Goal: Task Accomplishment & Management: Complete application form

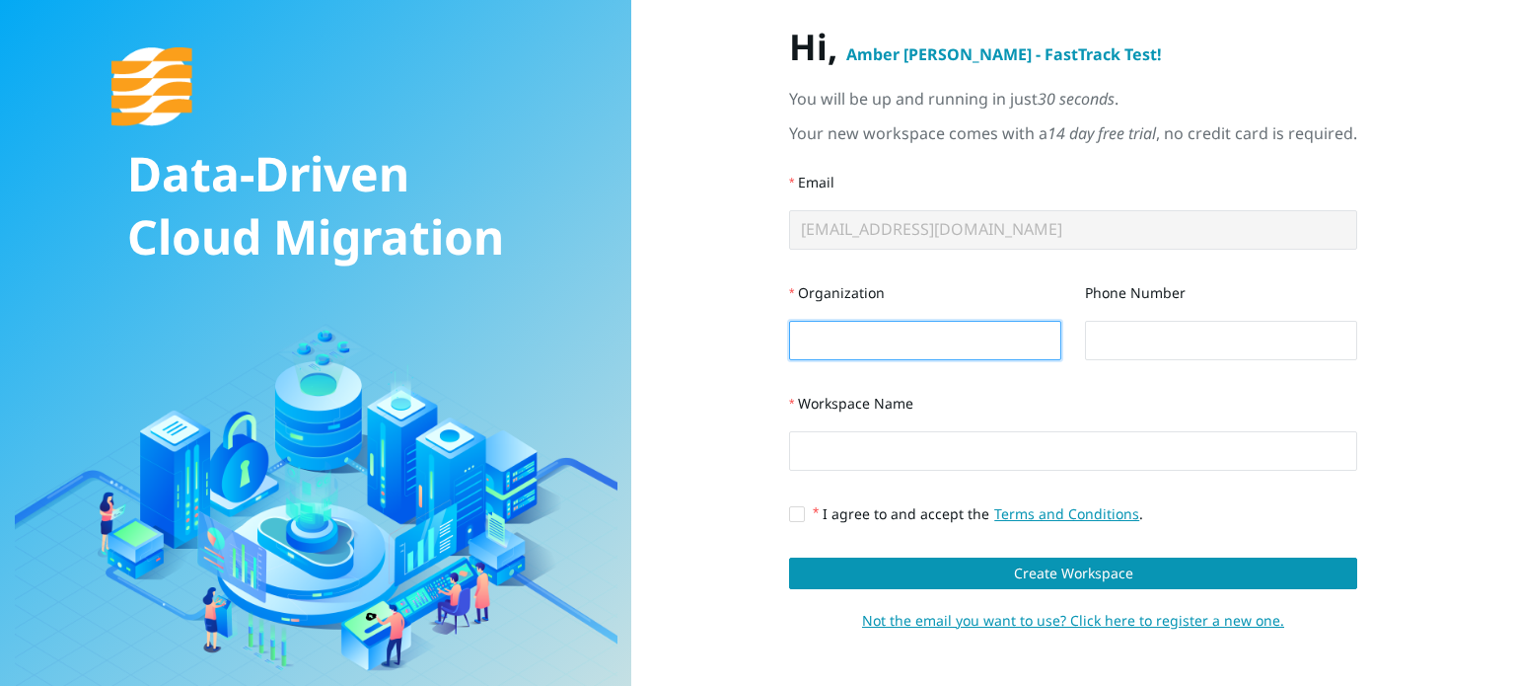
click at [1001, 352] on input "Organization" at bounding box center [925, 340] width 272 height 39
type input "Tidal"
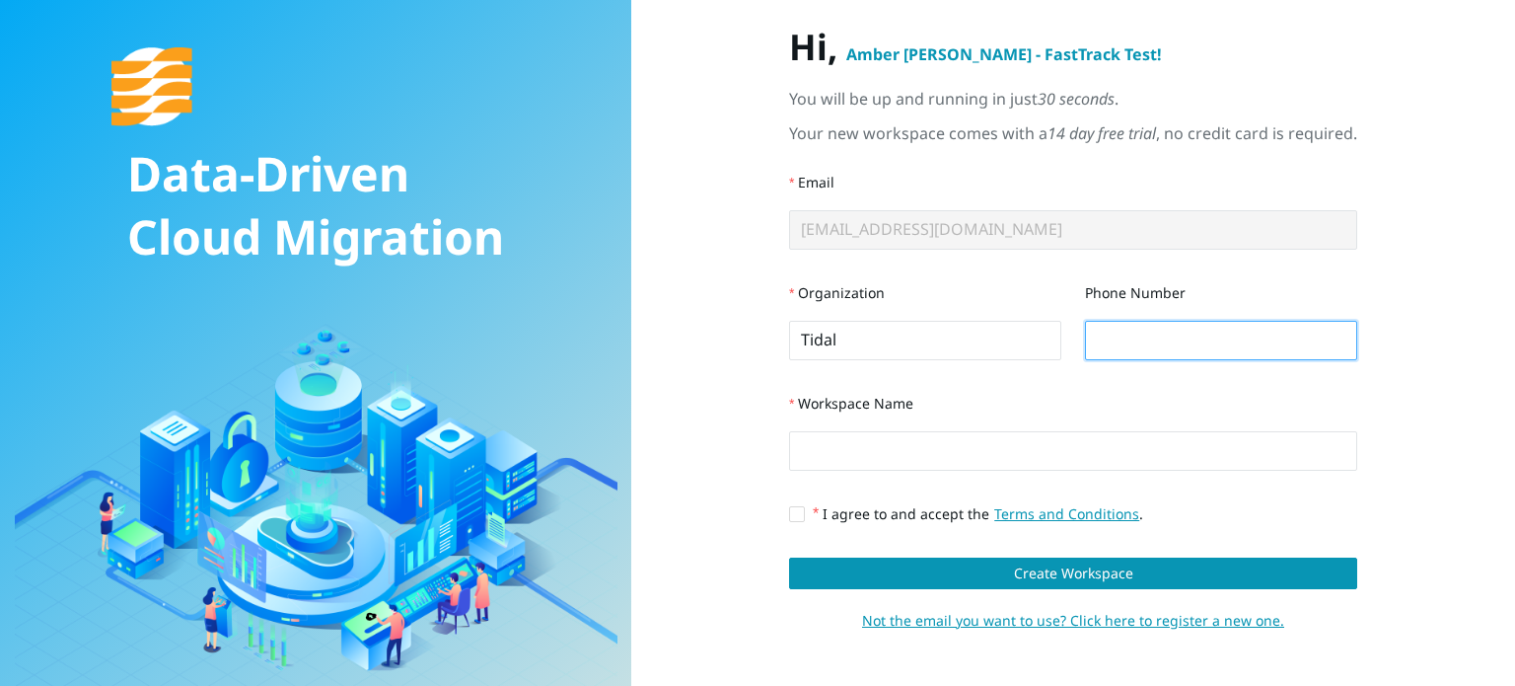
click at [1130, 336] on input "Phone Number" at bounding box center [1221, 340] width 272 height 39
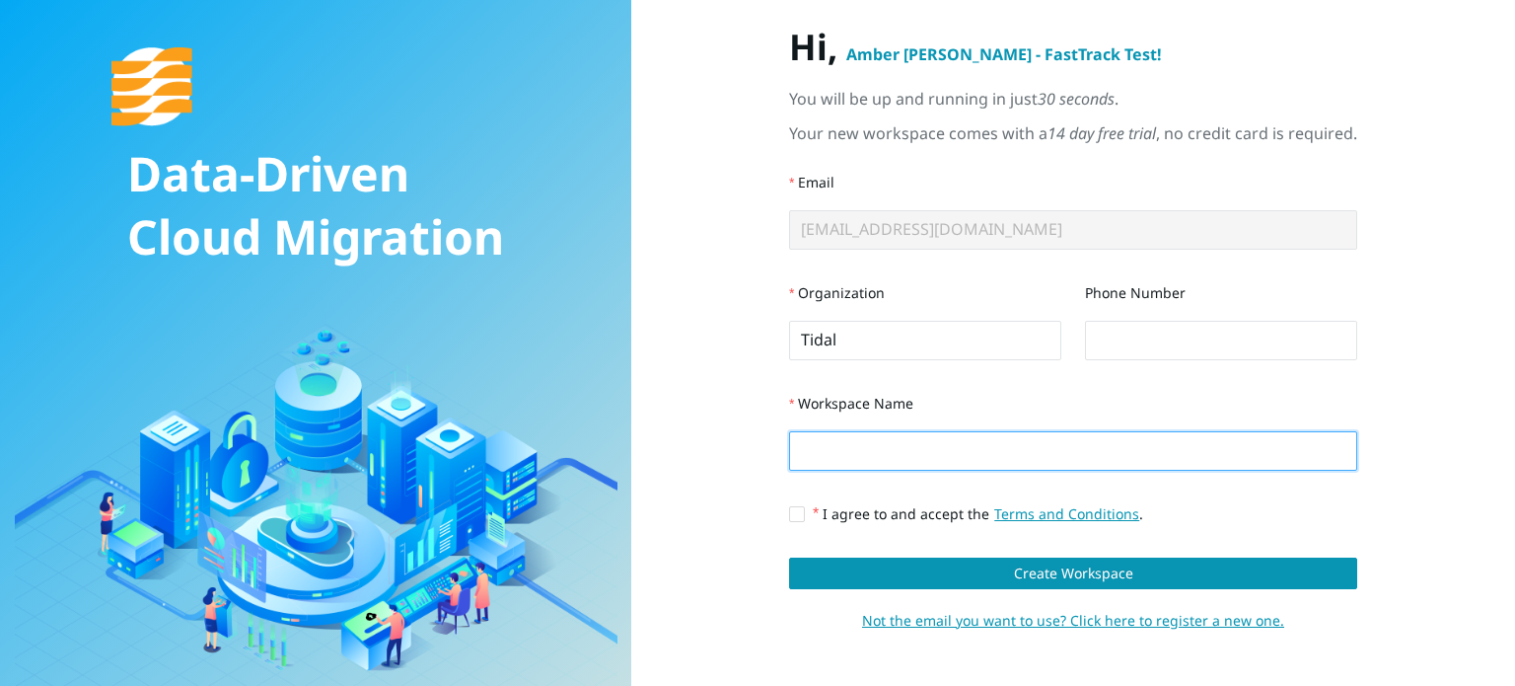
click at [1003, 443] on input "Workspace Name" at bounding box center [1073, 450] width 568 height 39
type input "FastTrackTest"
click at [789, 515] on input "I agree to and accept the Terms and Conditions ." at bounding box center [796, 513] width 14 height 14
checkbox input "true"
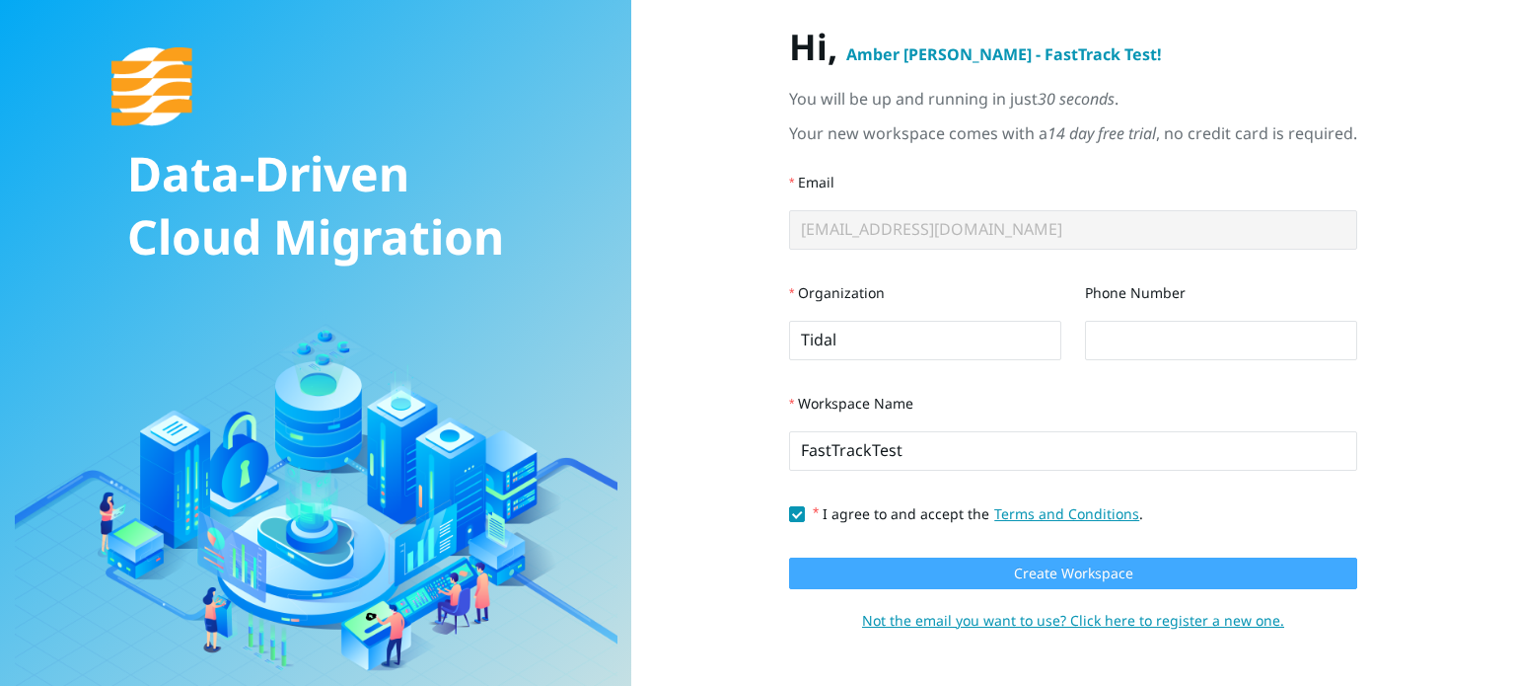
click at [898, 582] on button "Create Workspace" at bounding box center [1073, 573] width 568 height 32
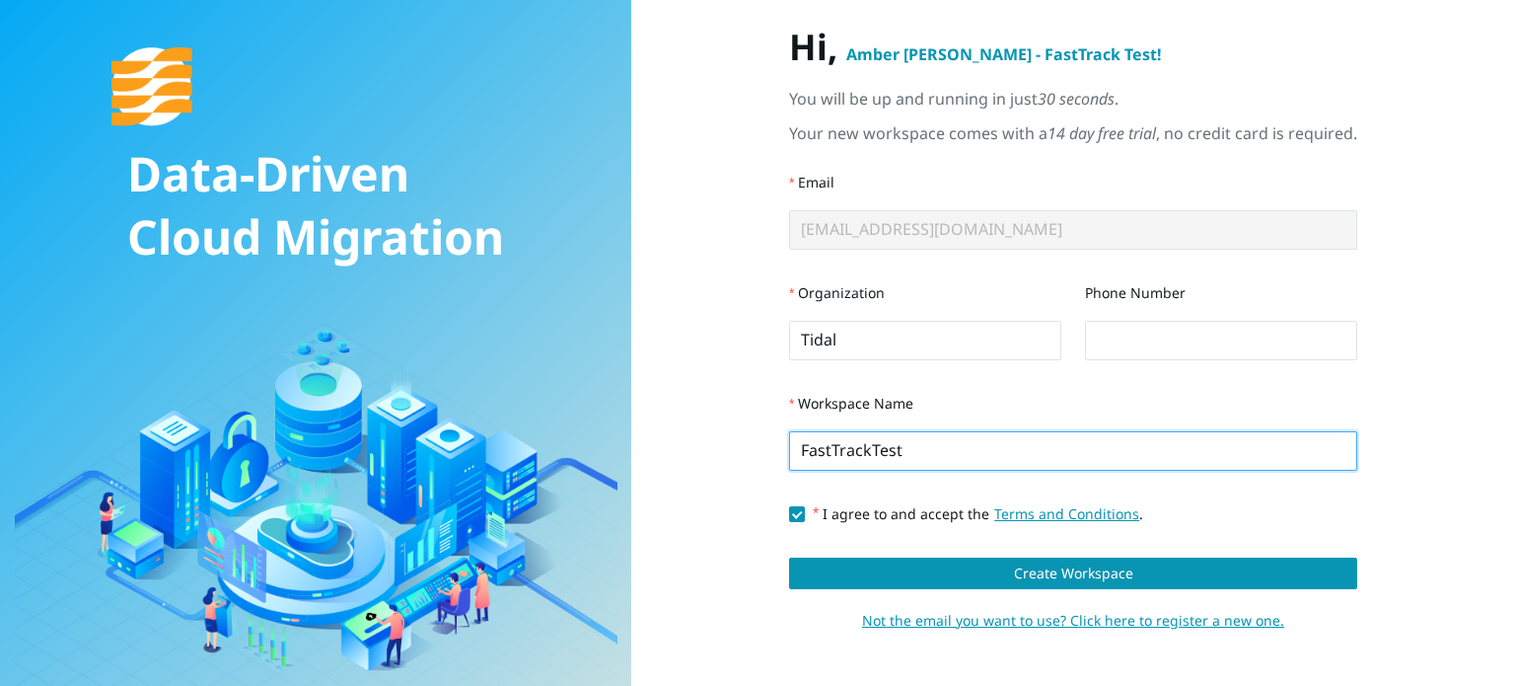
click at [892, 457] on input "FastTrackTest" at bounding box center [1073, 450] width 568 height 39
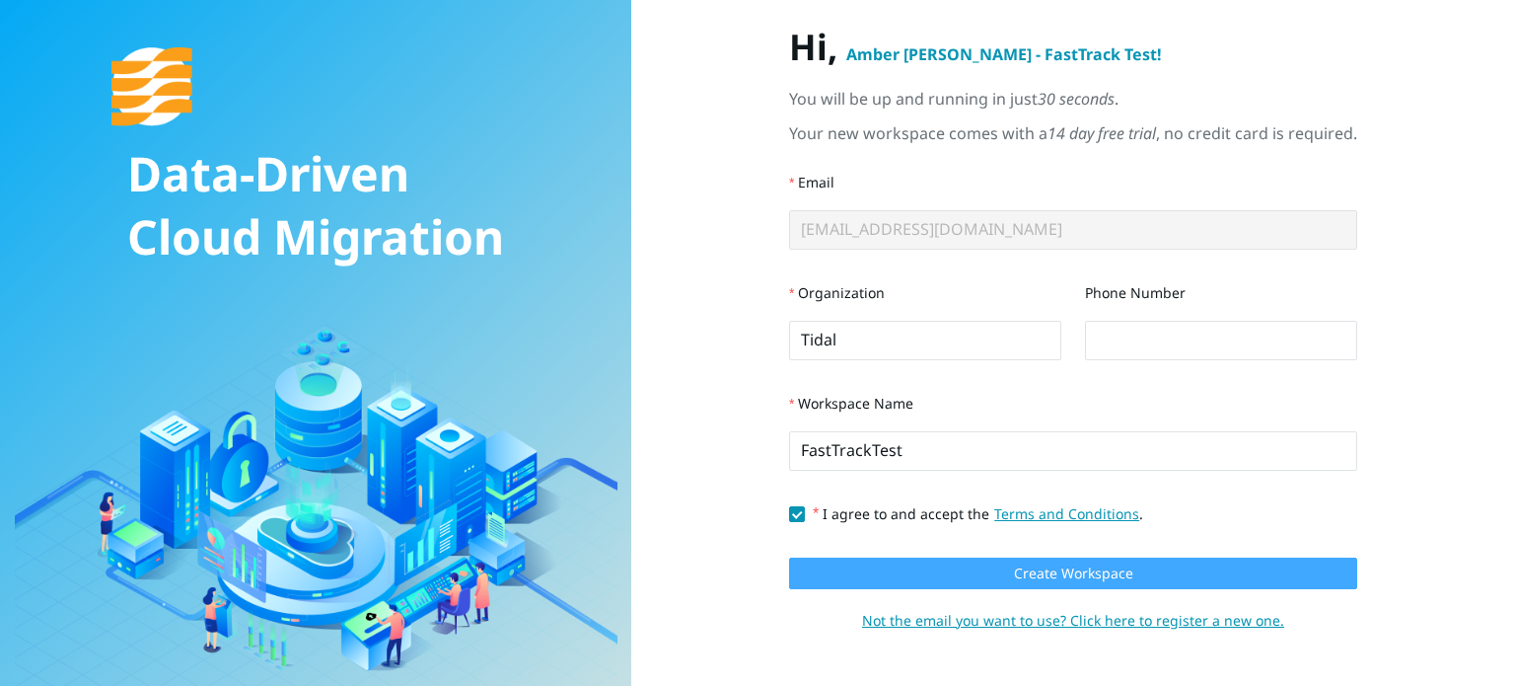
click at [917, 577] on button "Create Workspace" at bounding box center [1073, 573] width 568 height 32
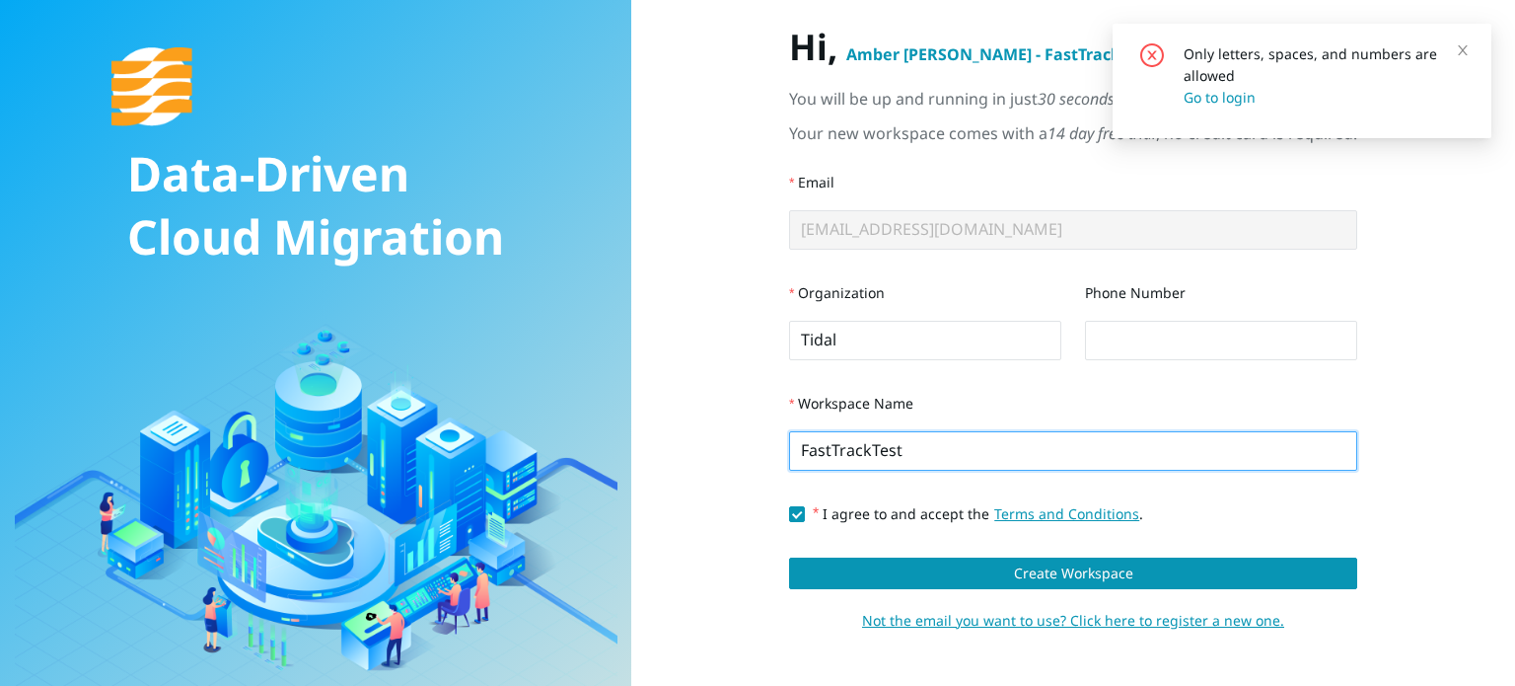
drag, startPoint x: 921, startPoint y: 460, endPoint x: 762, endPoint y: 448, distance: 159.3
click at [762, 448] on div "Hi, Amber Weaver - FastTrack Test ! You will be up and running in just 30 secon…" at bounding box center [1074, 343] width 758 height 634
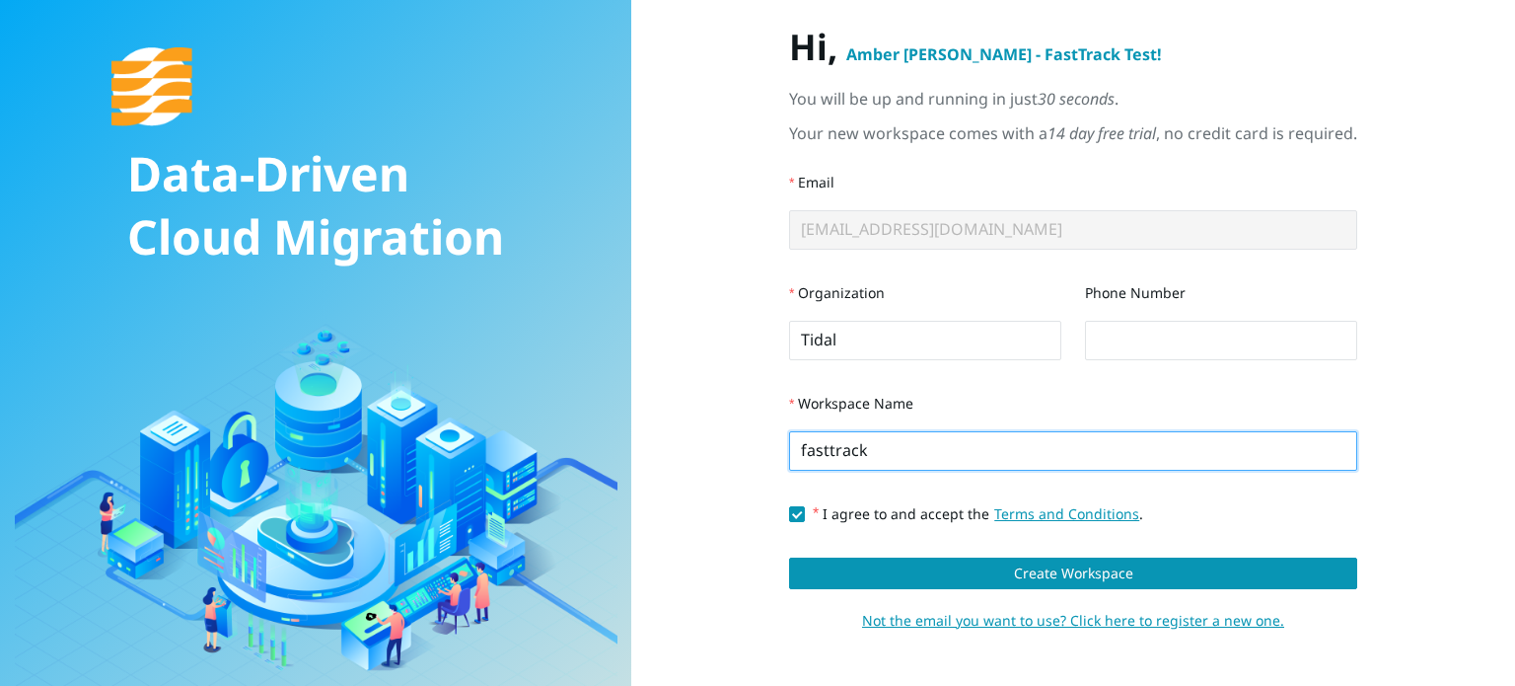
click at [811, 449] on input "fasttrack" at bounding box center [1073, 450] width 568 height 39
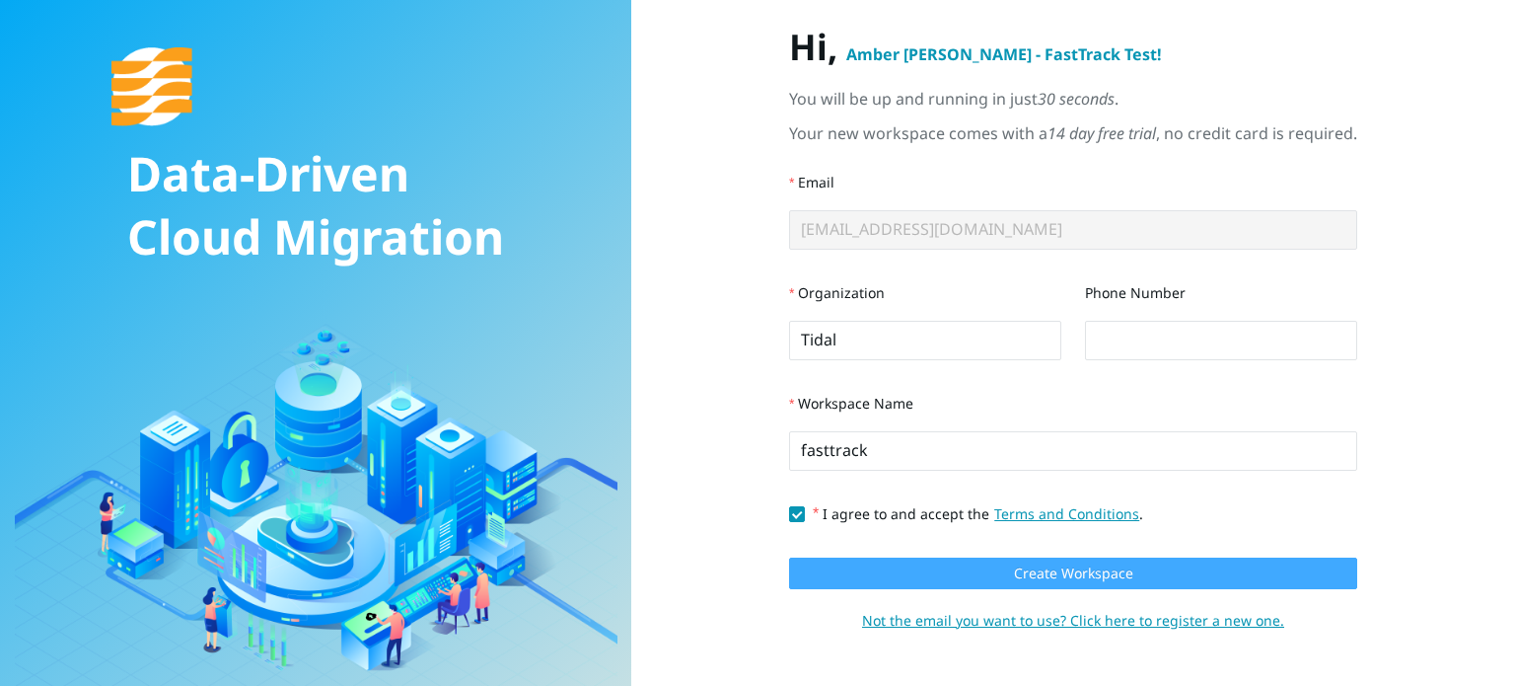
click at [867, 580] on button "Create Workspace" at bounding box center [1073, 573] width 568 height 32
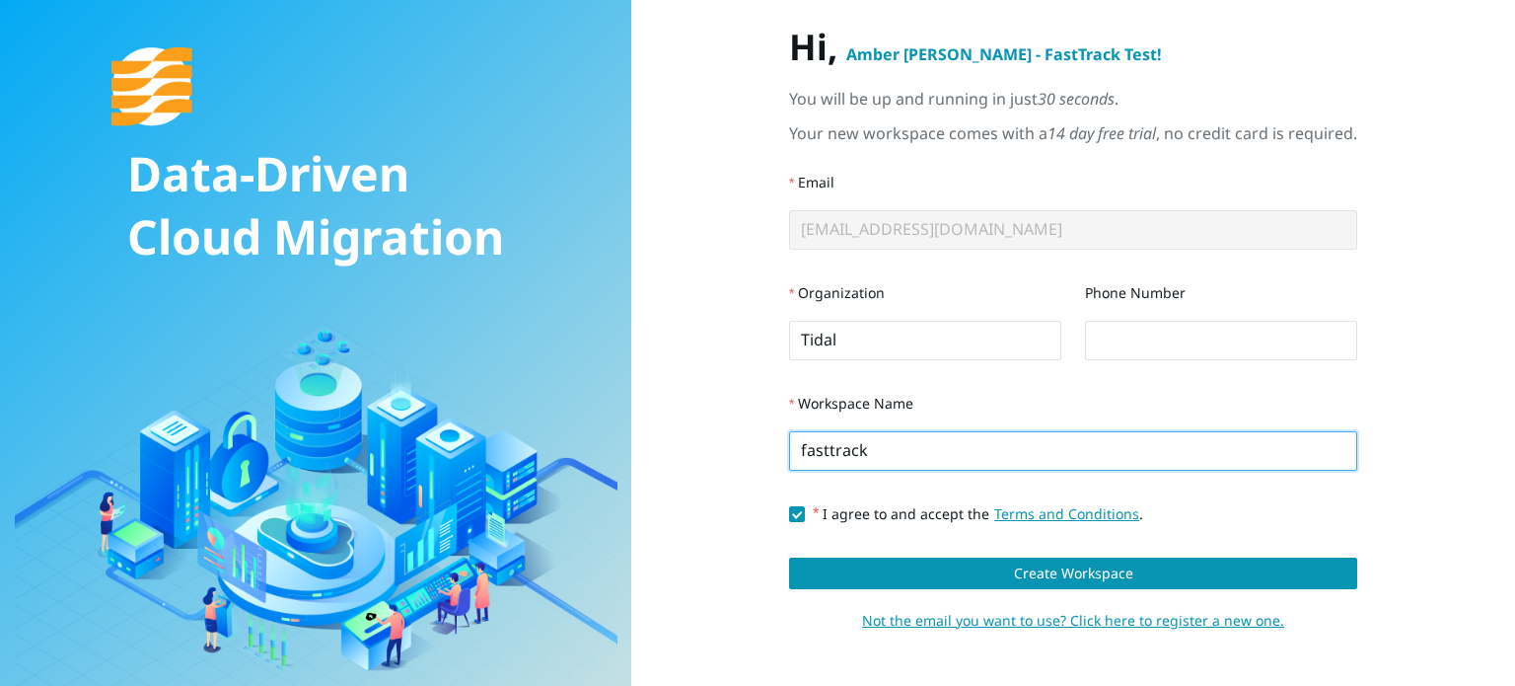
click at [853, 461] on input "fasttrack" at bounding box center [1073, 450] width 568 height 39
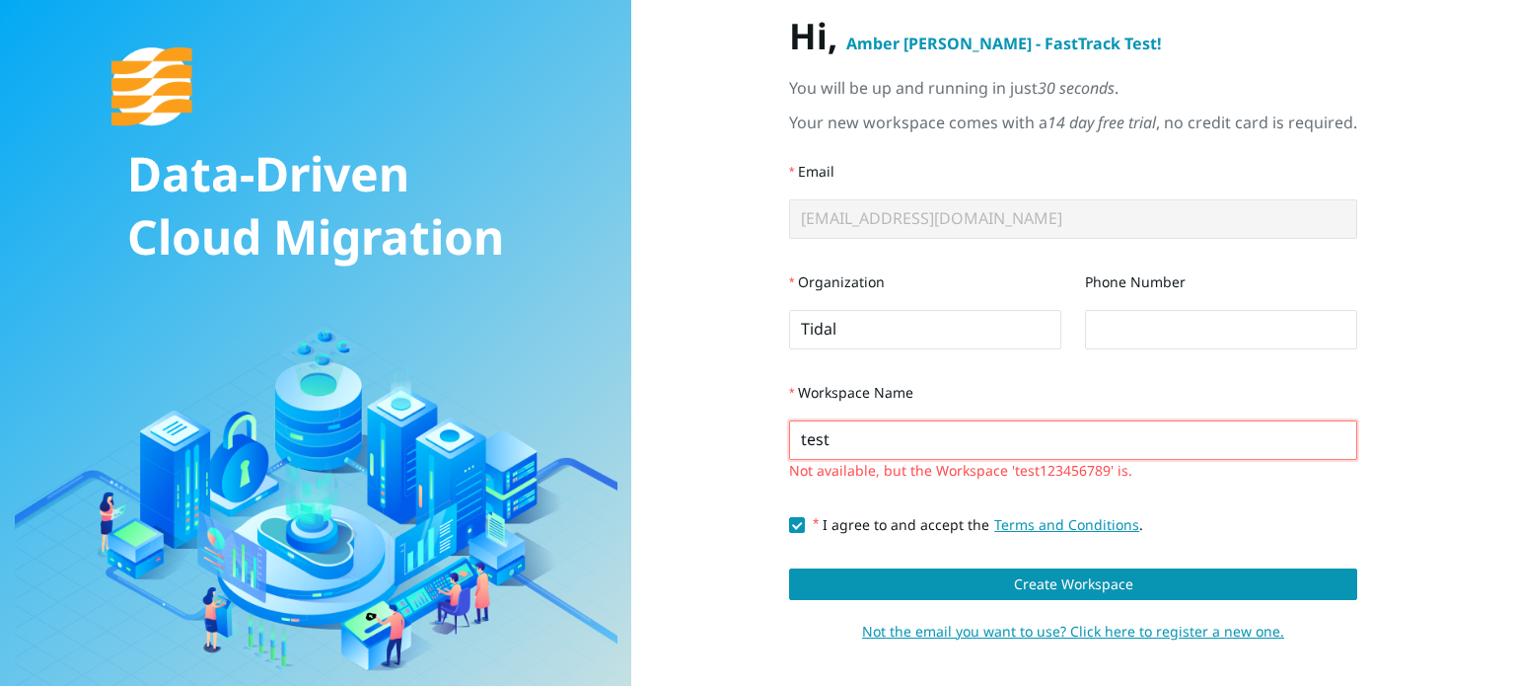
click at [832, 449] on input "test" at bounding box center [1073, 439] width 568 height 39
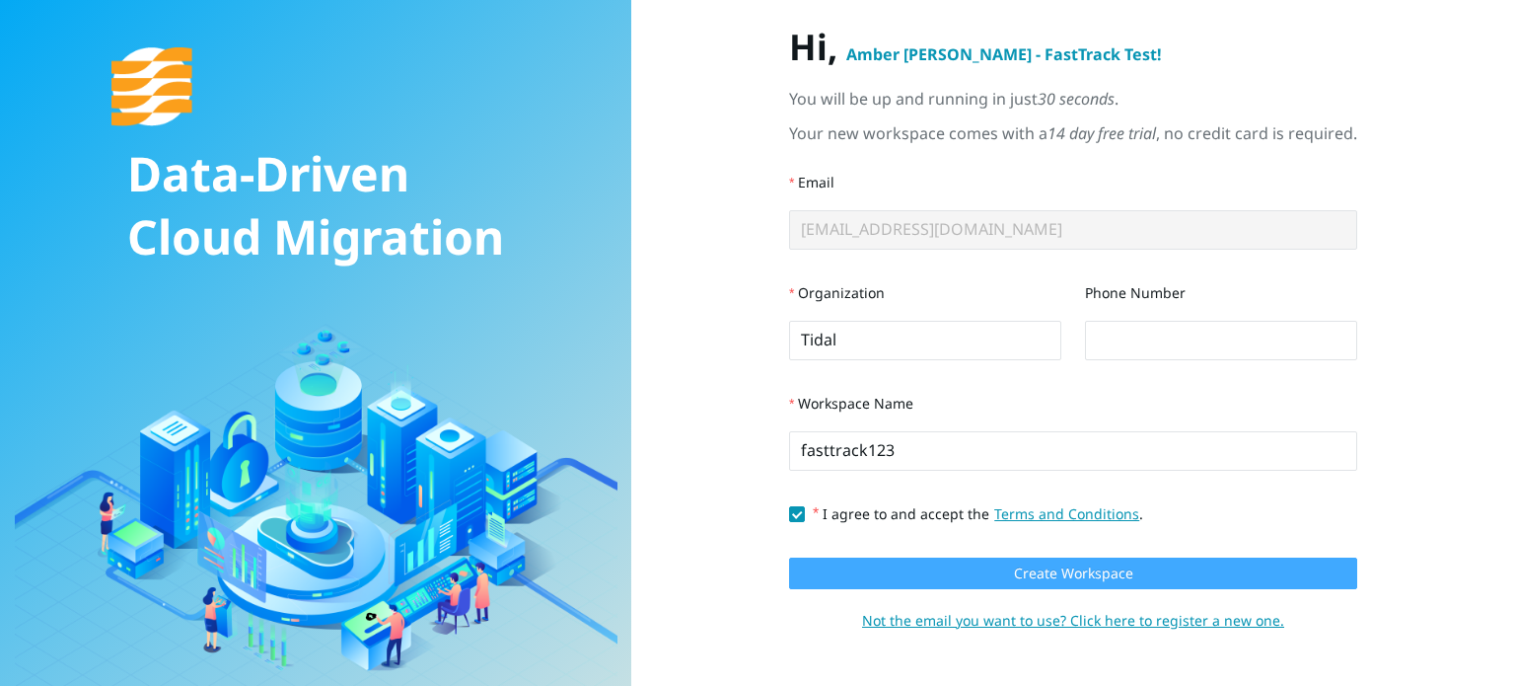
click at [940, 575] on button "Create Workspace" at bounding box center [1073, 573] width 568 height 32
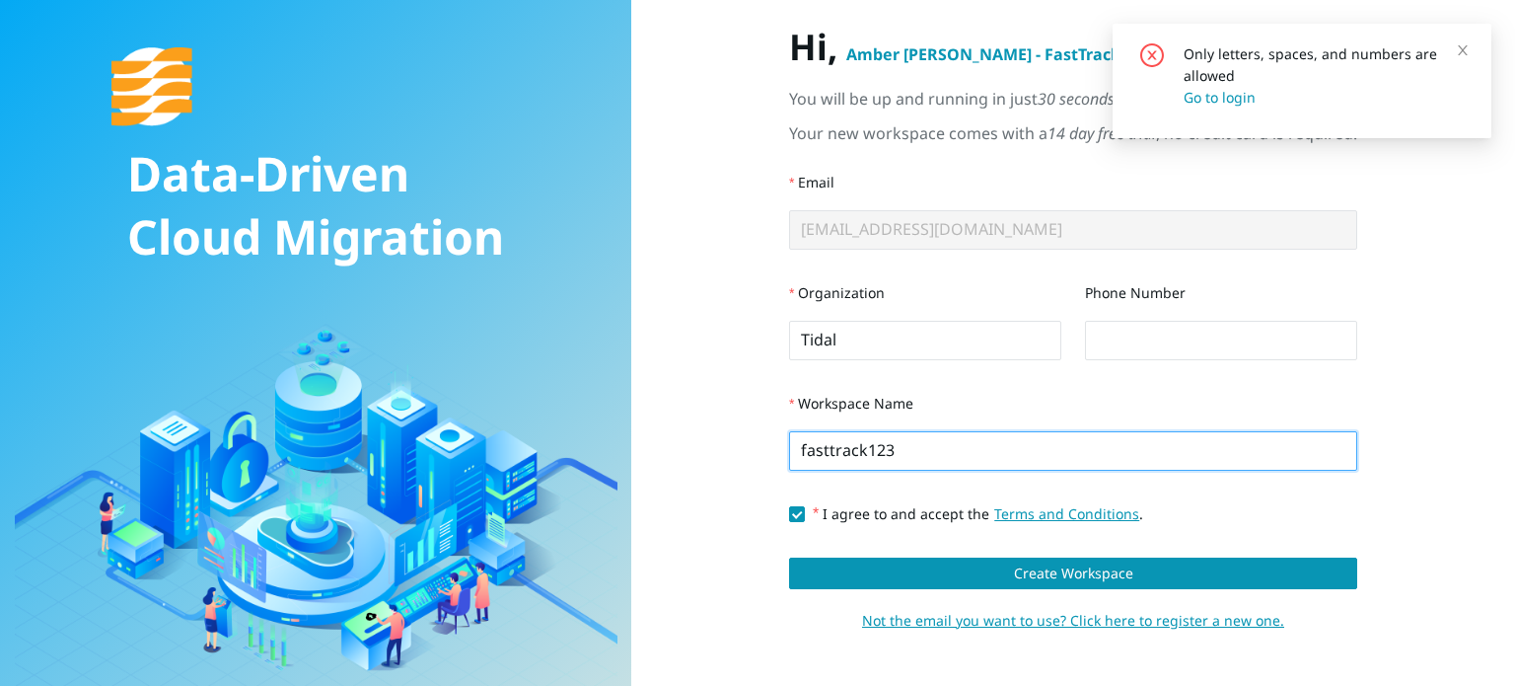
click at [883, 449] on input "fasttrack123" at bounding box center [1073, 450] width 568 height 39
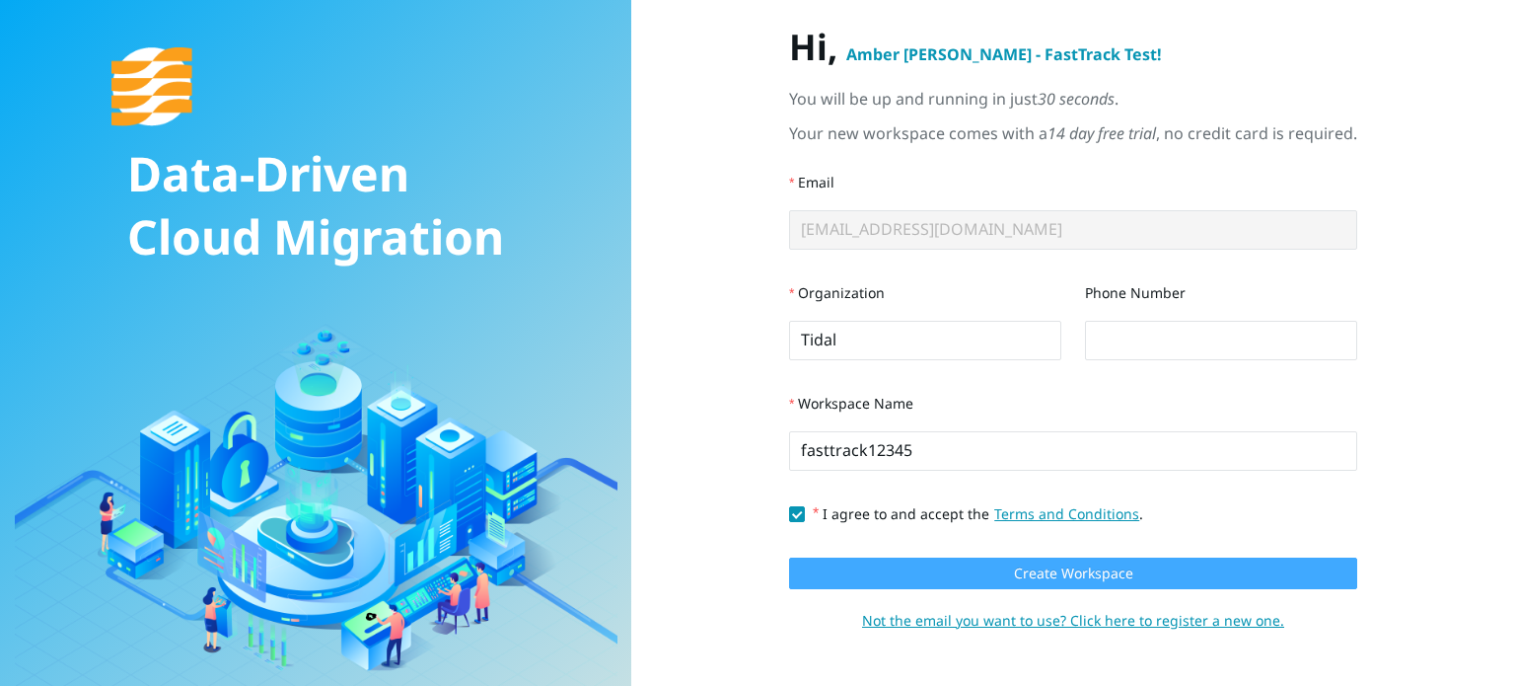
click at [883, 571] on button "Create Workspace" at bounding box center [1073, 573] width 568 height 32
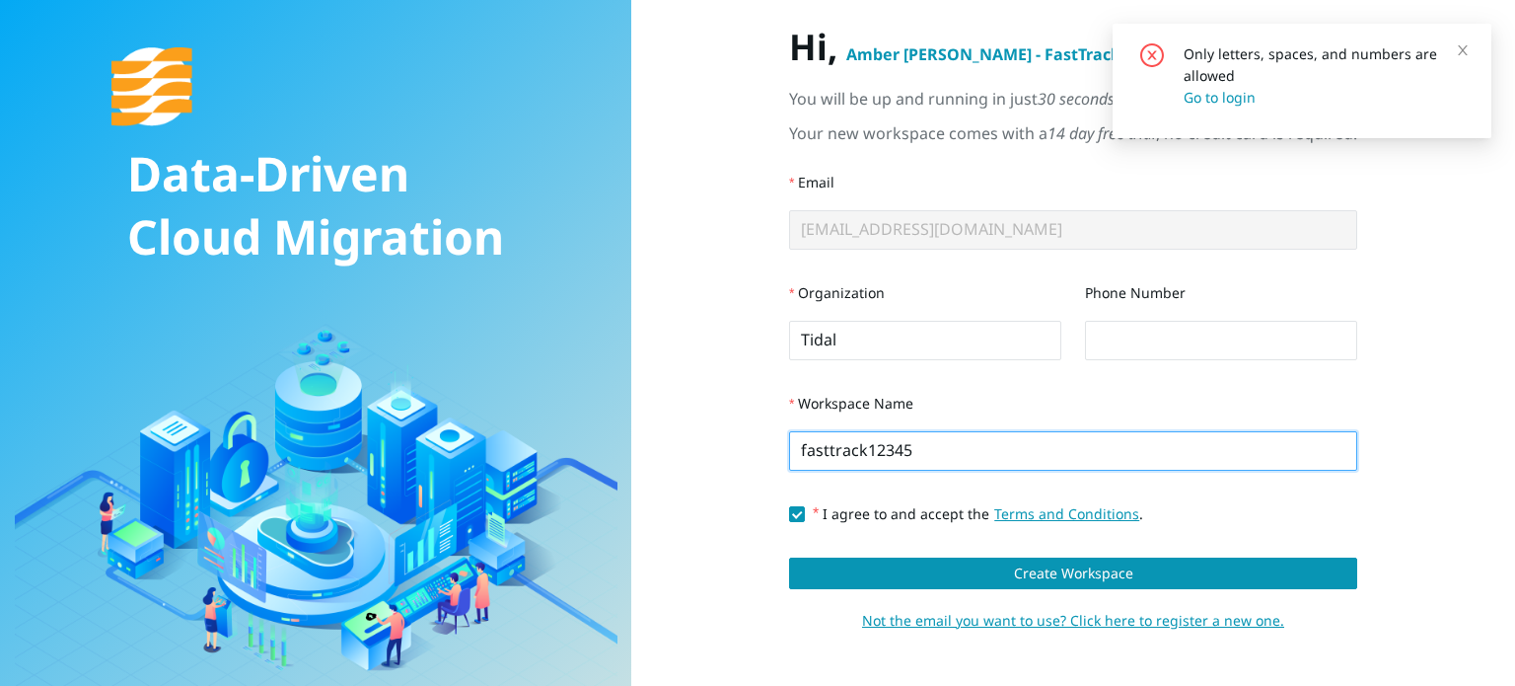
drag, startPoint x: 898, startPoint y: 452, endPoint x: 768, endPoint y: 456, distance: 130.3
click at [768, 456] on div "Hi, Amber Weaver - FastTrack Test ! You will be up and running in just 30 secon…" at bounding box center [1074, 343] width 758 height 634
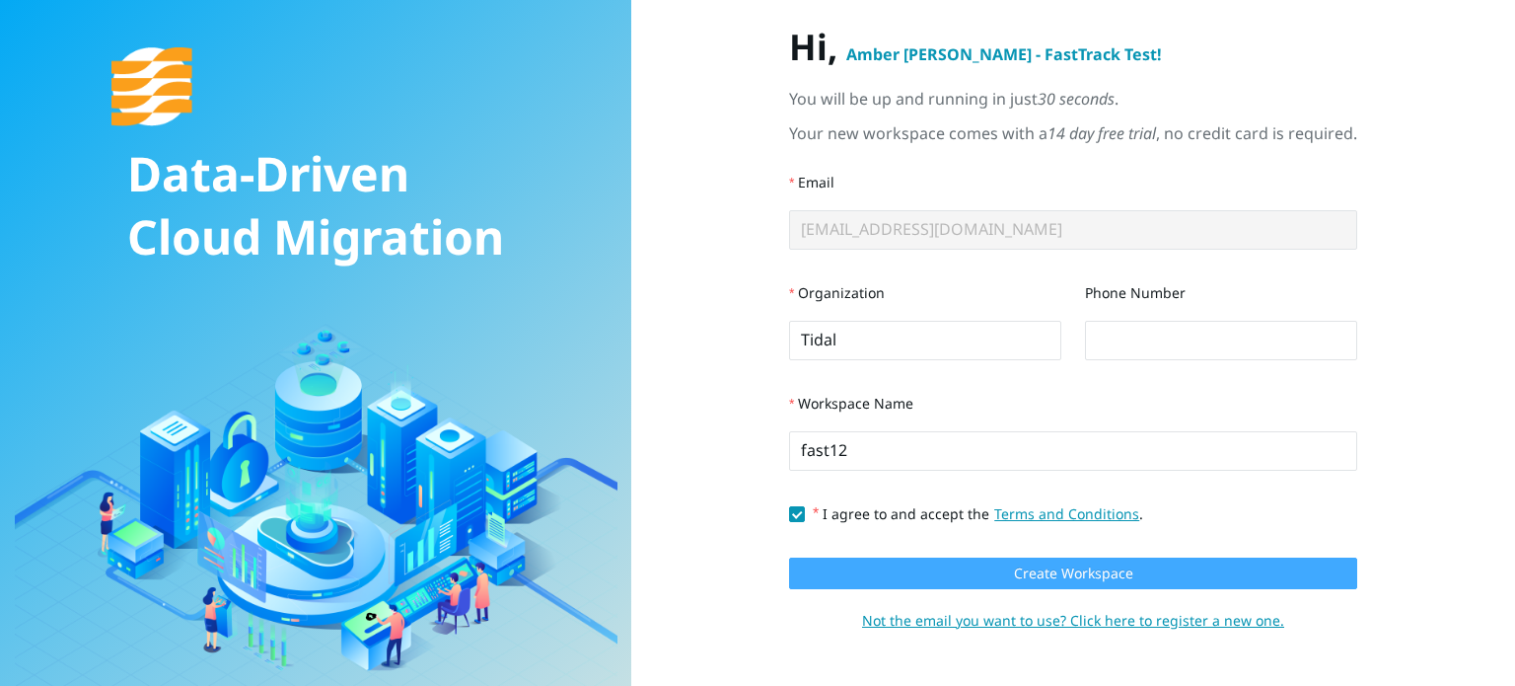
click at [879, 575] on button "Create Workspace" at bounding box center [1073, 573] width 568 height 32
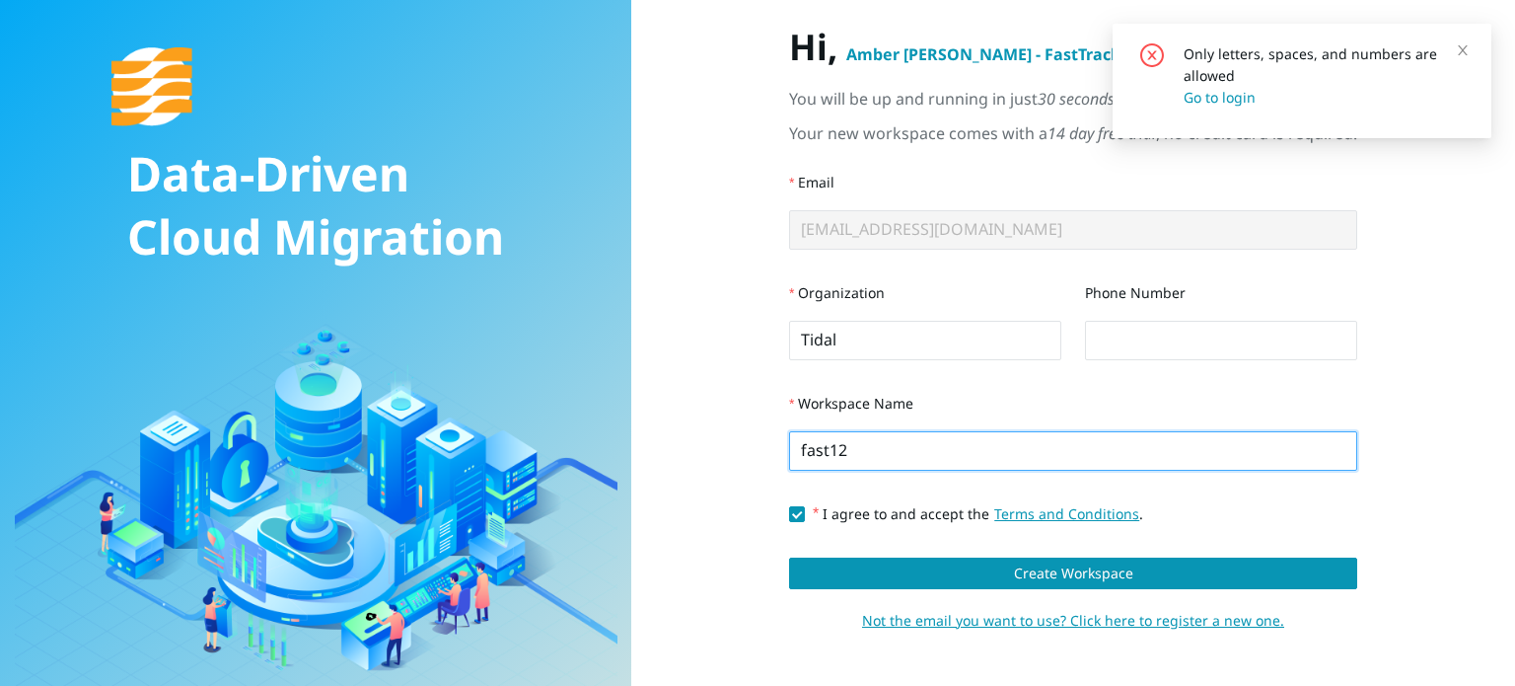
click at [859, 458] on input "fast12" at bounding box center [1073, 450] width 568 height 39
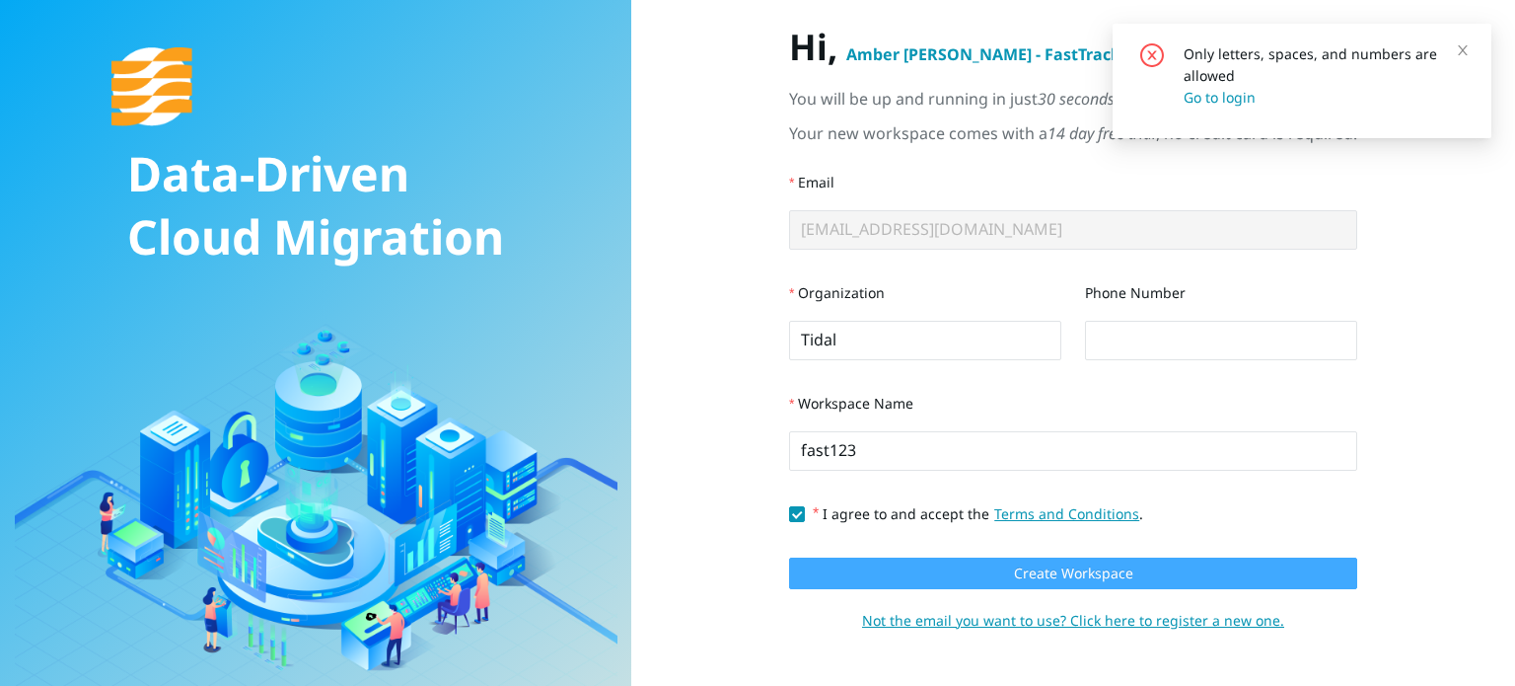
click at [908, 564] on button "Create Workspace" at bounding box center [1073, 573] width 568 height 32
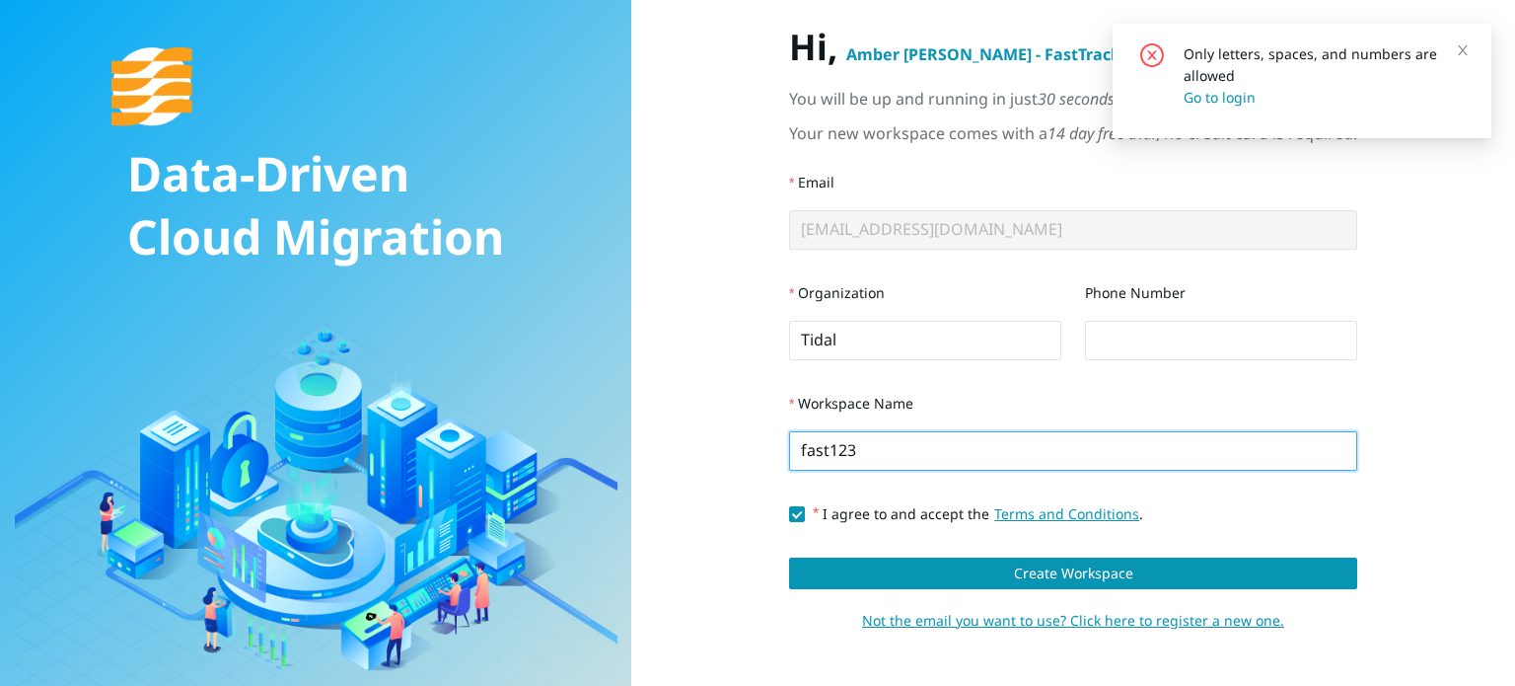
click at [852, 453] on input "fast123" at bounding box center [1073, 450] width 568 height 39
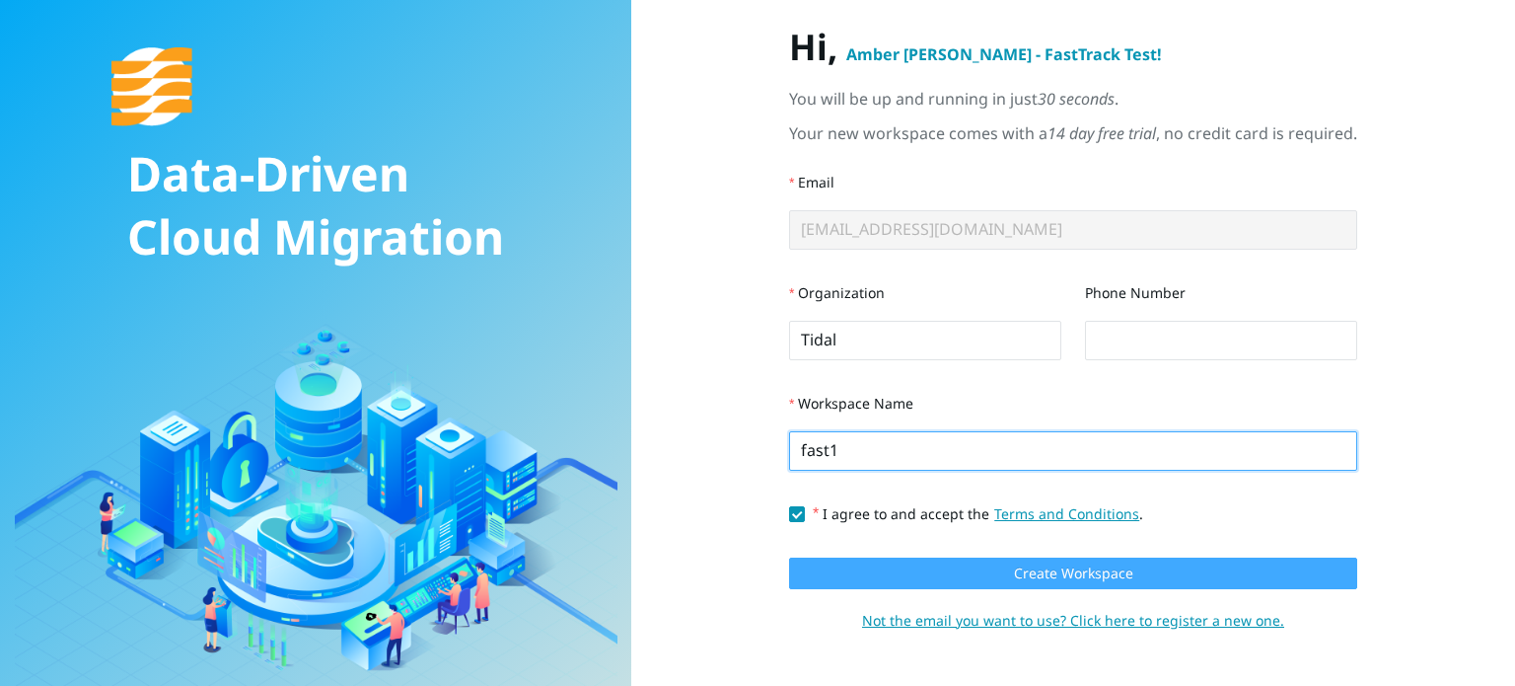
type input "fast1"
click at [886, 579] on button "Create Workspace" at bounding box center [1073, 573] width 568 height 32
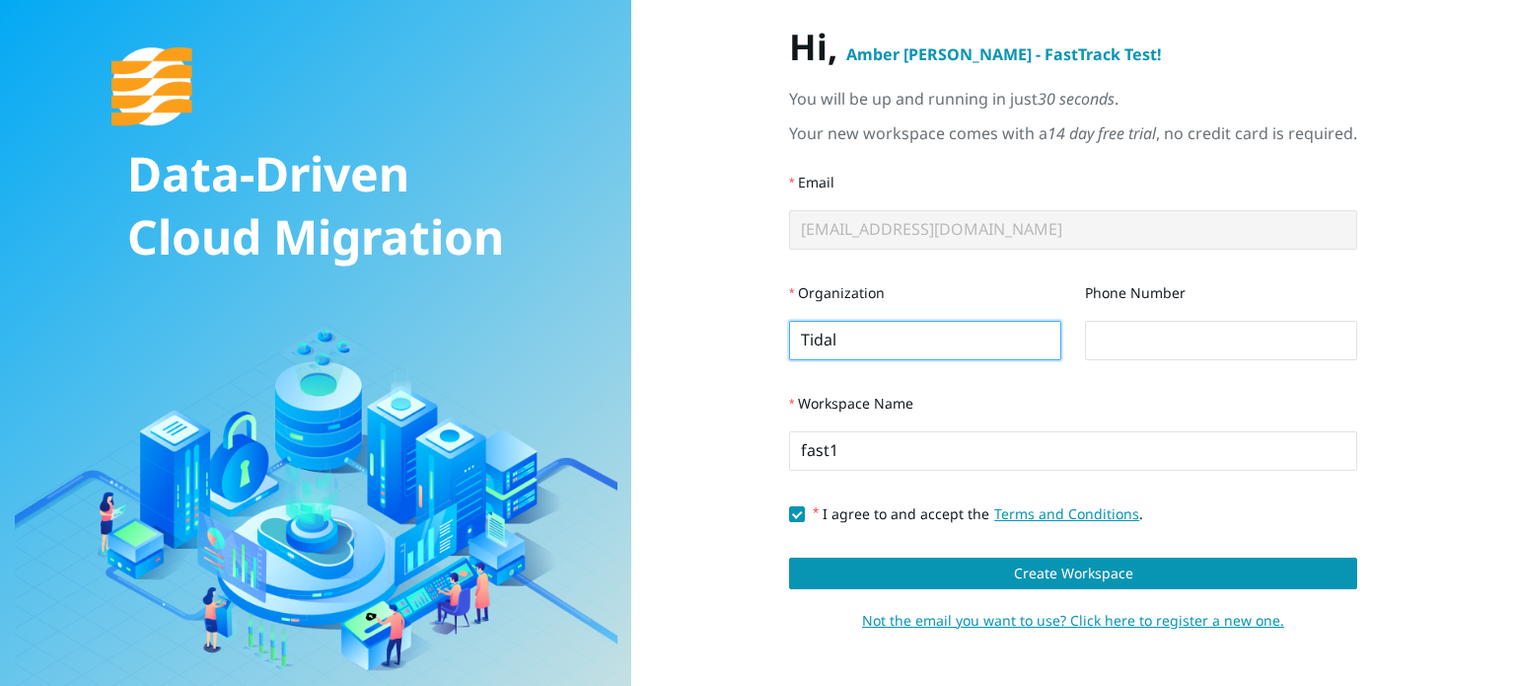
click at [845, 358] on input "Tidal" at bounding box center [925, 340] width 272 height 39
type input "a"
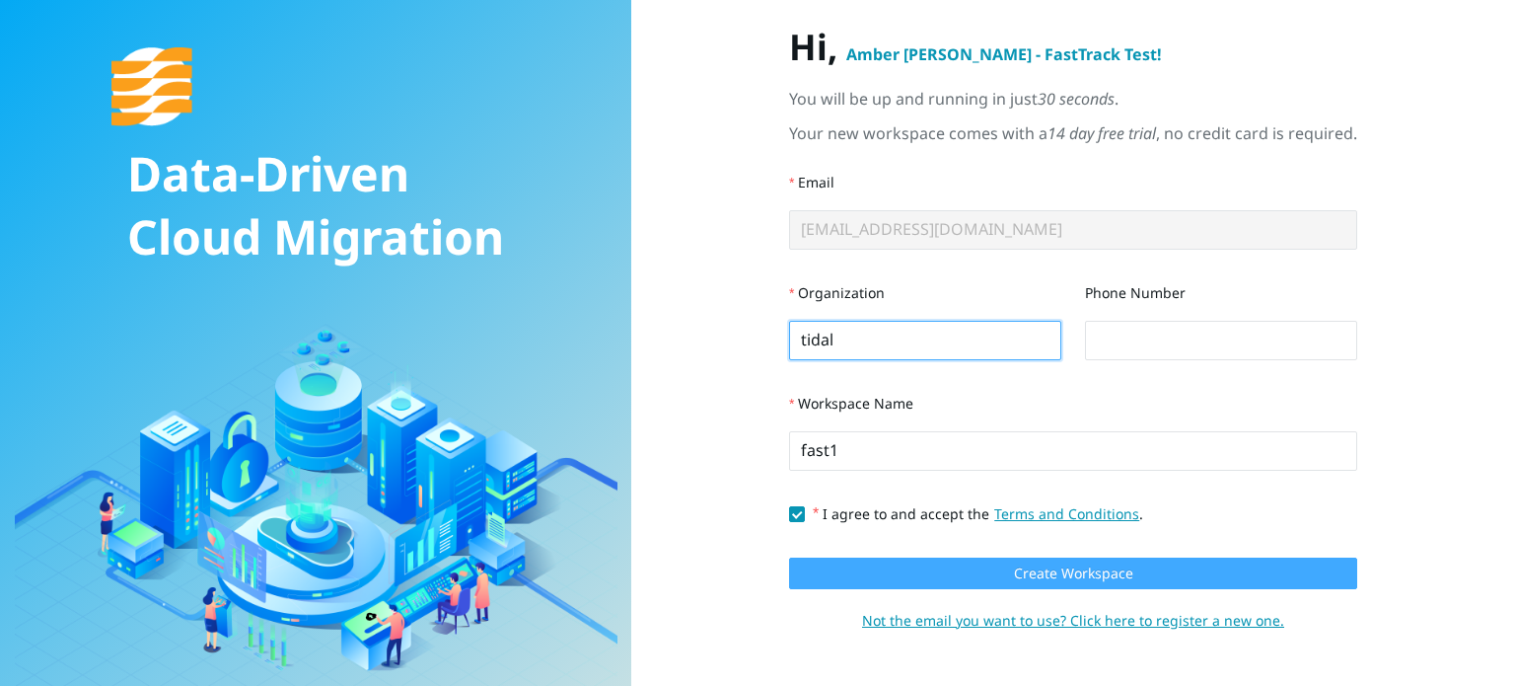
type input "tidal"
click at [1032, 572] on span "Create Workspace" at bounding box center [1073, 573] width 119 height 22
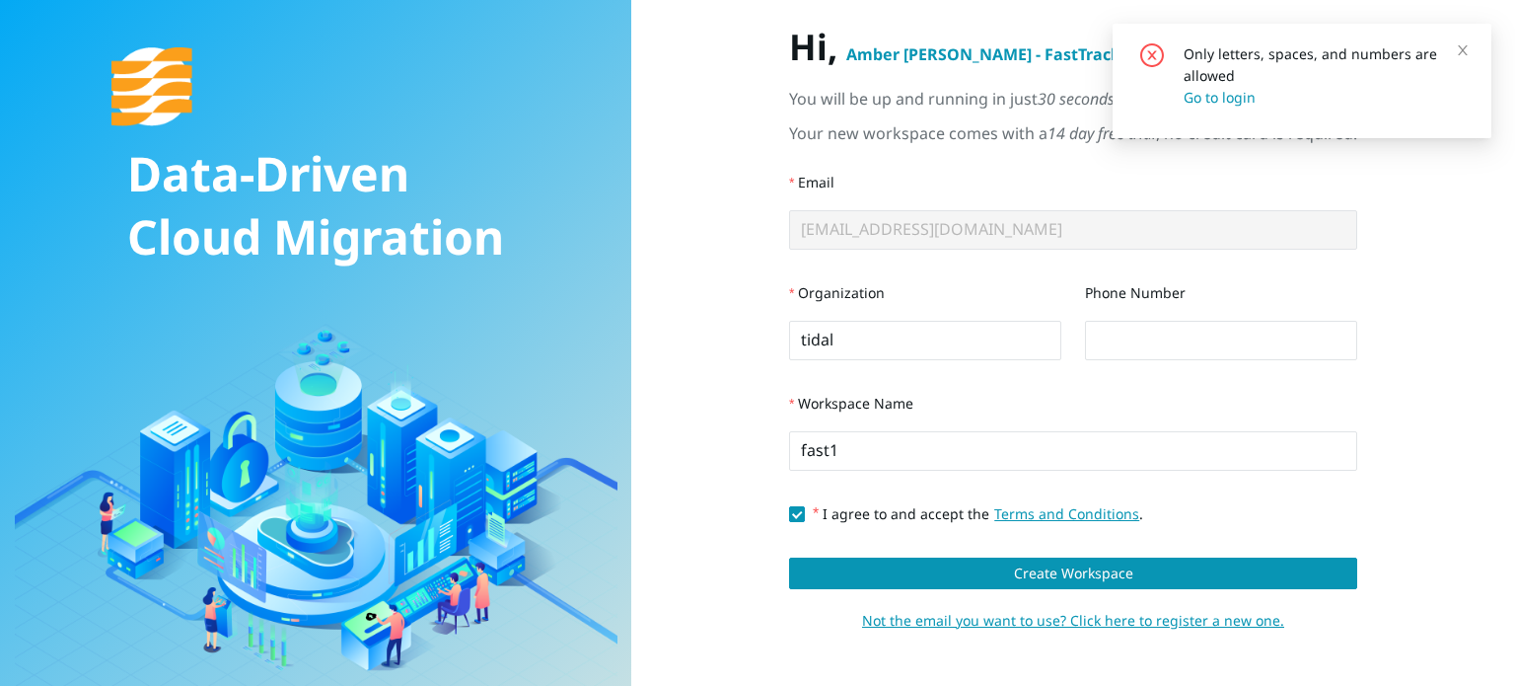
click at [789, 517] on input "I agree to and accept the Terms and Conditions ." at bounding box center [796, 513] width 14 height 14
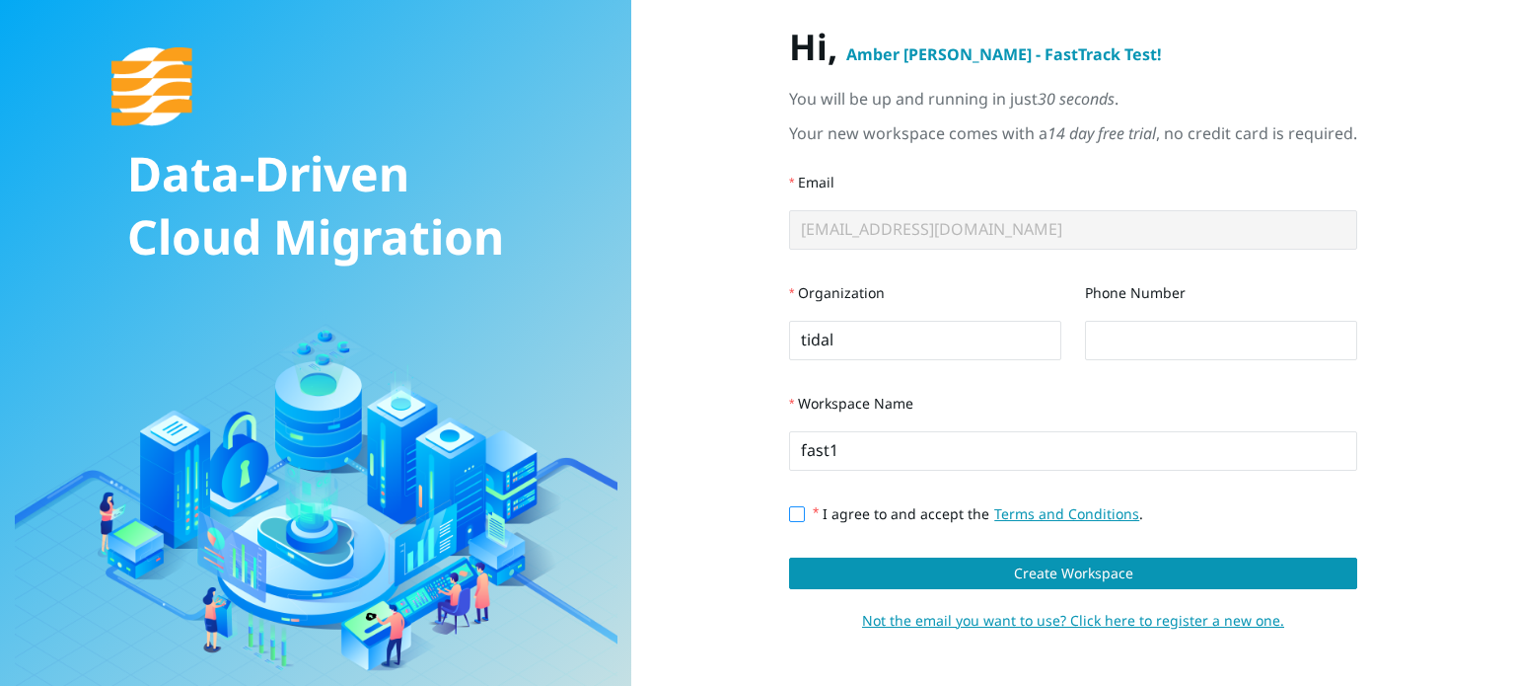
click at [789, 518] on input "I agree to and accept the Terms and Conditions ." at bounding box center [796, 513] width 14 height 14
checkbox input "true"
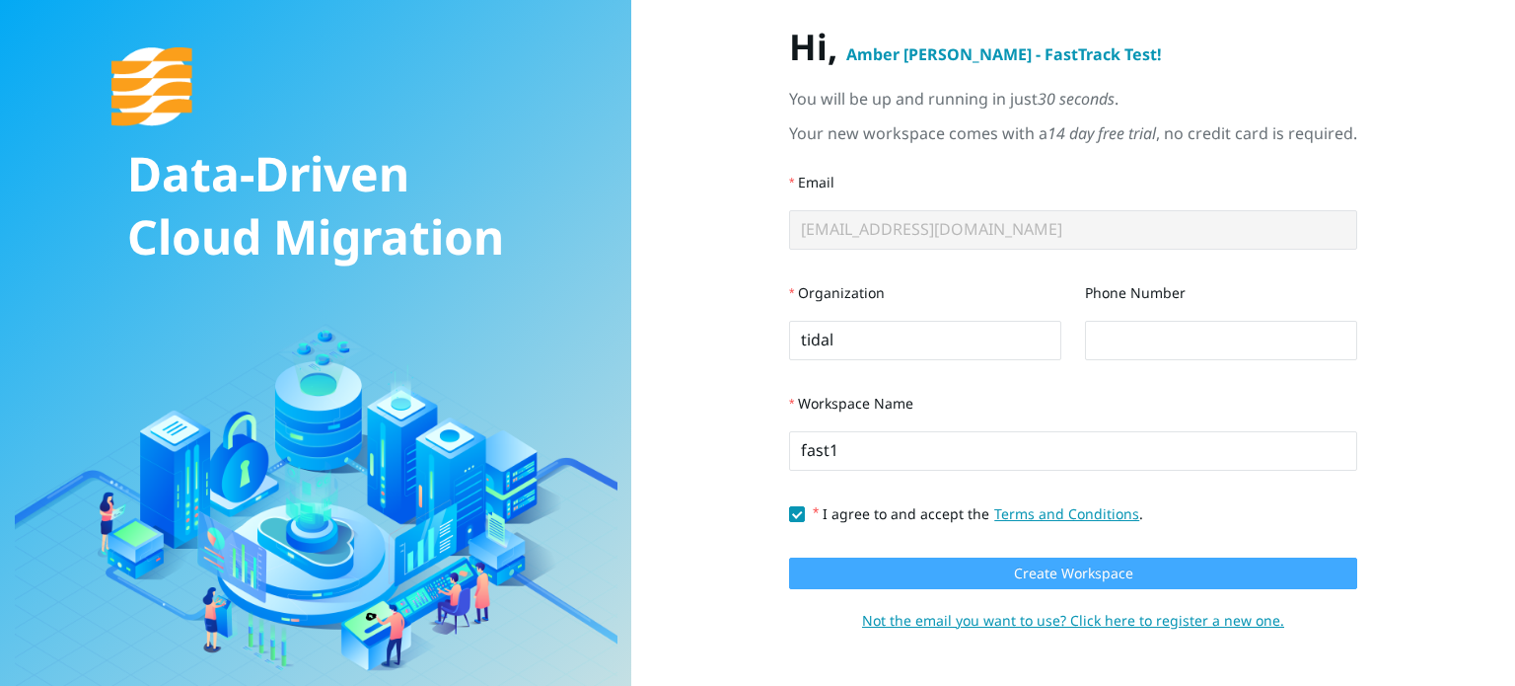
click at [1121, 578] on span "Create Workspace" at bounding box center [1073, 573] width 119 height 22
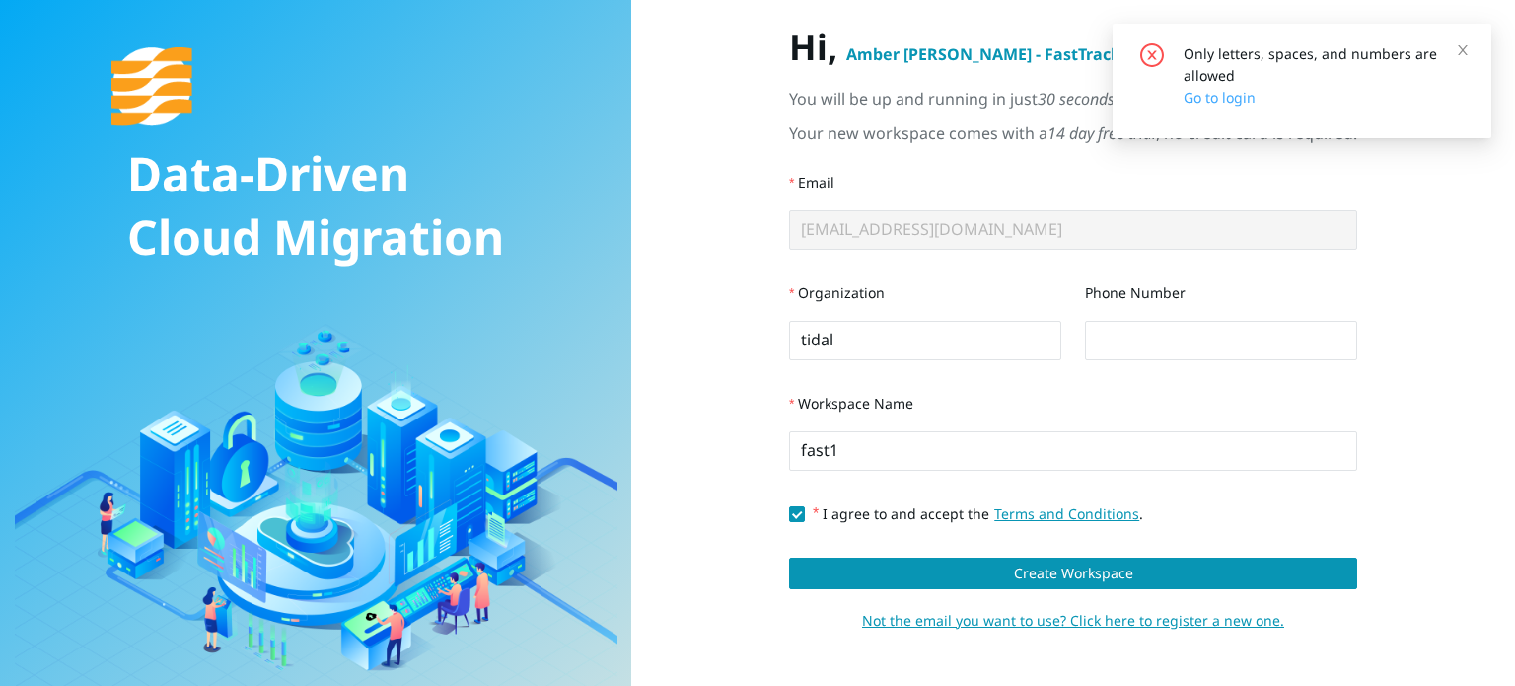
click at [1217, 101] on link "Go to login" at bounding box center [1220, 97] width 72 height 19
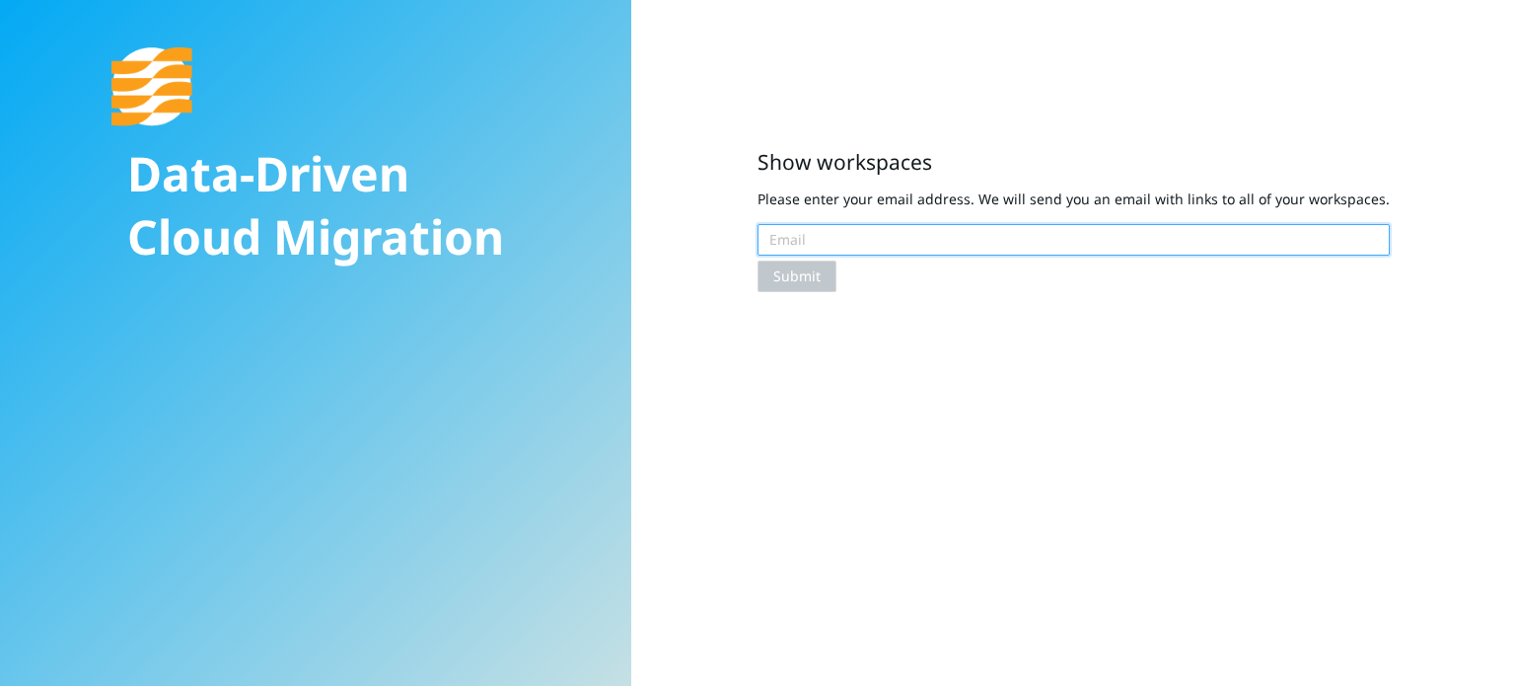
click at [868, 244] on input "text" at bounding box center [1074, 240] width 632 height 32
paste input "[DOMAIN_NAME]"
click at [775, 242] on input "[DOMAIN_NAME]" at bounding box center [1074, 240] width 632 height 32
type input "[EMAIL_ADDRESS][DOMAIN_NAME]"
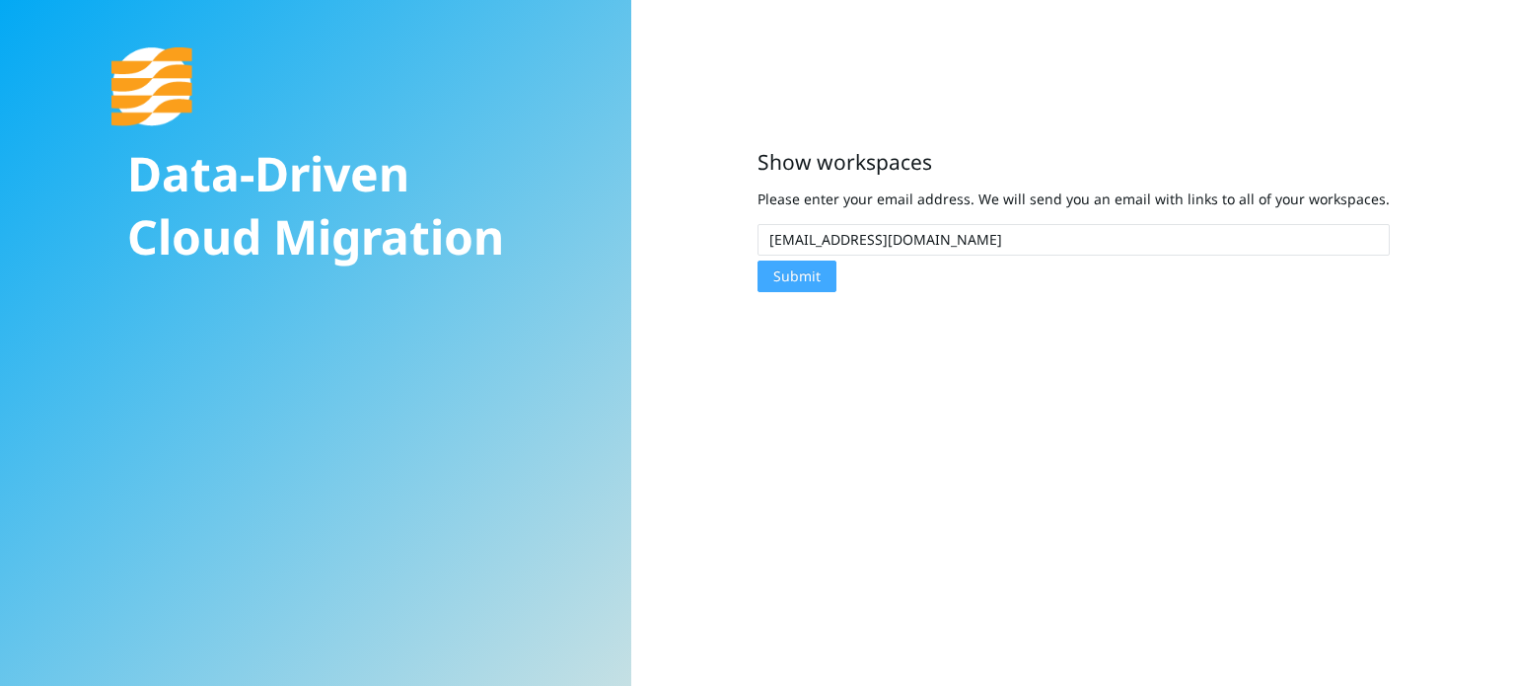
click at [816, 277] on span "Submit" at bounding box center [797, 276] width 47 height 22
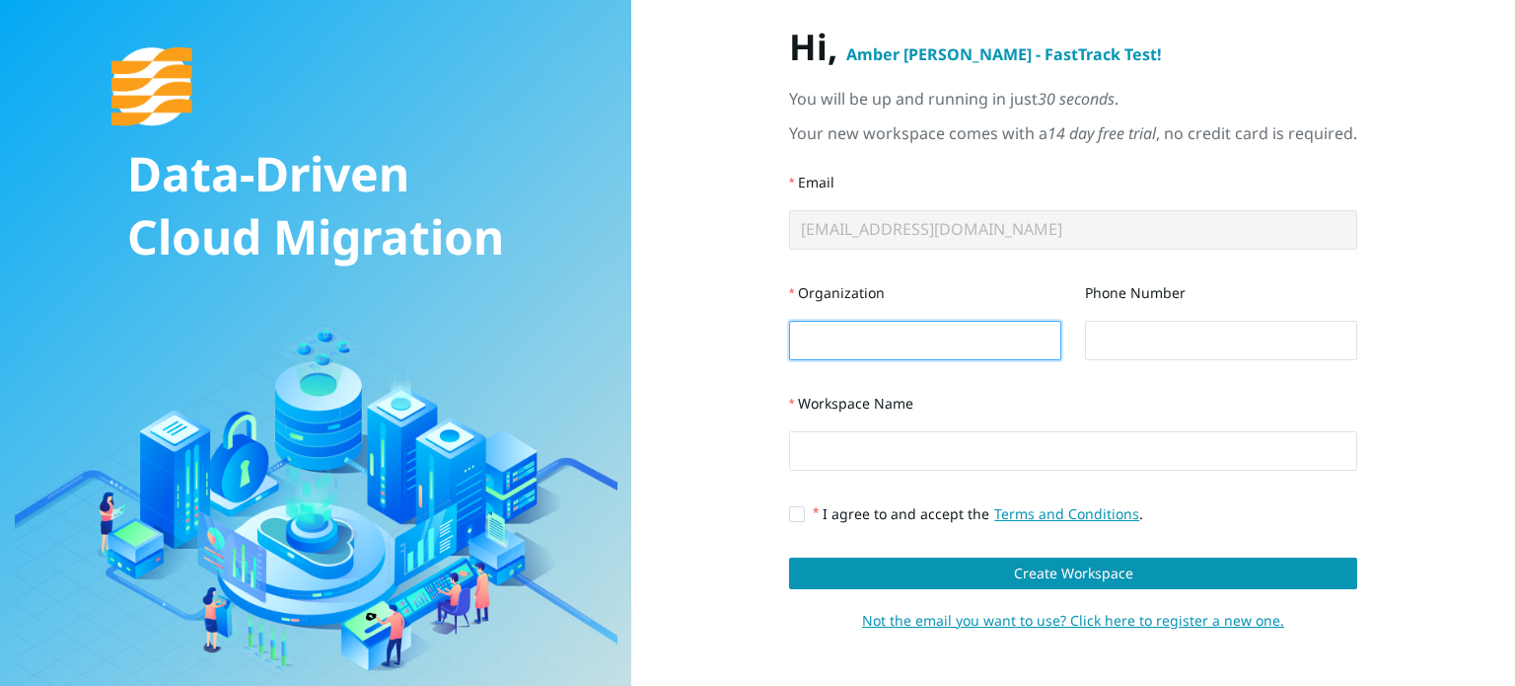
click at [962, 354] on input "Organization" at bounding box center [925, 340] width 272 height 39
type input "test"
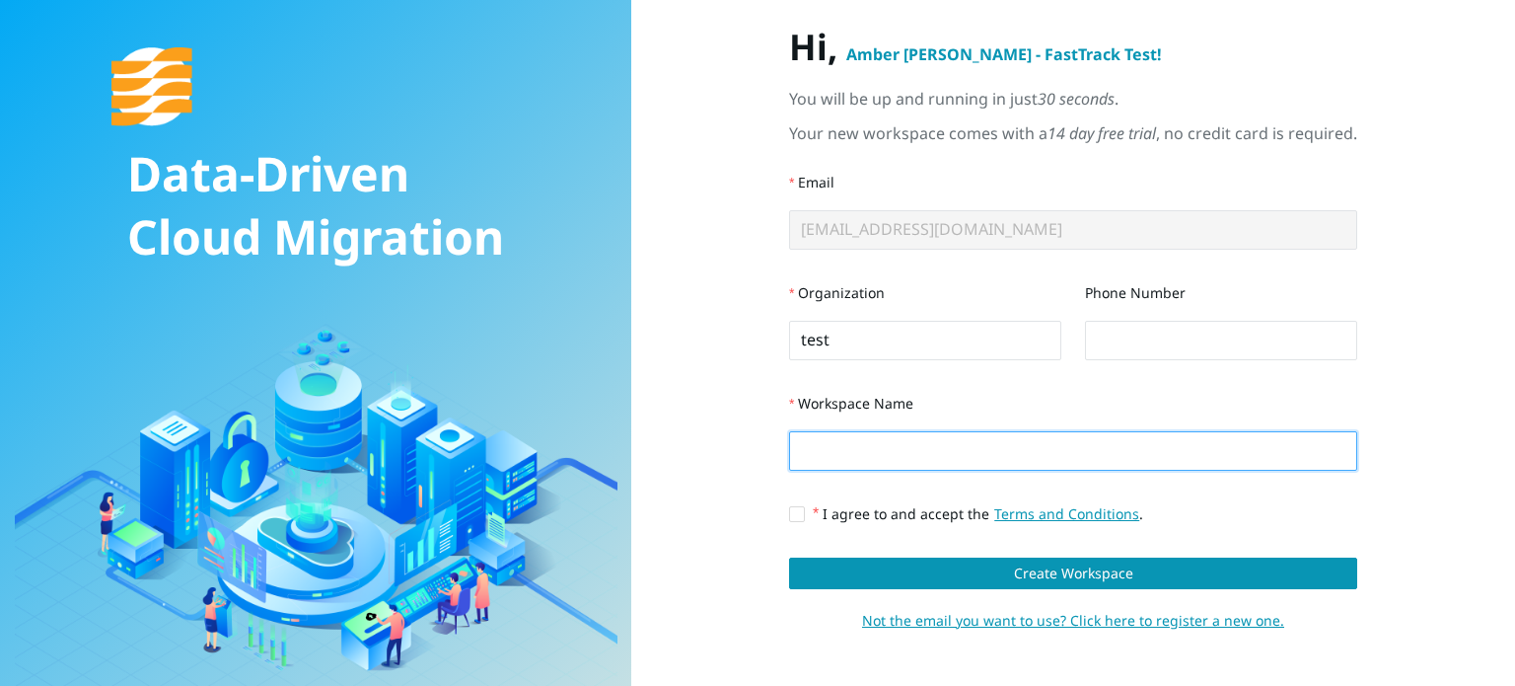
click at [935, 456] on input "Workspace Name" at bounding box center [1073, 450] width 568 height 39
type input "fast1"
click at [789, 513] on input "I agree to and accept the Terms and Conditions ." at bounding box center [796, 513] width 14 height 14
checkbox input "true"
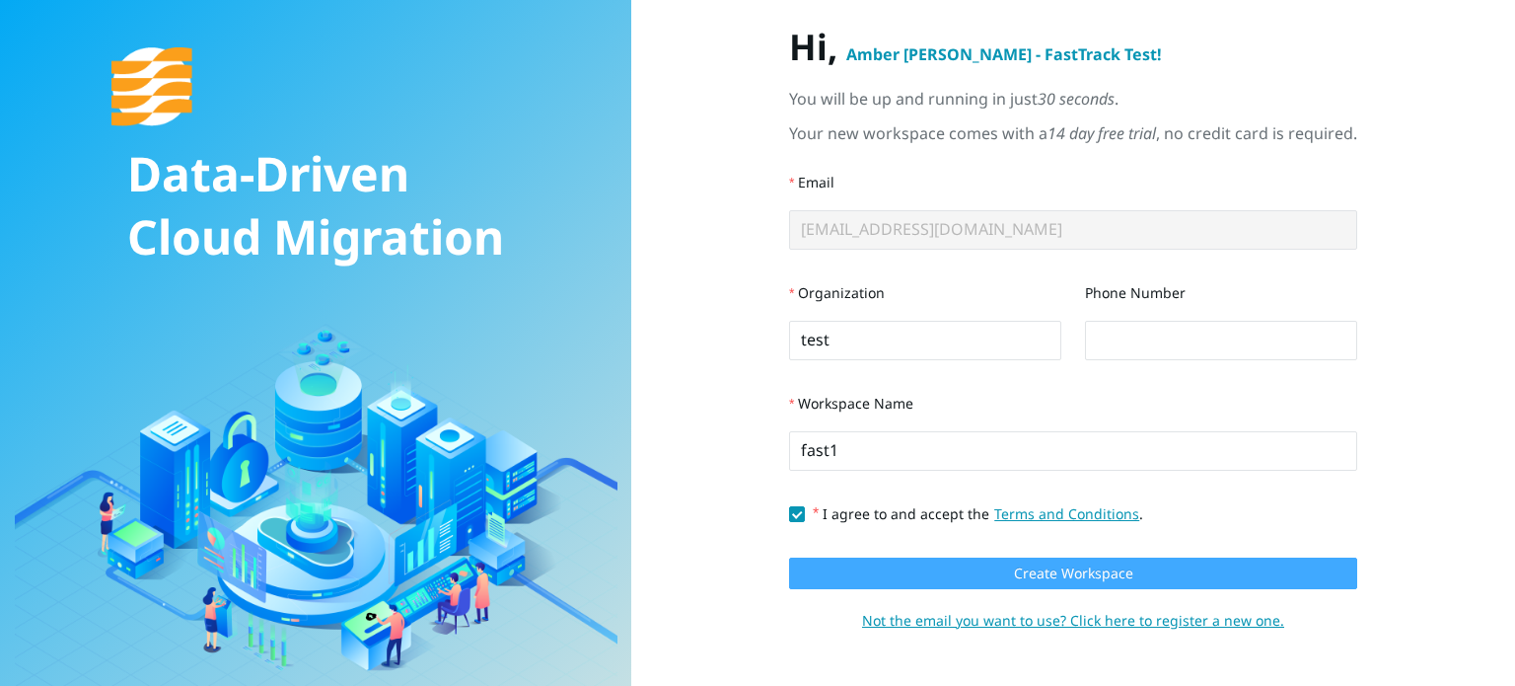
click at [943, 584] on button "Create Workspace" at bounding box center [1073, 573] width 568 height 32
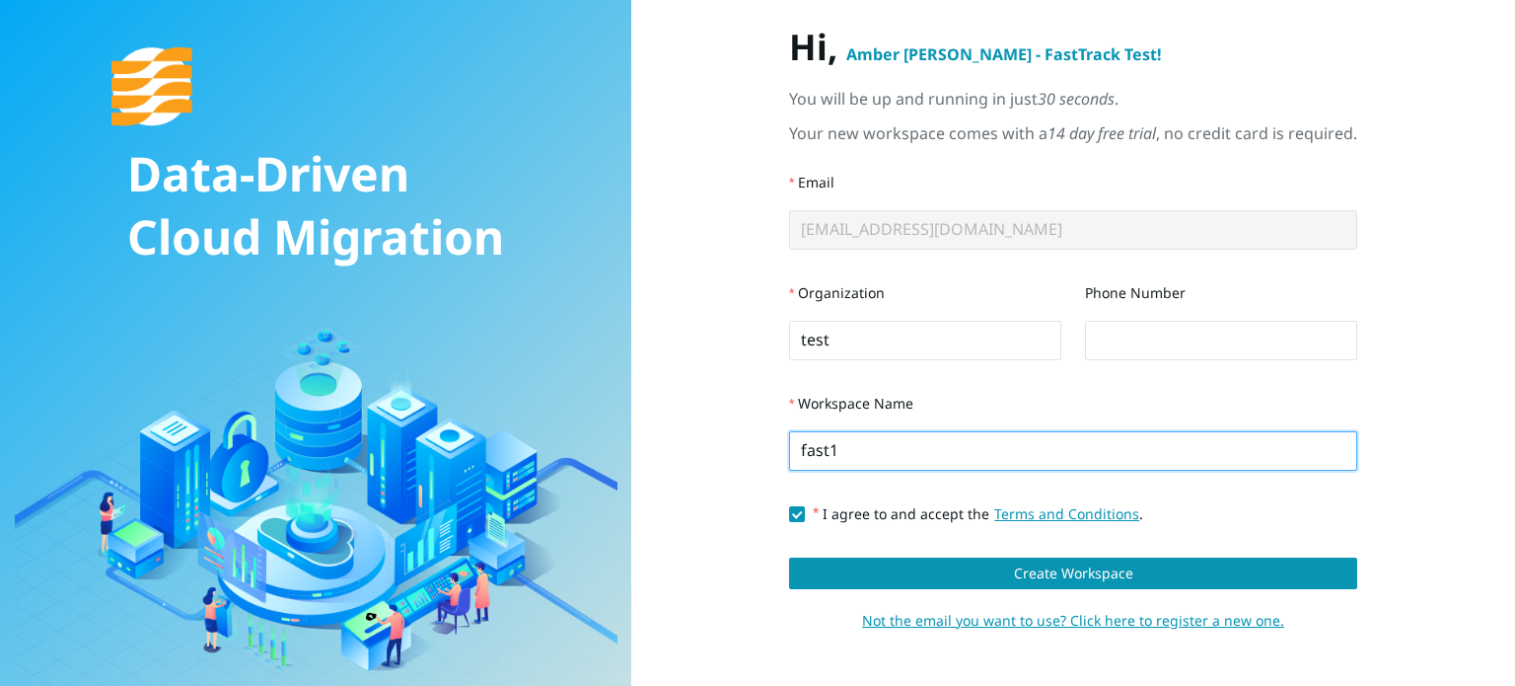
click at [882, 448] on input "fast1" at bounding box center [1073, 450] width 568 height 39
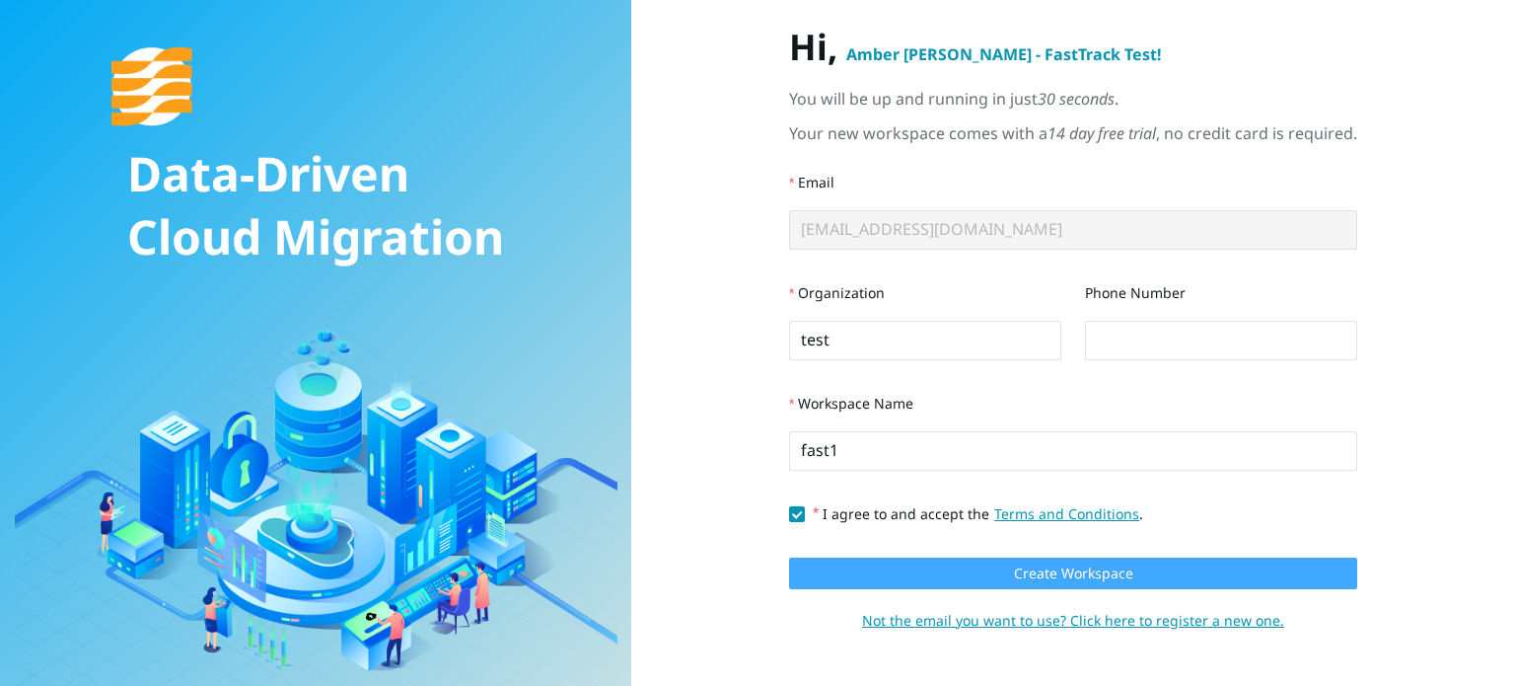
click at [888, 575] on button "Create Workspace" at bounding box center [1073, 573] width 568 height 32
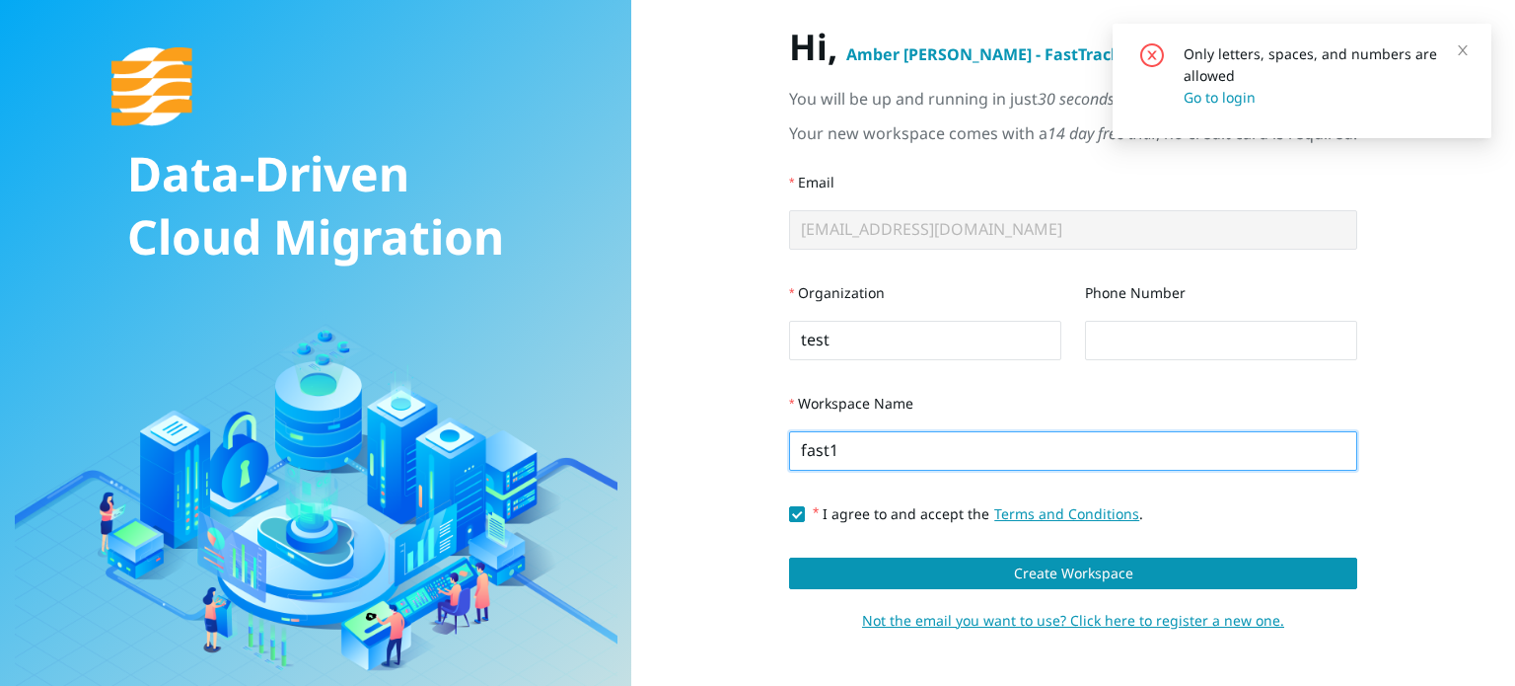
click at [827, 457] on input "fast1" at bounding box center [1073, 450] width 568 height 39
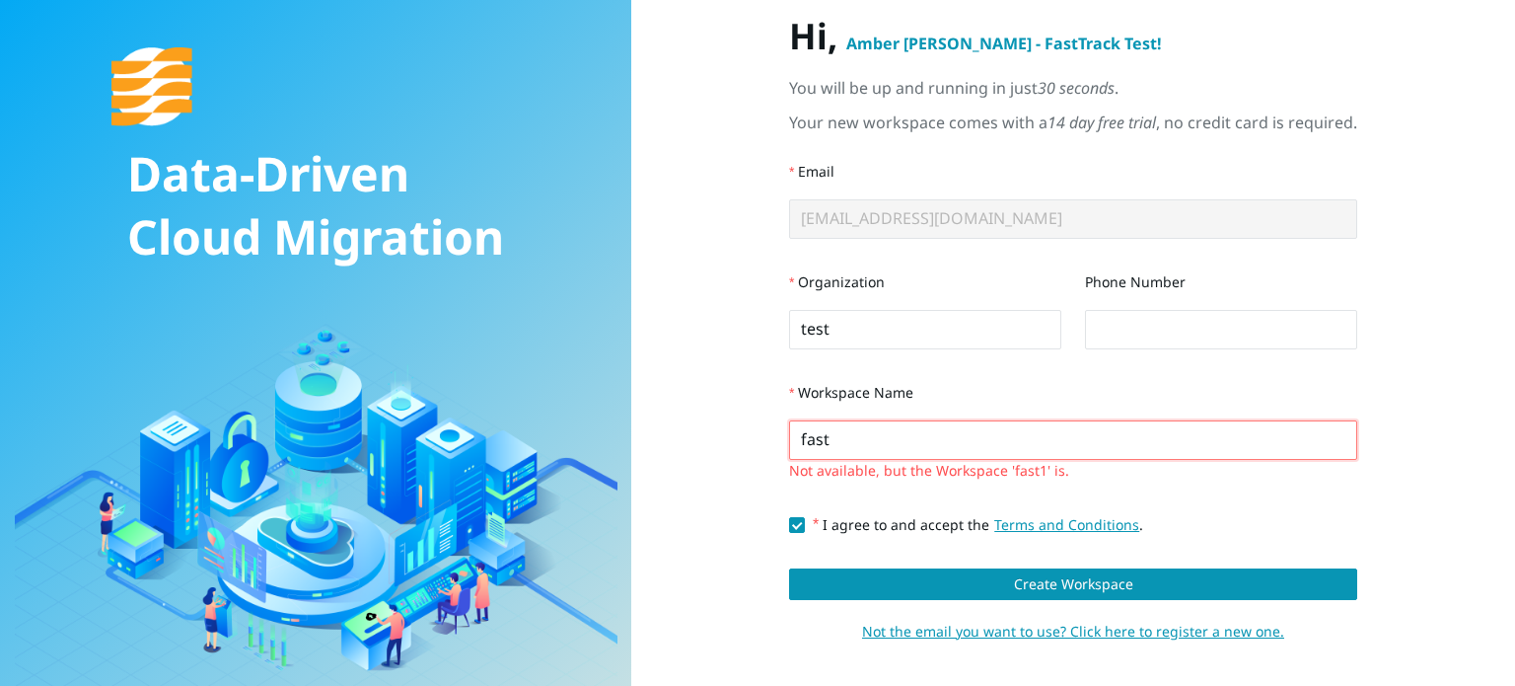
type input "fast1"
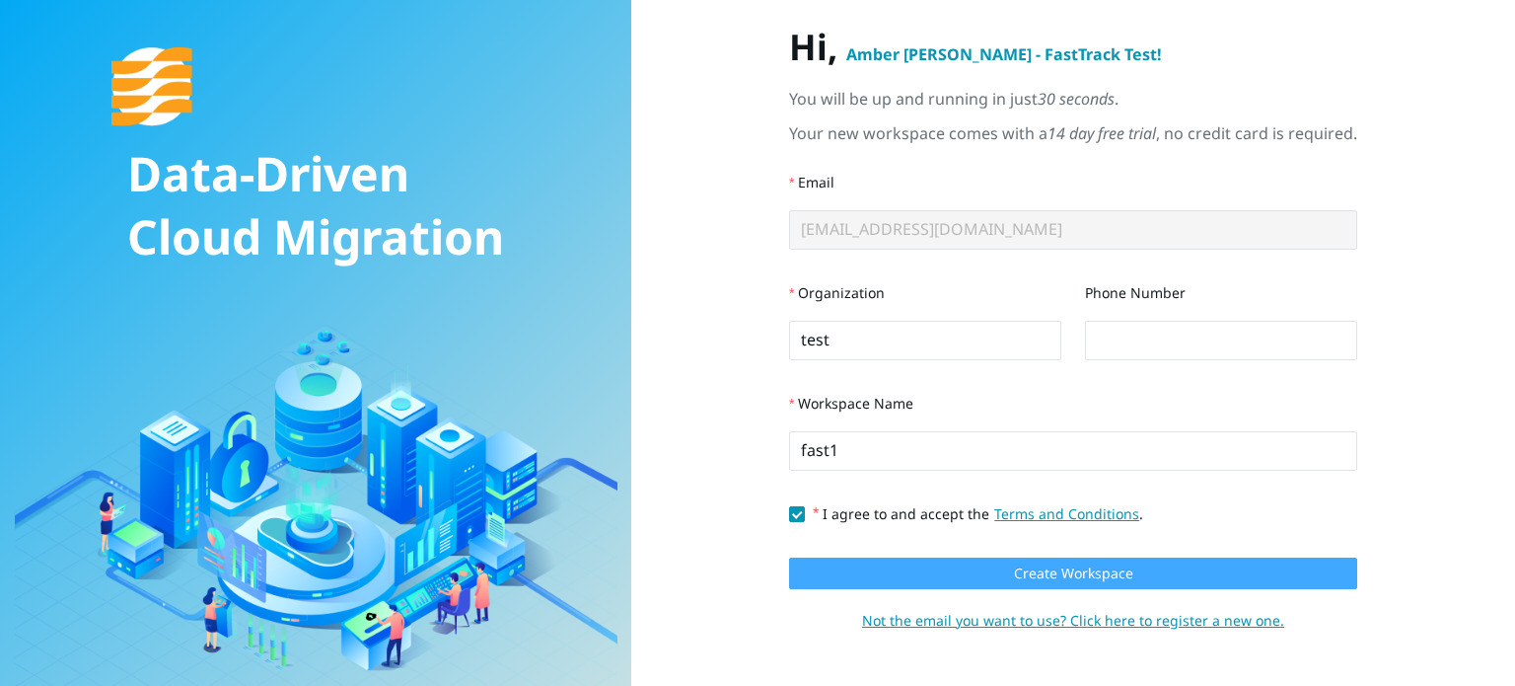
click at [939, 570] on button "Create Workspace" at bounding box center [1073, 573] width 568 height 32
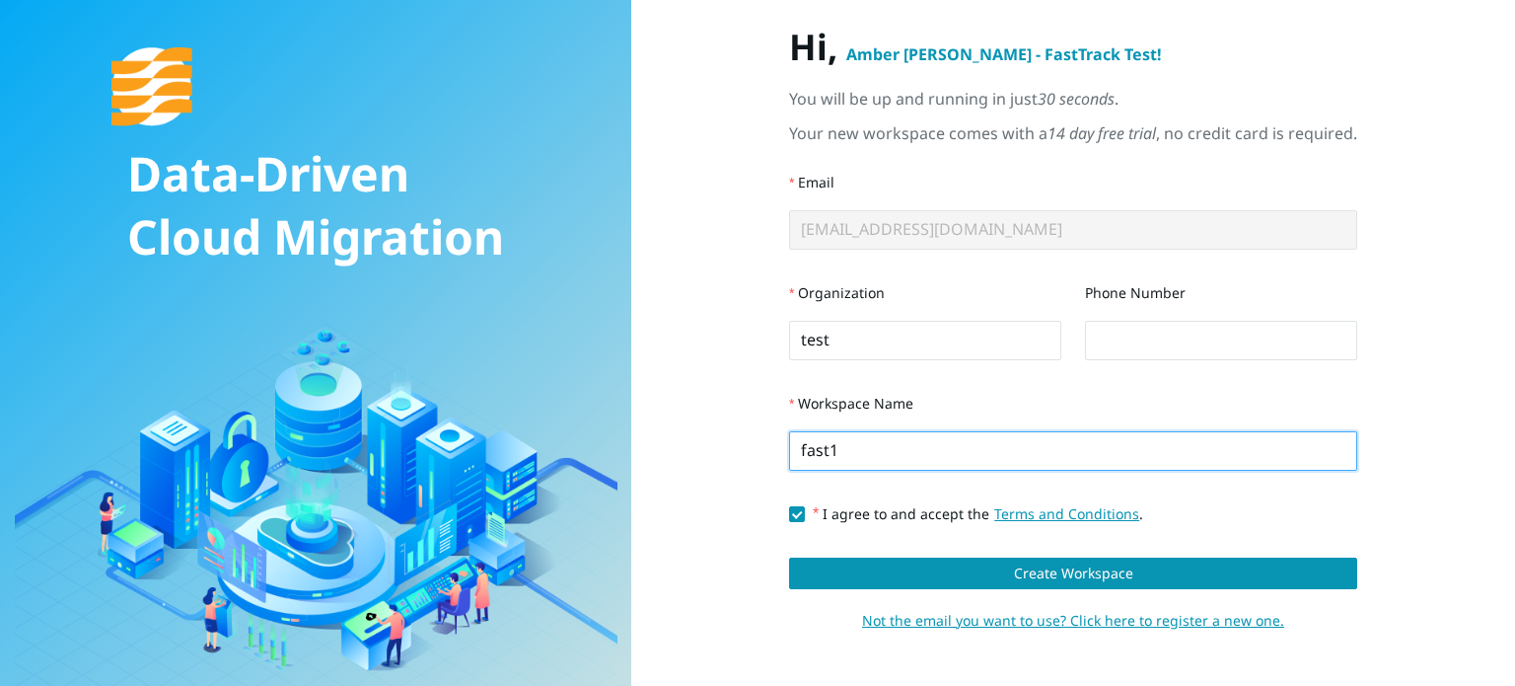
click at [853, 461] on input "fast1" at bounding box center [1073, 450] width 568 height 39
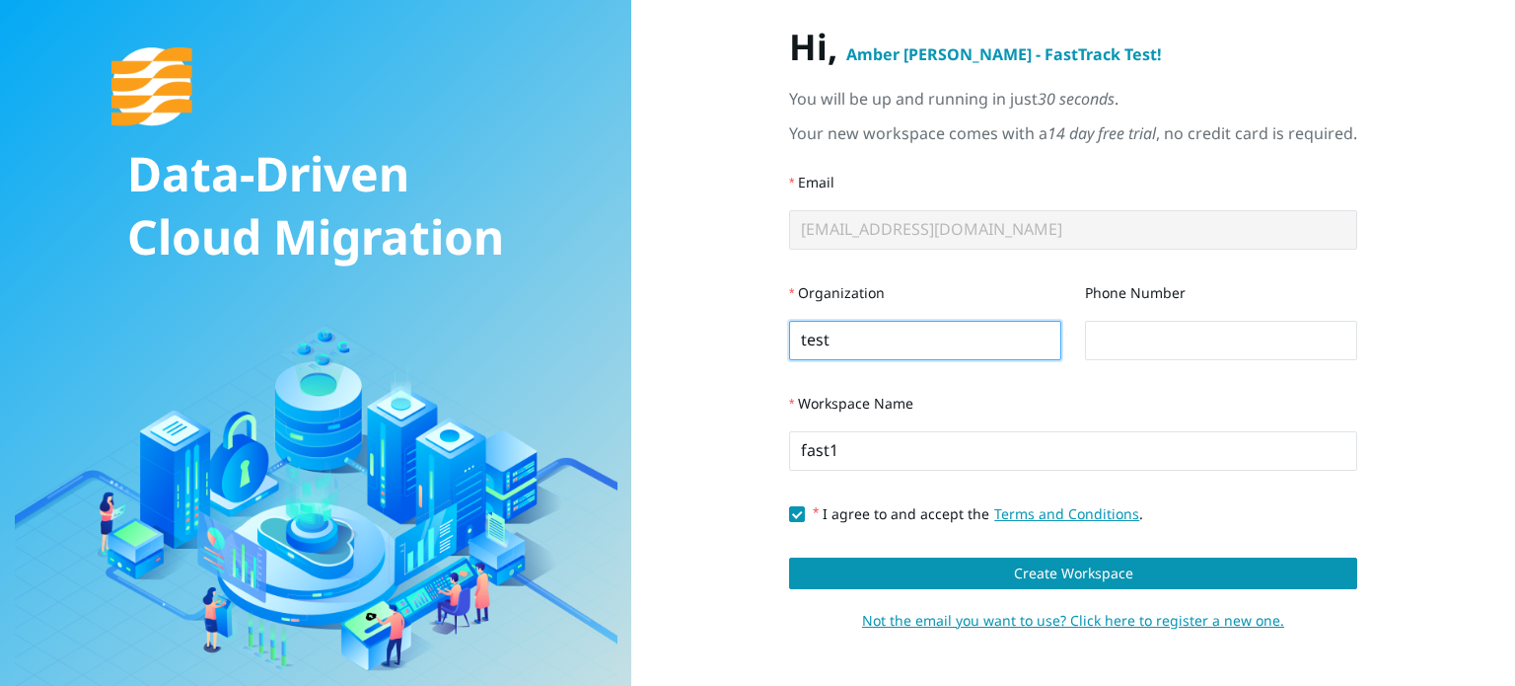
click at [825, 337] on input "test" at bounding box center [925, 340] width 272 height 39
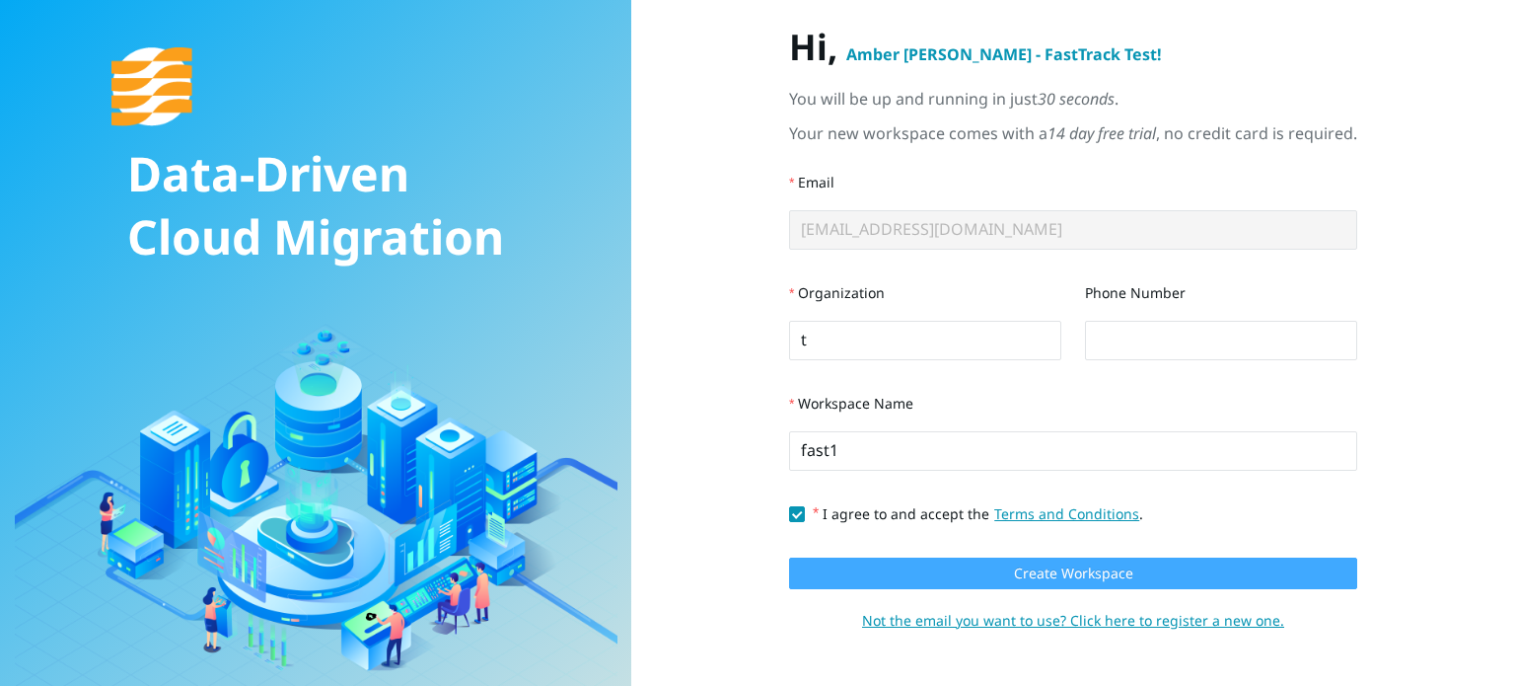
click at [979, 575] on button "Create Workspace" at bounding box center [1073, 573] width 568 height 32
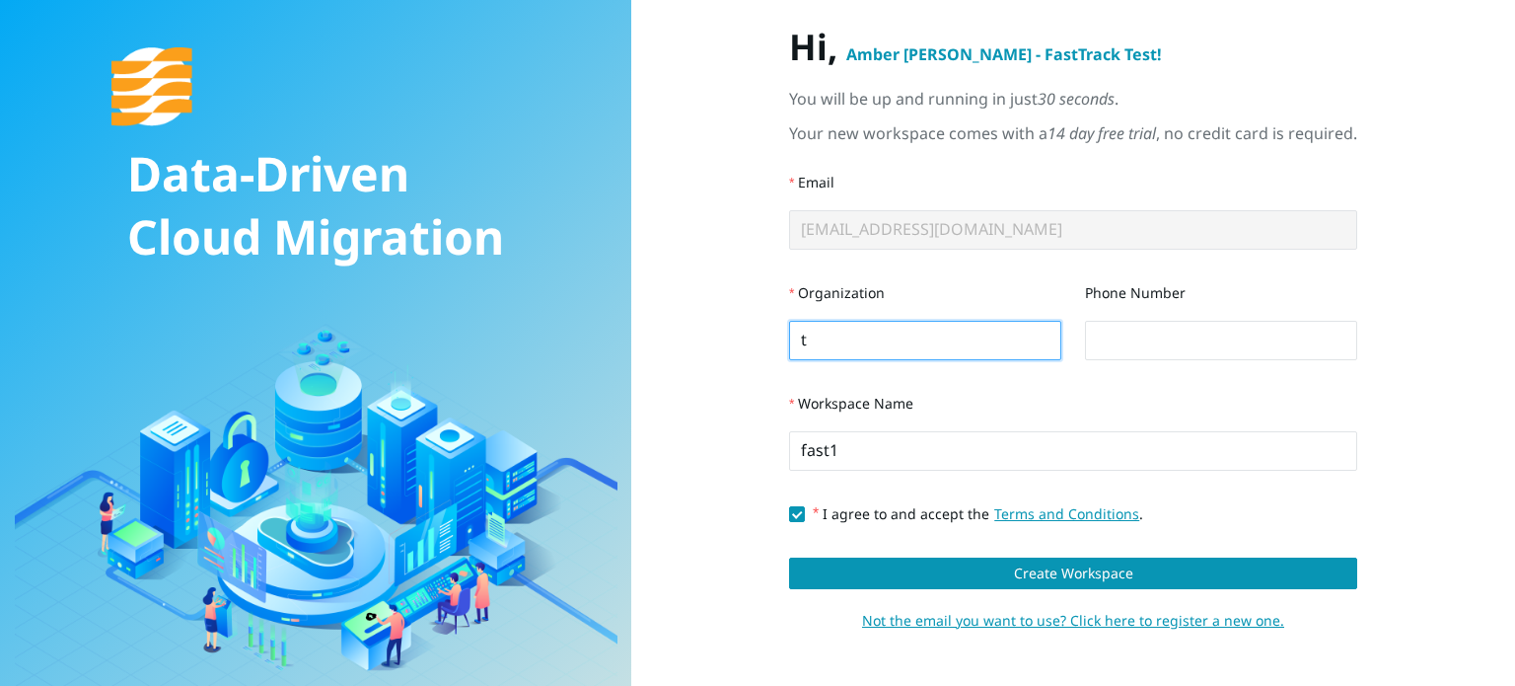
click at [837, 350] on input "t" at bounding box center [925, 340] width 272 height 39
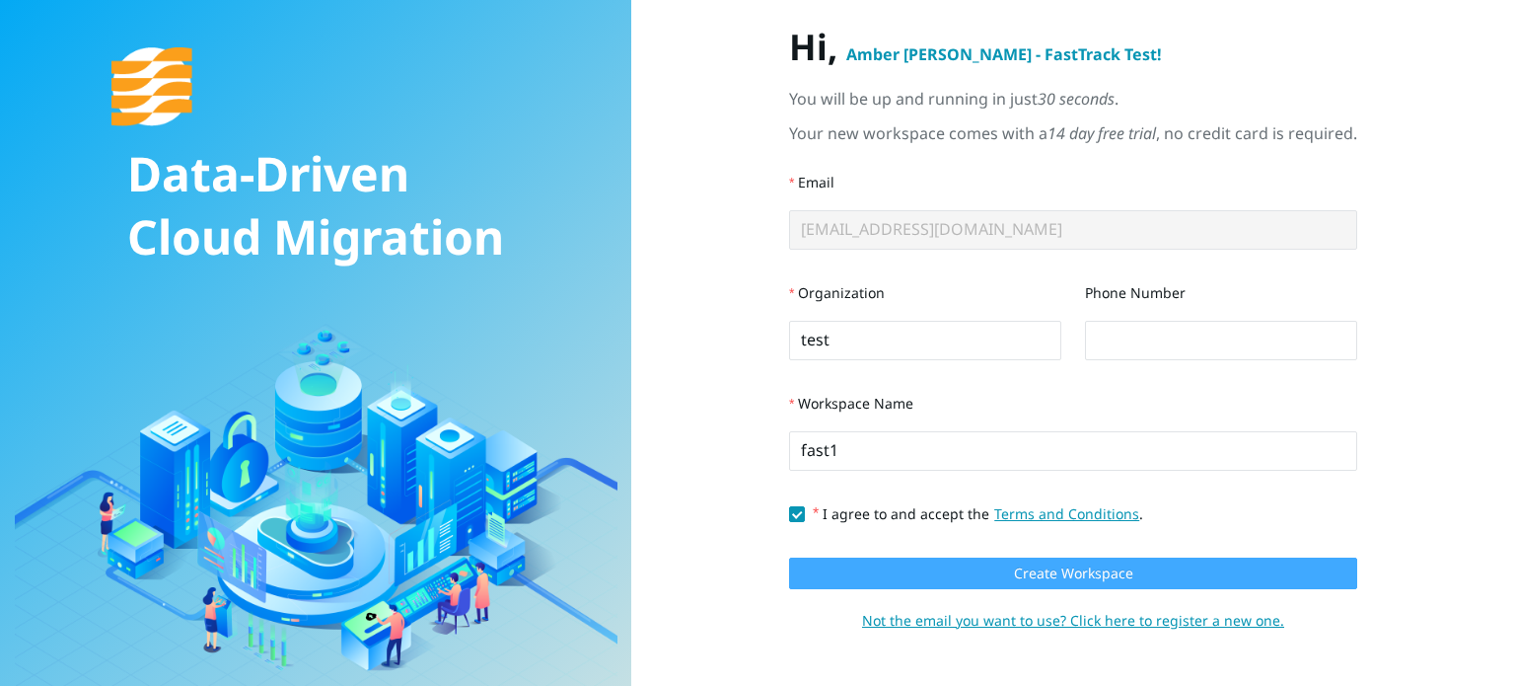
click at [974, 567] on button "Create Workspace" at bounding box center [1073, 573] width 568 height 32
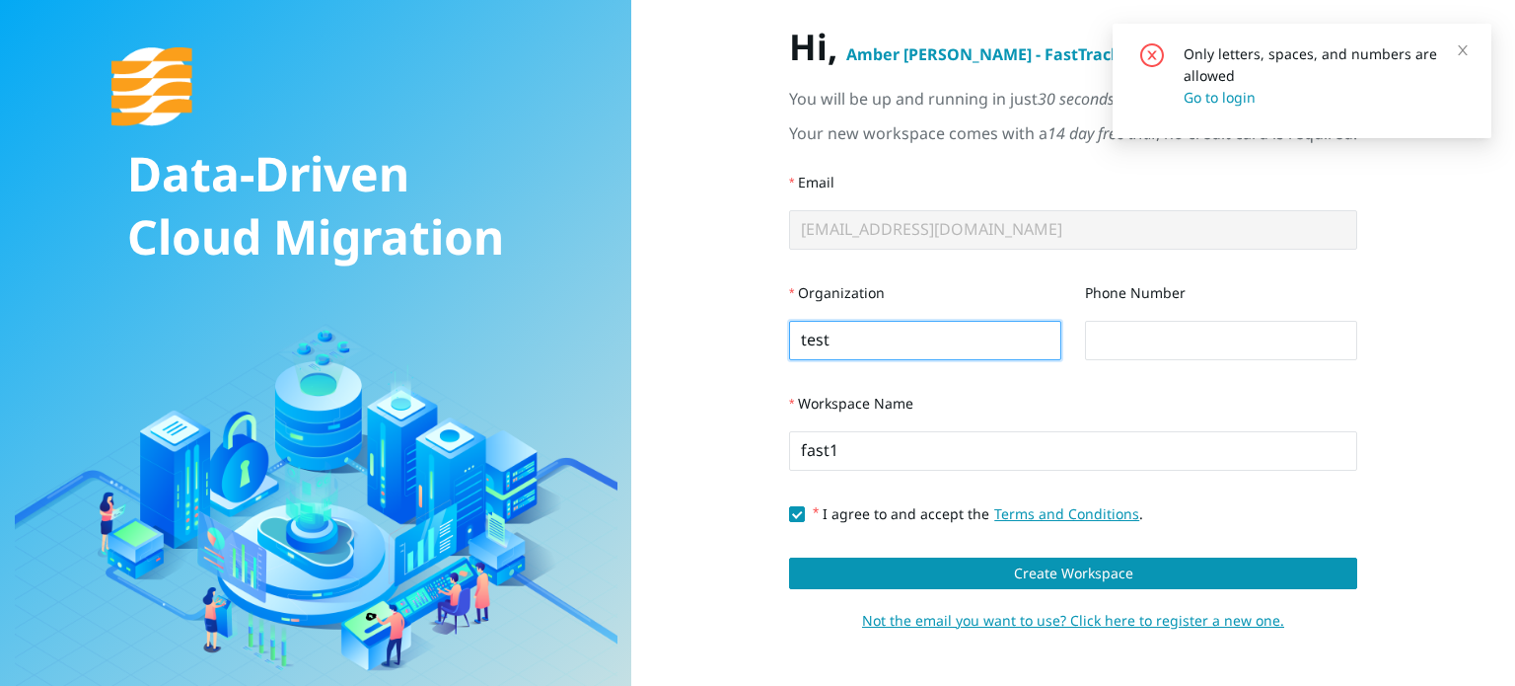
click at [851, 346] on input "test" at bounding box center [925, 340] width 272 height 39
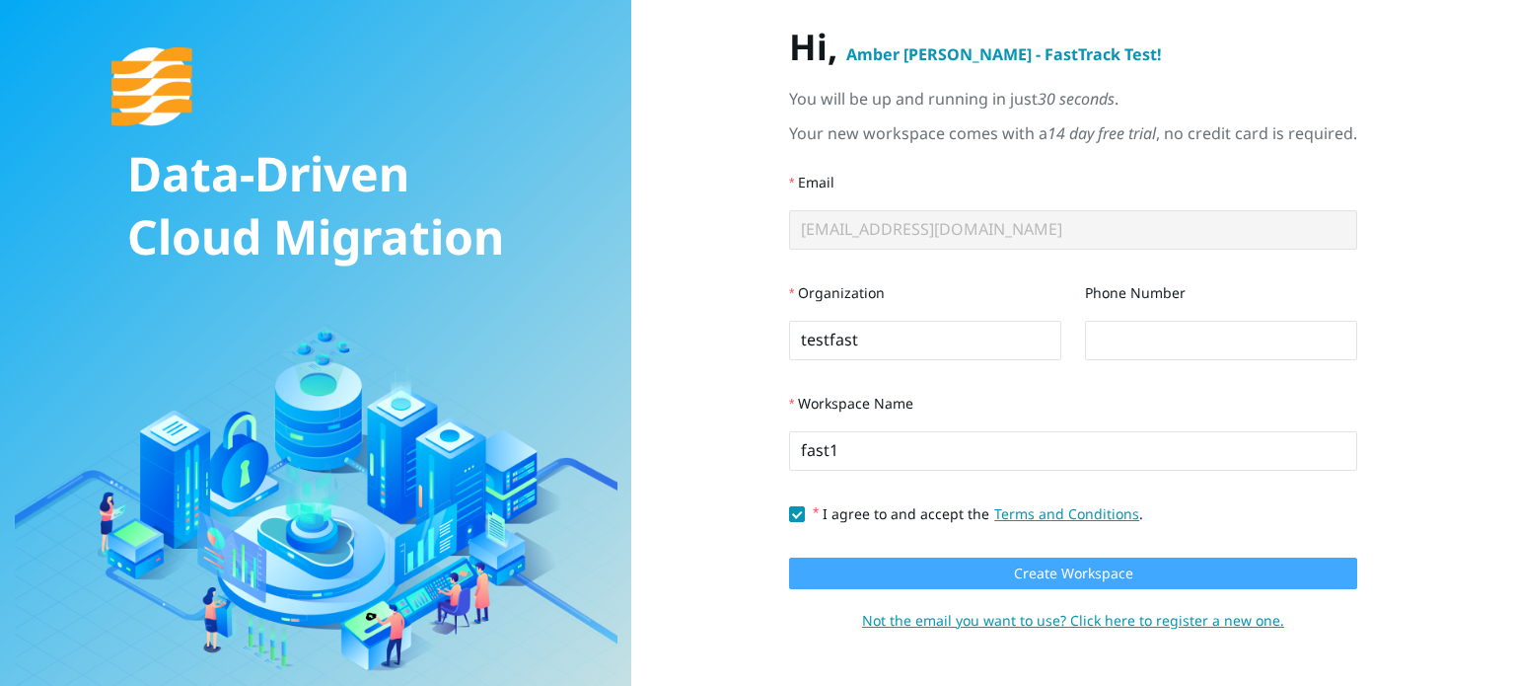
click at [939, 573] on button "Create Workspace" at bounding box center [1073, 573] width 568 height 32
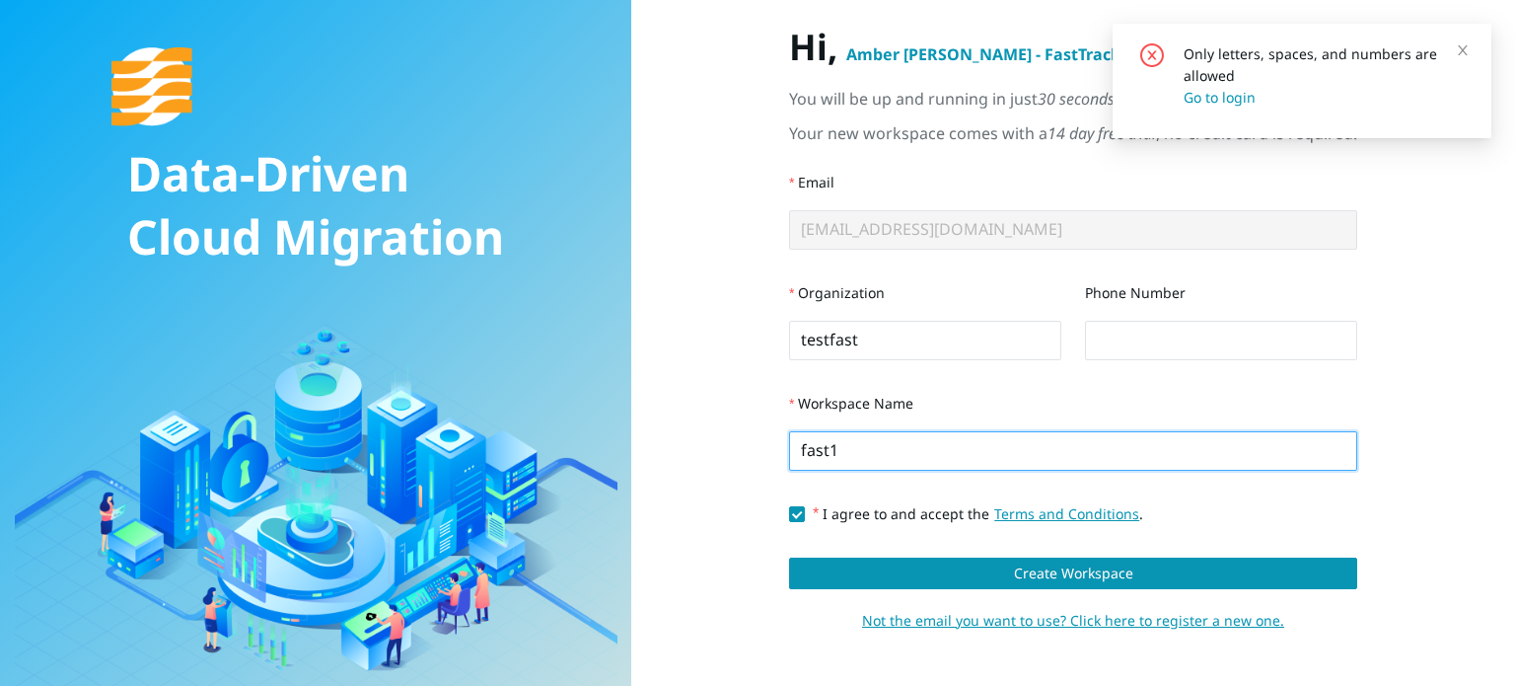
click at [867, 455] on input "fast1" at bounding box center [1073, 450] width 568 height 39
click at [1010, 519] on link "Terms and Conditions" at bounding box center [1065, 513] width 150 height 19
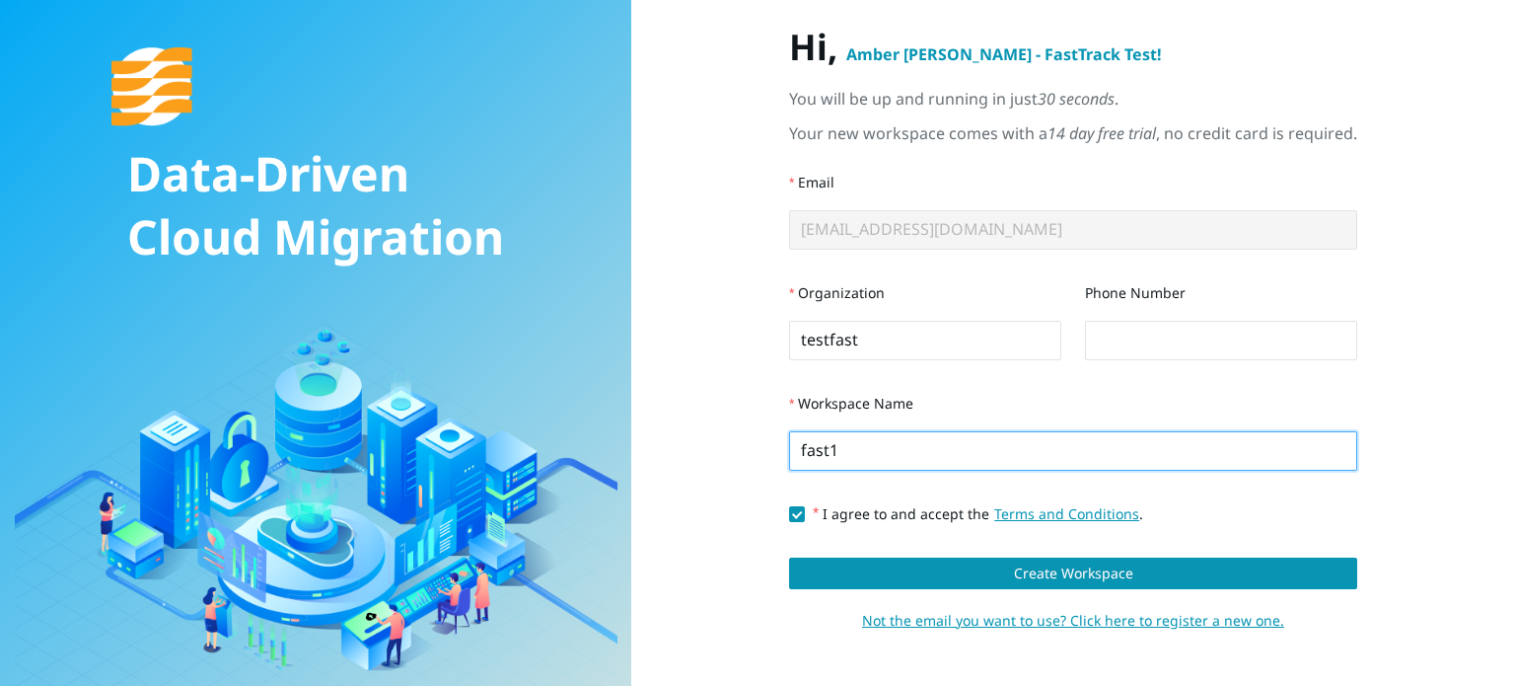
click at [868, 462] on input "fast1" at bounding box center [1073, 450] width 568 height 39
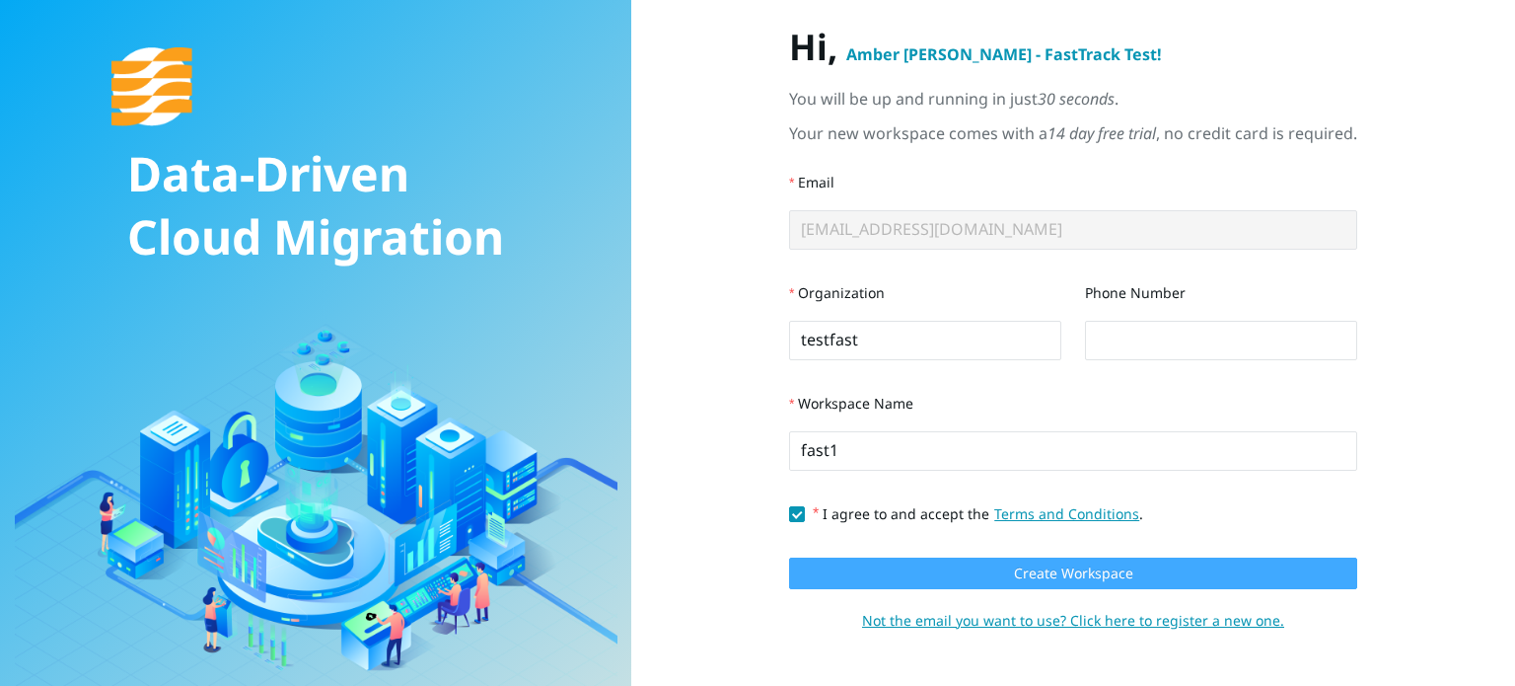
click at [982, 587] on button "Create Workspace" at bounding box center [1073, 573] width 568 height 32
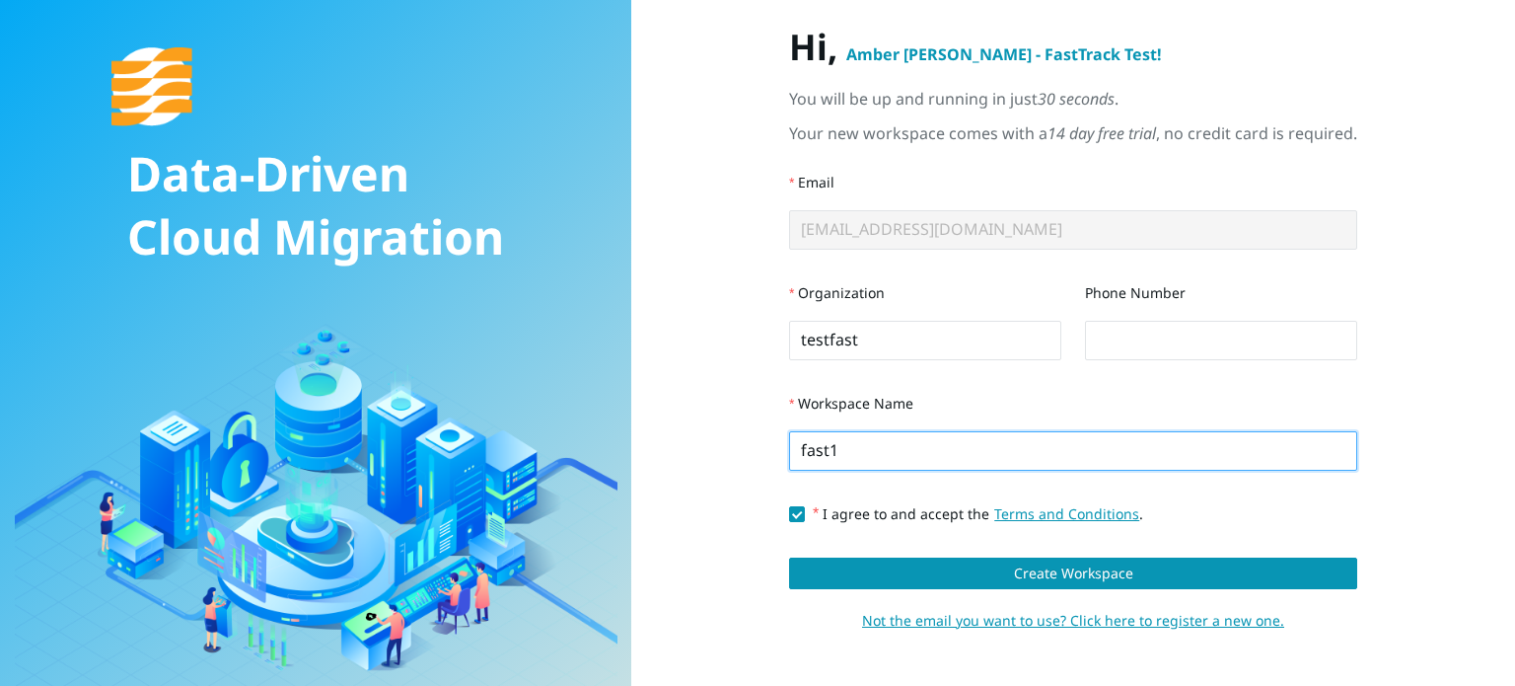
click at [935, 461] on input "fast1" at bounding box center [1073, 450] width 568 height 39
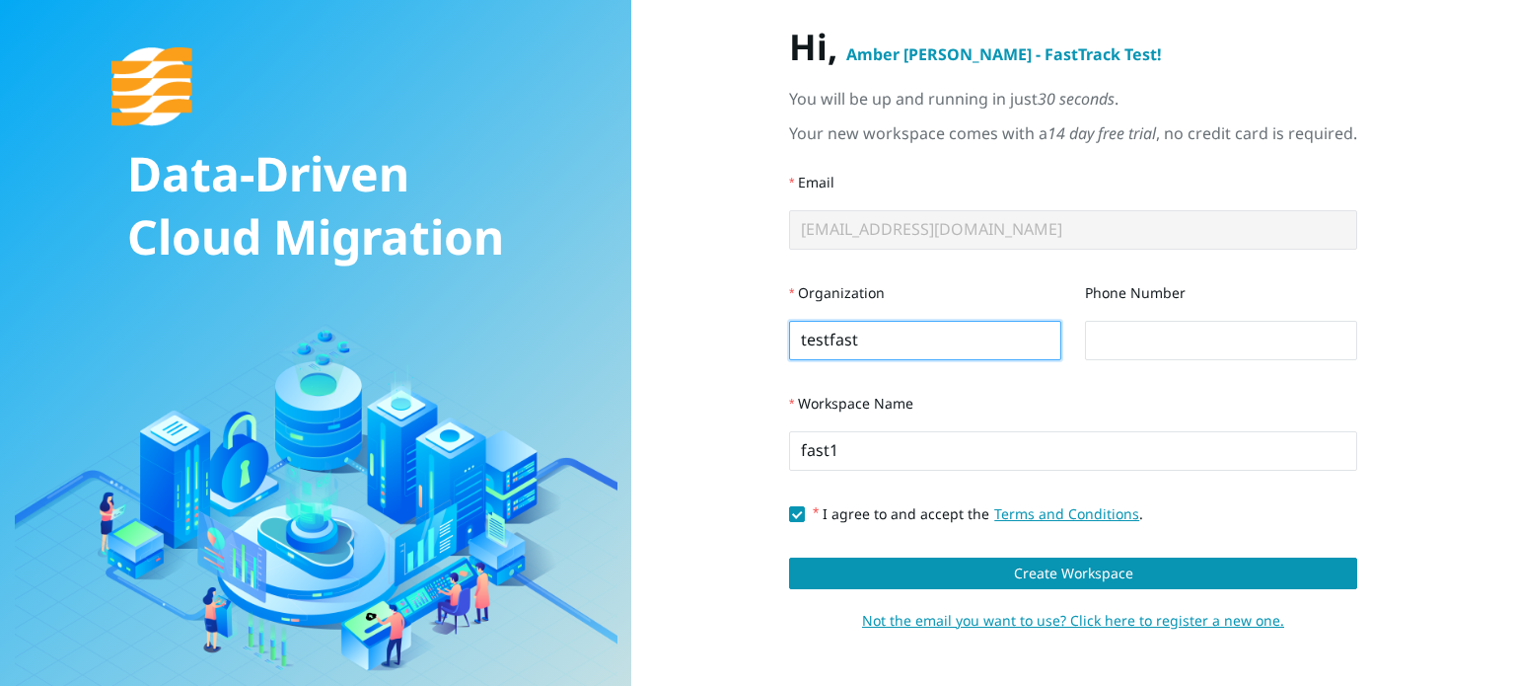
click at [863, 329] on input "testfast" at bounding box center [925, 340] width 272 height 39
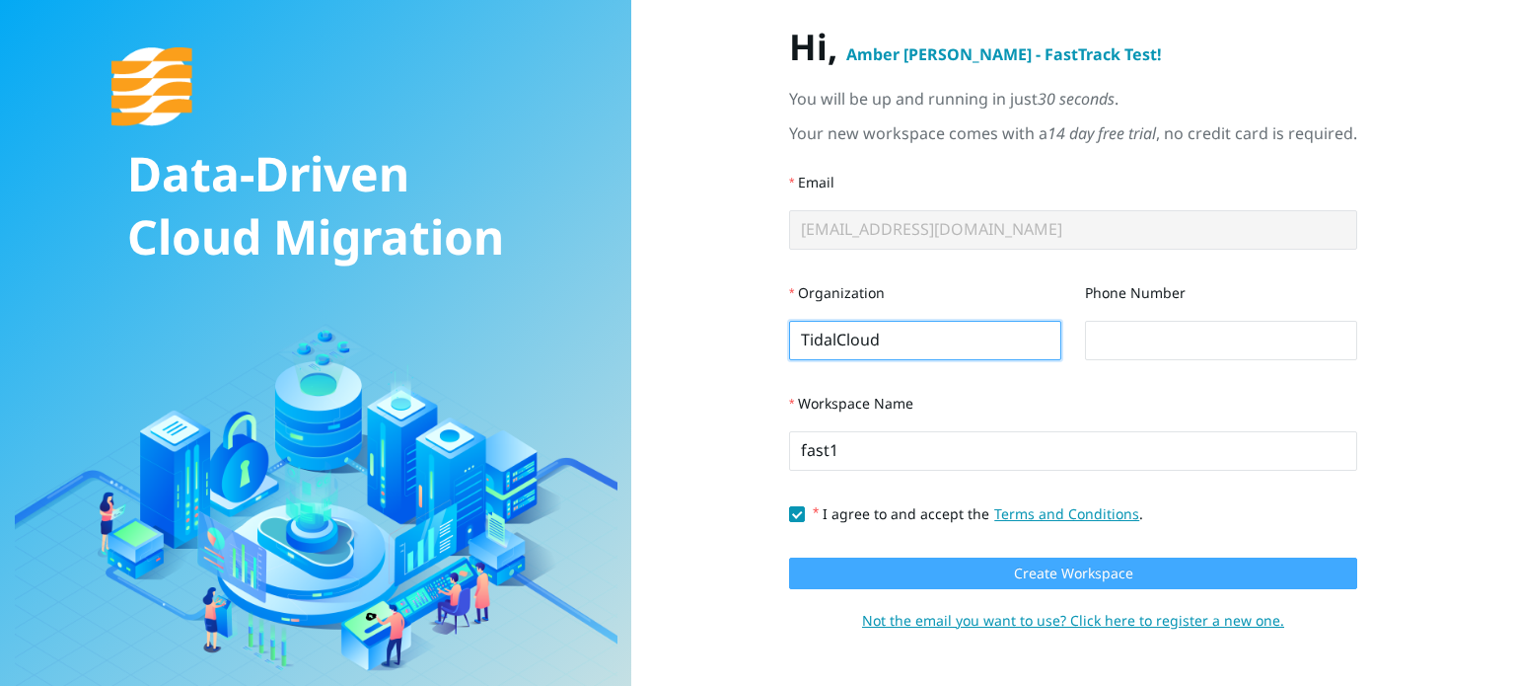
type input "TidalCloud"
click at [992, 578] on button "Create Workspace" at bounding box center [1073, 573] width 568 height 32
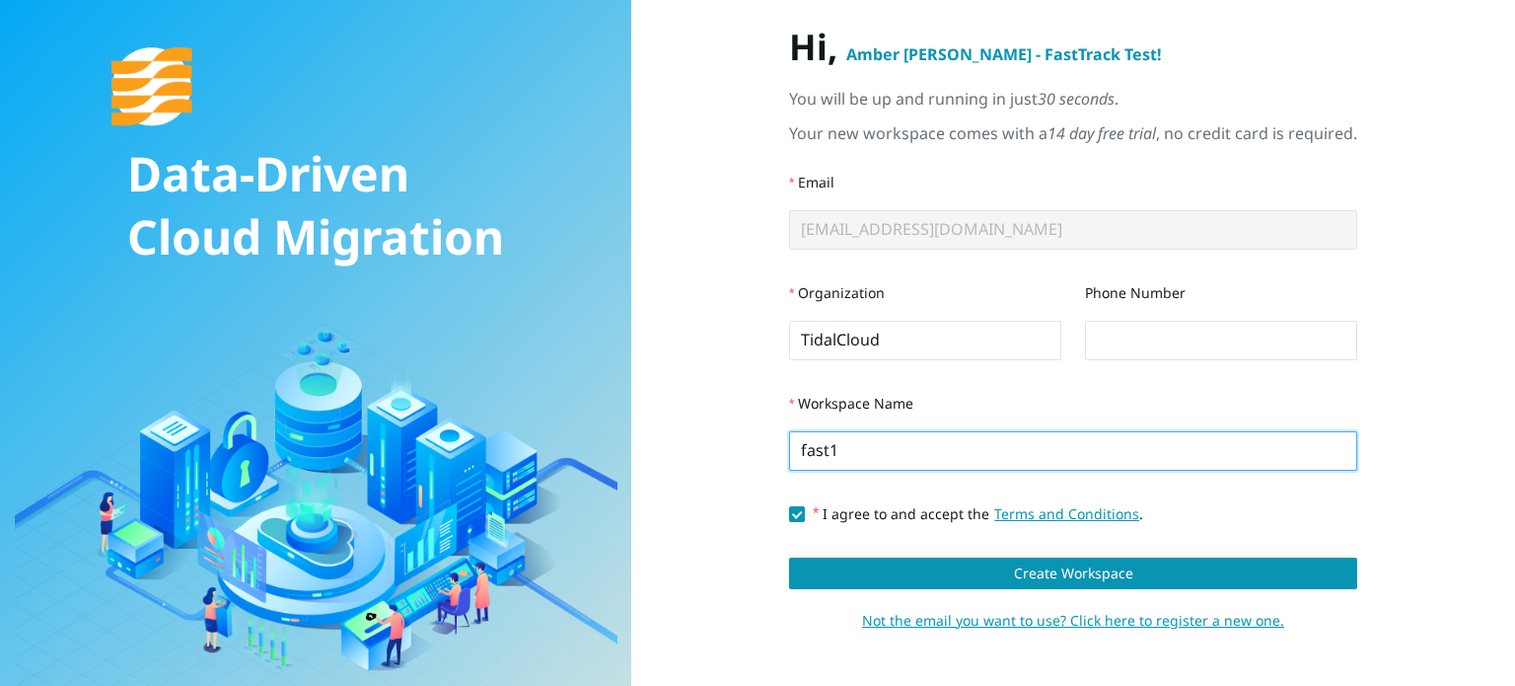
click at [833, 464] on input "fast1" at bounding box center [1073, 450] width 568 height 39
click at [833, 461] on input "fast1" at bounding box center [1073, 450] width 568 height 39
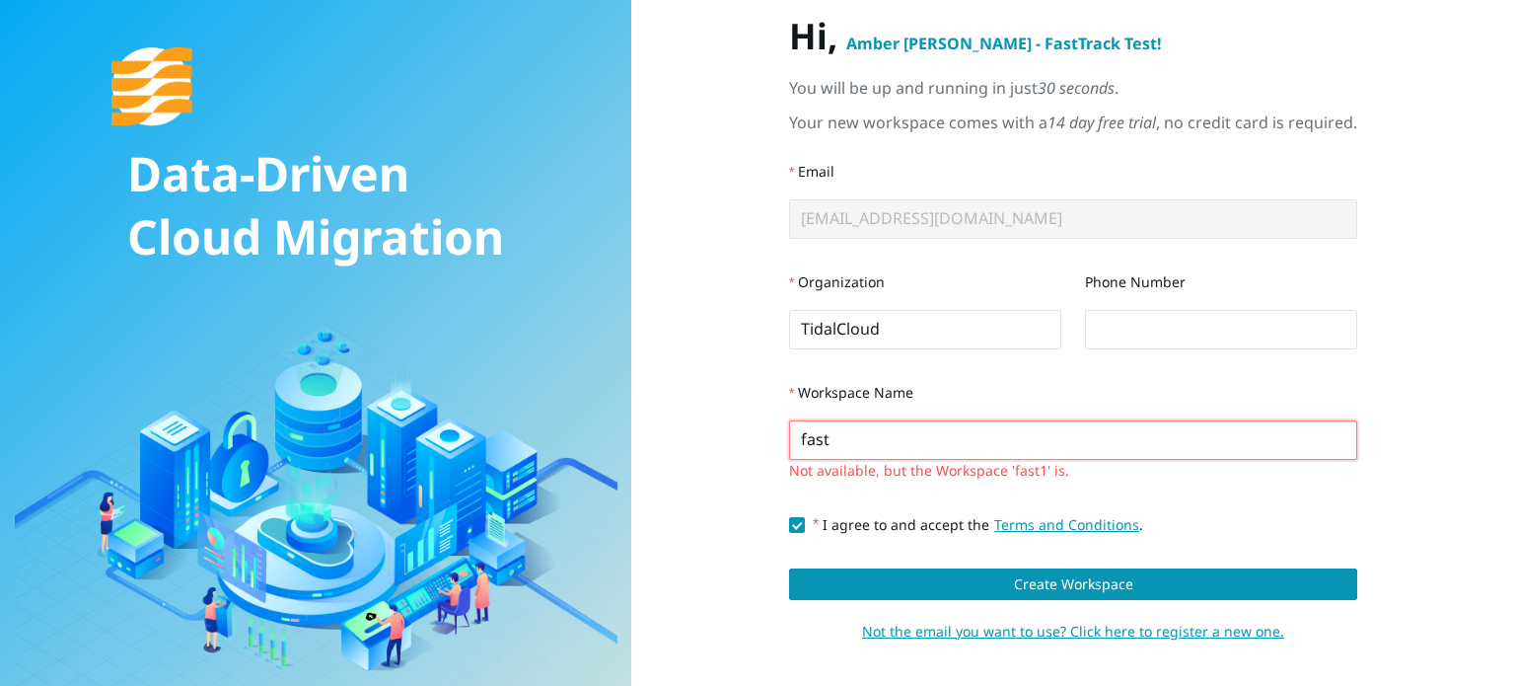
type input "fast1"
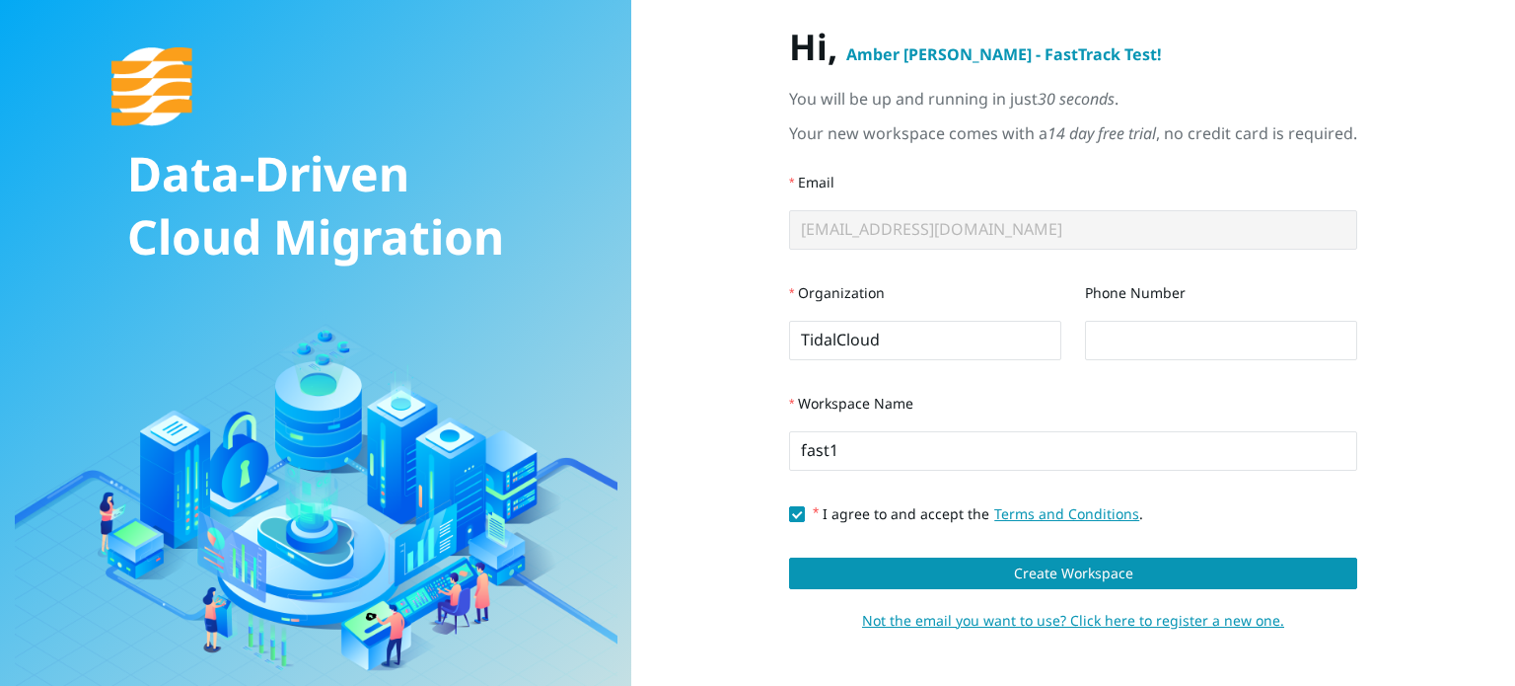
click at [789, 519] on input "I agree to and accept the Terms and Conditions ." at bounding box center [796, 513] width 14 height 14
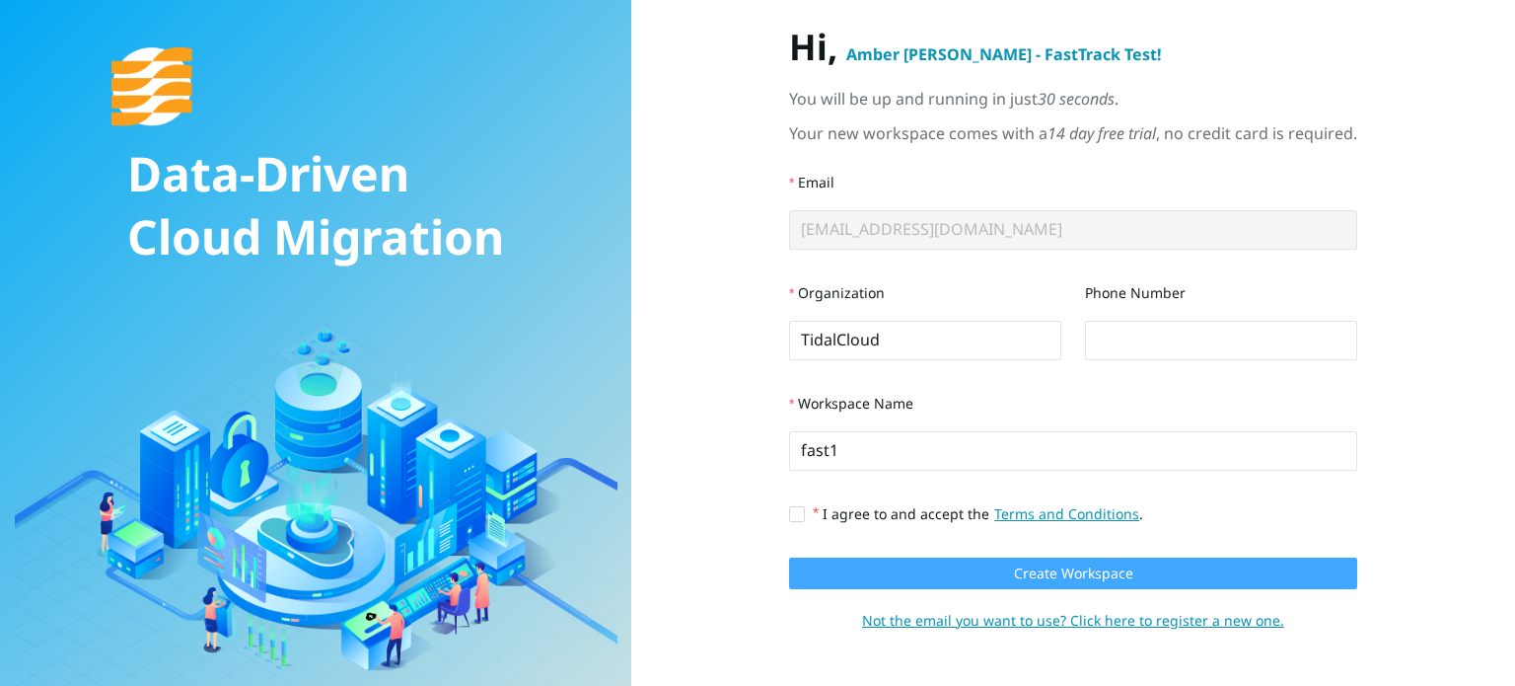
click at [841, 568] on button "Create Workspace" at bounding box center [1073, 573] width 568 height 32
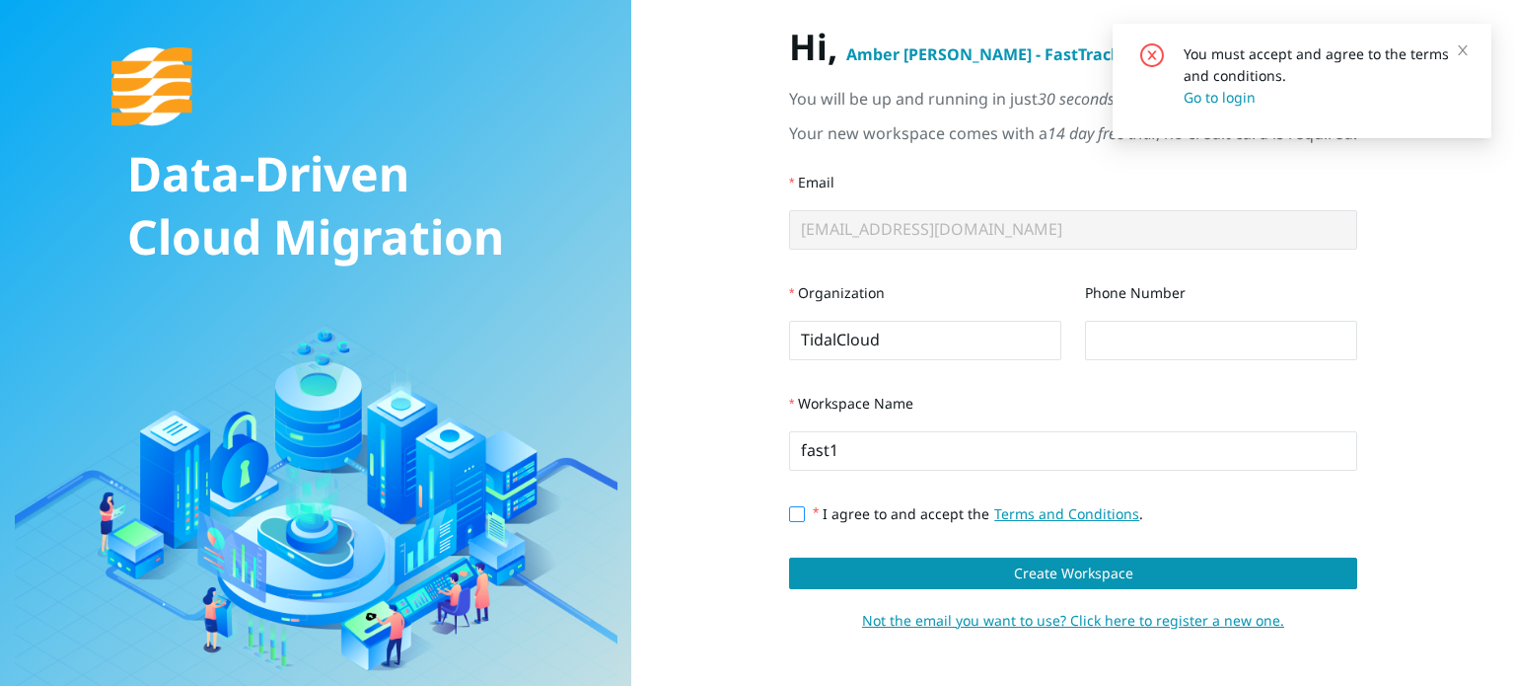
click at [789, 514] on input "I agree to and accept the Terms and Conditions ." at bounding box center [796, 513] width 14 height 14
checkbox input "true"
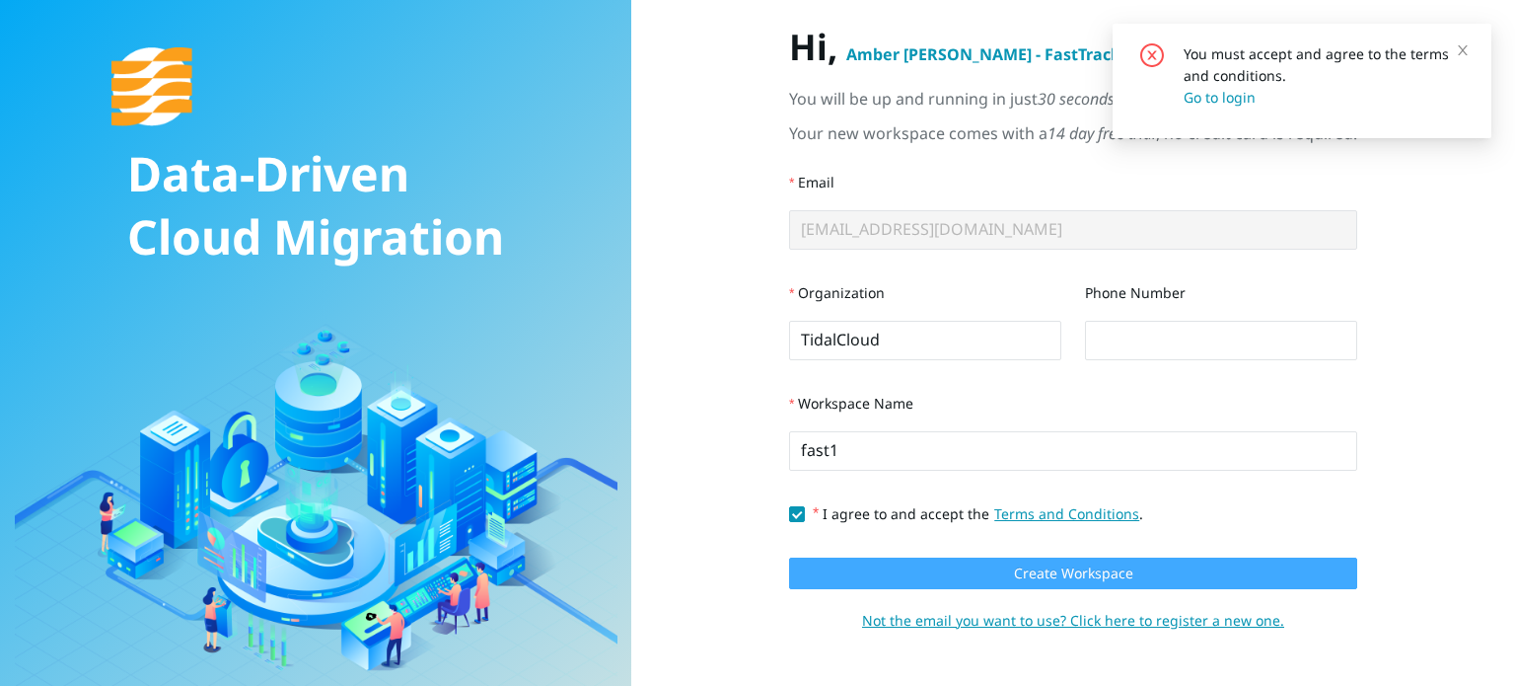
click at [867, 579] on button "Create Workspace" at bounding box center [1073, 573] width 568 height 32
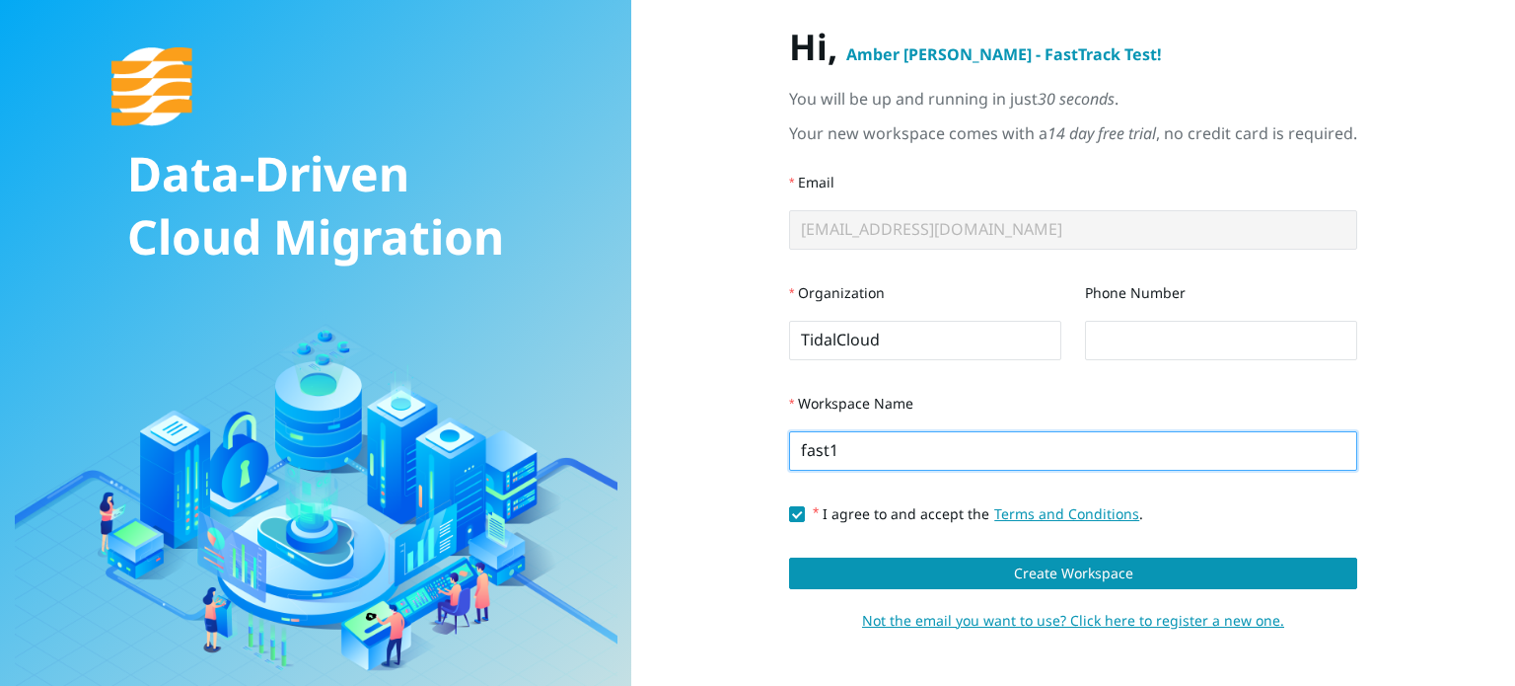
click at [861, 448] on input "fast1" at bounding box center [1073, 450] width 568 height 39
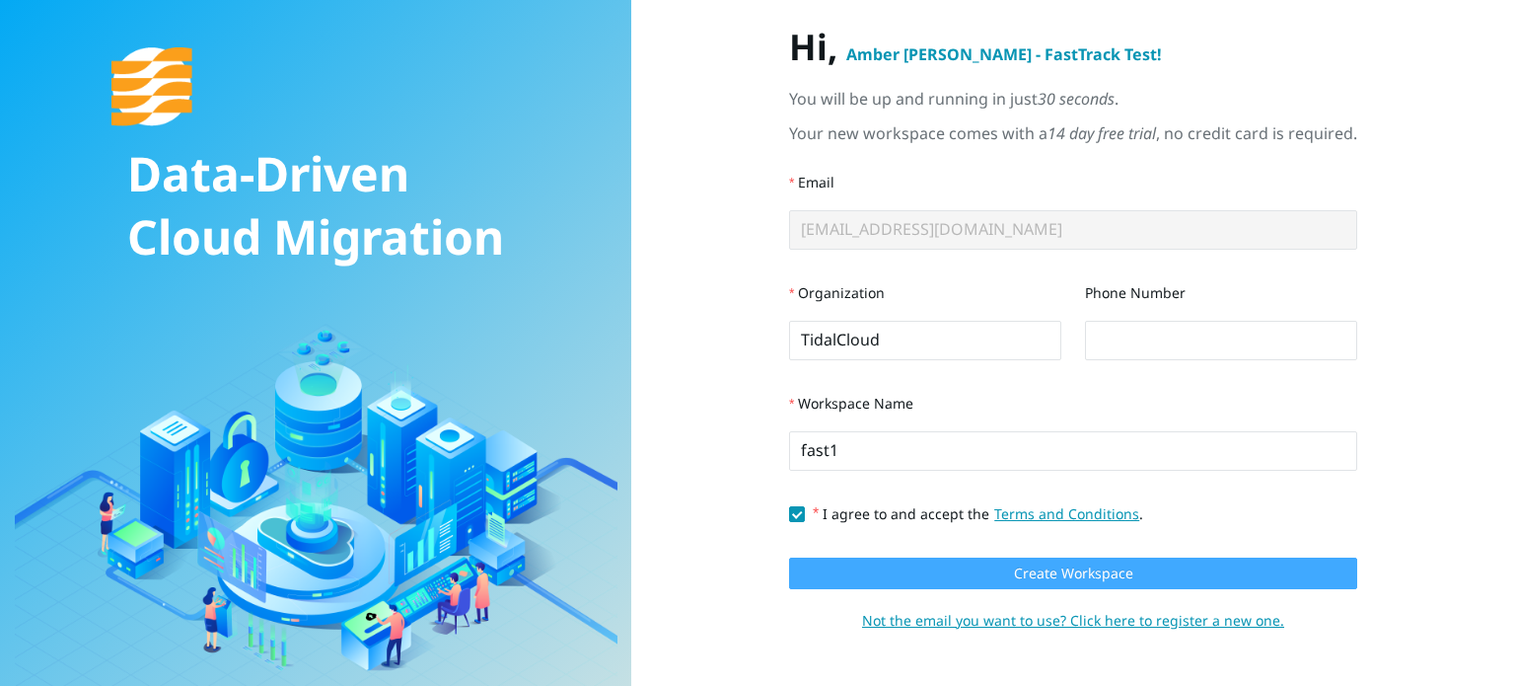
click at [952, 579] on button "Create Workspace" at bounding box center [1073, 573] width 568 height 32
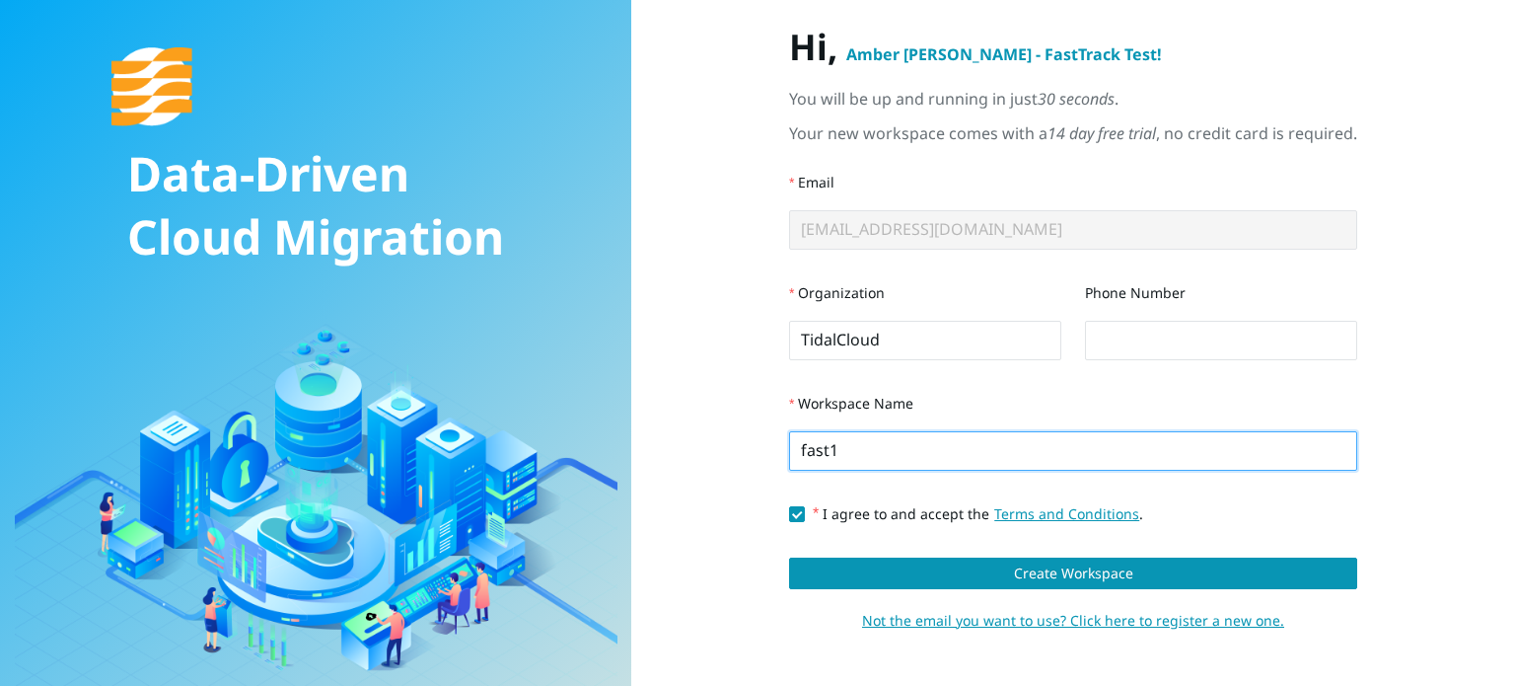
click at [789, 453] on input "fast1" at bounding box center [1073, 450] width 568 height 39
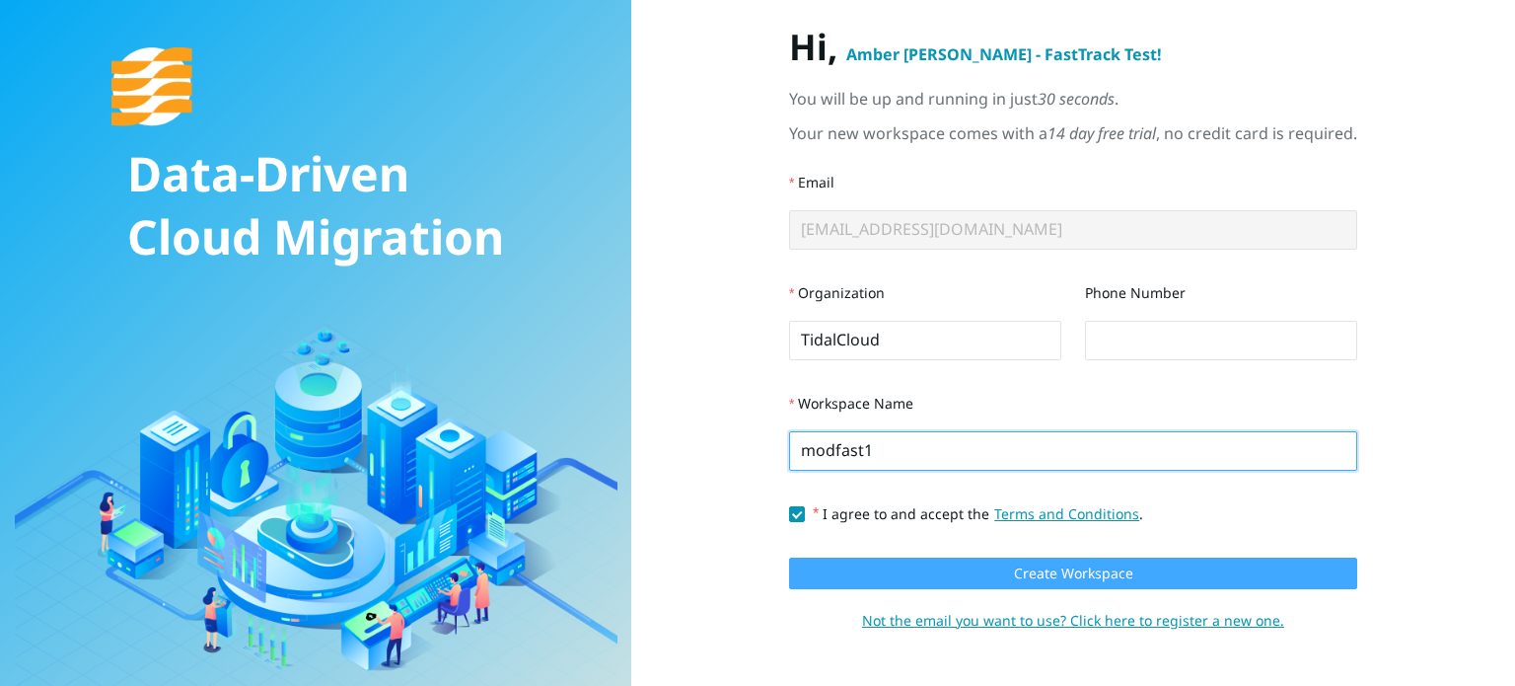
type input "modfast1"
click at [1039, 579] on span "Create Workspace" at bounding box center [1073, 573] width 119 height 22
click at [1090, 573] on span "Create Workspace" at bounding box center [1073, 573] width 119 height 22
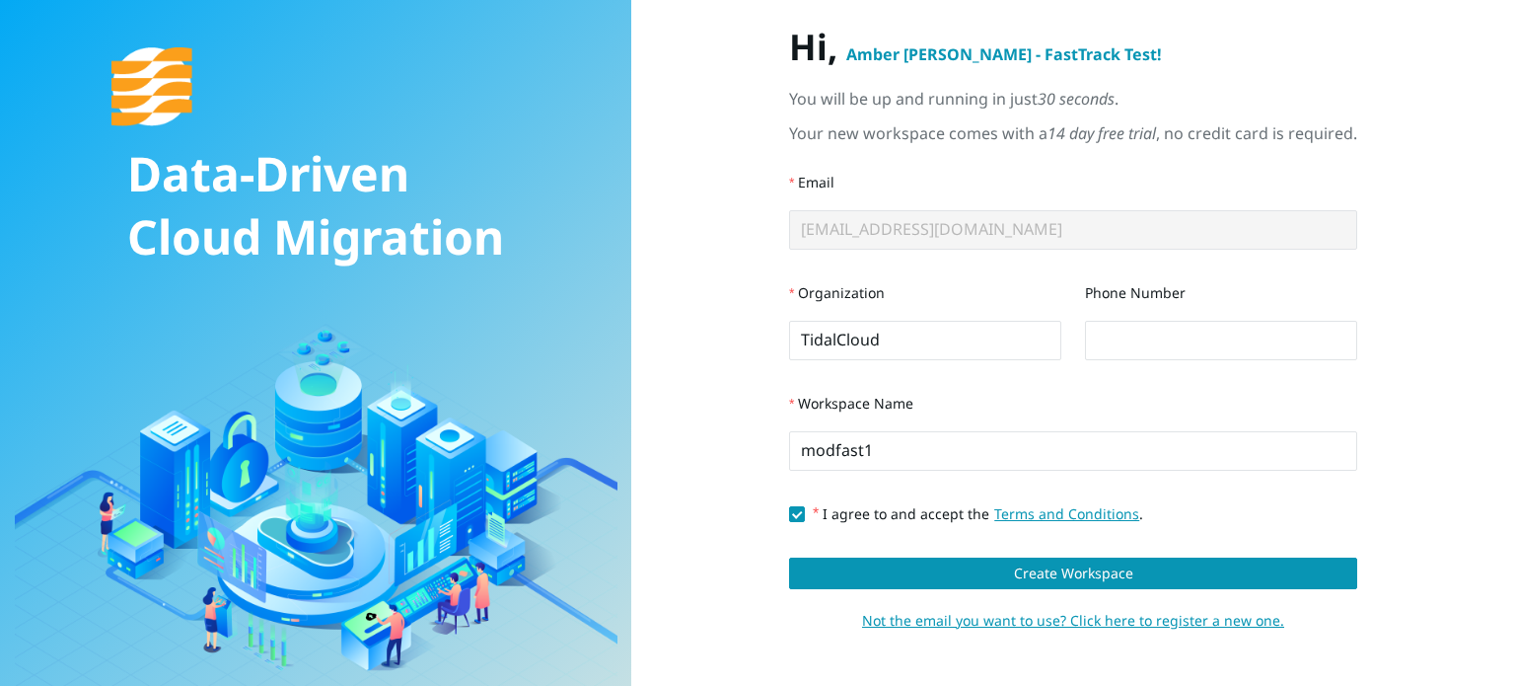
click at [987, 54] on span "Amber Weaver - FastTrack Test !" at bounding box center [1005, 54] width 316 height 22
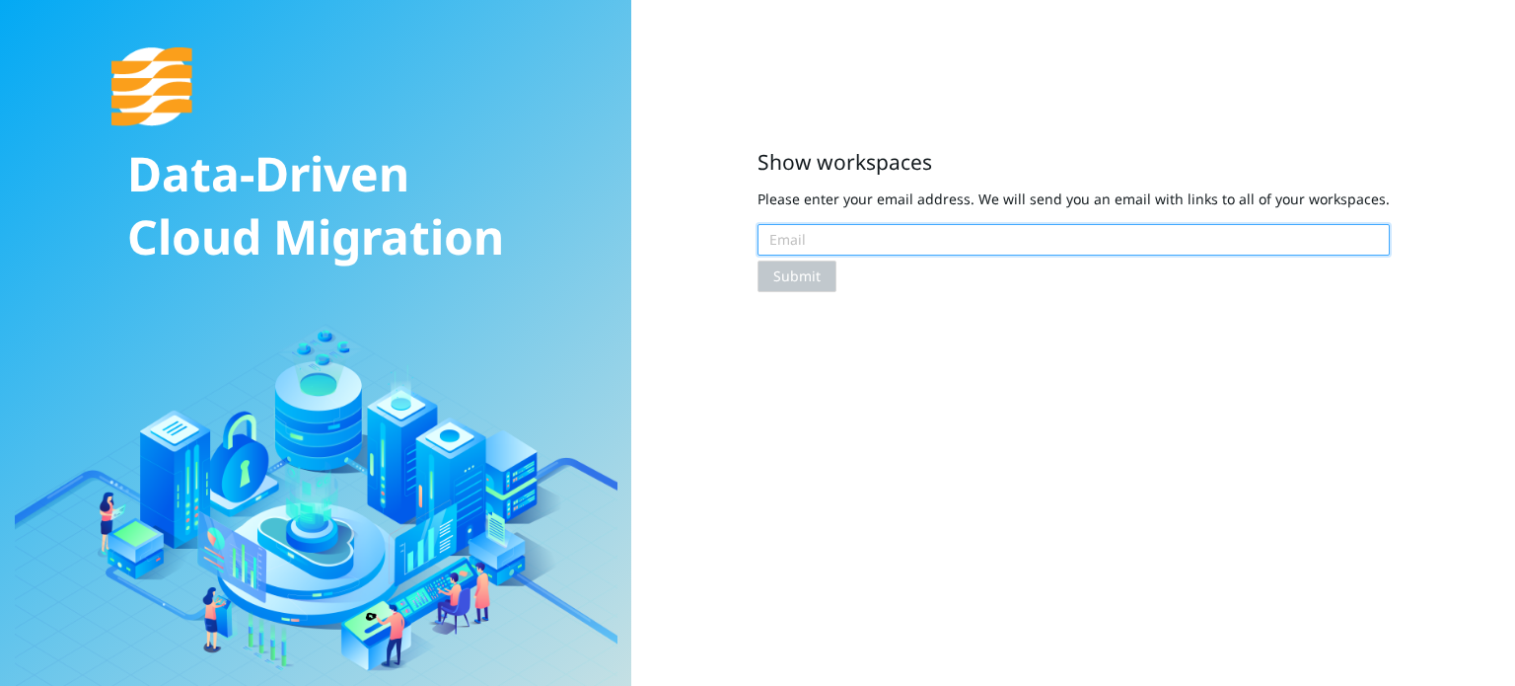
click at [848, 243] on input "text" at bounding box center [1074, 240] width 632 height 32
paste input "[EMAIL_ADDRESS][DOMAIN_NAME]"
type input "[EMAIL_ADDRESS][DOMAIN_NAME]"
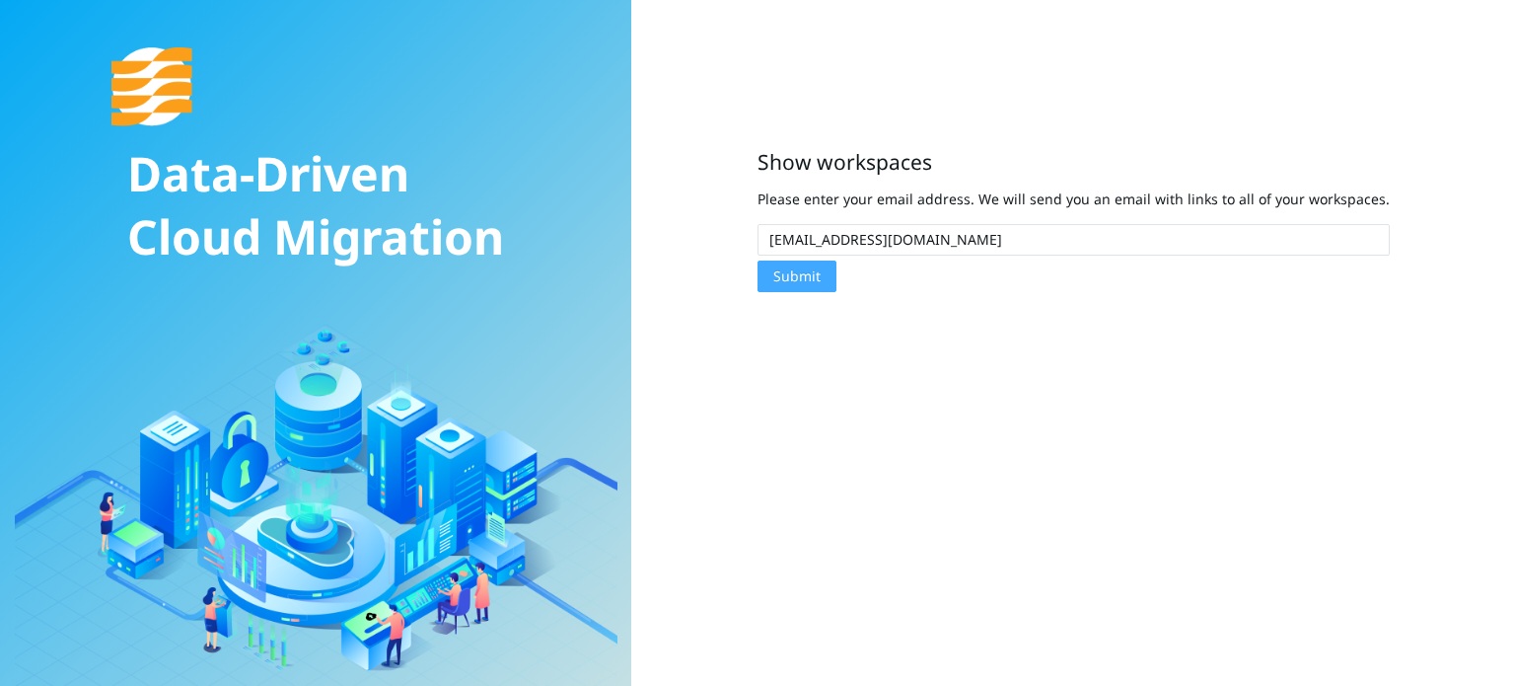
click at [832, 278] on button "Submit" at bounding box center [797, 276] width 79 height 32
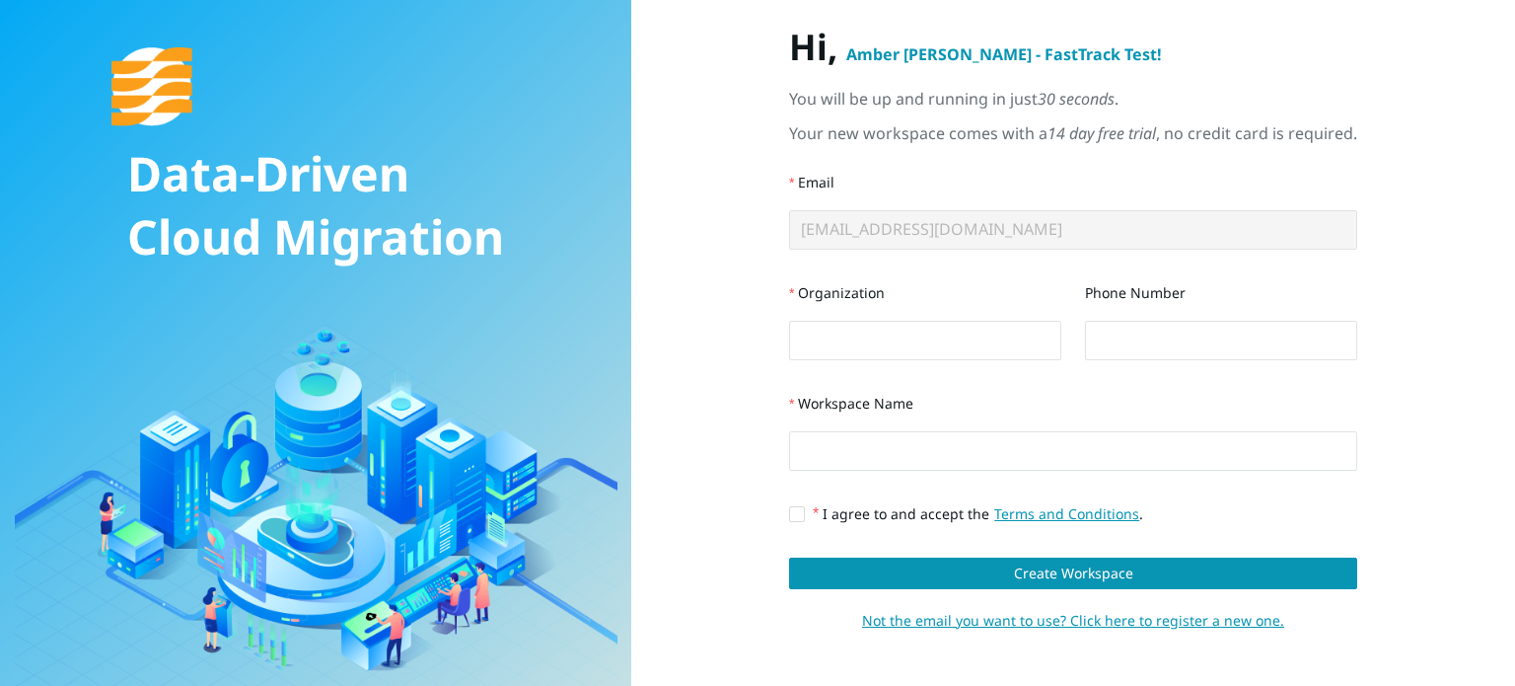
click at [1014, 54] on span "Amber Weaver - FastTrack Test !" at bounding box center [1005, 54] width 316 height 22
click at [1183, 626] on span "Not the email you want to use? Click here to register a new one." at bounding box center [1073, 621] width 422 height 22
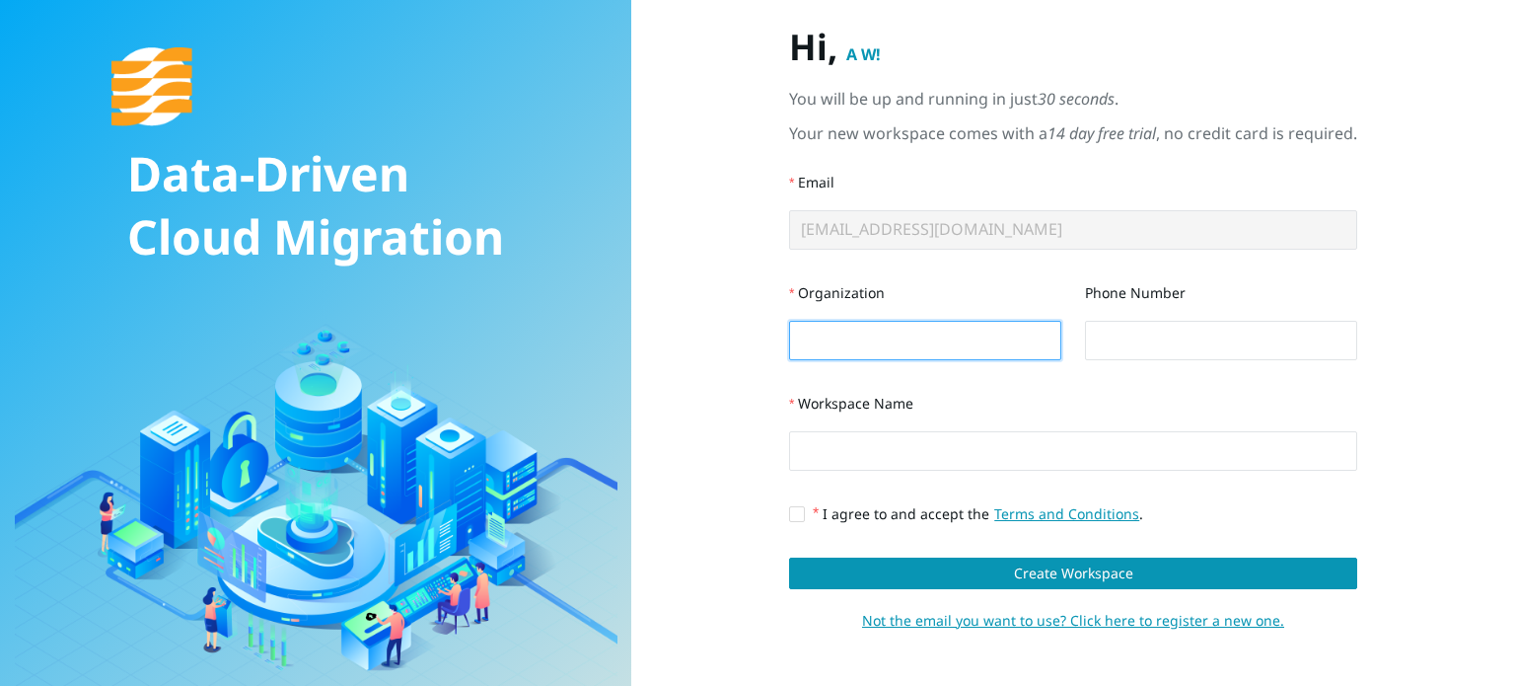
click at [908, 349] on input "Organization" at bounding box center [925, 340] width 272 height 39
type input "M"
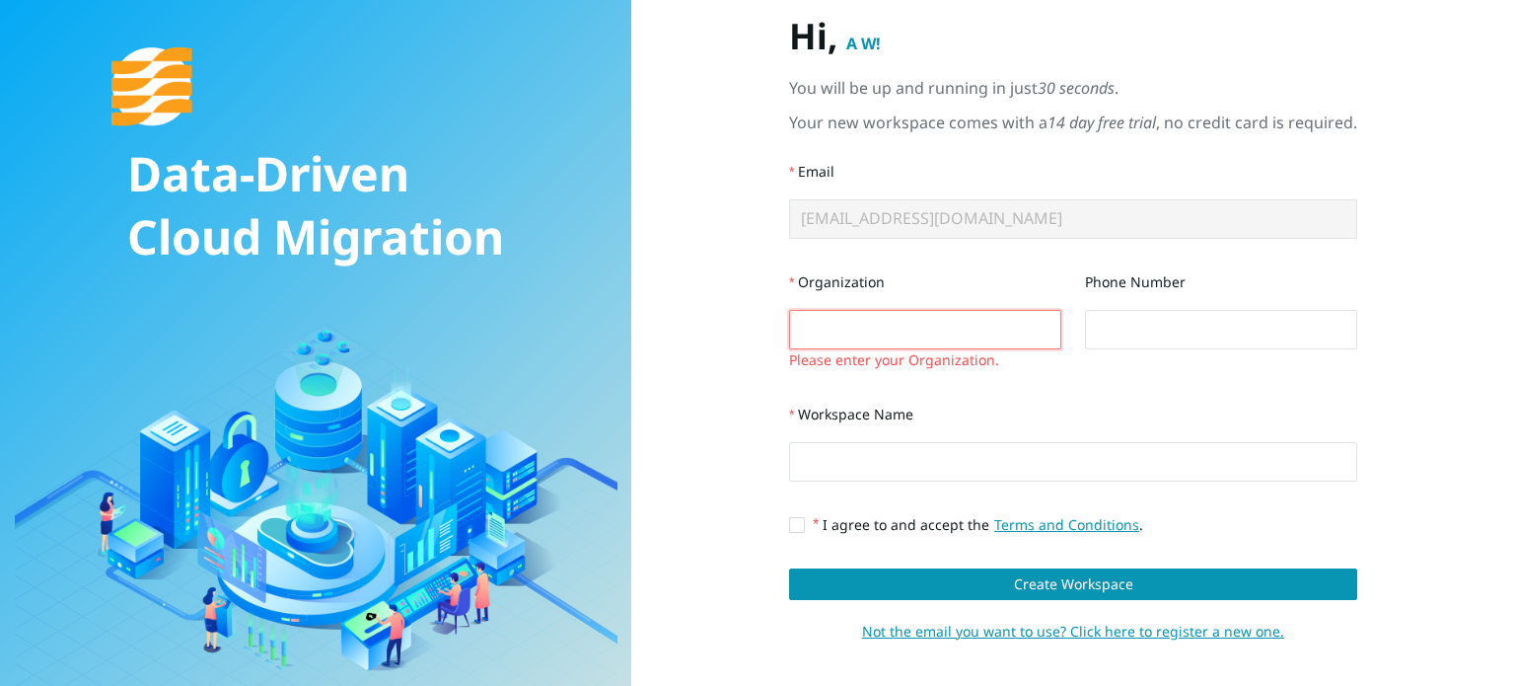
type input "T"
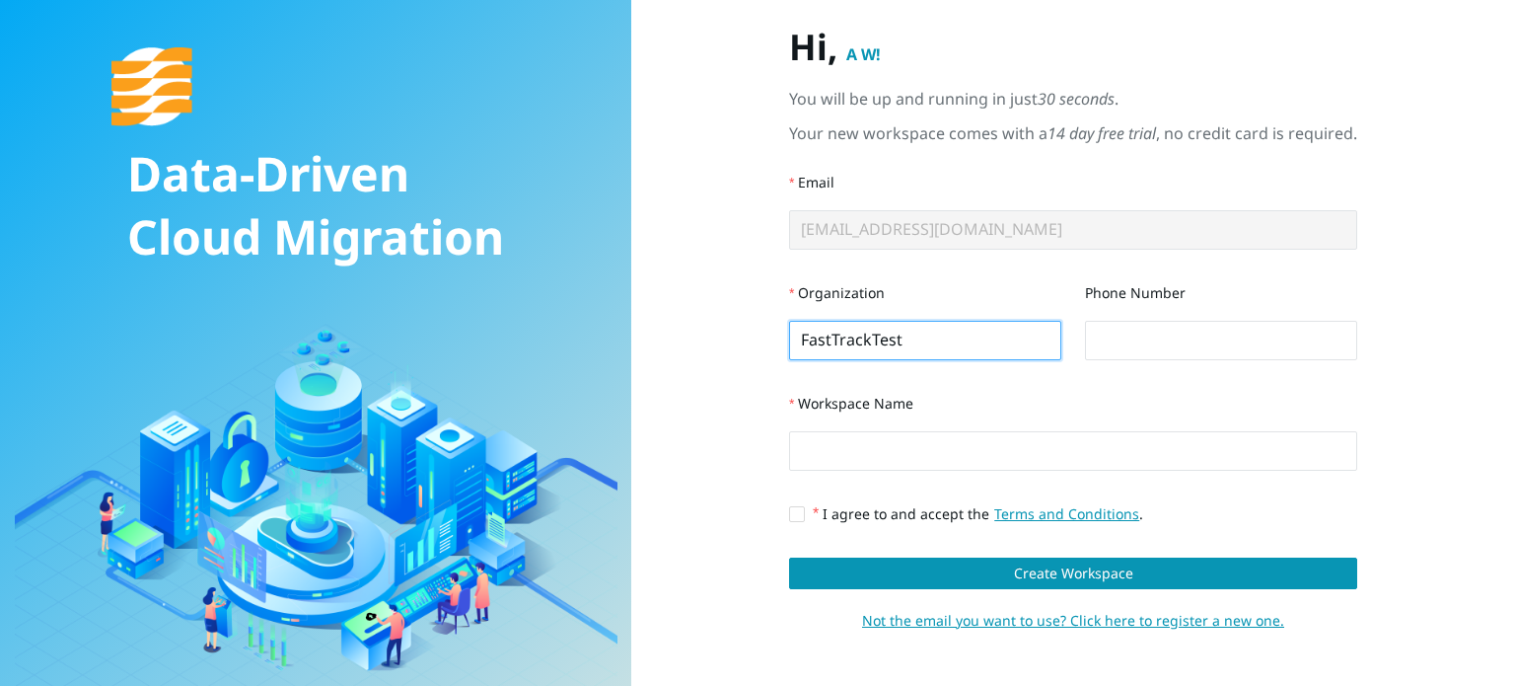
drag, startPoint x: 927, startPoint y: 350, endPoint x: 774, endPoint y: 351, distance: 153.9
click at [789, 351] on input "FastTrackTest" at bounding box center [925, 340] width 272 height 39
type input "Tidal"
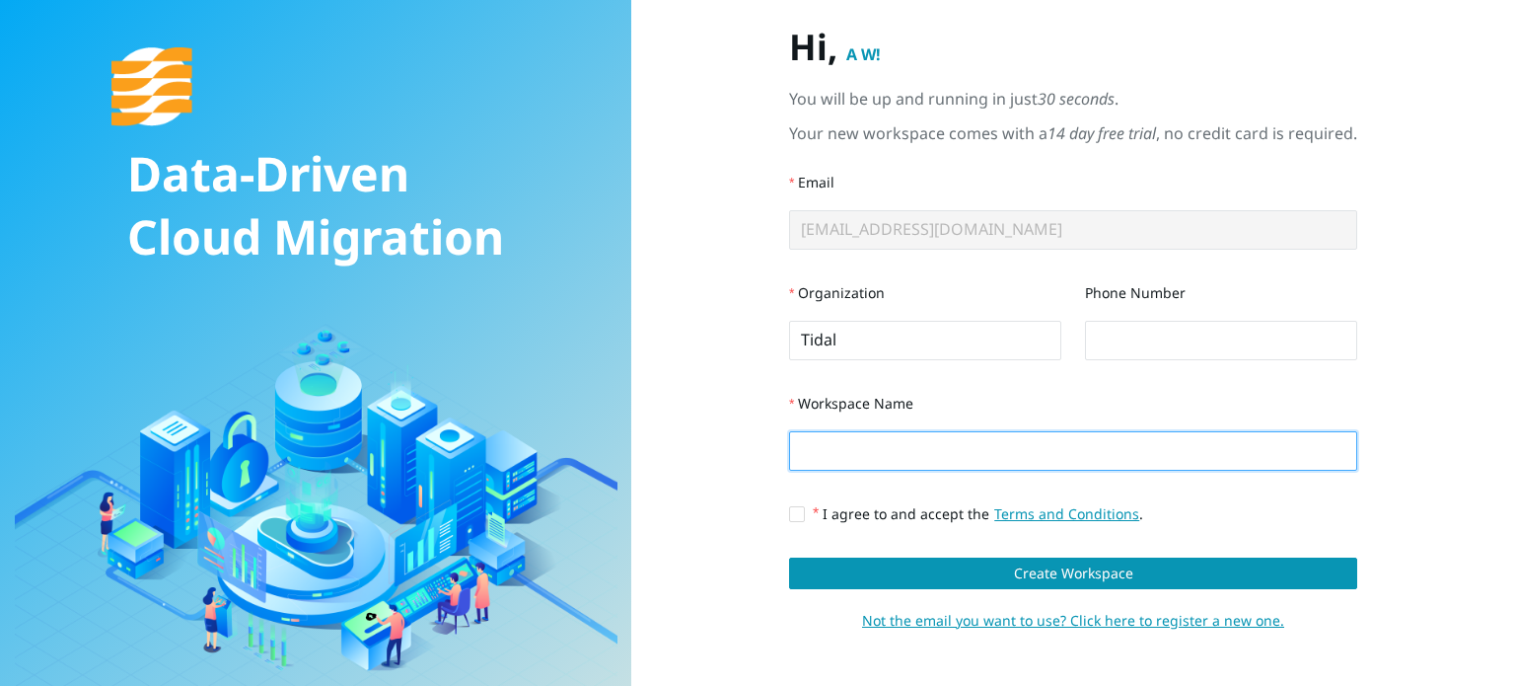
click at [821, 455] on input "Workspace Name" at bounding box center [1073, 450] width 568 height 39
type input "FastTrack"
click at [789, 519] on input "I agree to and accept the Terms and Conditions ." at bounding box center [796, 513] width 14 height 14
checkbox input "true"
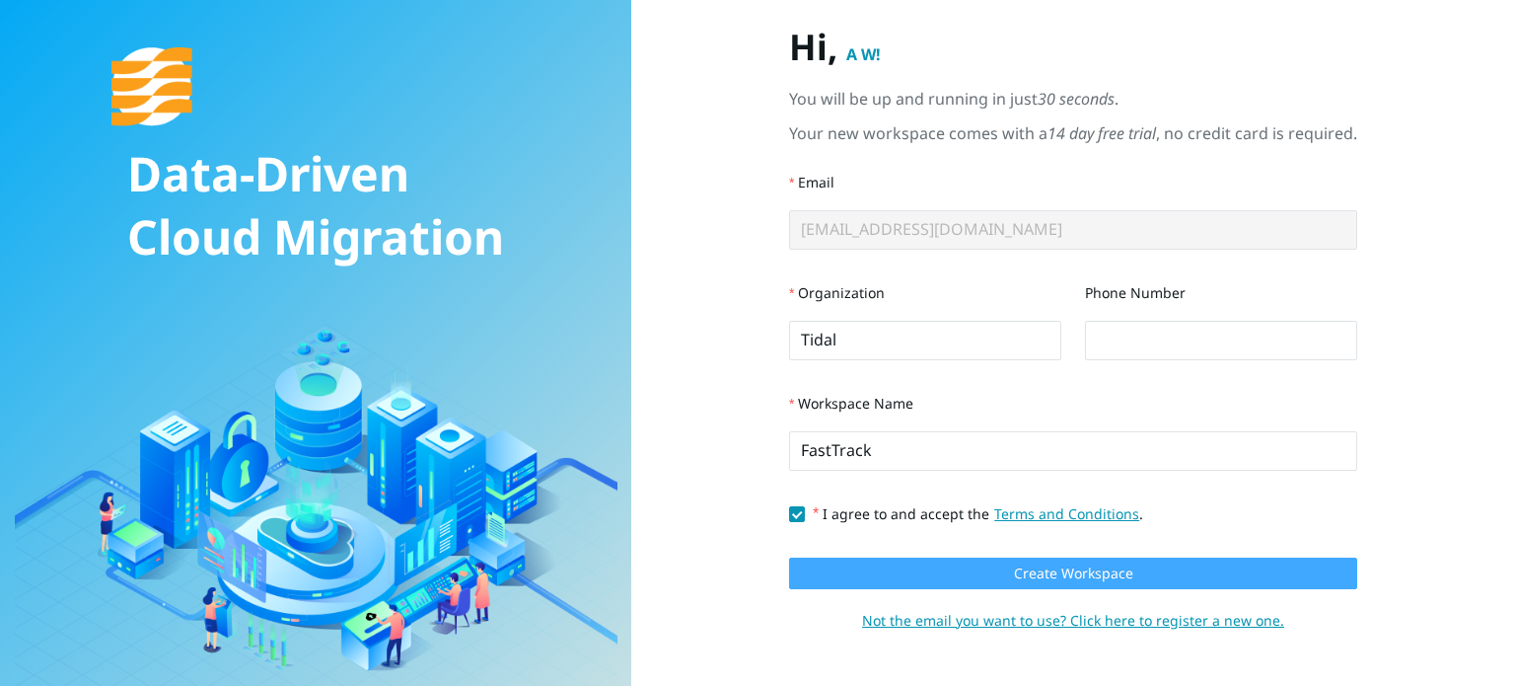
click at [869, 567] on button "Create Workspace" at bounding box center [1073, 573] width 568 height 32
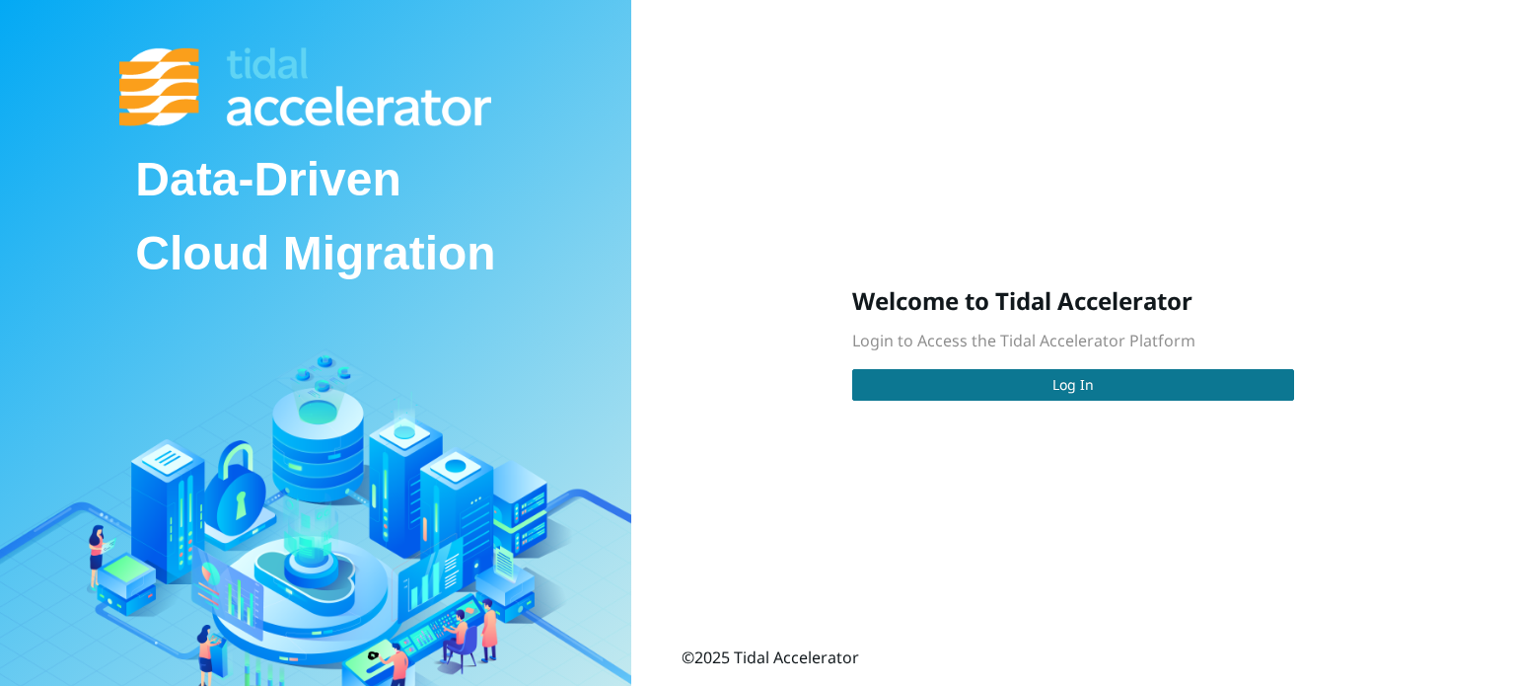
click at [1127, 390] on button "Log In" at bounding box center [1073, 385] width 442 height 32
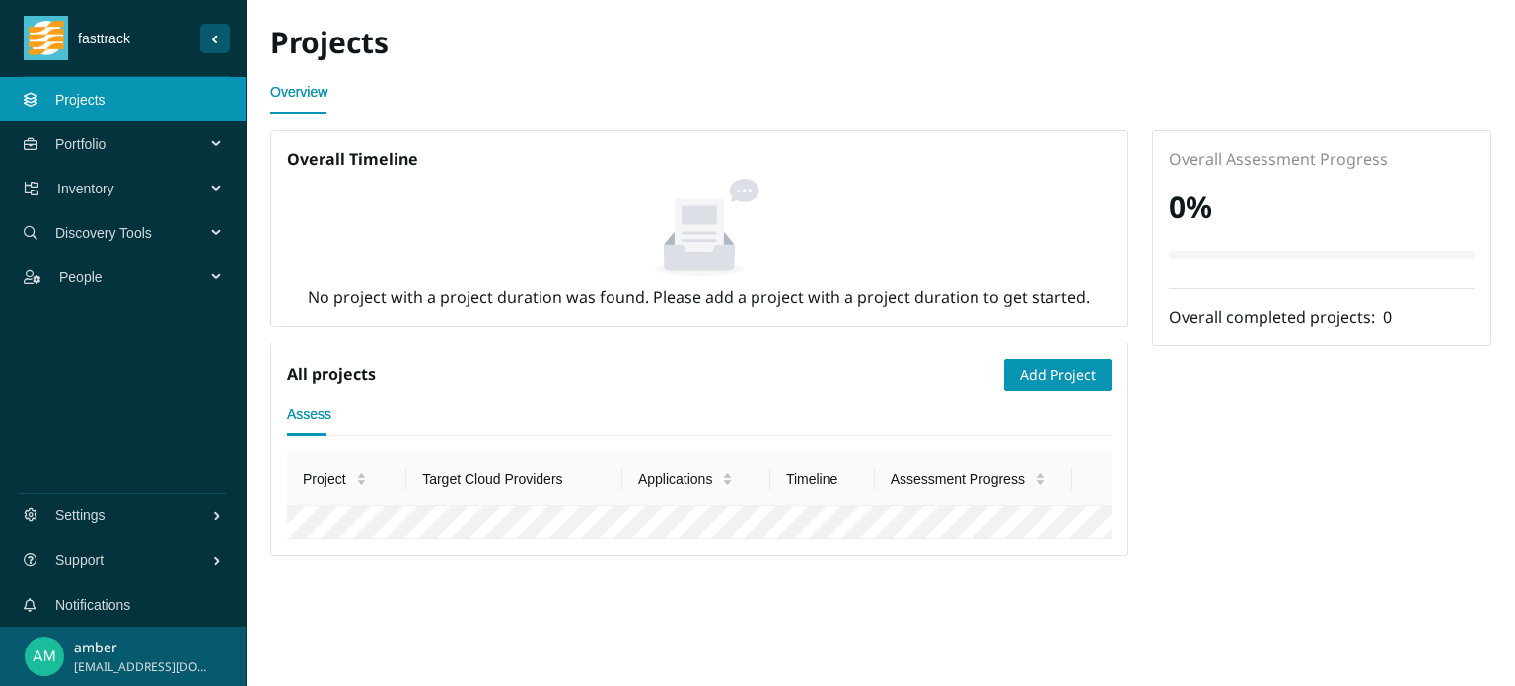
click at [220, 230] on div "Discovery Tools" at bounding box center [123, 232] width 247 height 44
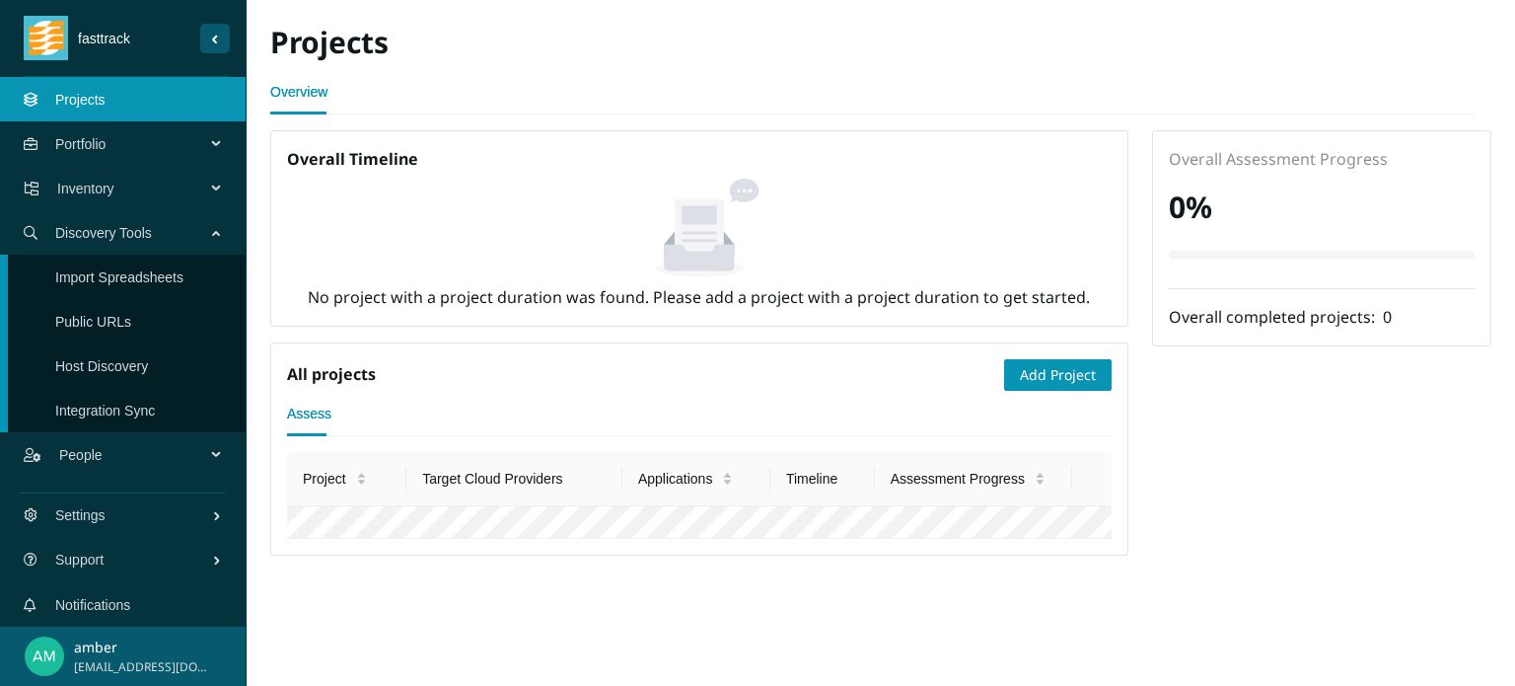
click at [162, 272] on link "Import Spreadsheets" at bounding box center [119, 277] width 128 height 16
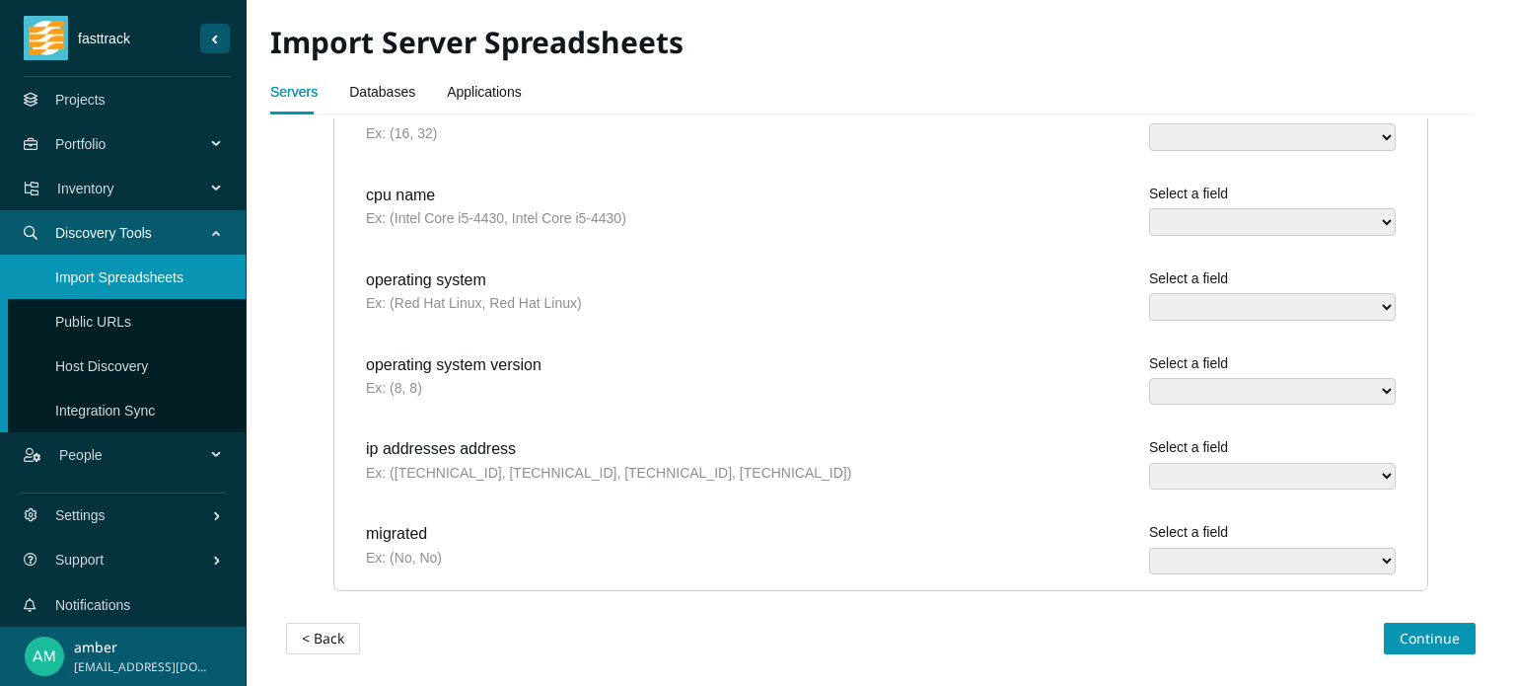
scroll to position [1396, 0]
click at [1400, 628] on span "Continue" at bounding box center [1430, 638] width 60 height 22
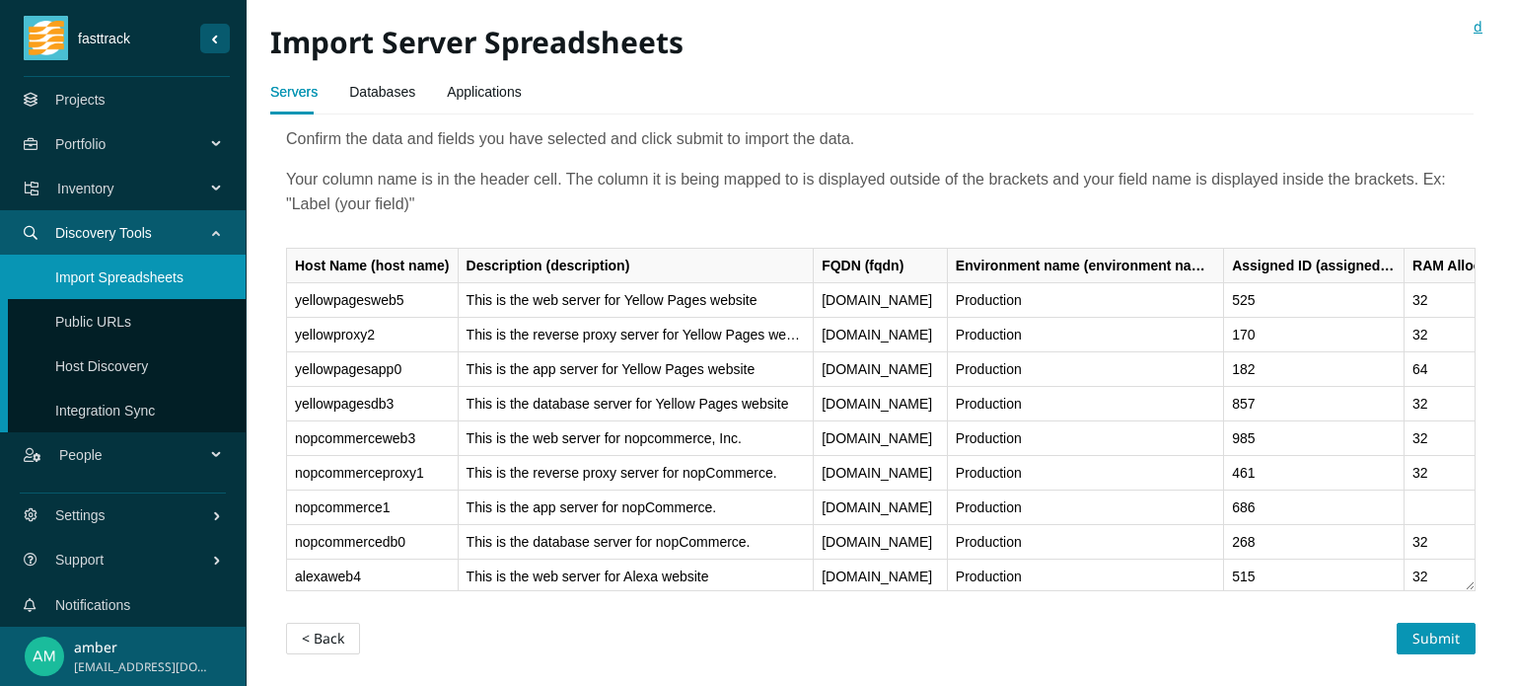
scroll to position [130, 0]
click at [1420, 627] on span "Submit" at bounding box center [1436, 638] width 47 height 22
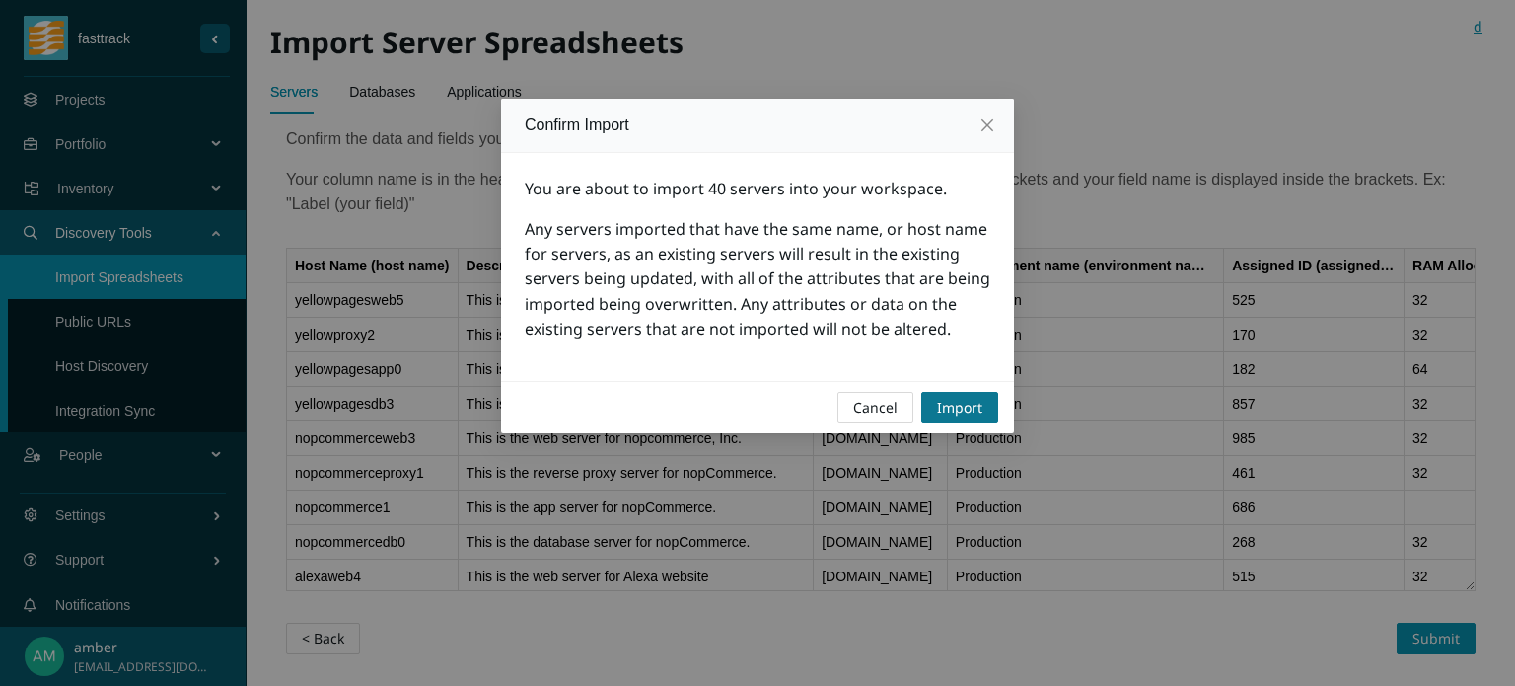
click at [945, 418] on span "Import" at bounding box center [959, 408] width 45 height 22
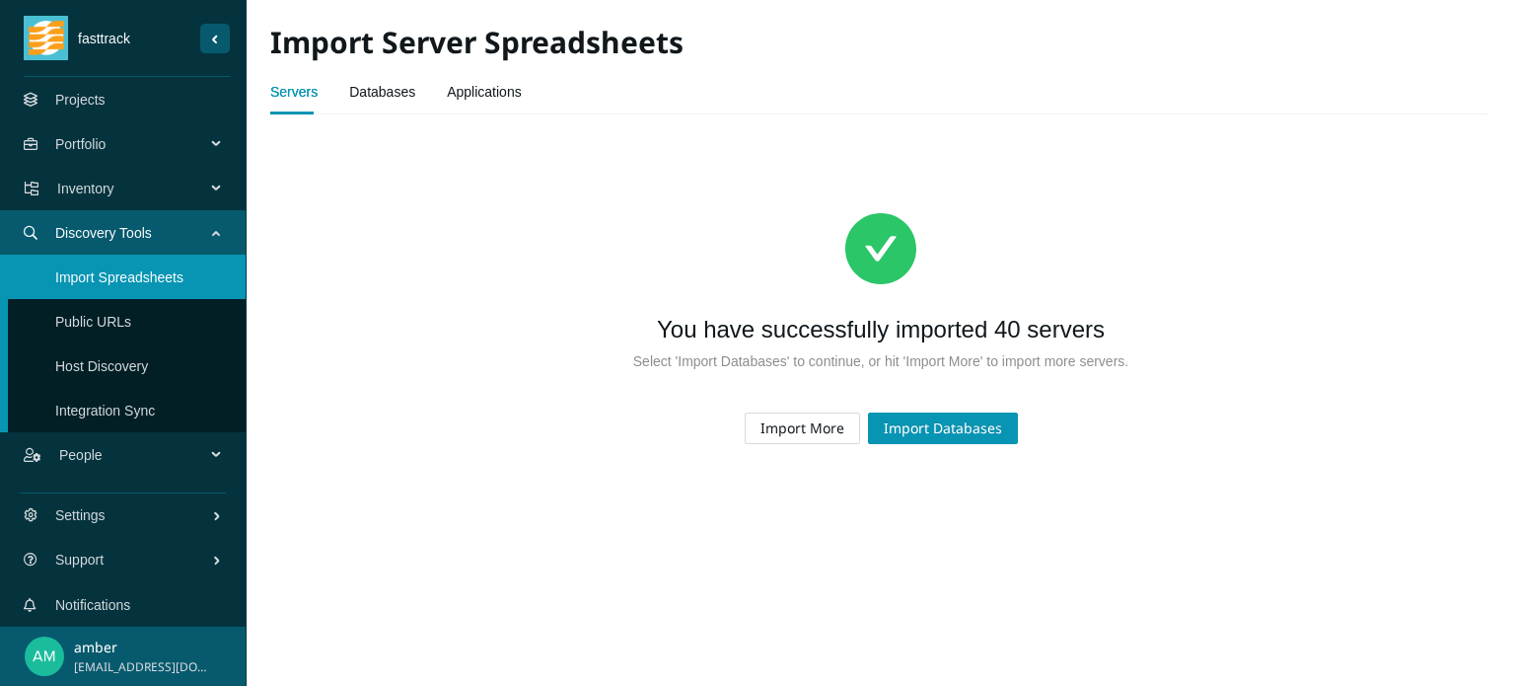
scroll to position [0, 0]
click at [371, 92] on link "Databases" at bounding box center [382, 91] width 66 height 39
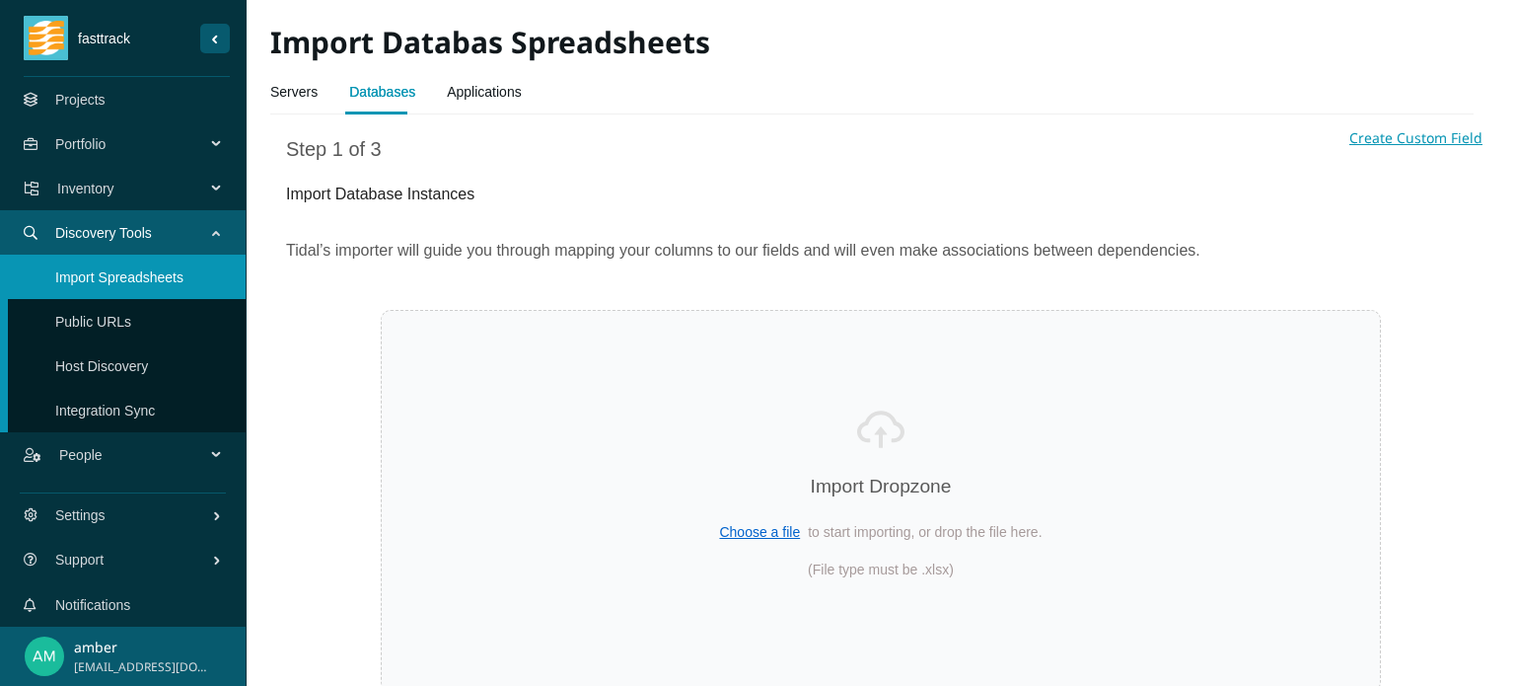
select select "Name"
select select "Description"
select select "Environment name"
select select "Database Path"
select select "Database Size (MB)"
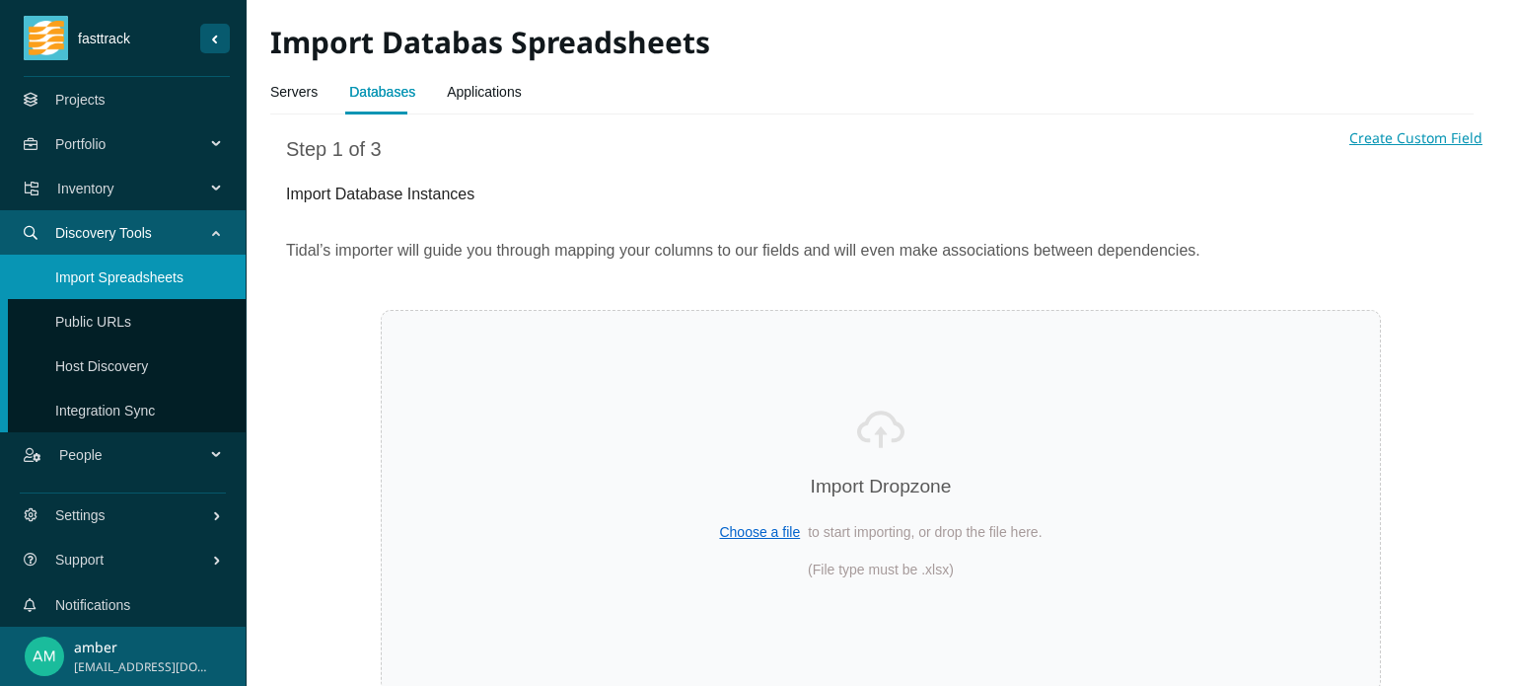
select select "Server host name"
select select "Migrated"
select select "Database Engine name"
select select "Database Version"
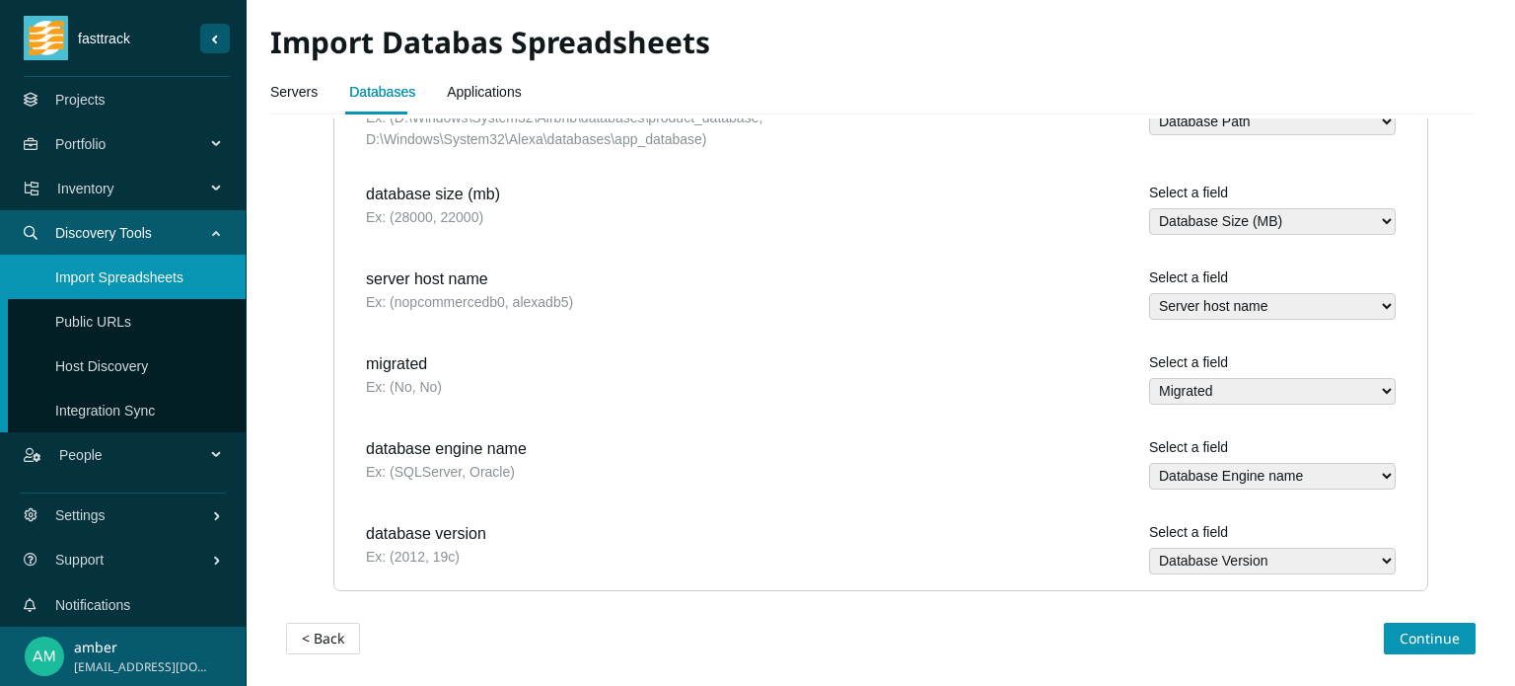
scroll to position [775, 0]
click at [1402, 638] on span "Continue" at bounding box center [1430, 638] width 60 height 22
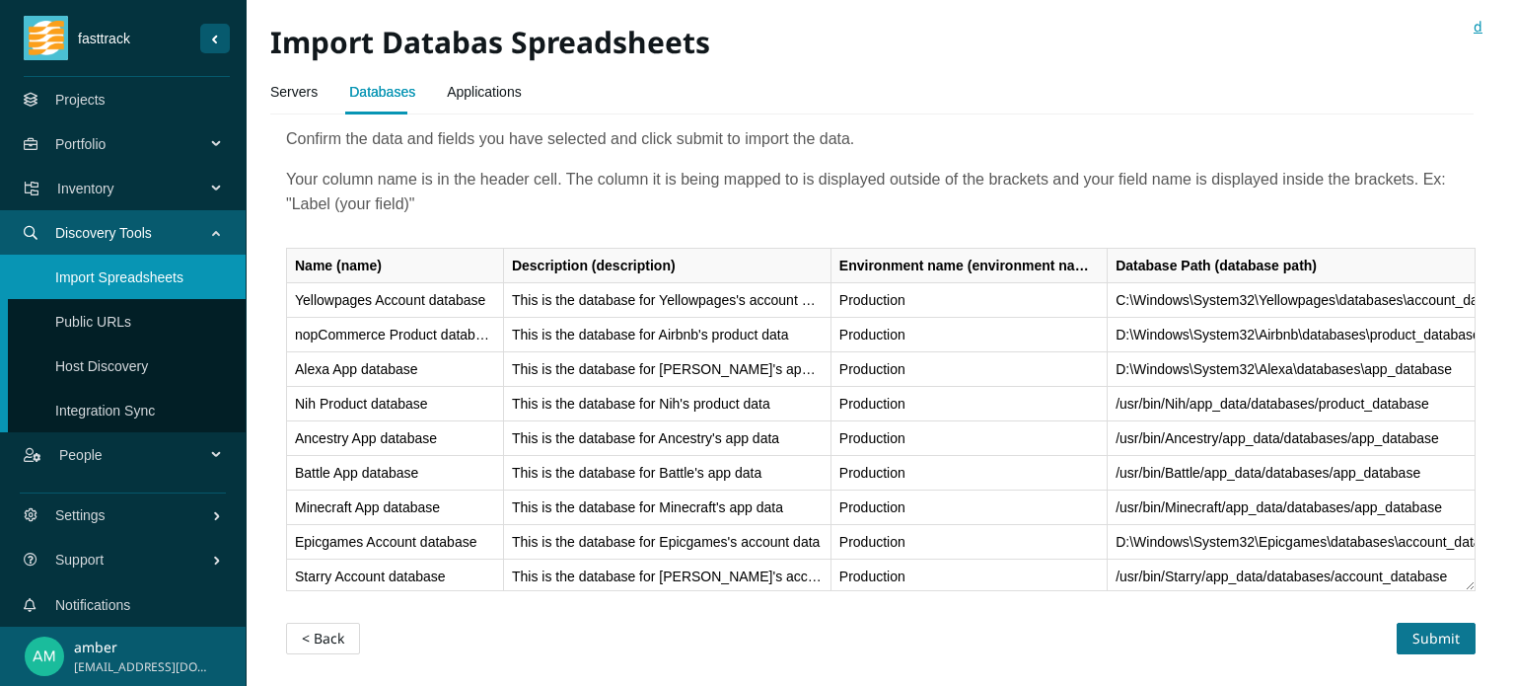
click at [1413, 634] on span "Submit" at bounding box center [1436, 638] width 47 height 22
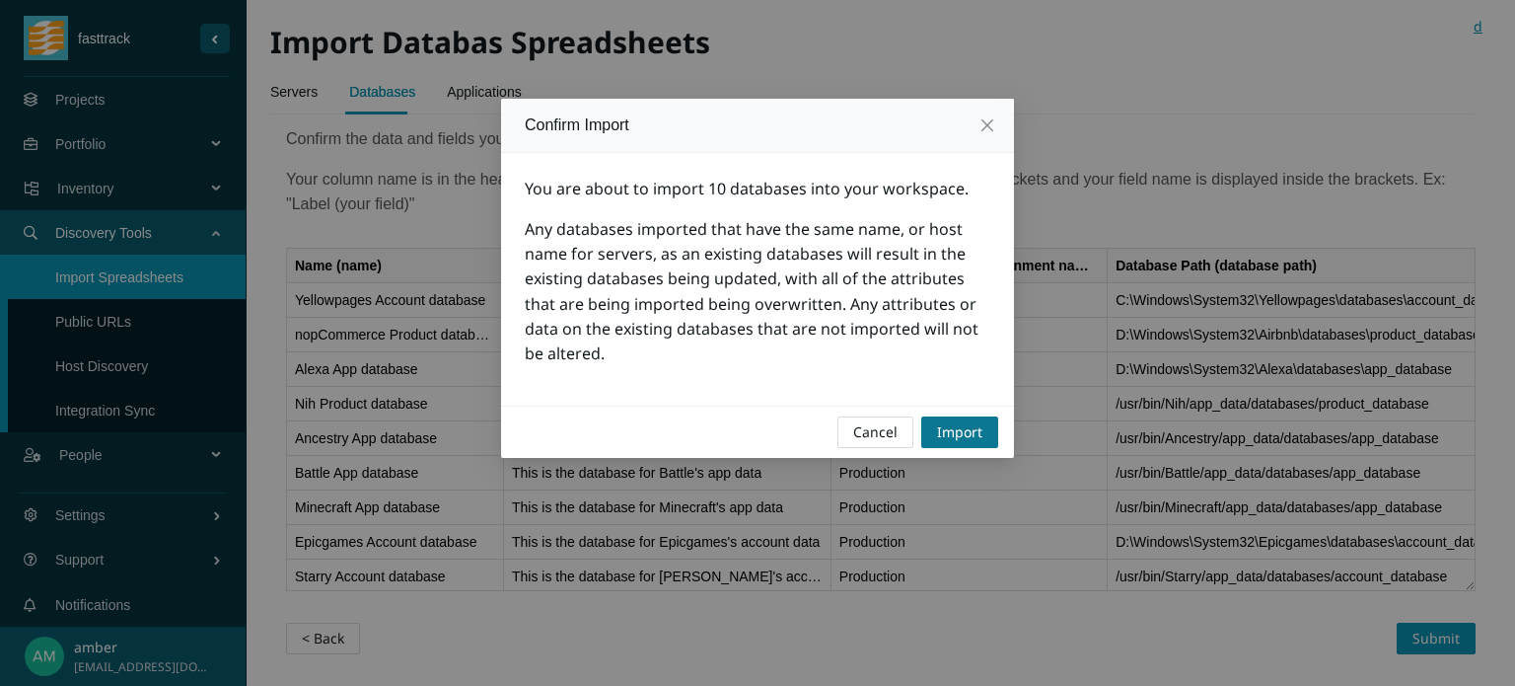
click at [976, 441] on span "Import" at bounding box center [959, 432] width 45 height 22
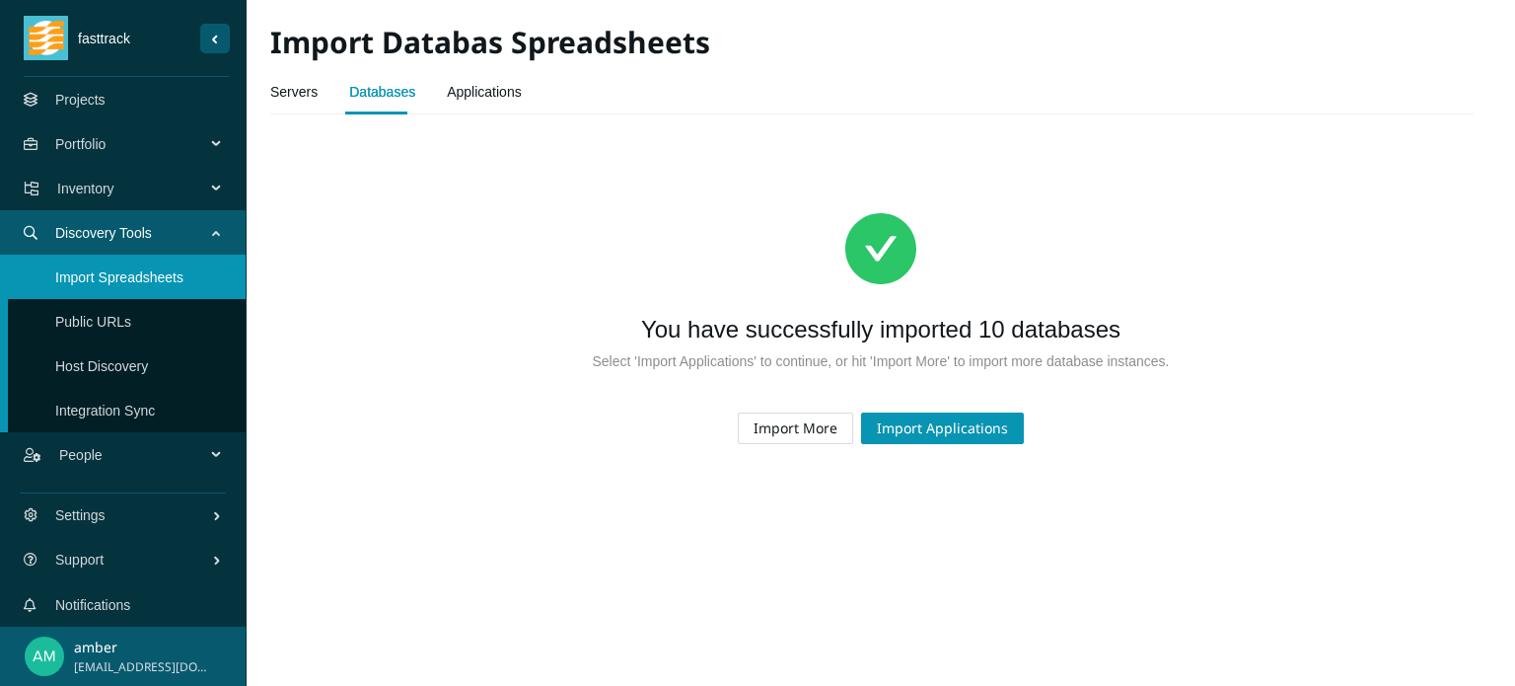
scroll to position [0, 0]
click at [912, 437] on span "Import Applications" at bounding box center [942, 428] width 131 height 22
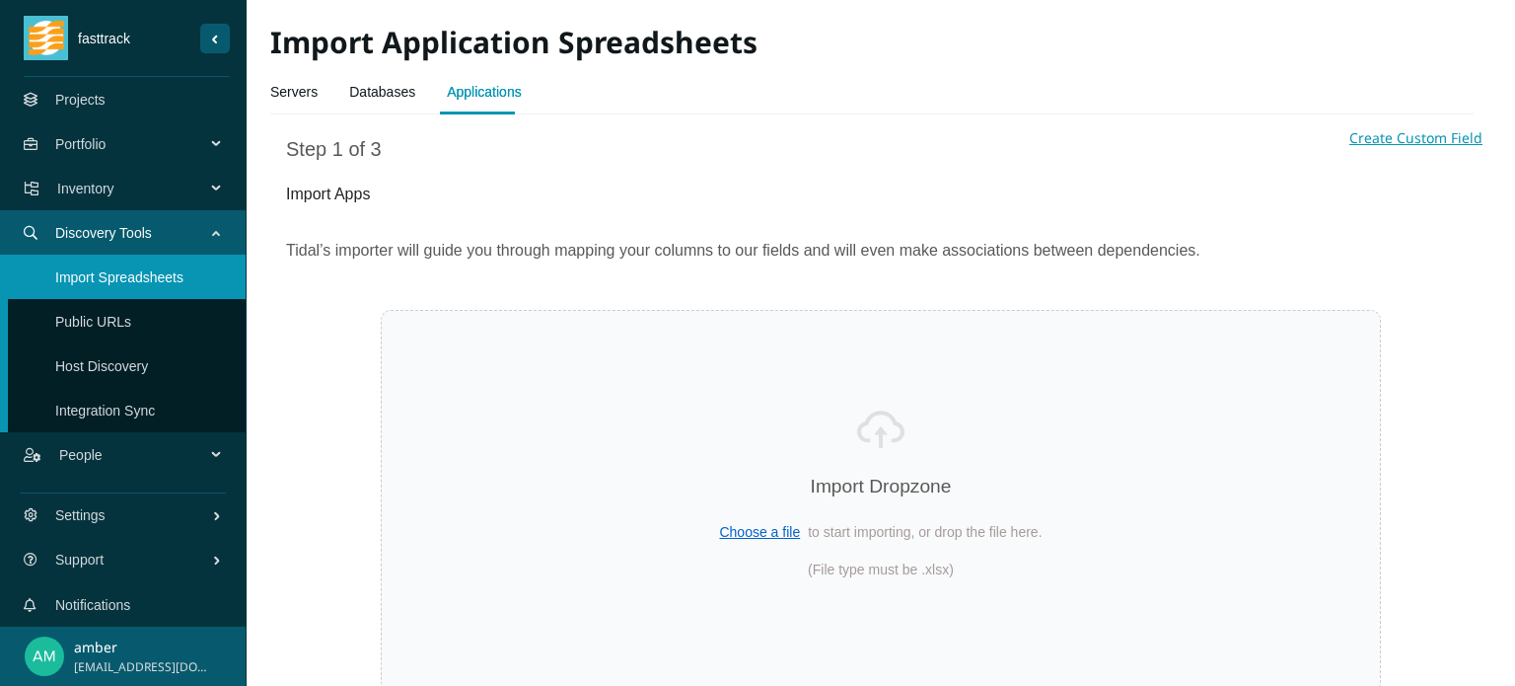
select select "Name"
select select "Description"
select select "URLs"
select select "Business Owner name"
select select "Regulated Requirements"
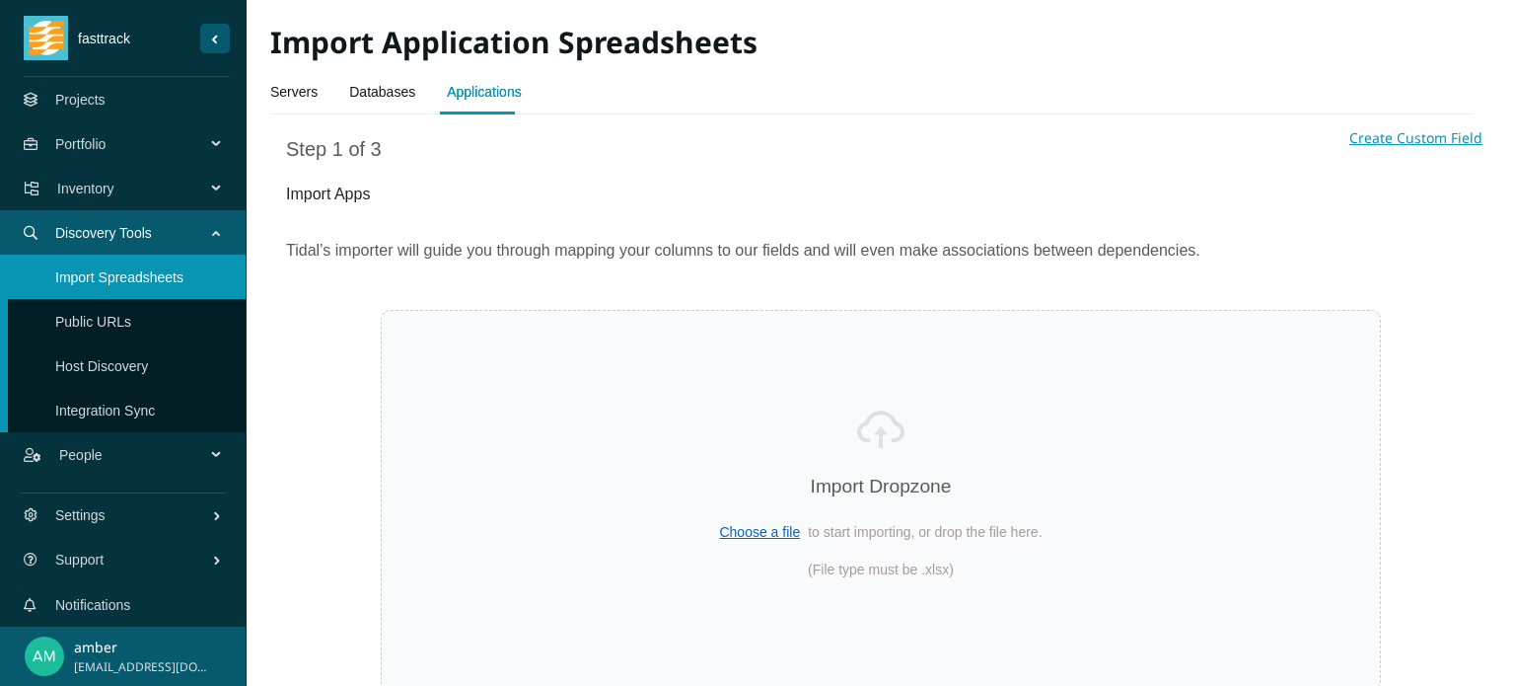
select select "Person Hours Saved"
select select "Technical Lead name"
select select "Annual Hosting Costs"
select select "Total Users"
select select "Annual Staff Costs"
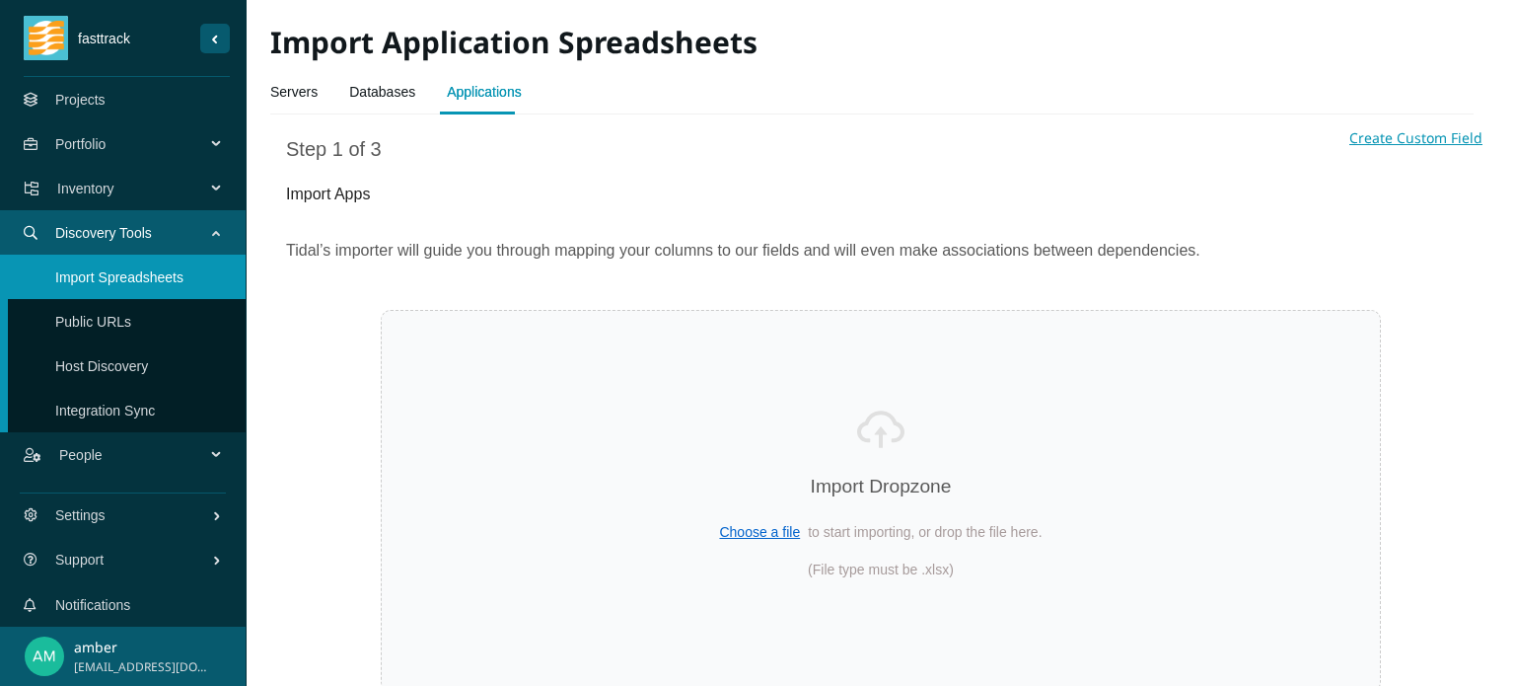
select select "Revenue"
select select "Transition Type"
select select "Environment name"
select select "Frequency Of Deployments"
select select "Uptime Requirements"
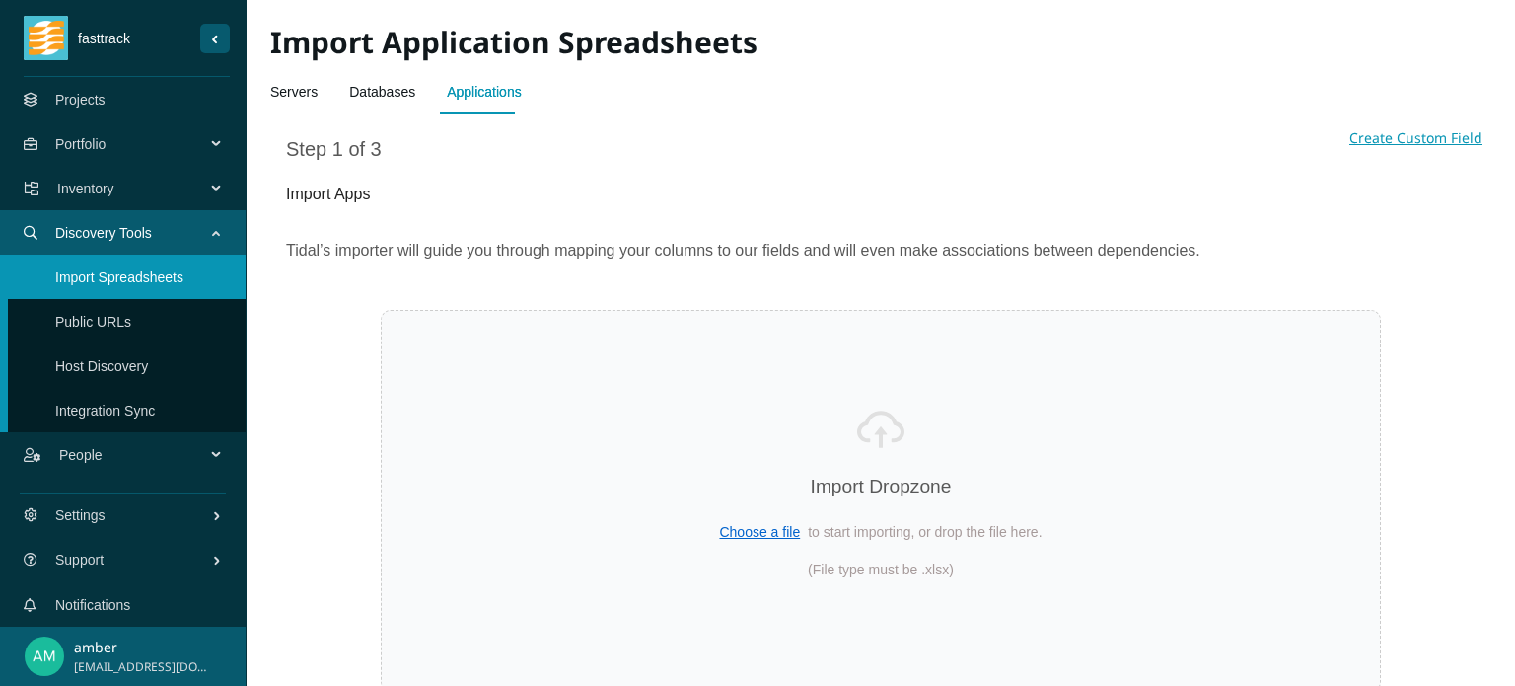
select select "Data Sensitivity"
select select "Source Code Controlled"
select select "Continuous Delivery"
select select "Can Run On Linux"
select select "PII"
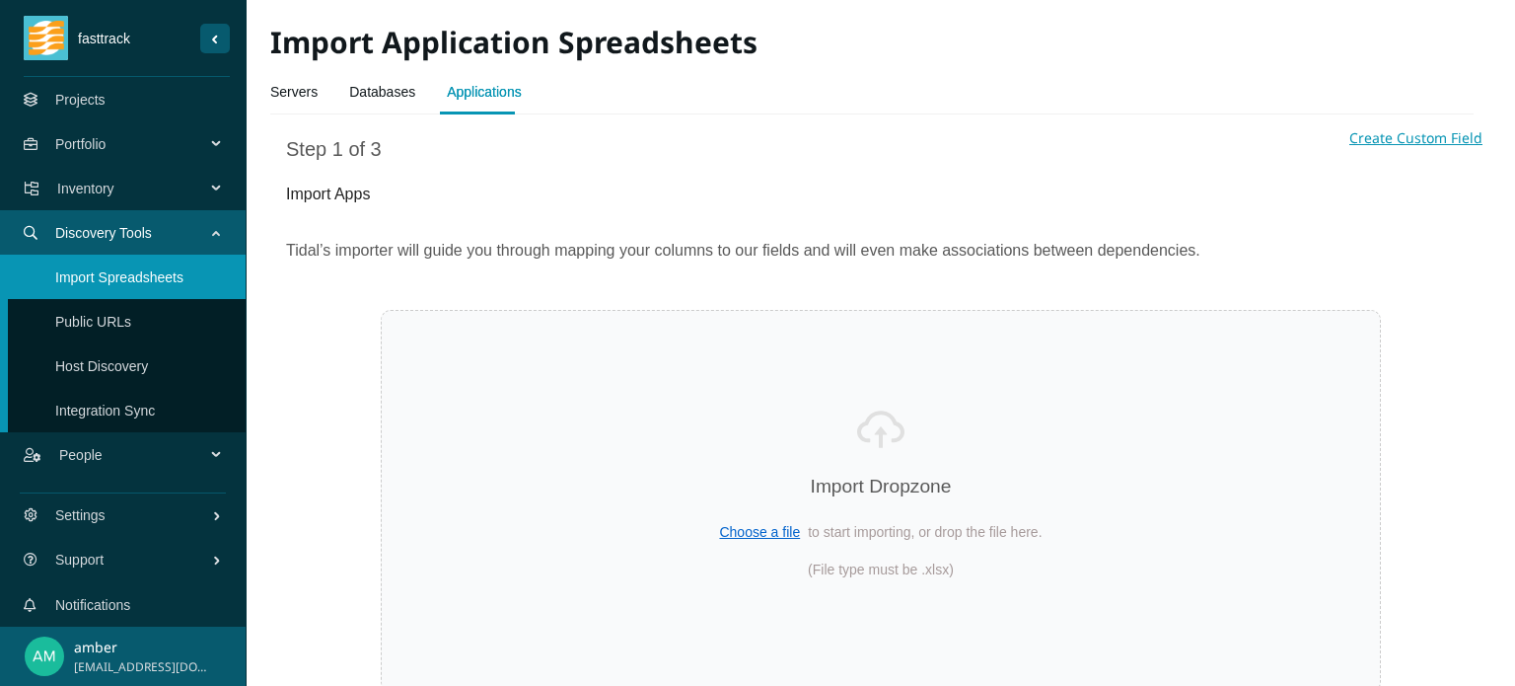
select select "Legal Holds"
select select "COTS"
select select "Business Continuity Plan"
select select "End Of Support Date"
select select "Dependencies"
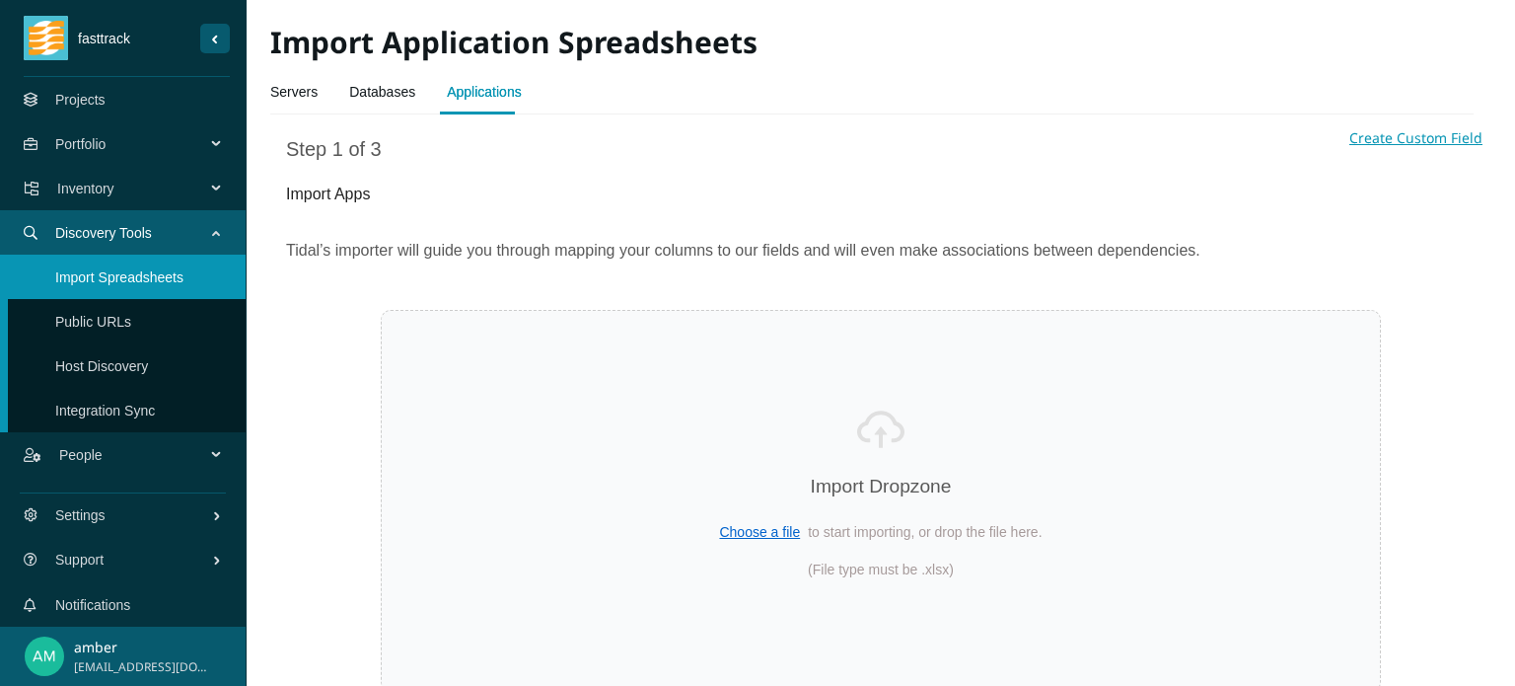
select select "Server host names"
select select "Database Instance names"
select select "Estimated Migration Cost"
select select "Forecasted Cost (Annually)"
select select "Replatform Cost (Annually)"
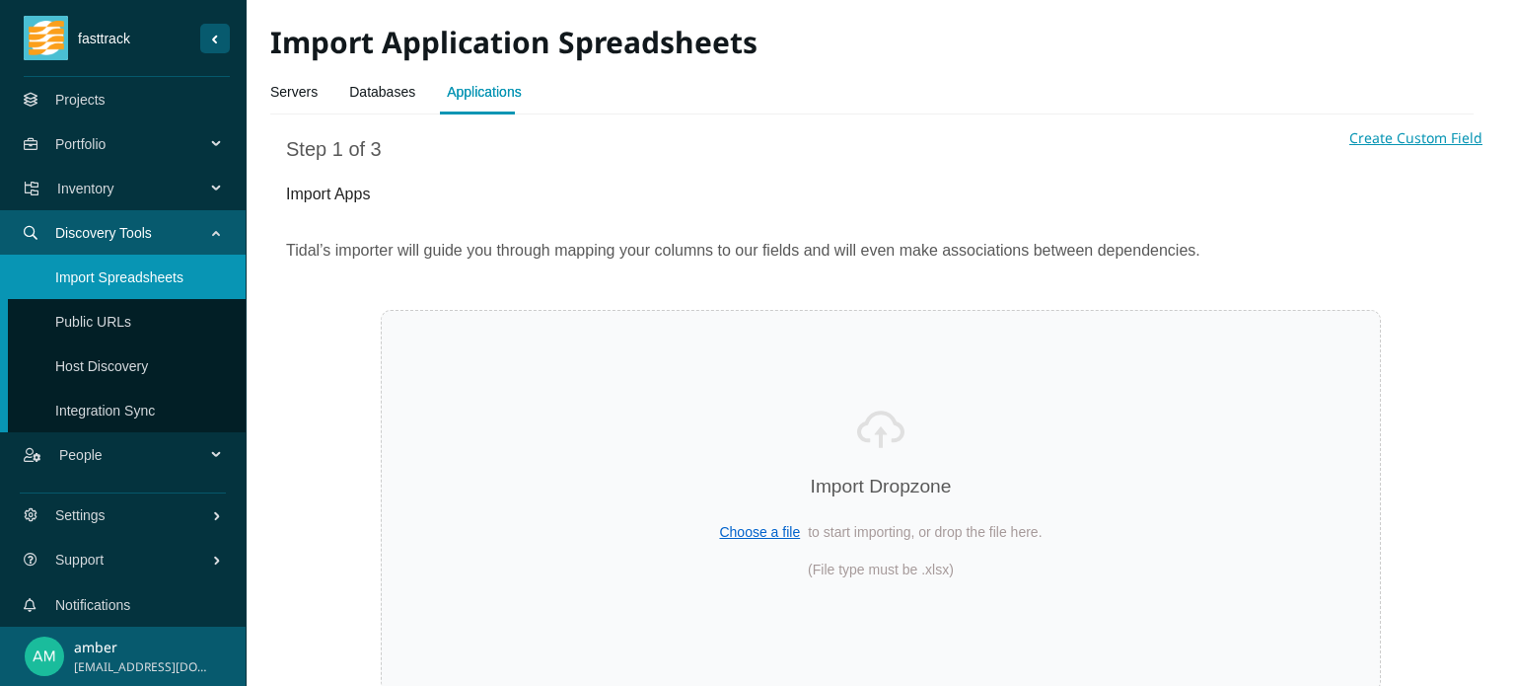
select select "Rehost Cost (Annually)"
select select "Repurchase Cost (Annually)"
select select "Migrated"
select select "Cloud names"
select select "Source Code Location"
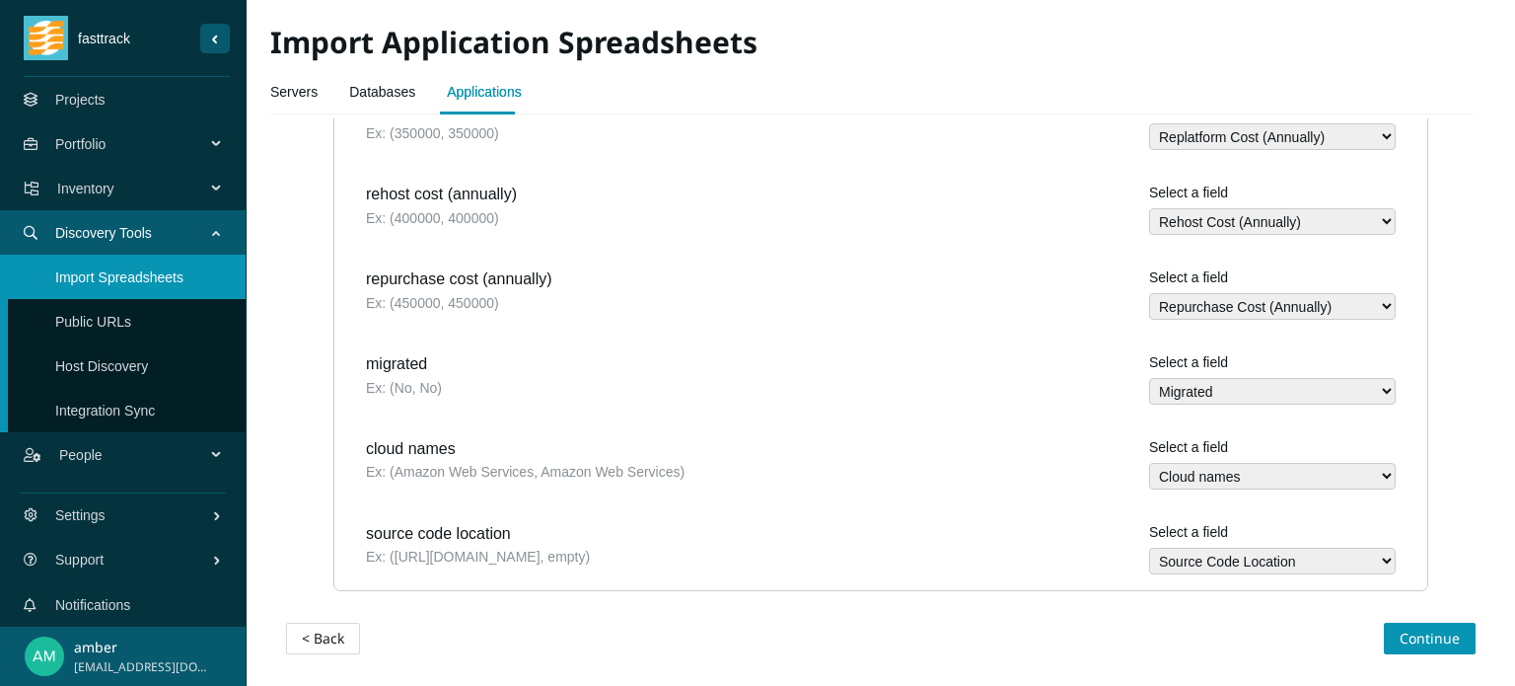
scroll to position [3098, 0]
click at [1401, 632] on span "Continue" at bounding box center [1430, 638] width 60 height 22
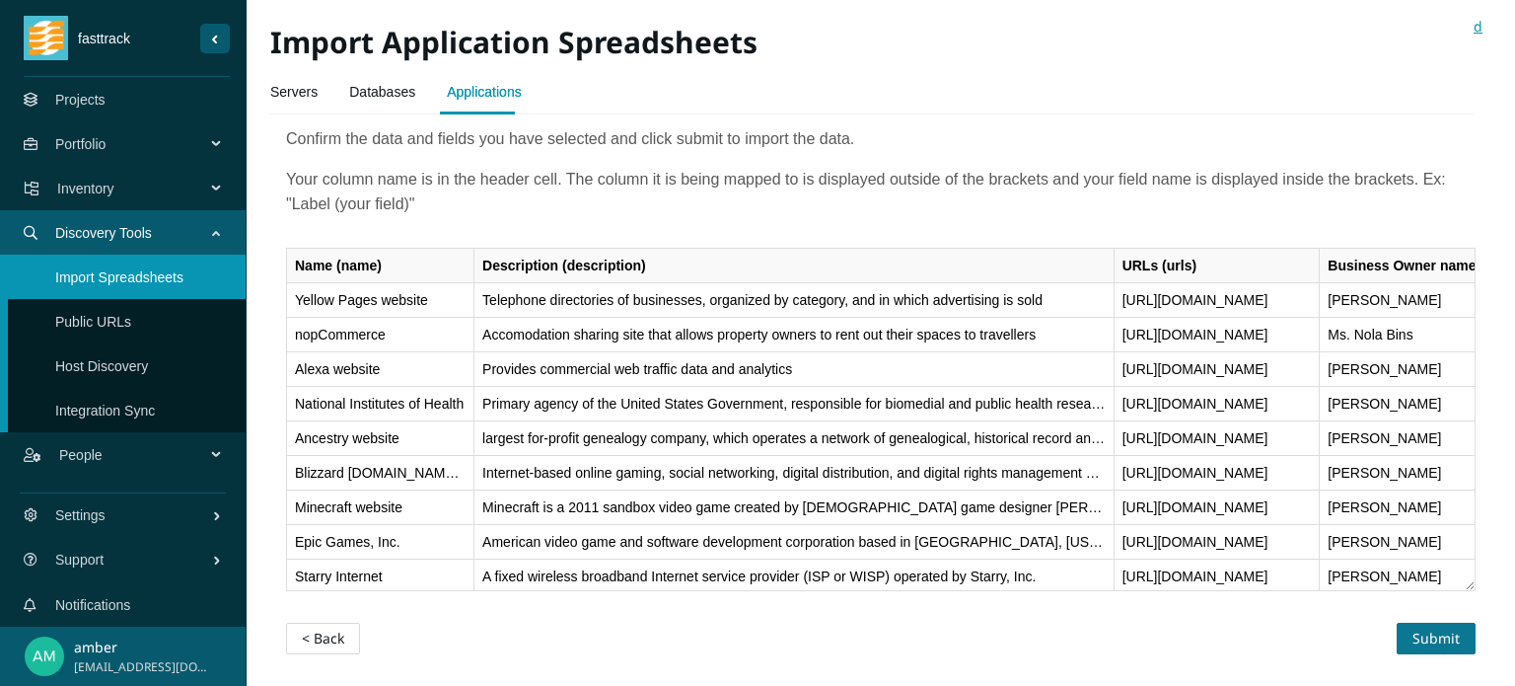
click at [1424, 632] on span "Submit" at bounding box center [1436, 638] width 47 height 22
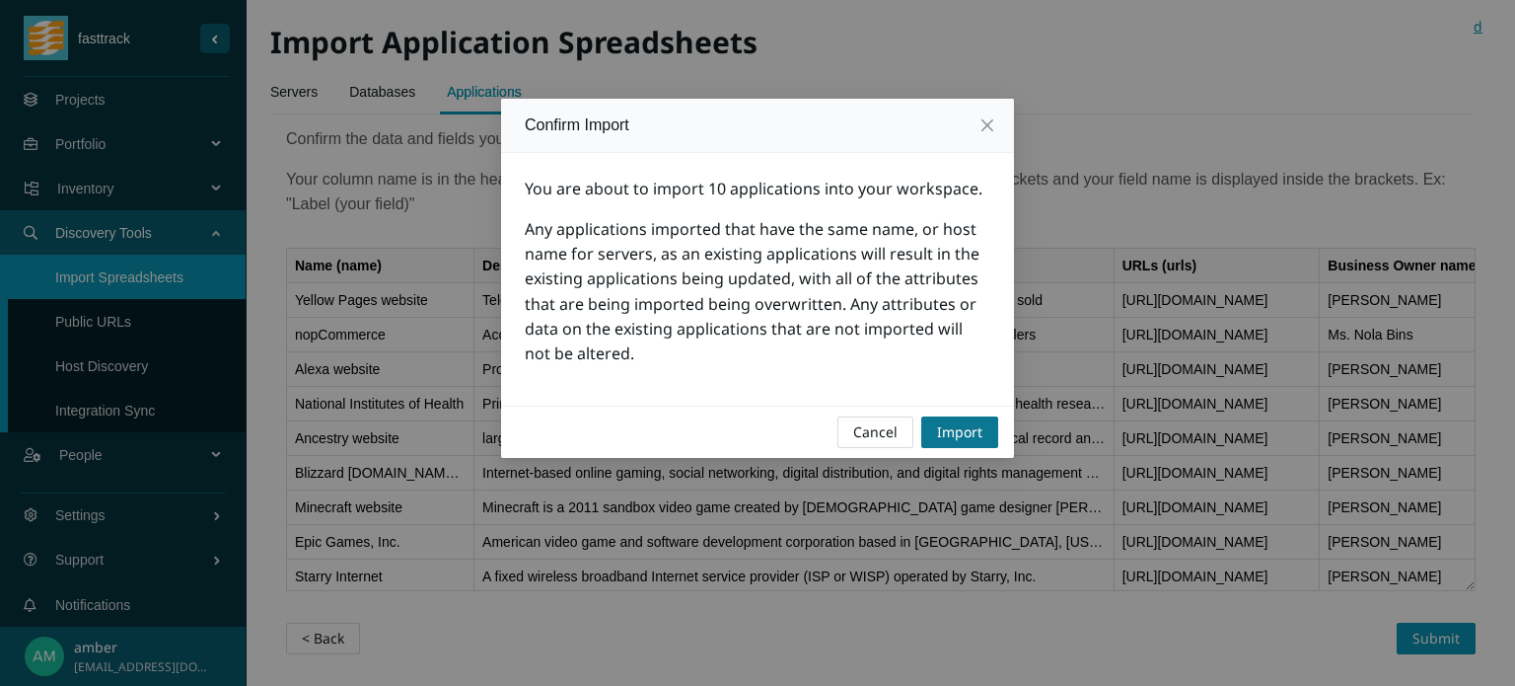
click at [967, 443] on span "Import" at bounding box center [959, 432] width 45 height 22
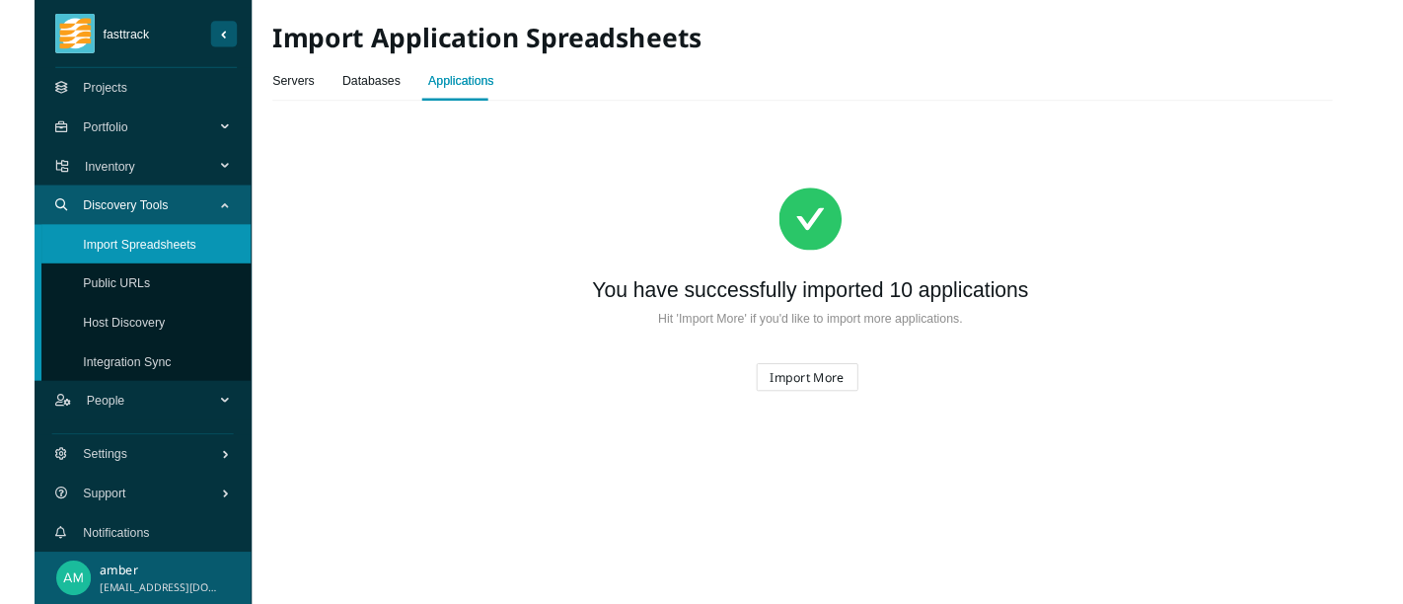
scroll to position [0, 0]
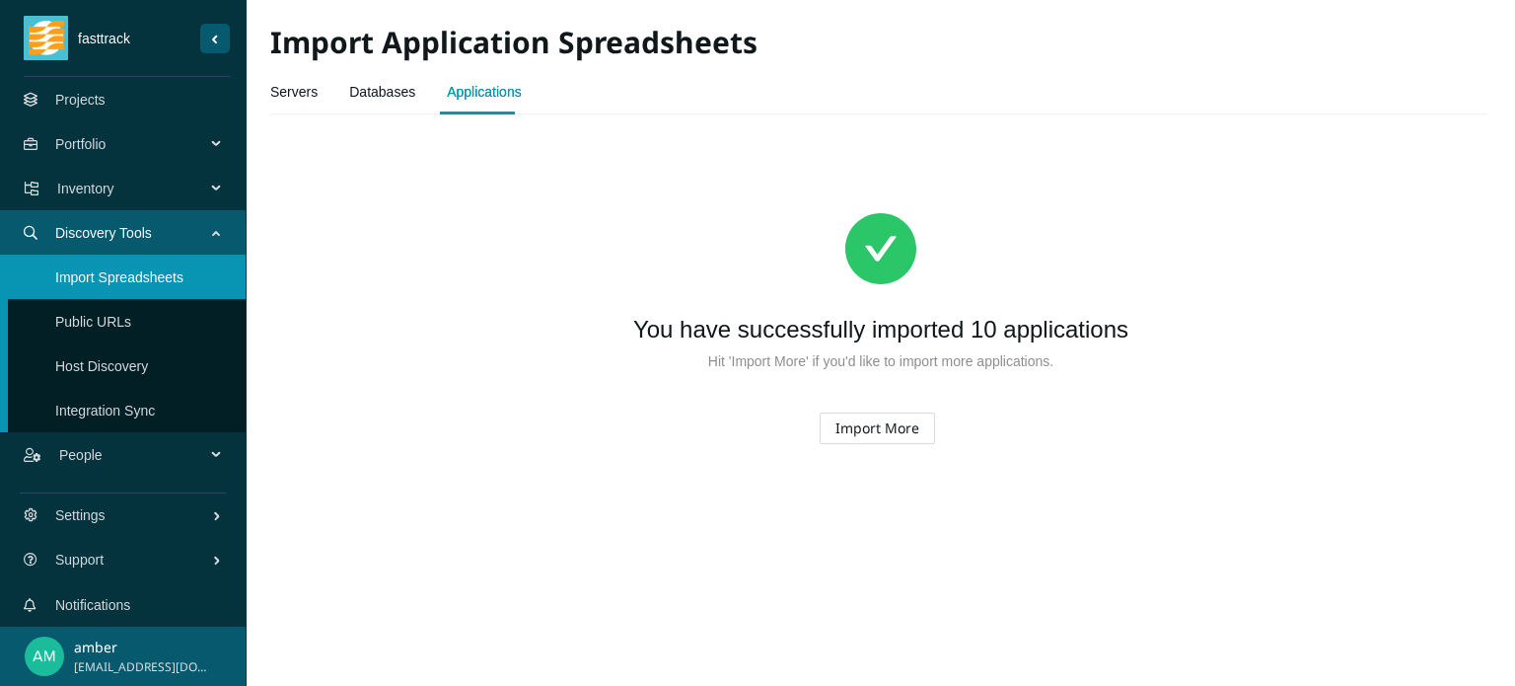
click at [213, 187] on span "Inventory" at bounding box center [135, 188] width 156 height 59
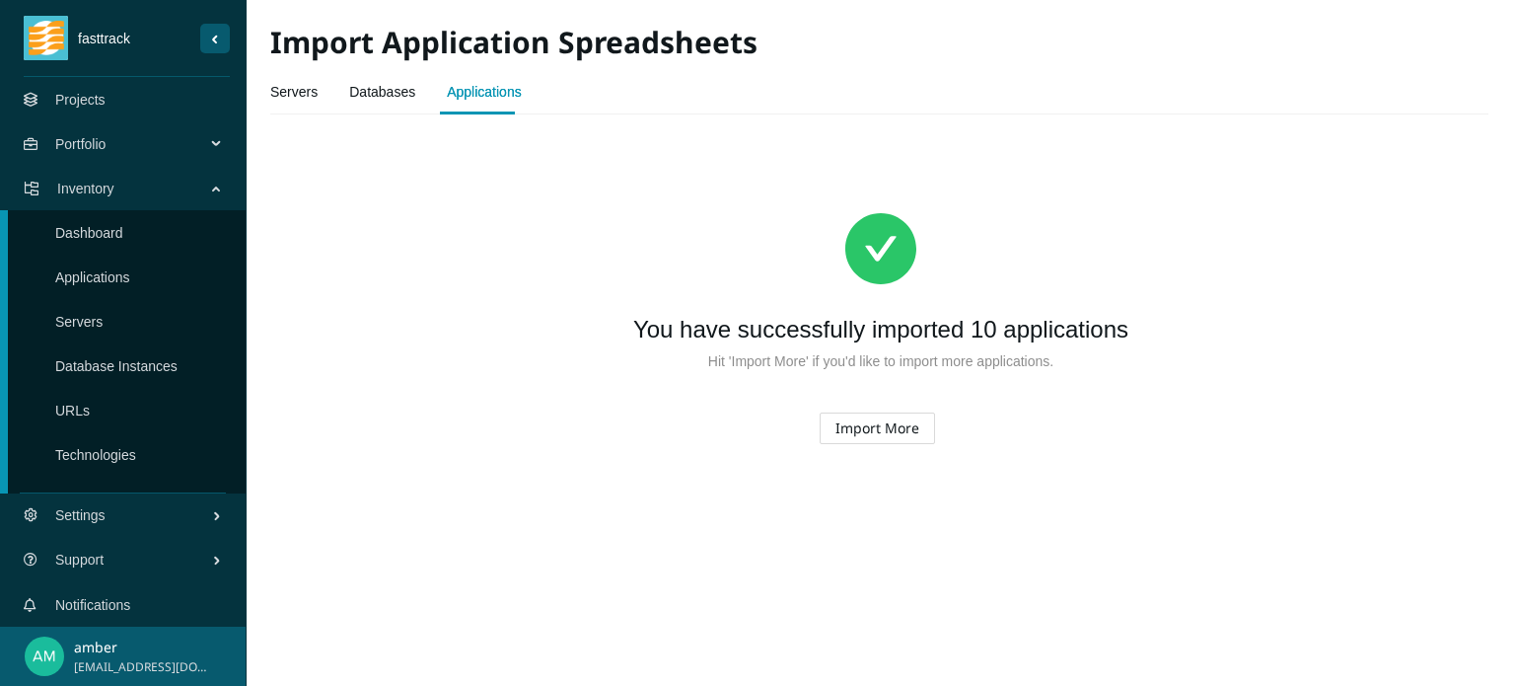
click at [130, 269] on link "Applications" at bounding box center [92, 277] width 75 height 16
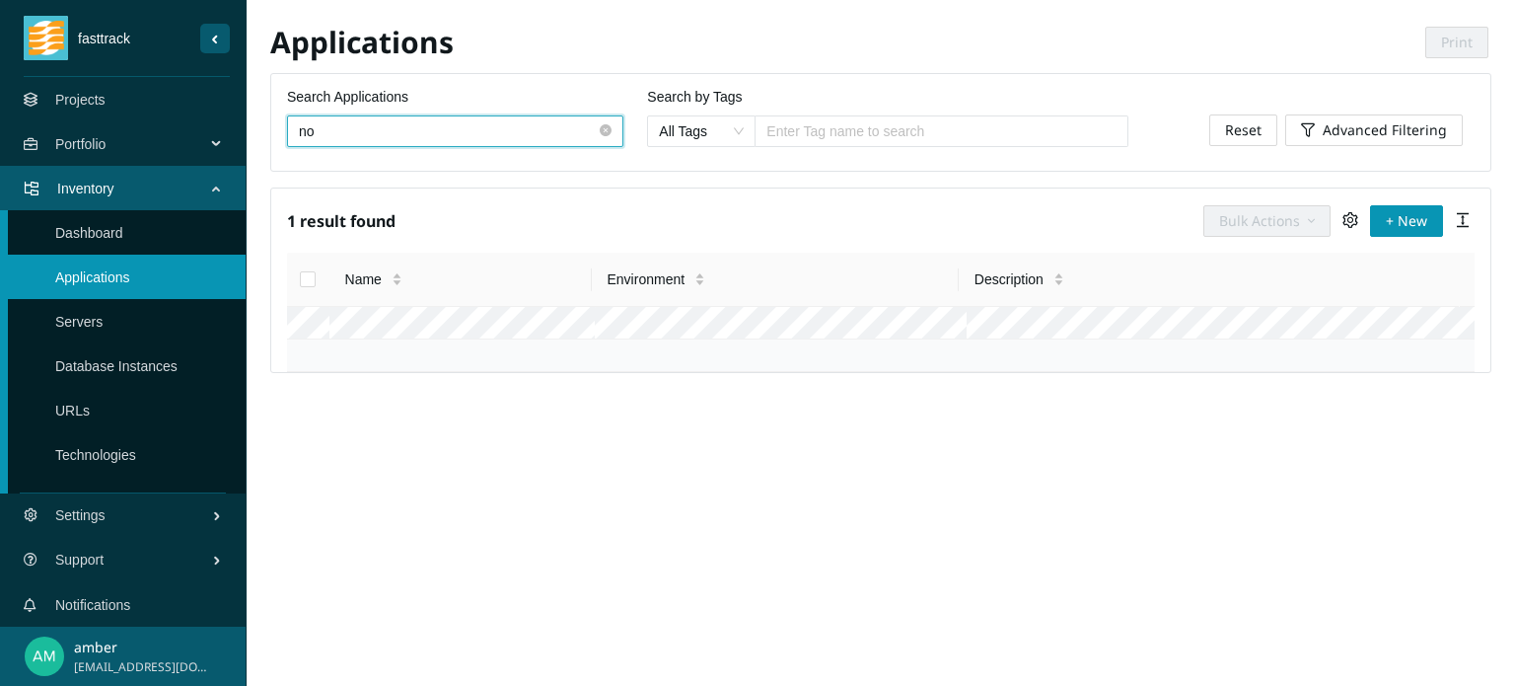
type input "no"
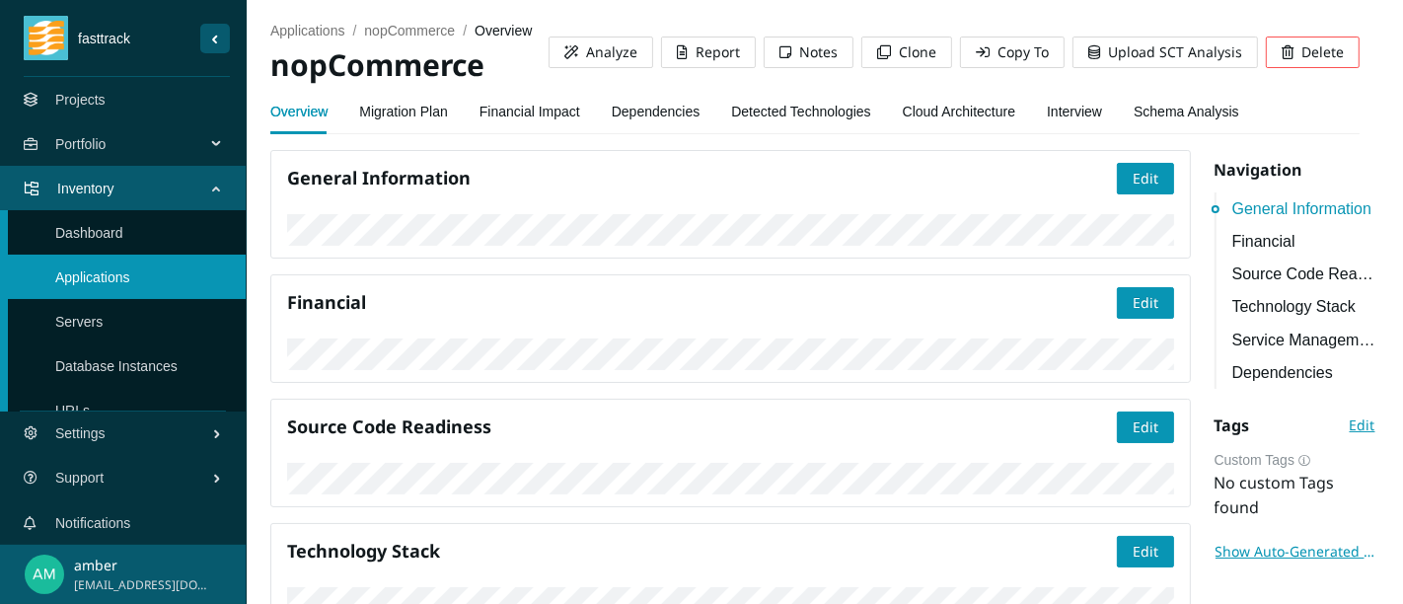
drag, startPoint x: 1186, startPoint y: 1, endPoint x: 704, endPoint y: 184, distance: 515.3
click at [704, 184] on h4 "General Information" at bounding box center [702, 178] width 830 height 25
click at [1066, 110] on link "Interview" at bounding box center [1074, 111] width 55 height 39
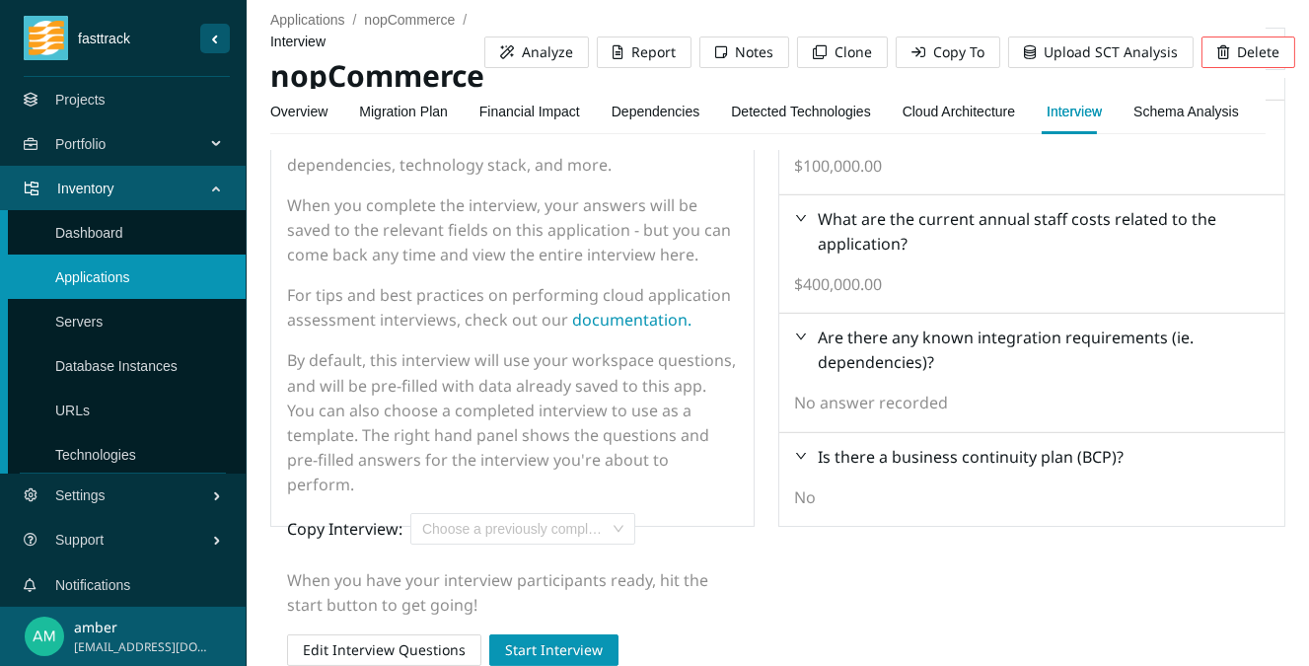
scroll to position [210, 0]
click at [427, 649] on span "Edit Interview Questions" at bounding box center [384, 650] width 163 height 22
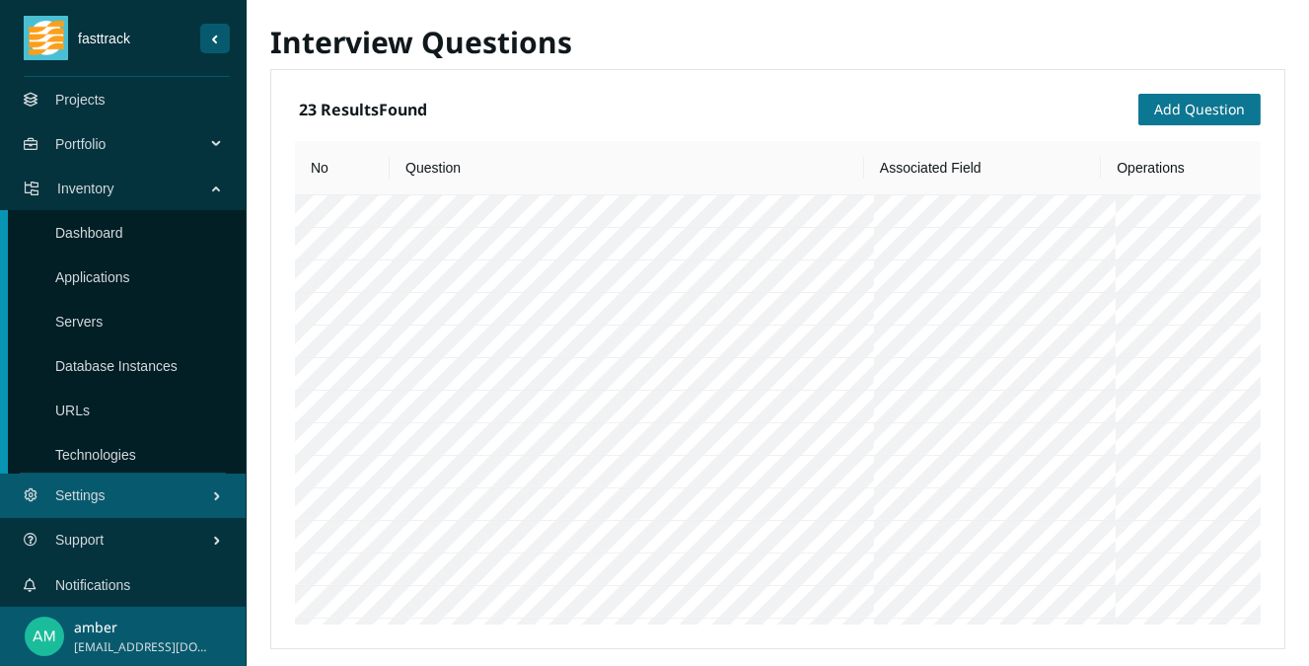
click at [1208, 108] on span "Add Question" at bounding box center [1199, 110] width 91 height 22
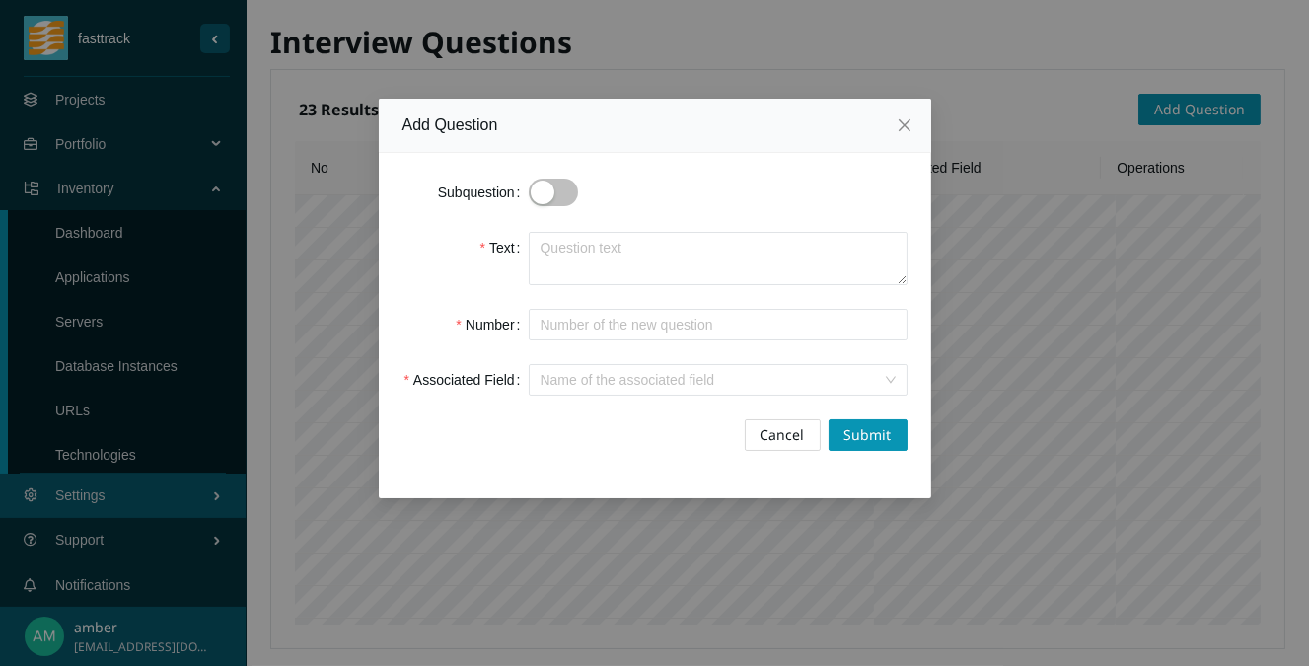
click at [868, 374] on input "Associated Field" at bounding box center [711, 380] width 341 height 30
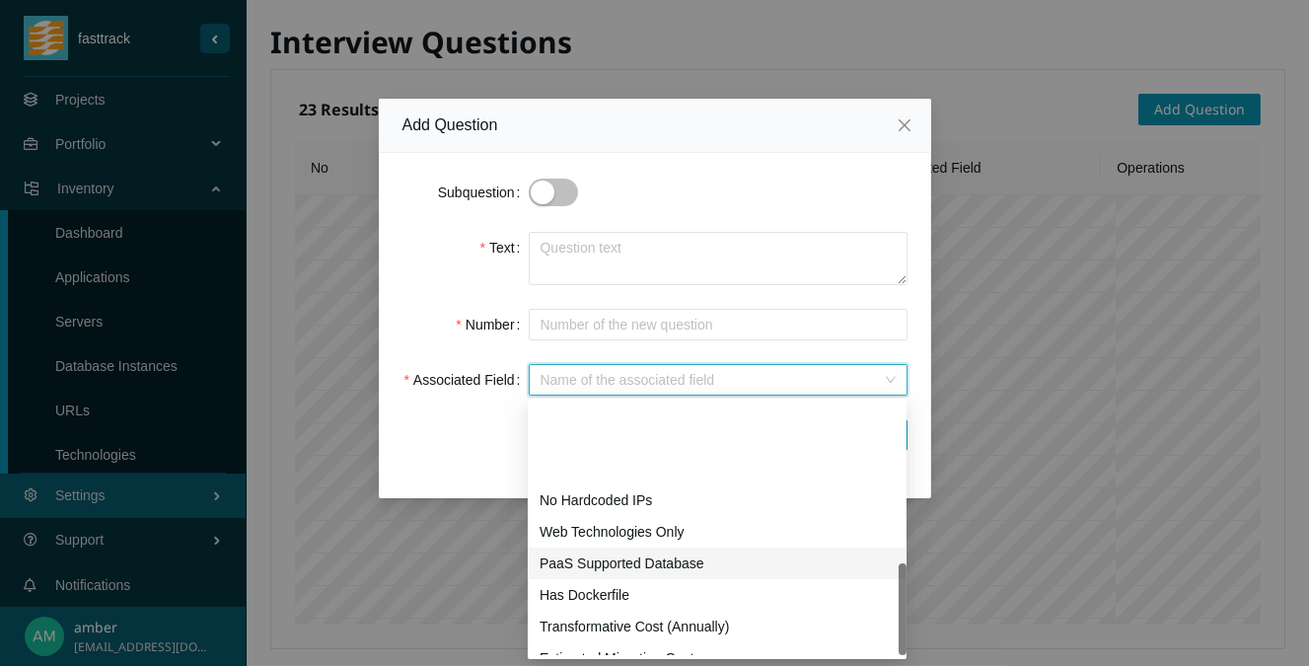
scroll to position [442, 0]
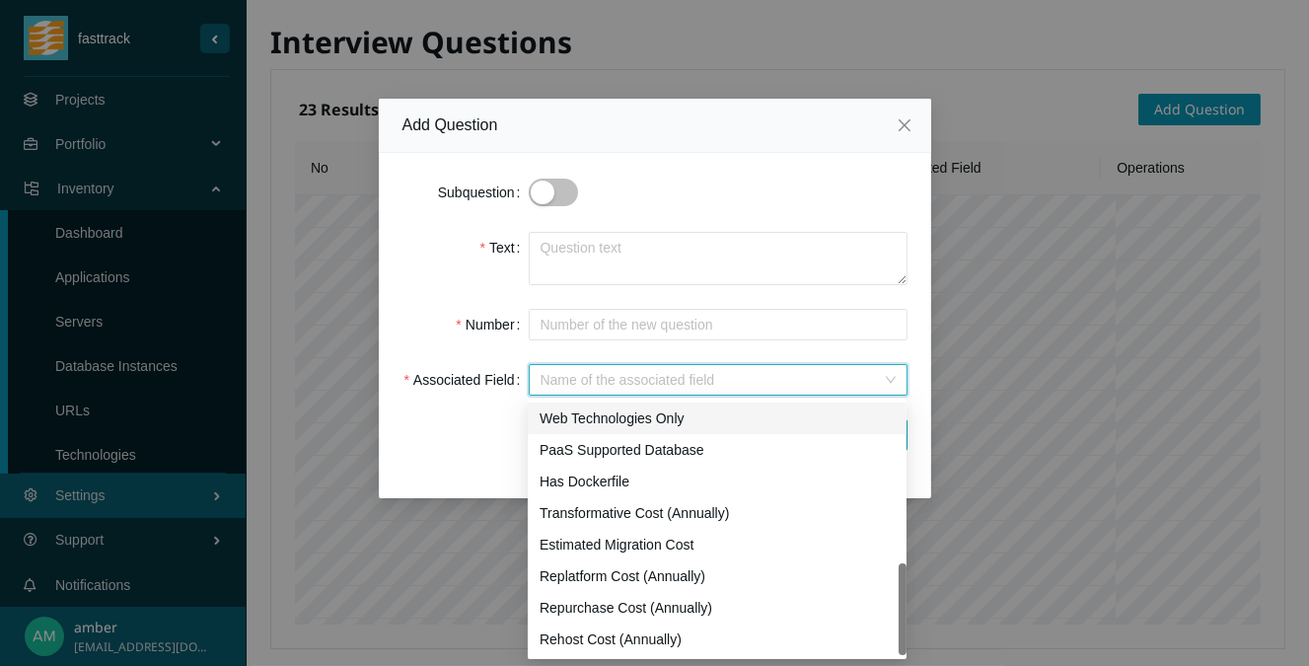
click at [775, 254] on textarea "Text" at bounding box center [718, 258] width 379 height 53
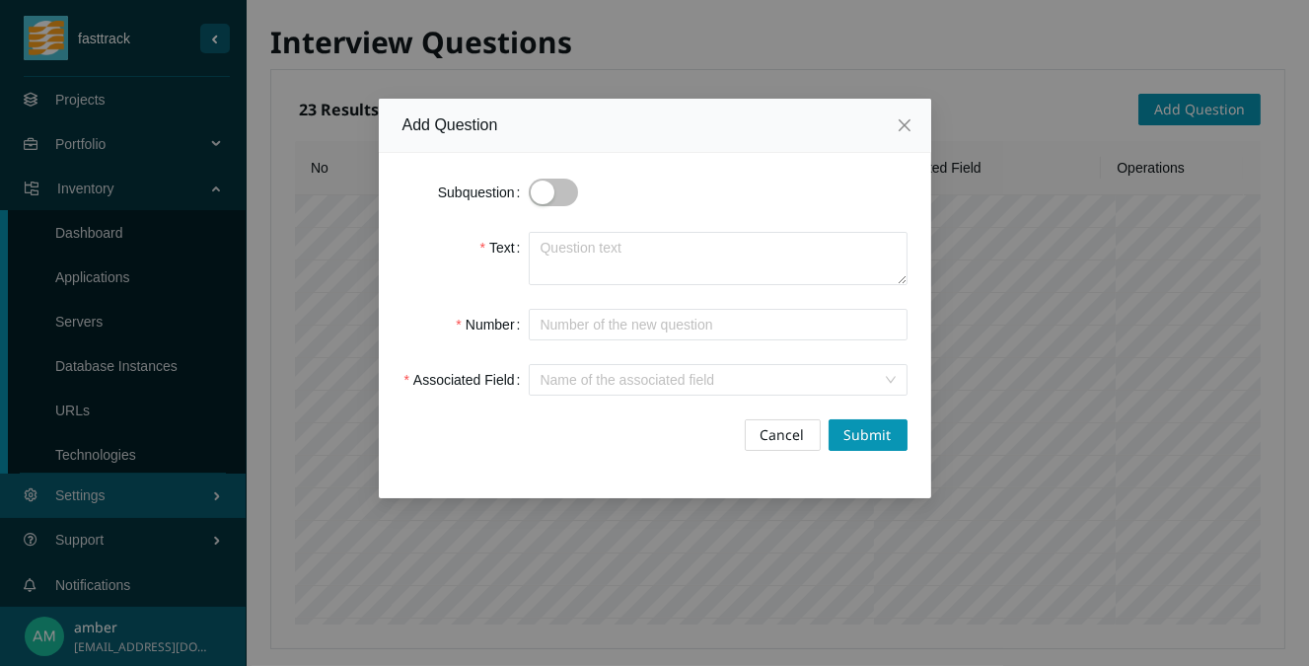
click at [762, 432] on span "Cancel" at bounding box center [783, 435] width 44 height 22
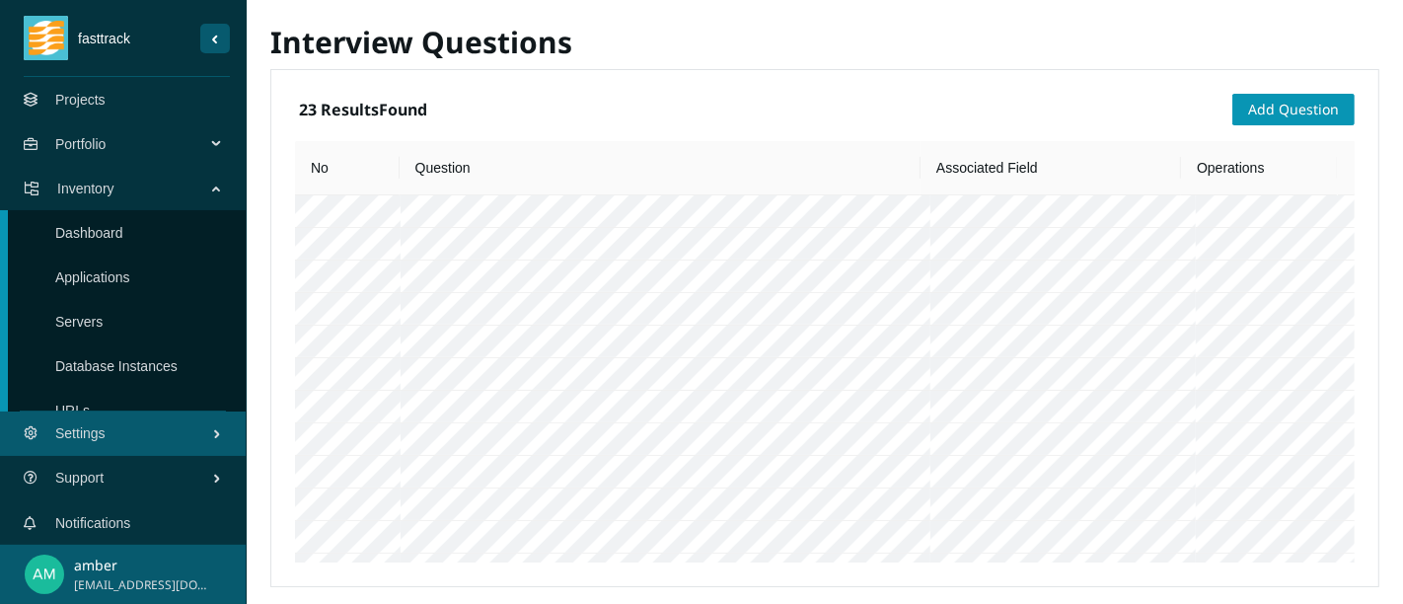
scroll to position [0, 0]
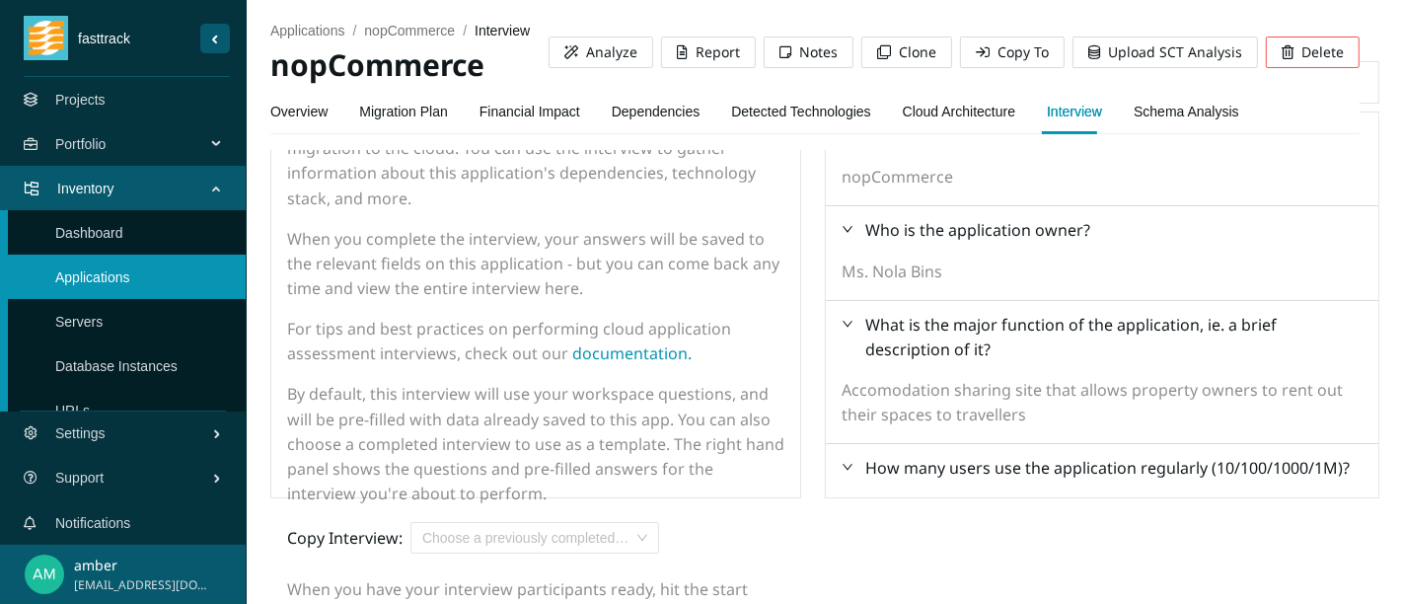
scroll to position [192, 0]
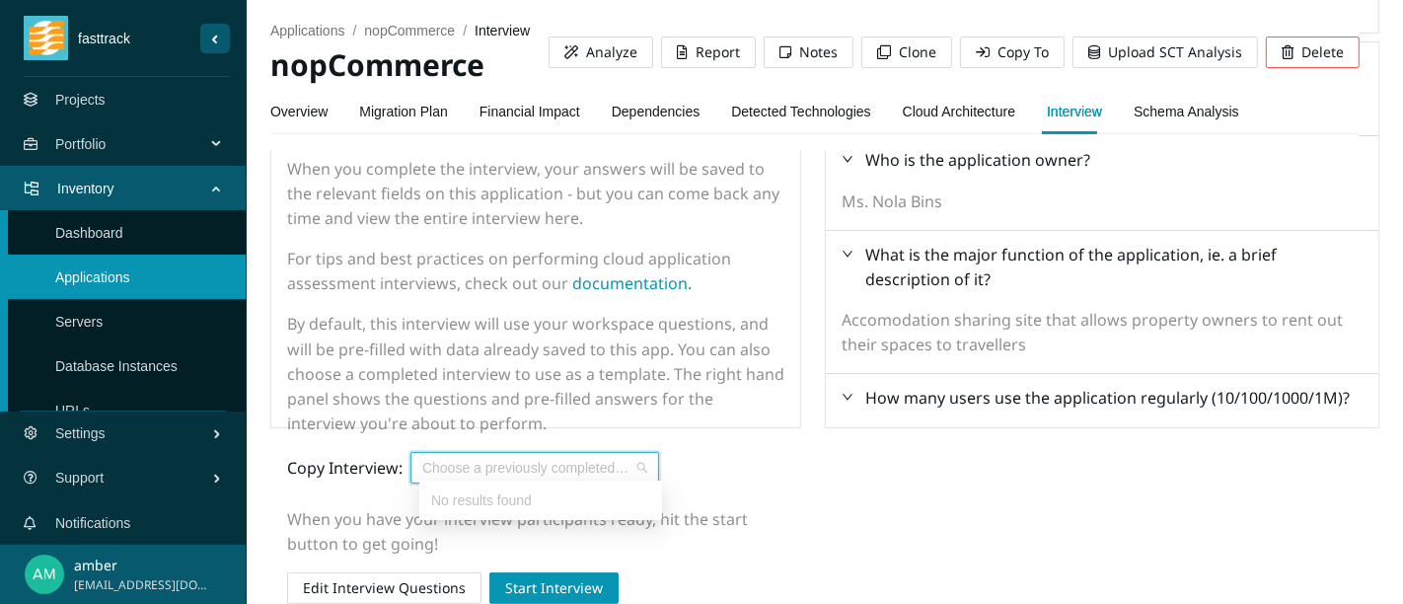
click at [577, 475] on input "search" at bounding box center [527, 468] width 211 height 30
click at [603, 586] on span "Start Interview" at bounding box center [554, 588] width 98 height 22
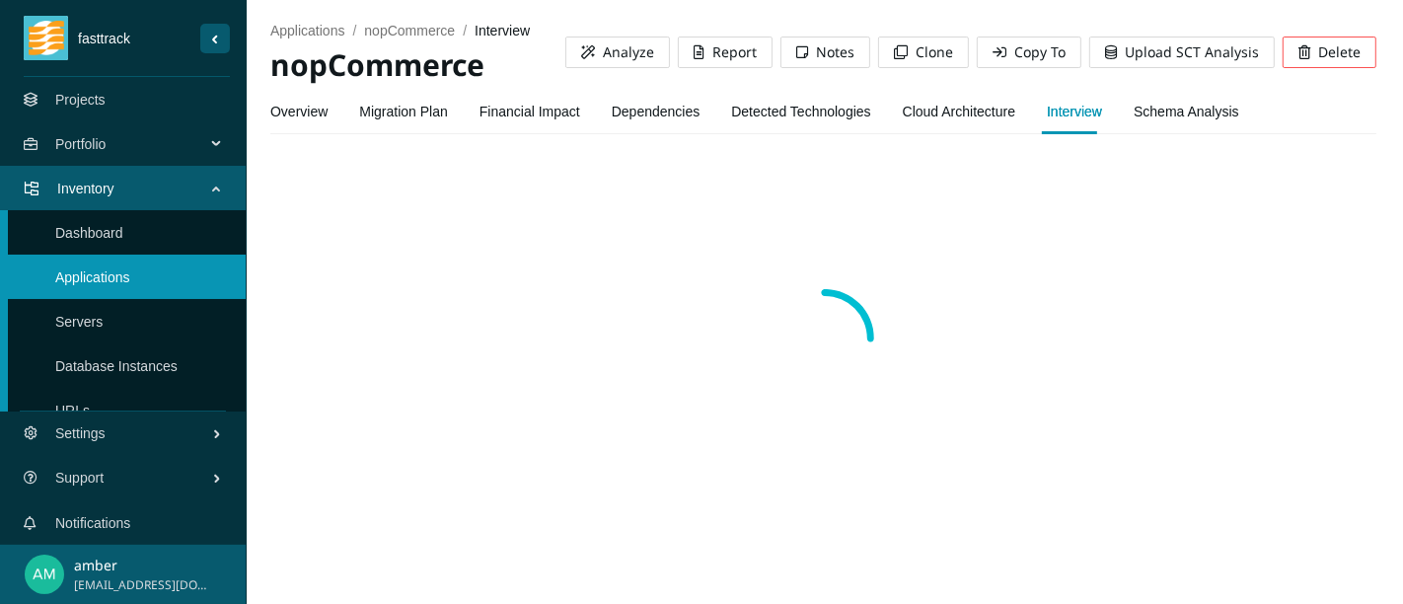
scroll to position [0, 0]
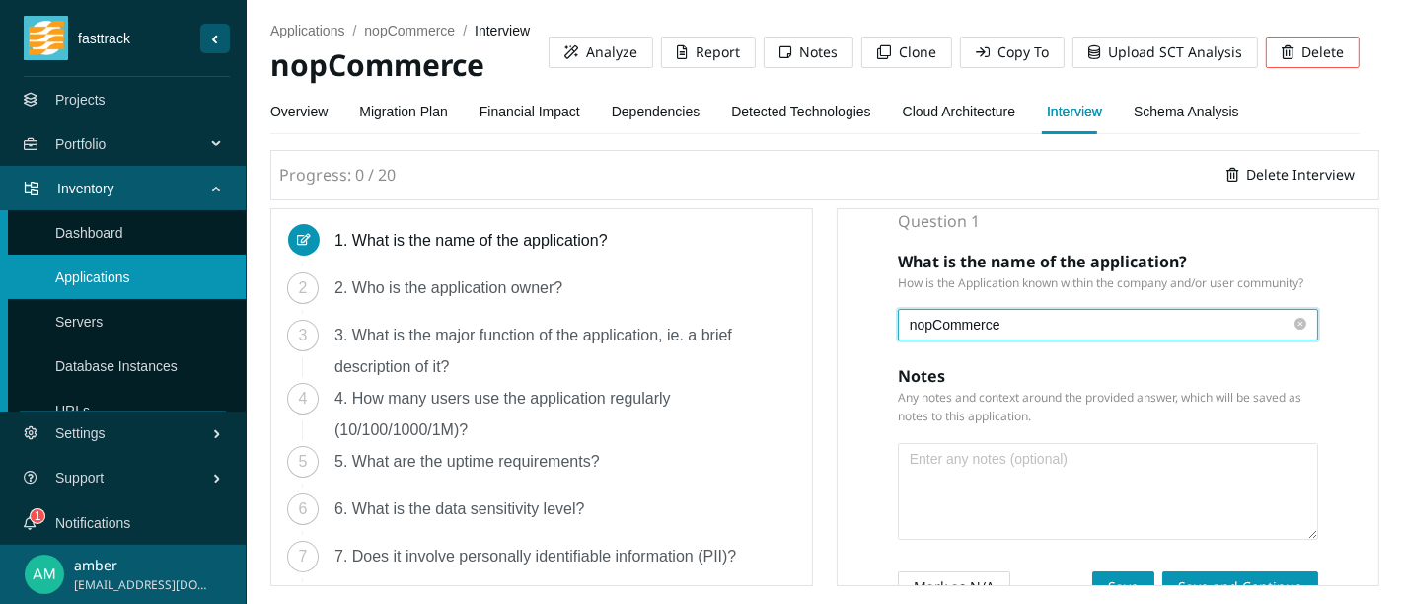
click at [987, 335] on input "nopCommerce" at bounding box center [1101, 325] width 382 height 22
click at [668, 362] on div "3. What is the major function of the application, ie. a brief description of it?" at bounding box center [565, 351] width 462 height 63
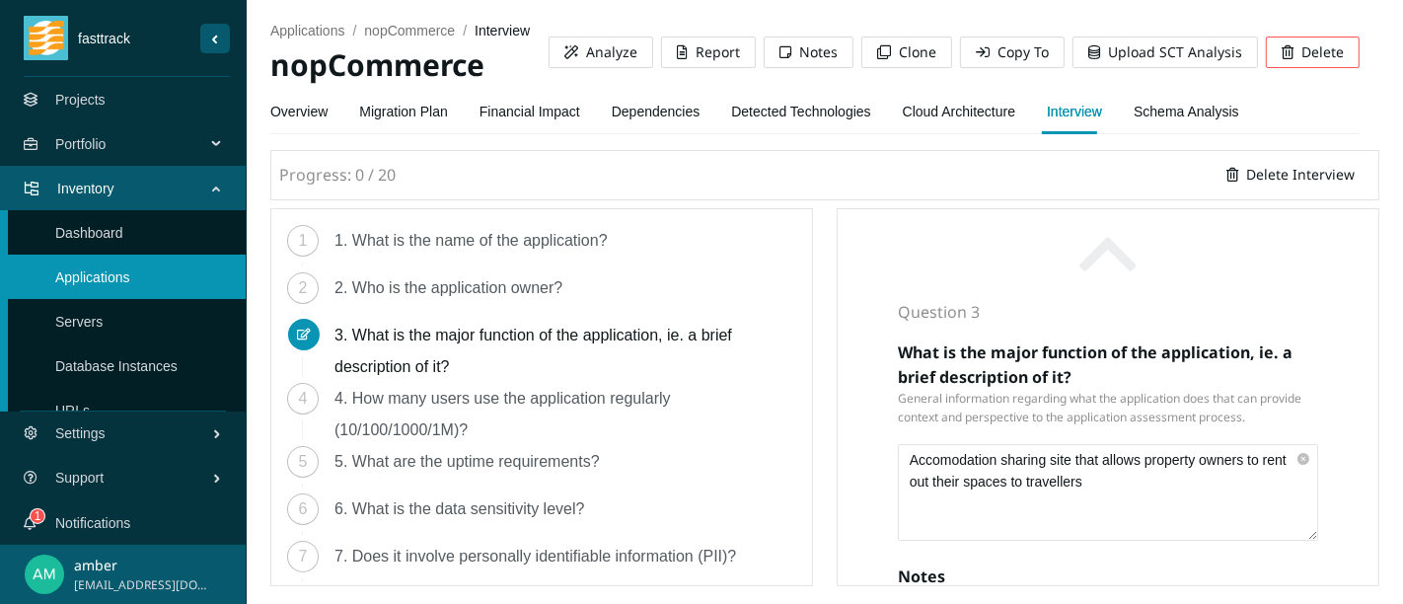
click at [585, 249] on div "1. What is the name of the application?" at bounding box center [478, 241] width 289 height 32
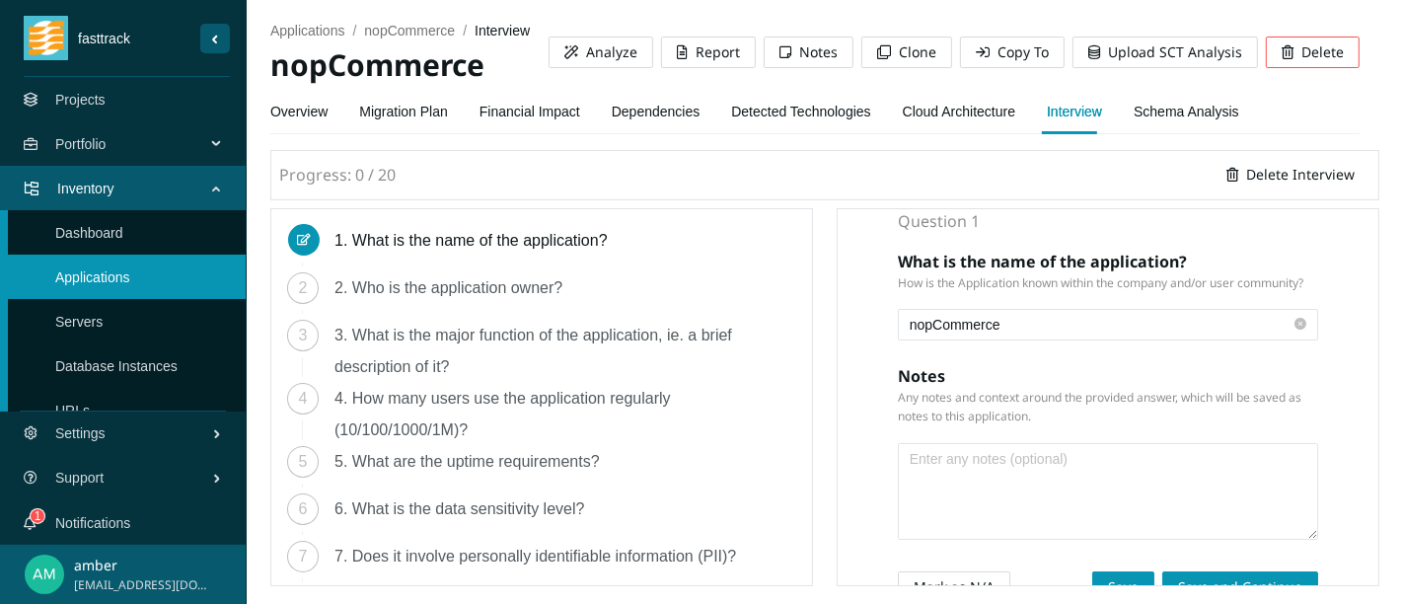
click at [296, 293] on div "2" at bounding box center [303, 288] width 32 height 32
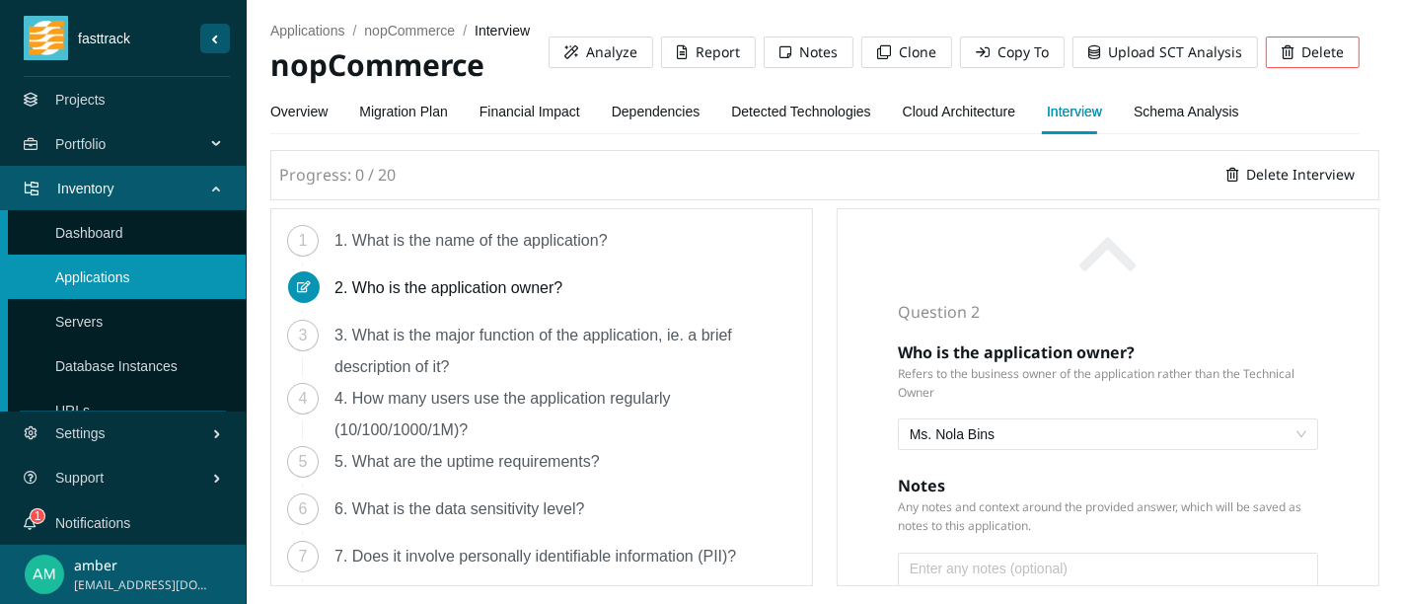
click at [296, 342] on div "3" at bounding box center [303, 336] width 32 height 32
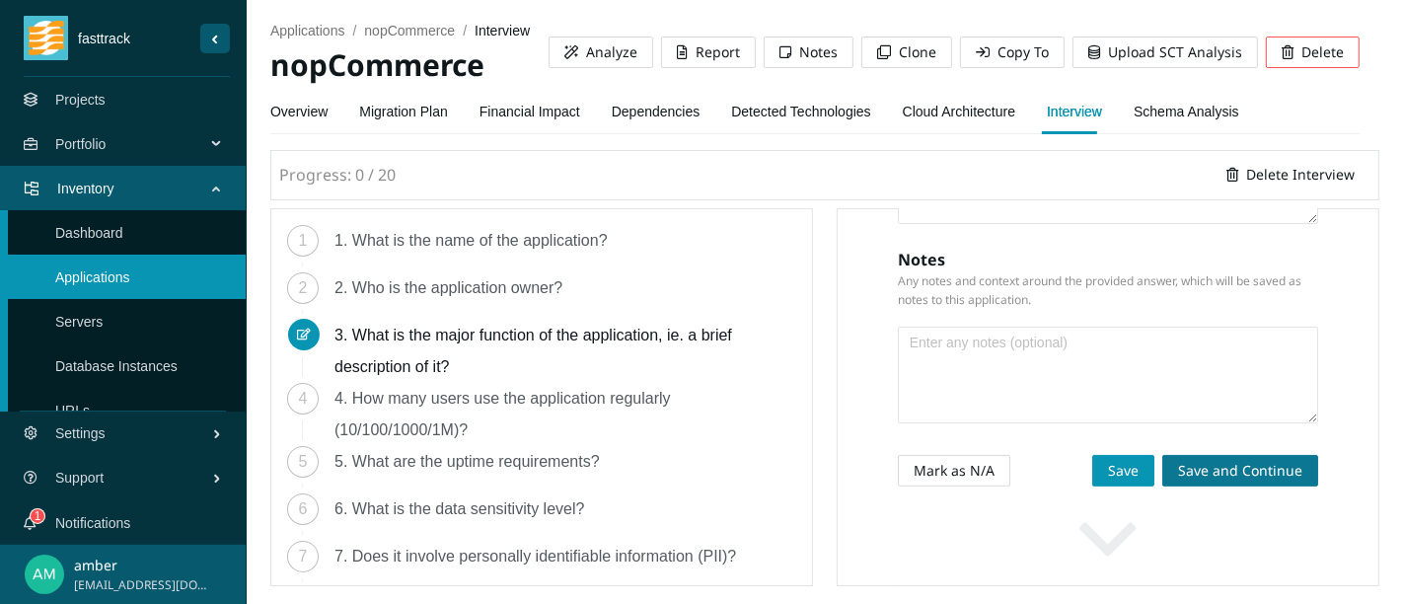
scroll to position [335, 0]
click at [1110, 479] on span "Save" at bounding box center [1123, 471] width 31 height 22
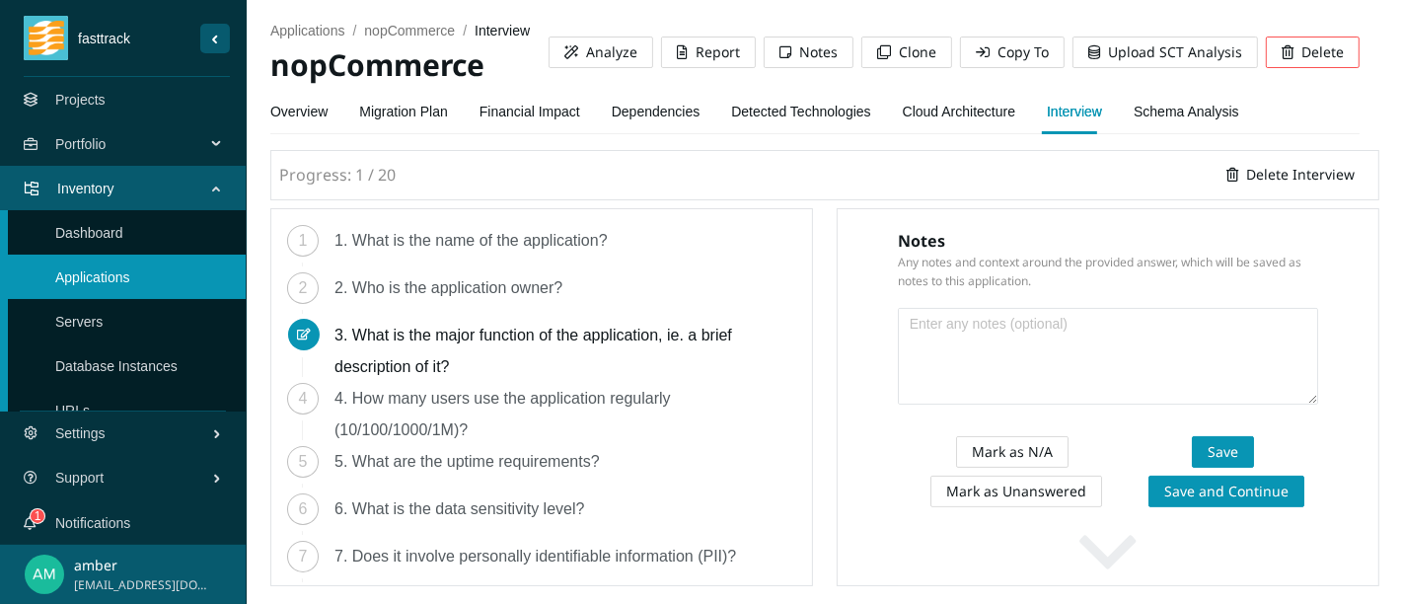
click at [469, 239] on div "1. What is the name of the application?" at bounding box center [478, 241] width 289 height 32
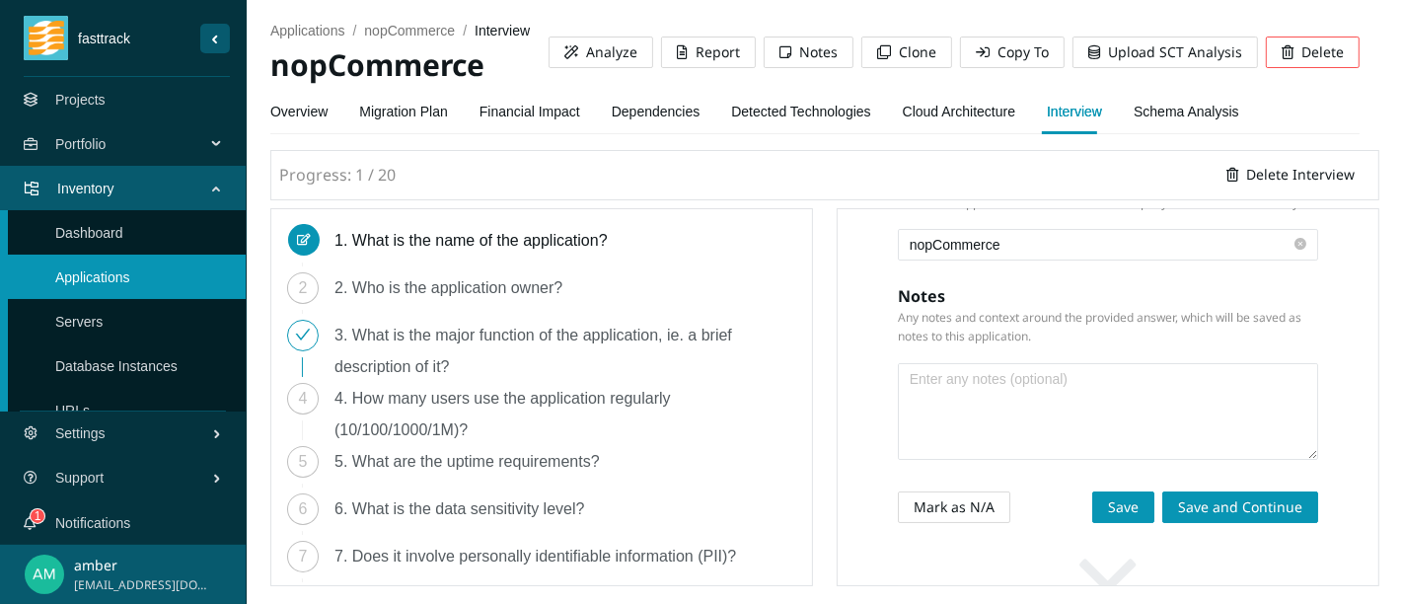
scroll to position [110, 0]
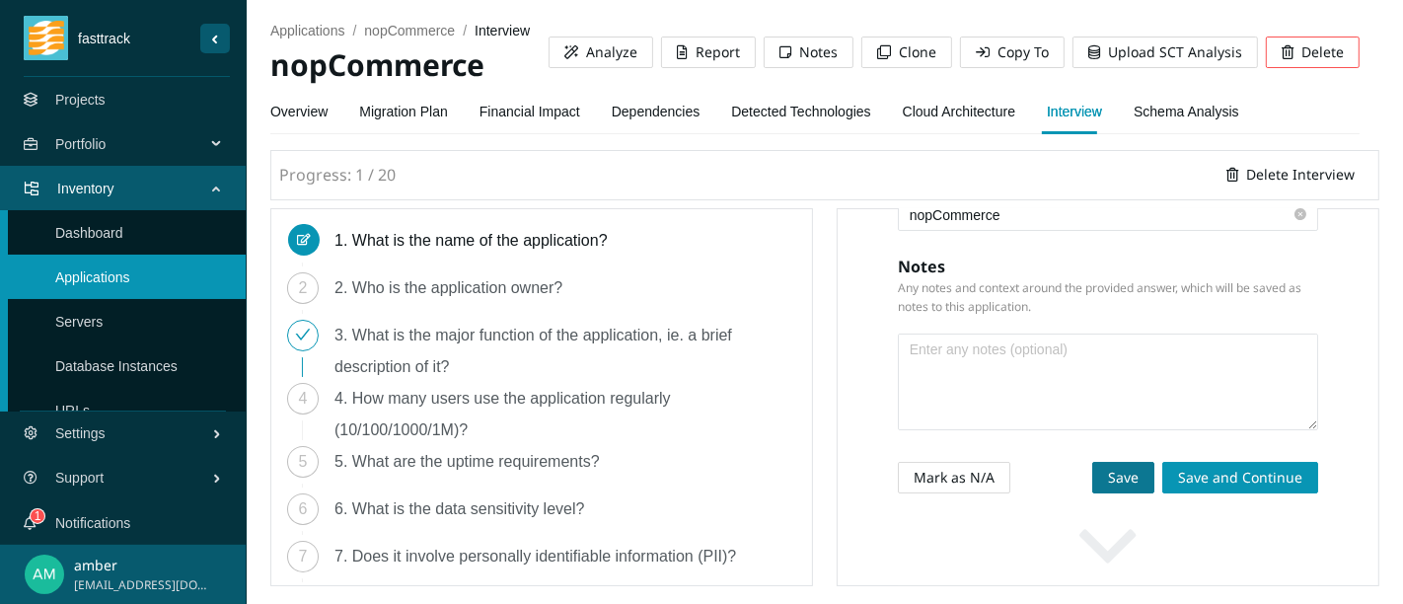
click at [1108, 488] on span "Save" at bounding box center [1123, 478] width 31 height 22
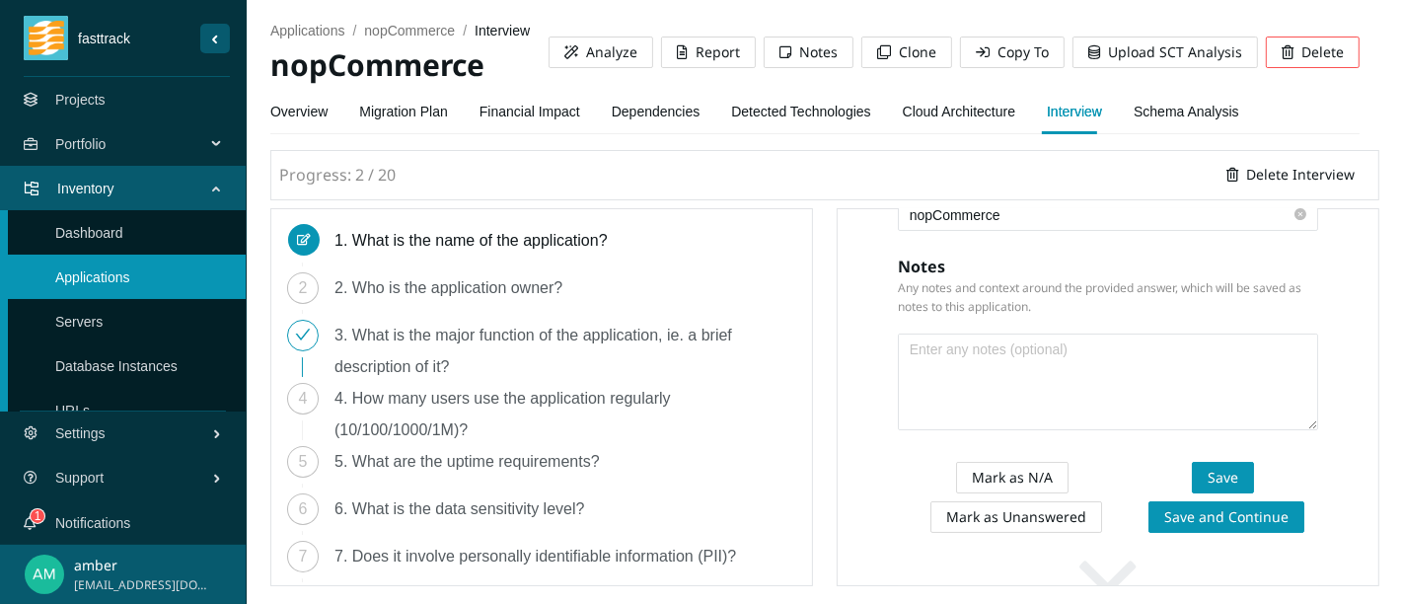
click at [422, 298] on div "2. Who is the application owner?" at bounding box center [456, 288] width 244 height 32
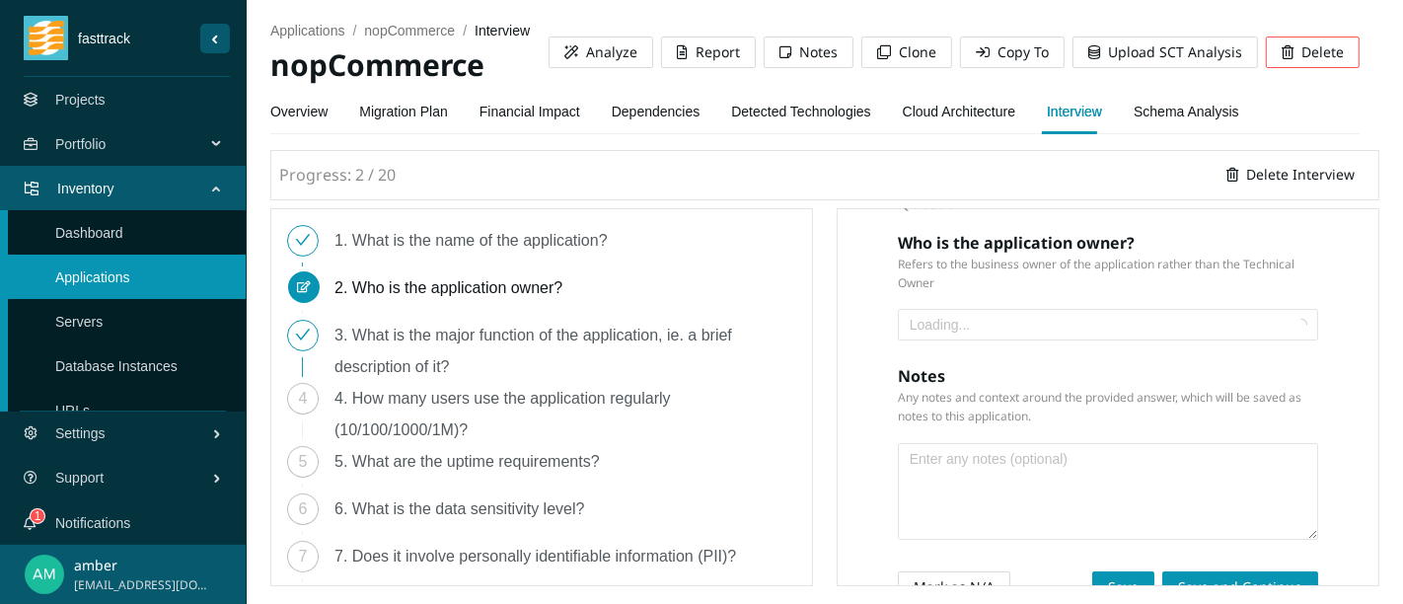
scroll to position [200, 0]
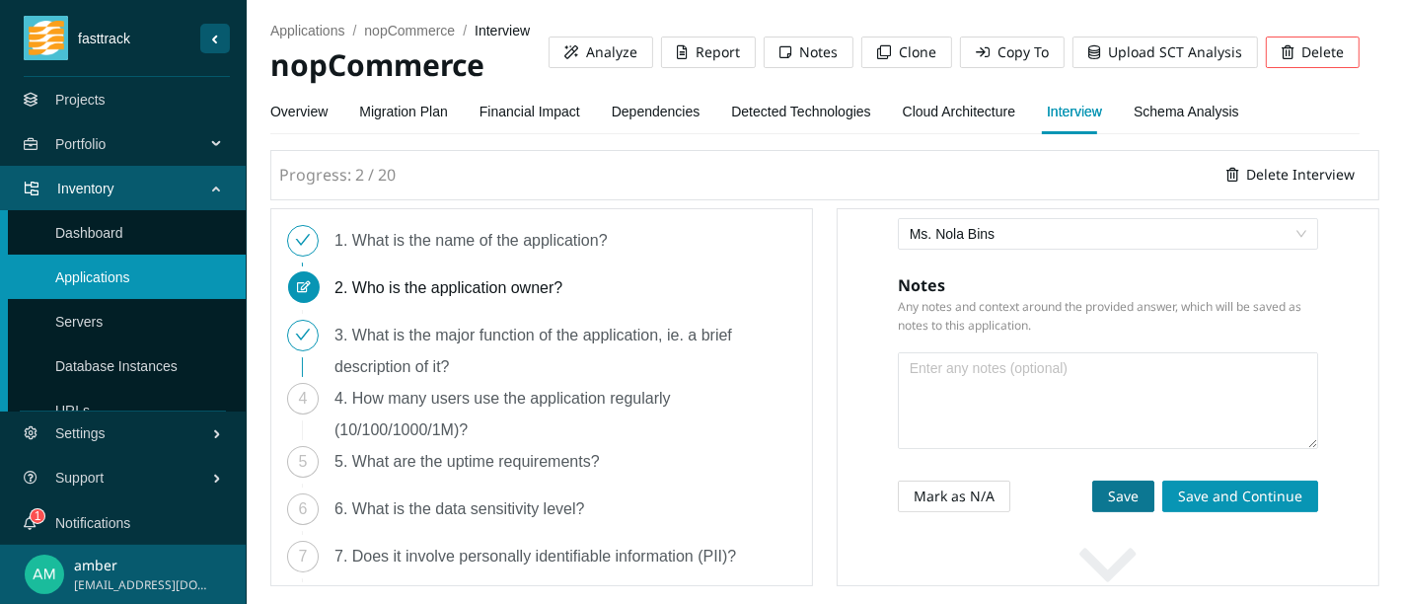
click at [1108, 507] on span "Save" at bounding box center [1123, 496] width 31 height 22
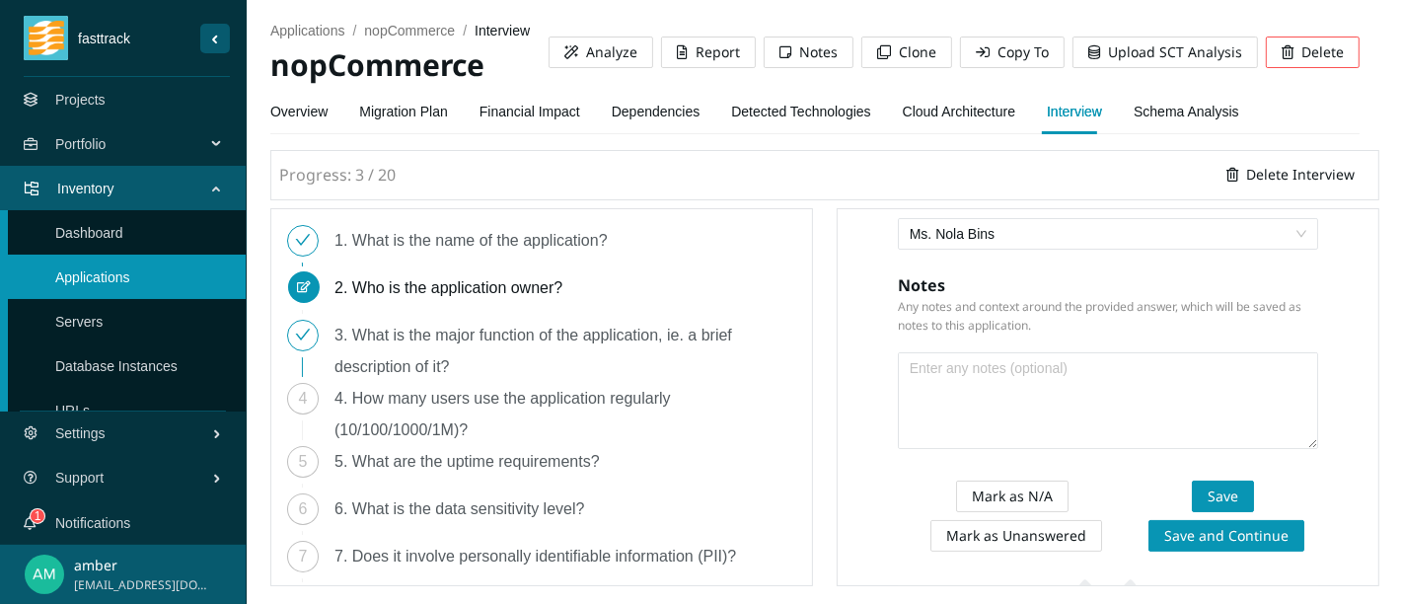
click at [419, 406] on div "4. How many users use the application regularly (10/100/1000/1M)?" at bounding box center [565, 414] width 462 height 63
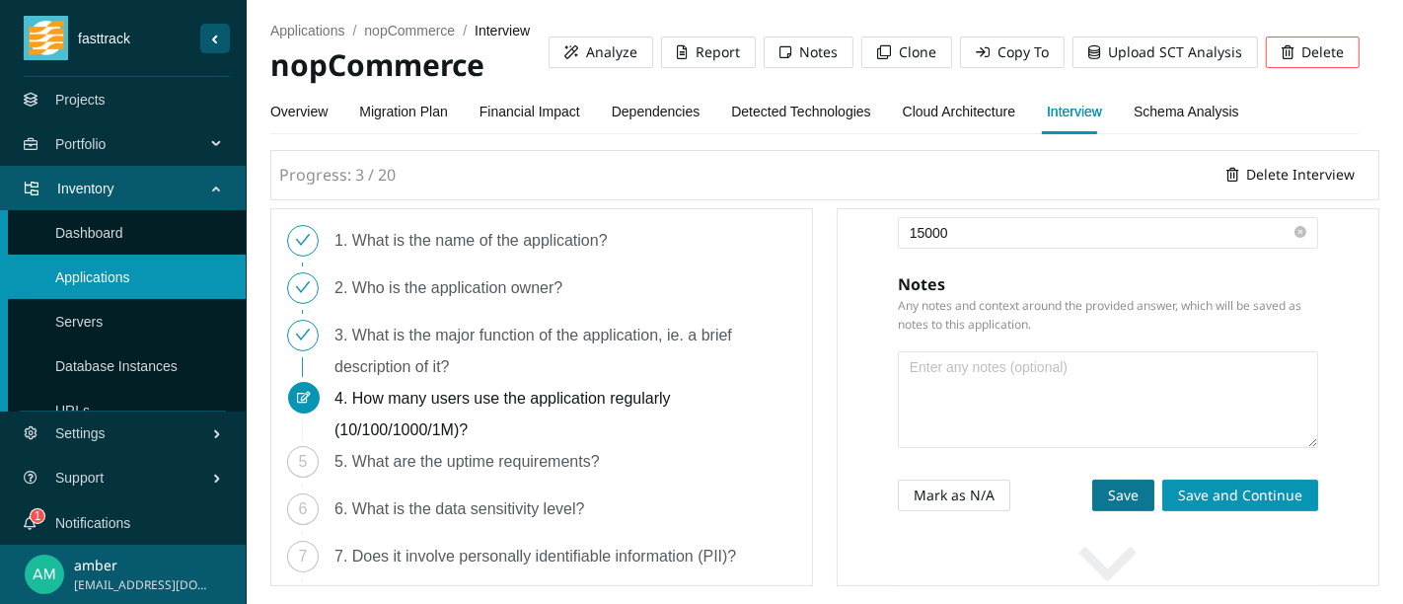
click at [1108, 506] on span "Save" at bounding box center [1123, 495] width 31 height 22
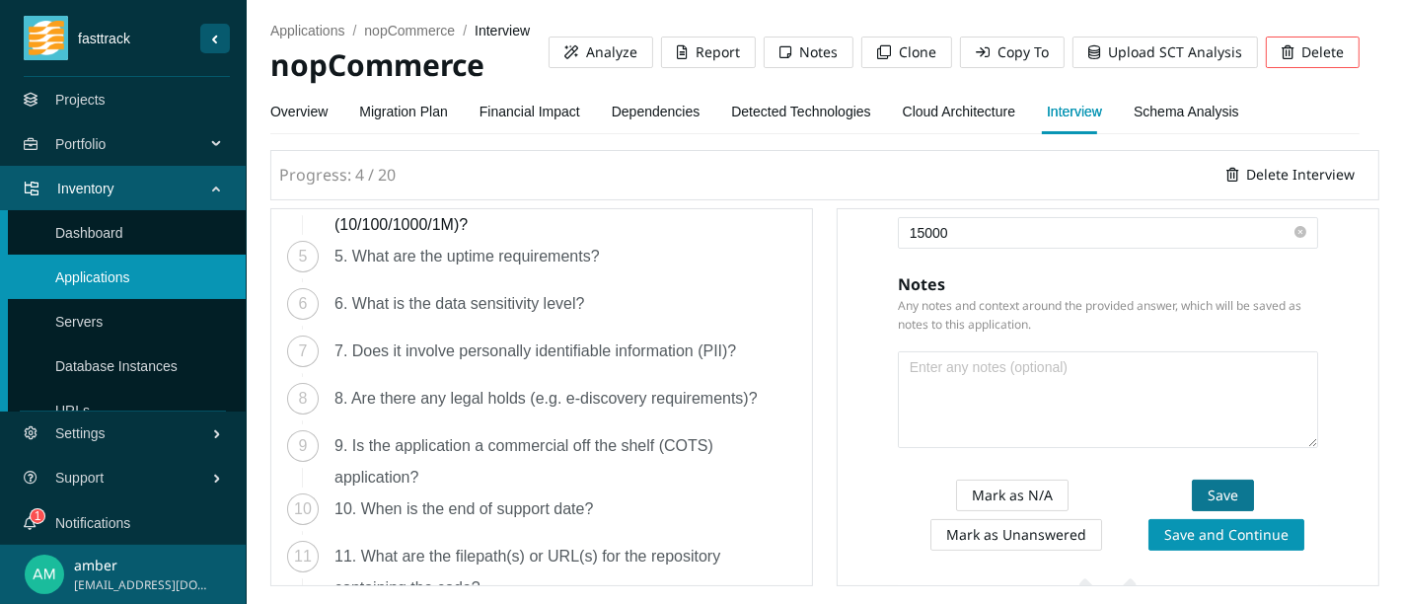
scroll to position [219, 0]
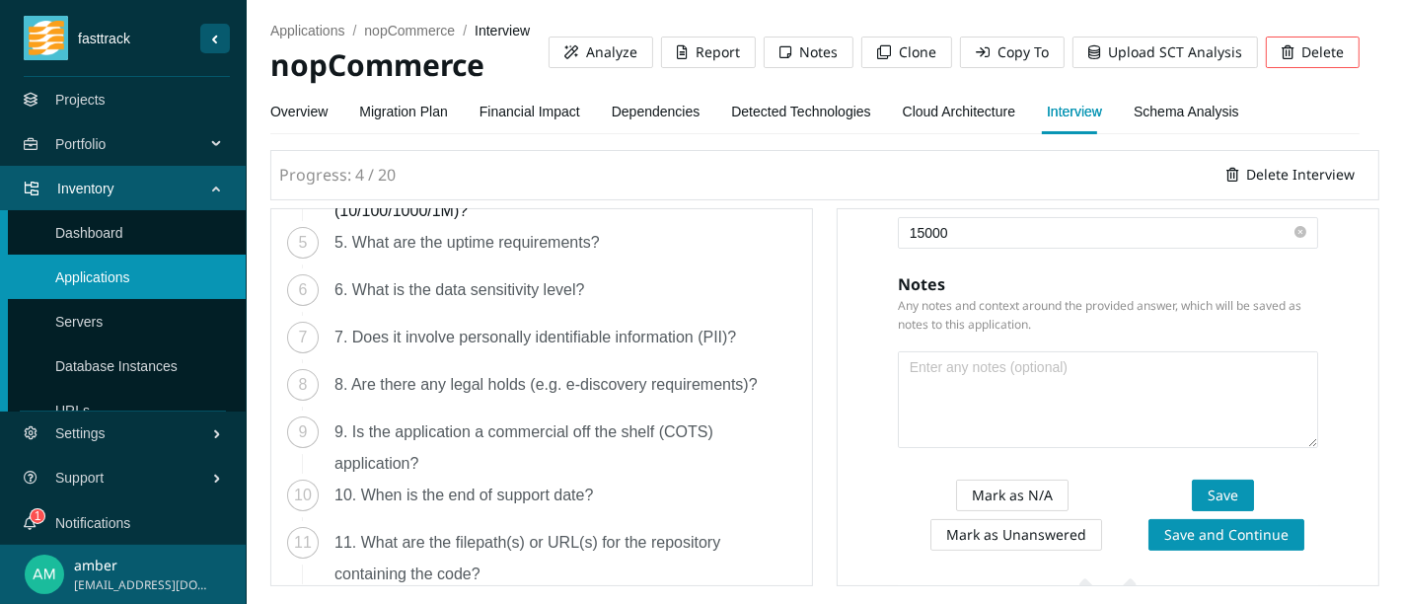
click at [478, 248] on div "5. What are the uptime requirements?" at bounding box center [474, 243] width 281 height 32
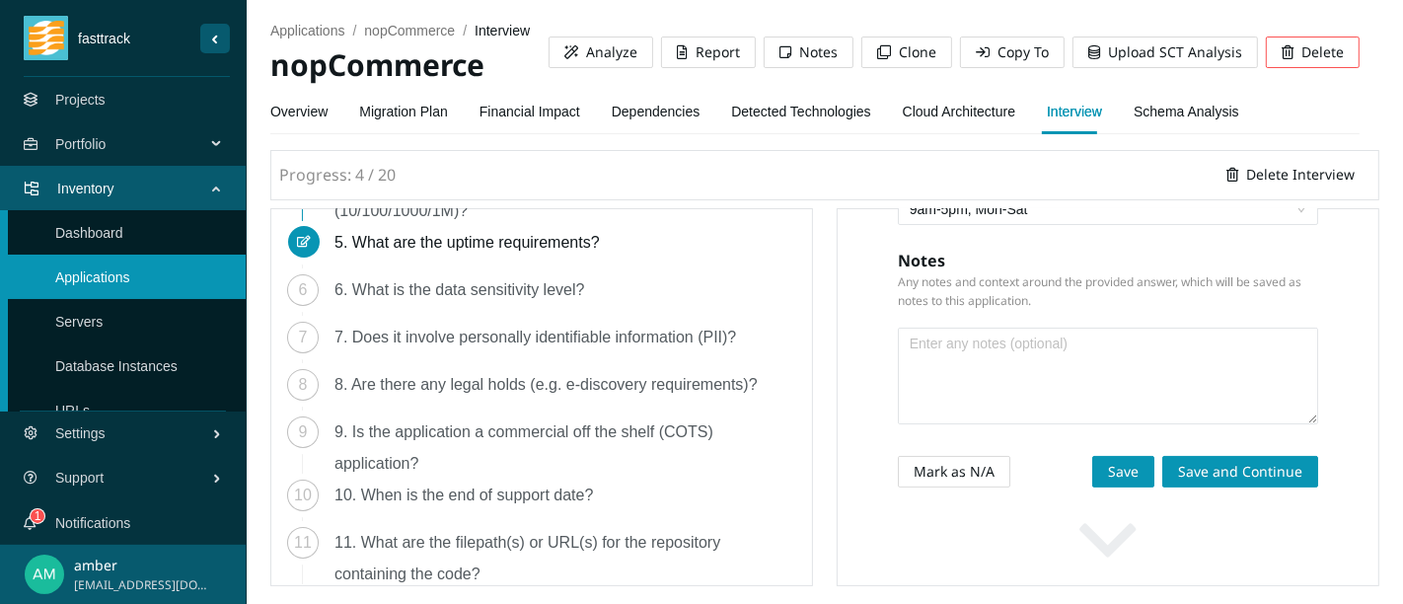
scroll to position [200, 0]
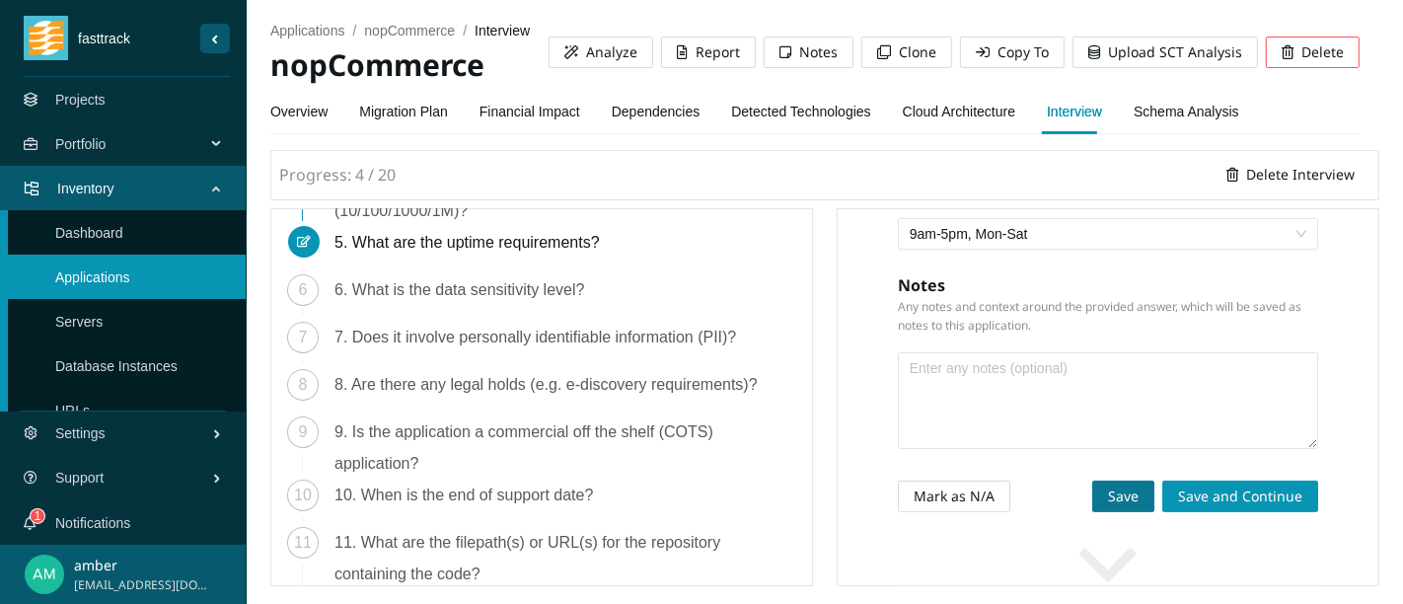
click at [1108, 507] on span "Save" at bounding box center [1123, 496] width 31 height 22
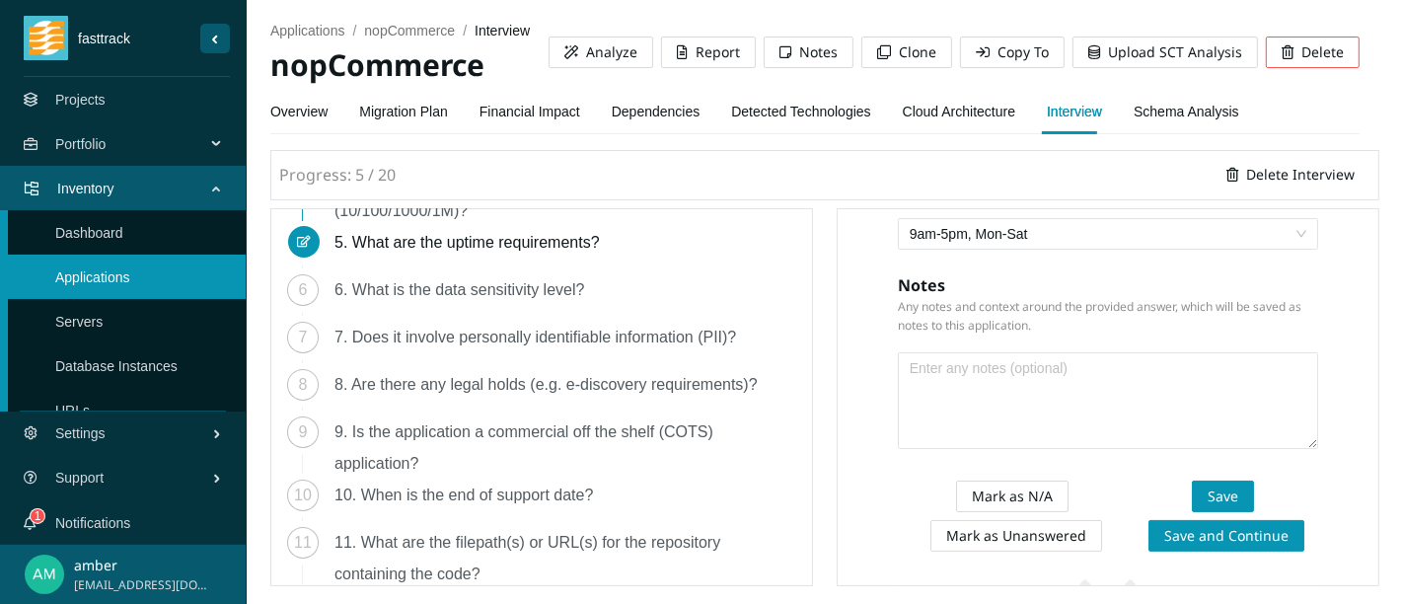
click at [474, 290] on div "6. What is the data sensitivity level?" at bounding box center [466, 290] width 265 height 32
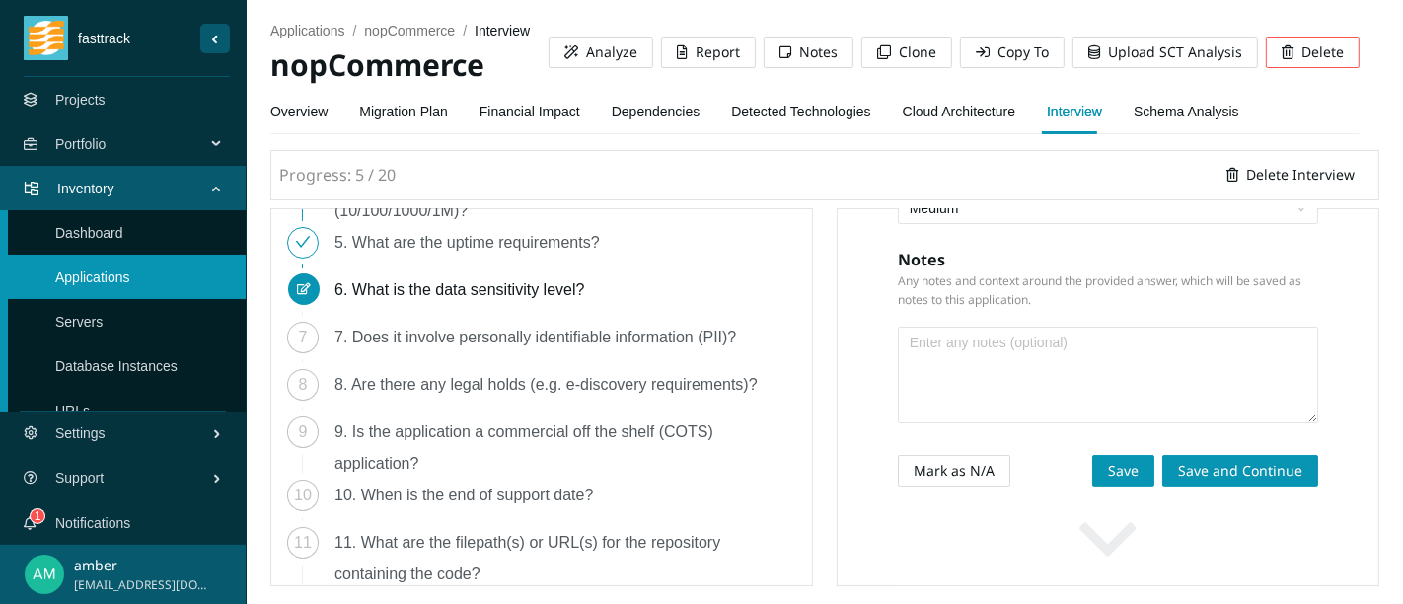
scroll to position [161, 0]
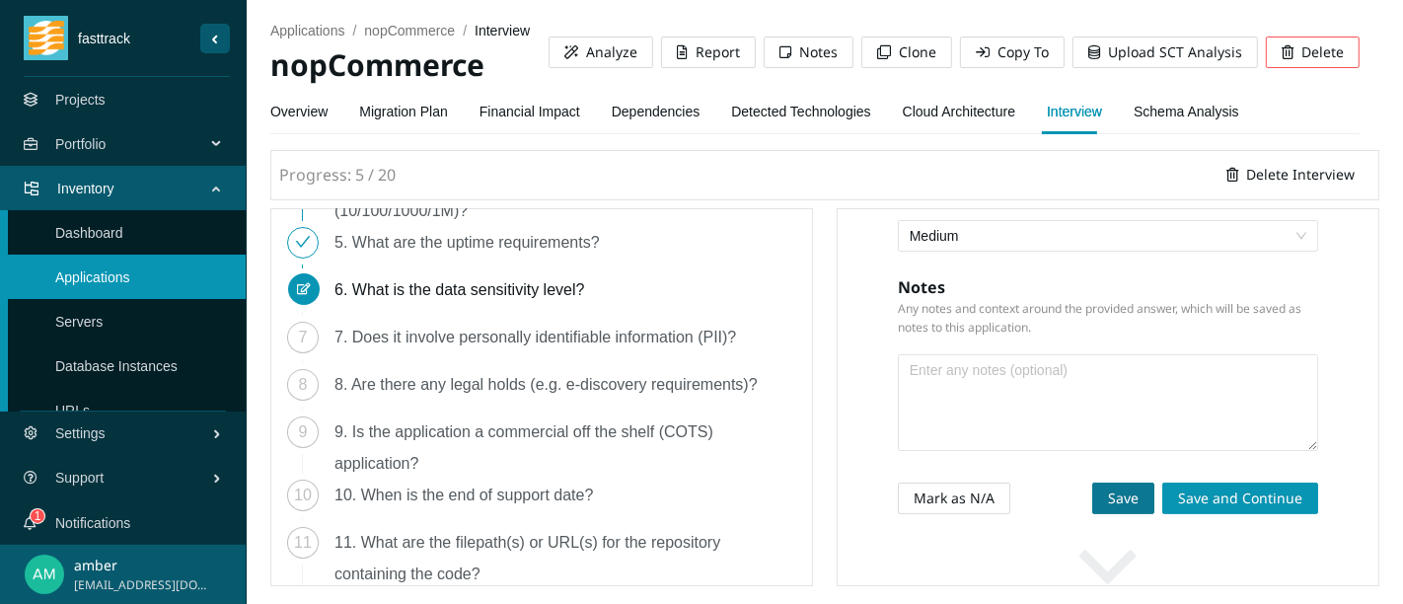
click at [1108, 508] on span "Save" at bounding box center [1123, 498] width 31 height 22
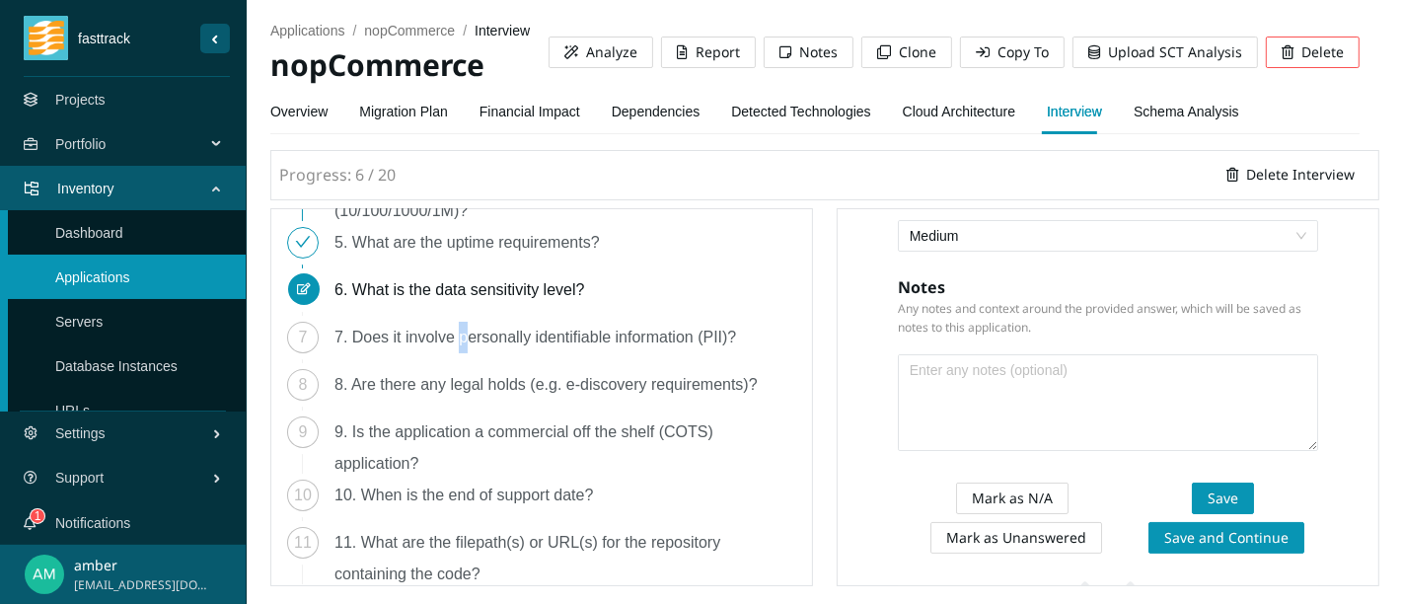
click at [464, 340] on div "7. Does it involve personally identifiable information (PII)?" at bounding box center [542, 338] width 417 height 32
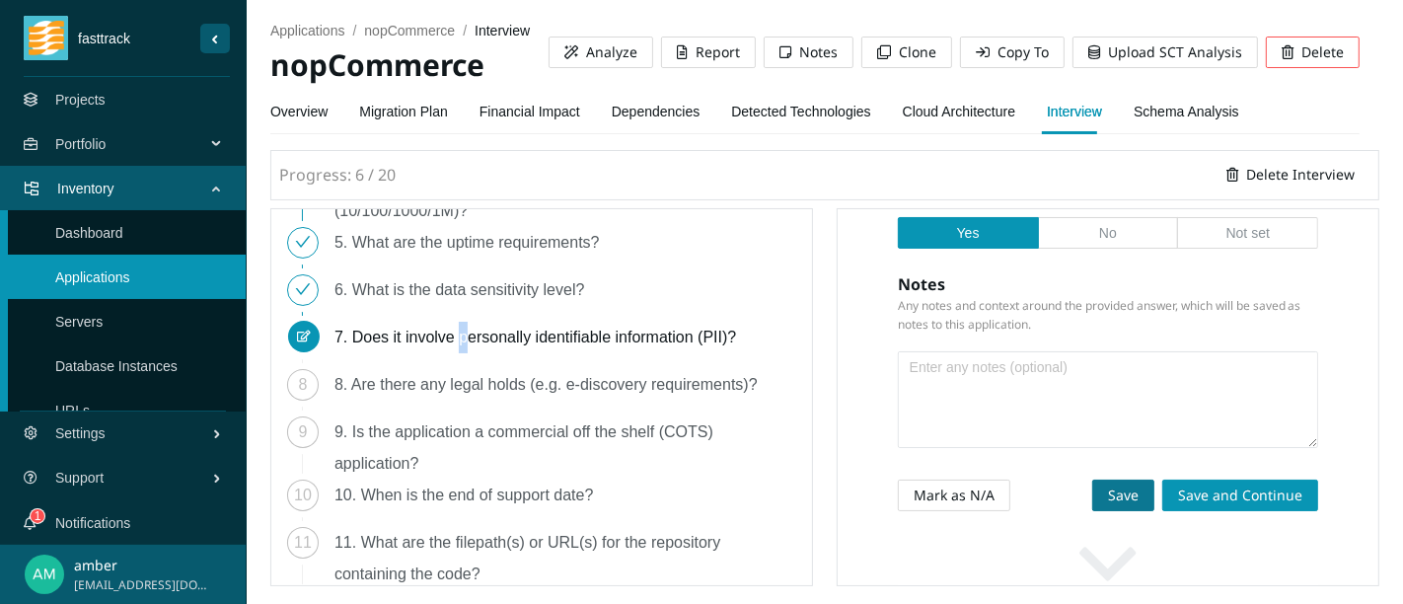
click at [1092, 508] on button "Save" at bounding box center [1123, 496] width 62 height 32
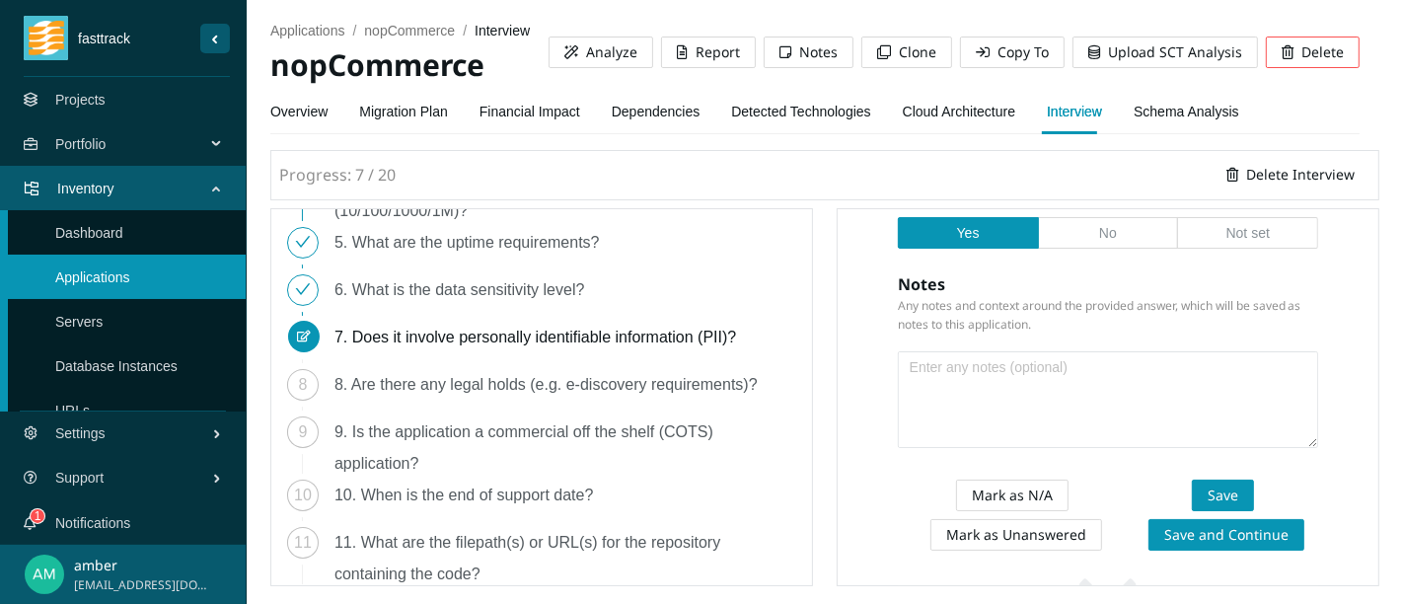
click at [517, 383] on div "8. Are there any legal holds (e.g. e-discovery requirements)?" at bounding box center [553, 385] width 439 height 32
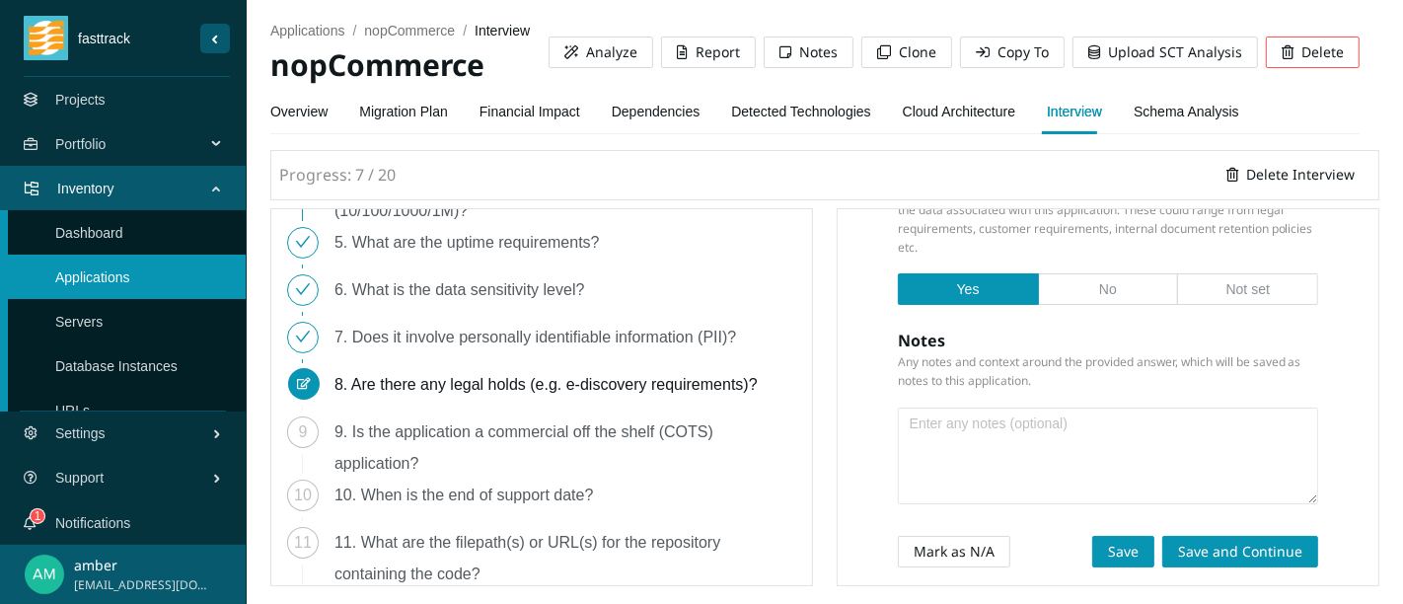
scroll to position [266, 0]
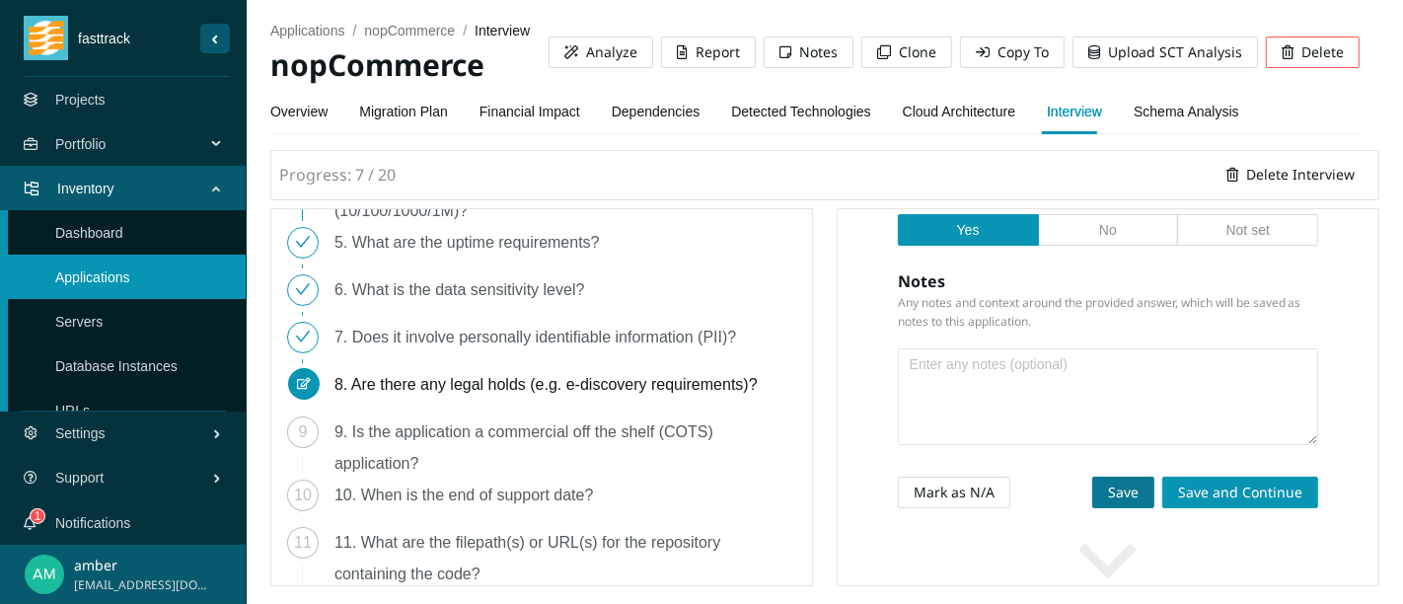
click at [1108, 503] on span "Save" at bounding box center [1123, 492] width 31 height 22
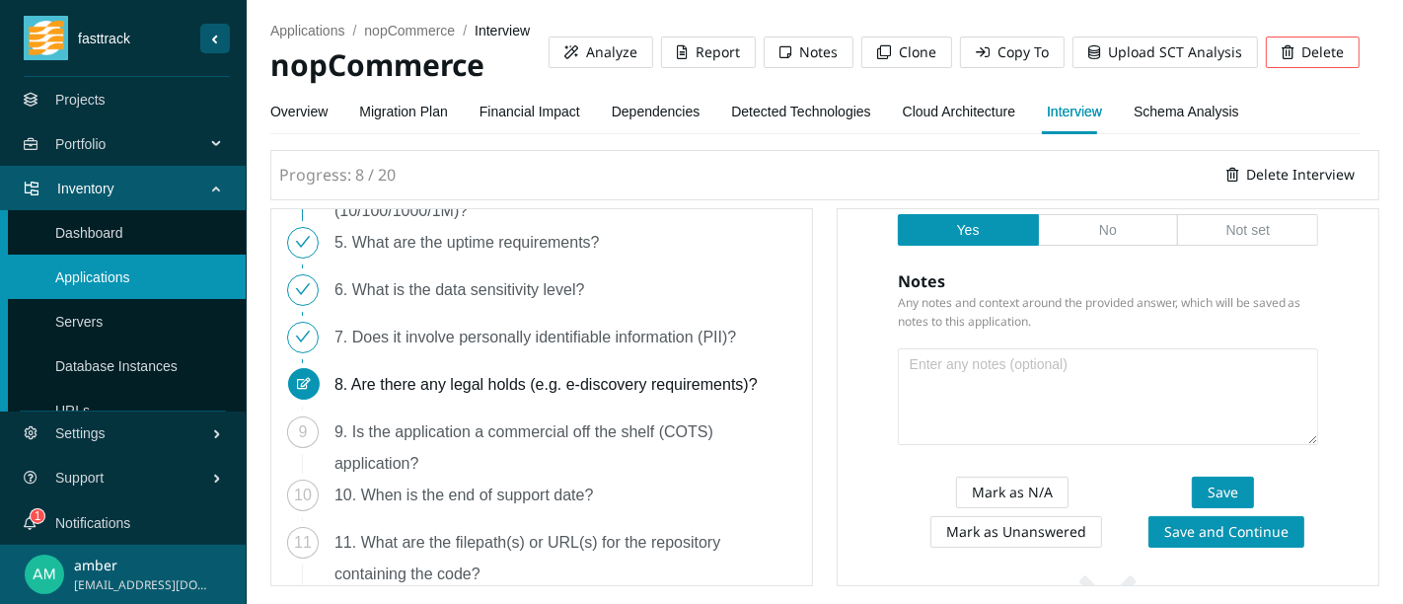
click at [394, 453] on div "9. Is the application a commercial off the shelf (COTS) application?" at bounding box center [565, 447] width 462 height 63
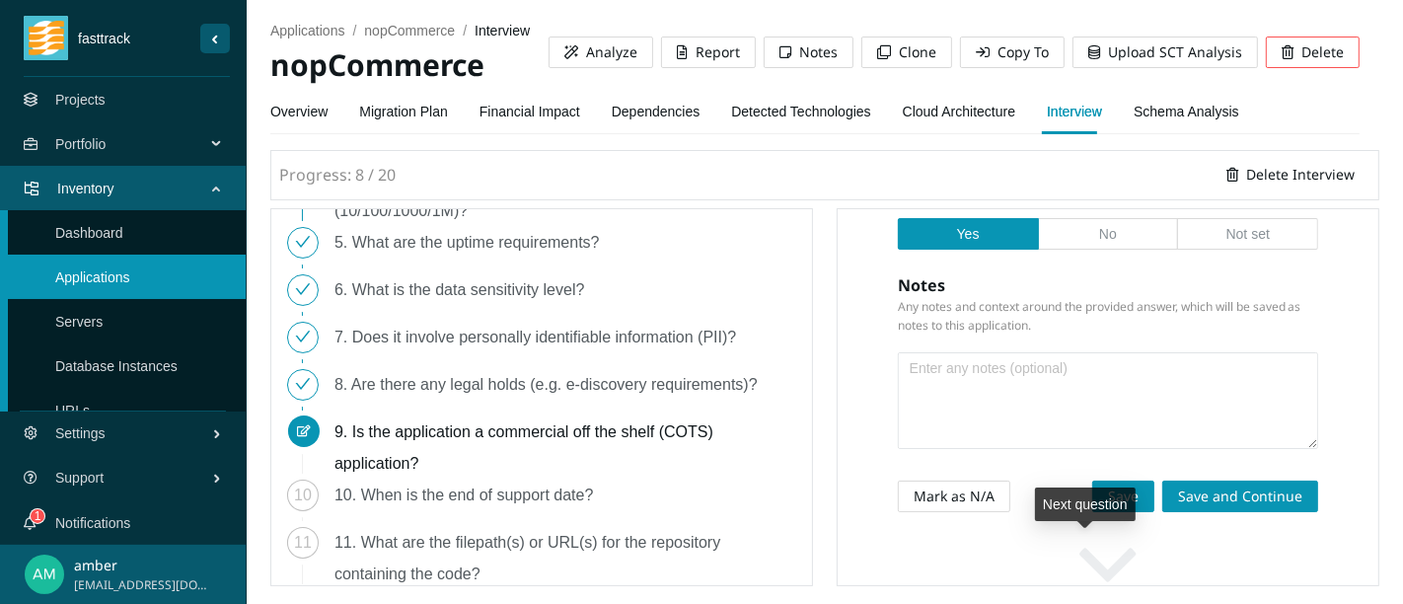
click at [1084, 515] on div "Next question" at bounding box center [1085, 504] width 101 height 34
click at [1108, 507] on span "Save" at bounding box center [1123, 496] width 31 height 22
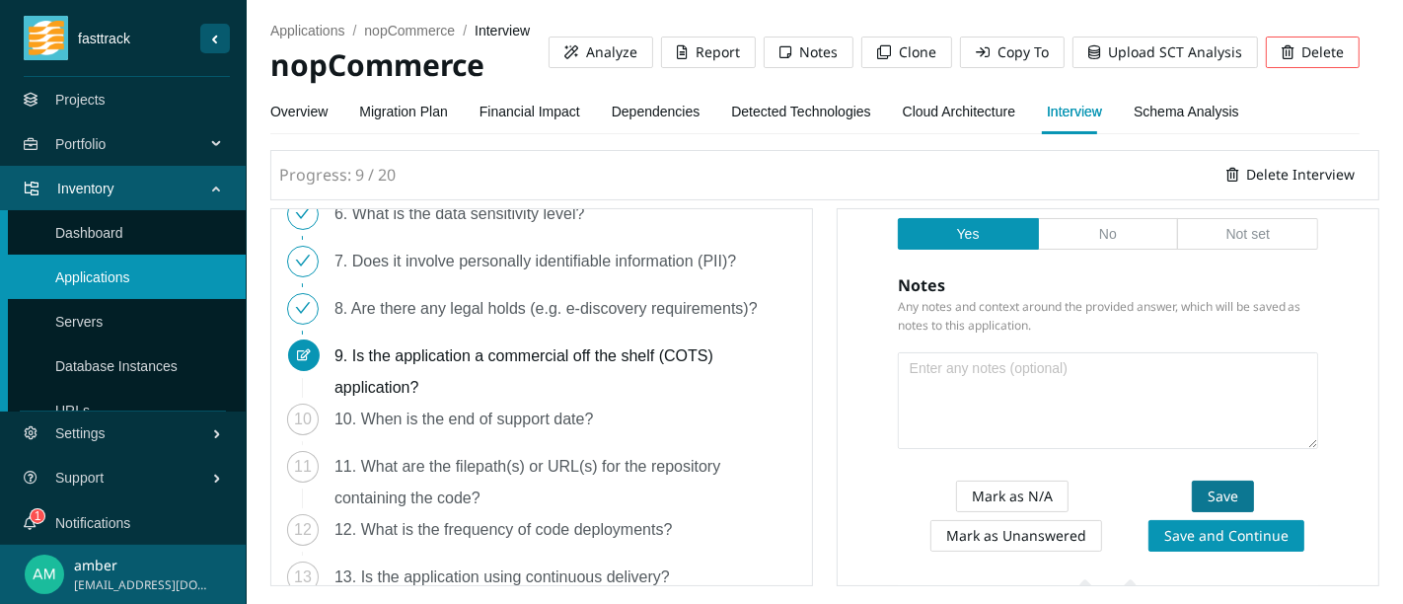
scroll to position [329, 0]
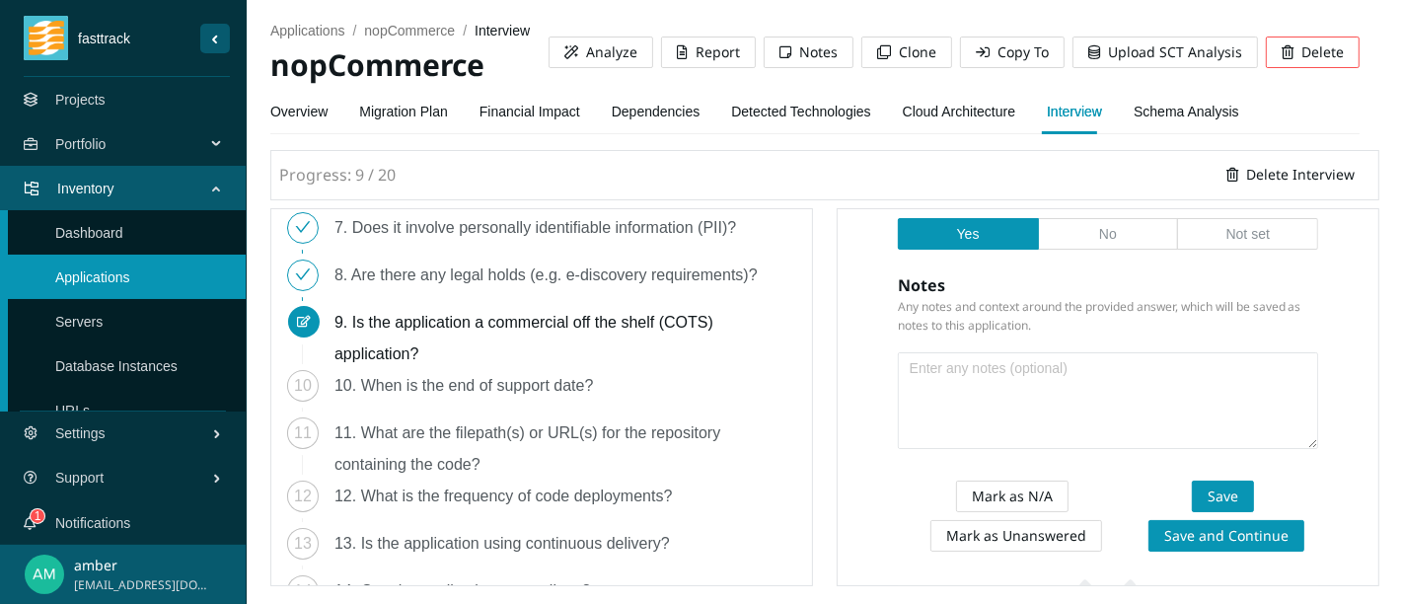
click at [454, 386] on div "10. When is the end of support date?" at bounding box center [471, 386] width 274 height 32
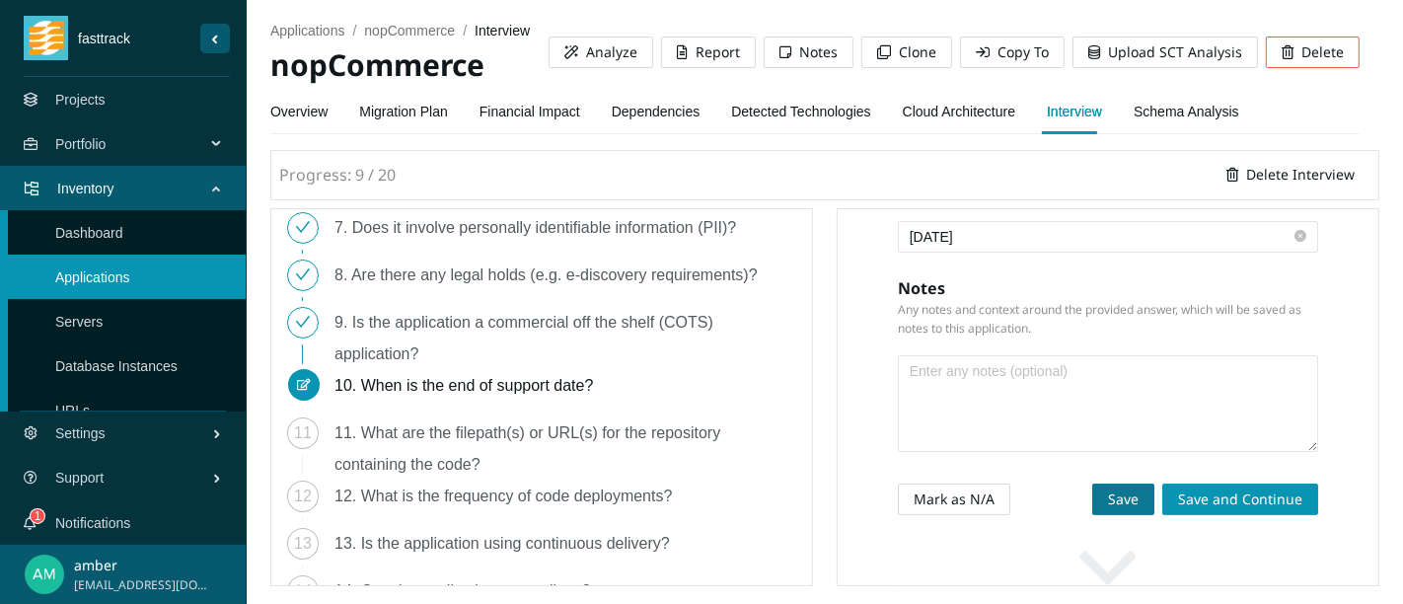
click at [1108, 510] on span "Save" at bounding box center [1123, 499] width 31 height 22
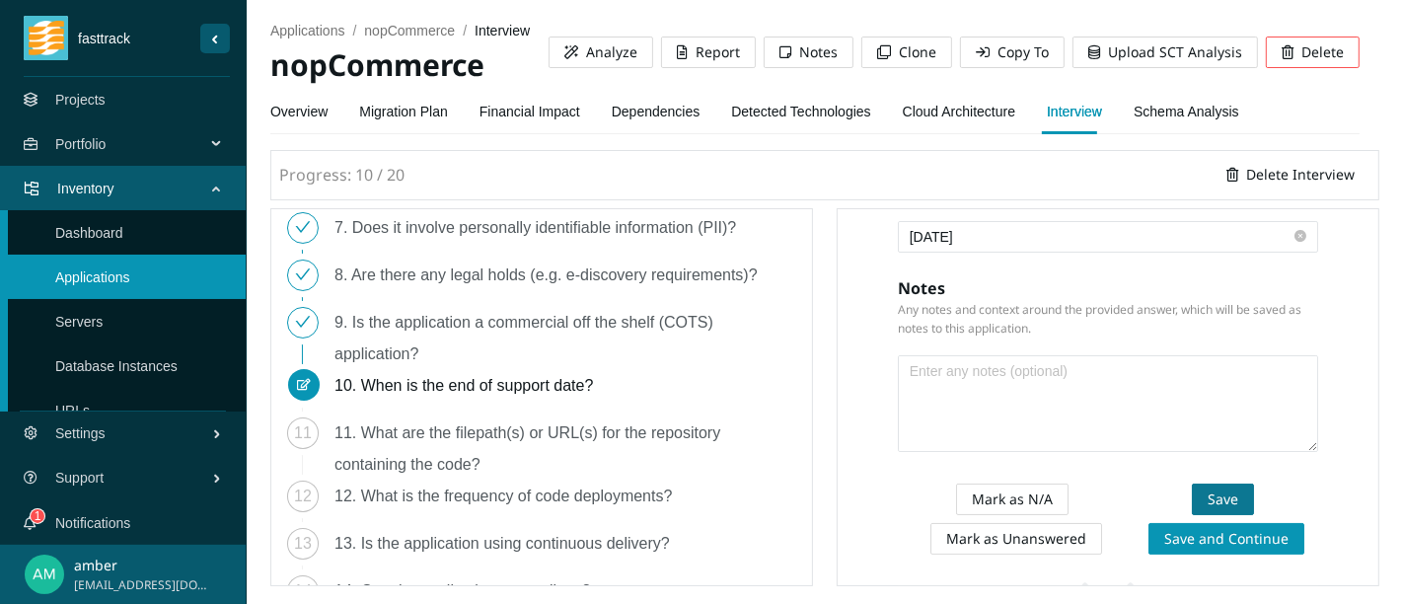
scroll to position [438, 0]
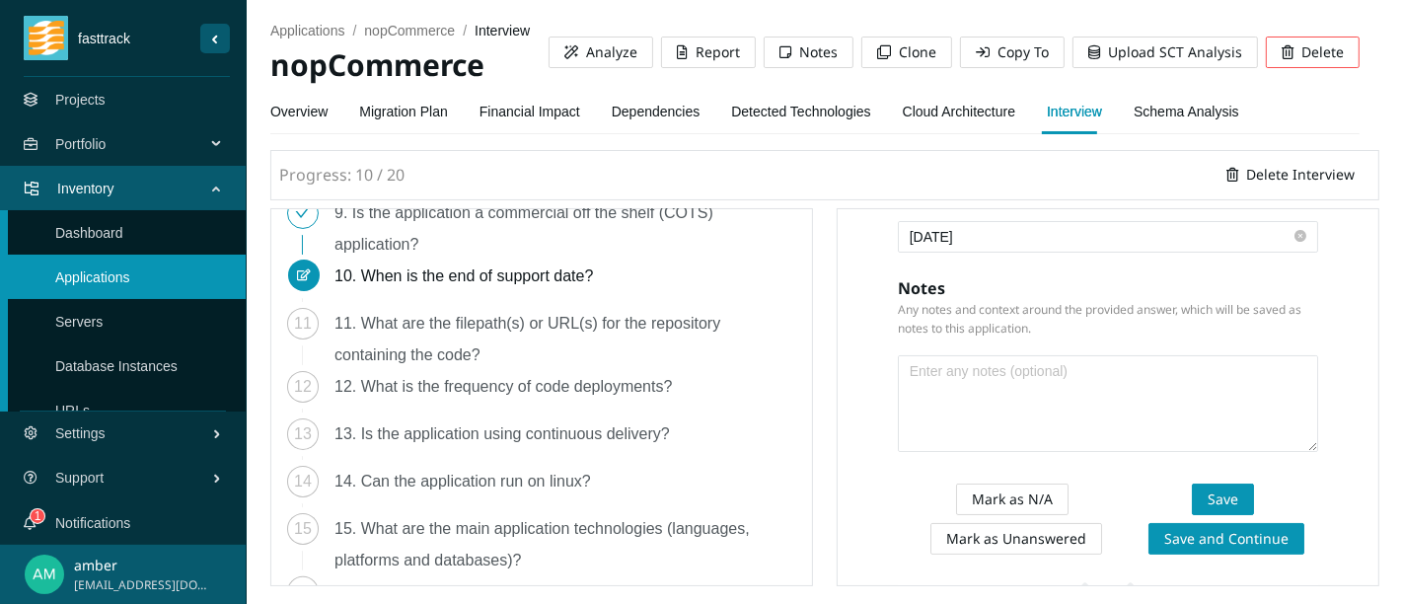
click at [464, 333] on div "11. What are the filepath(s) or URL(s) for the repository containing the code?" at bounding box center [565, 339] width 462 height 63
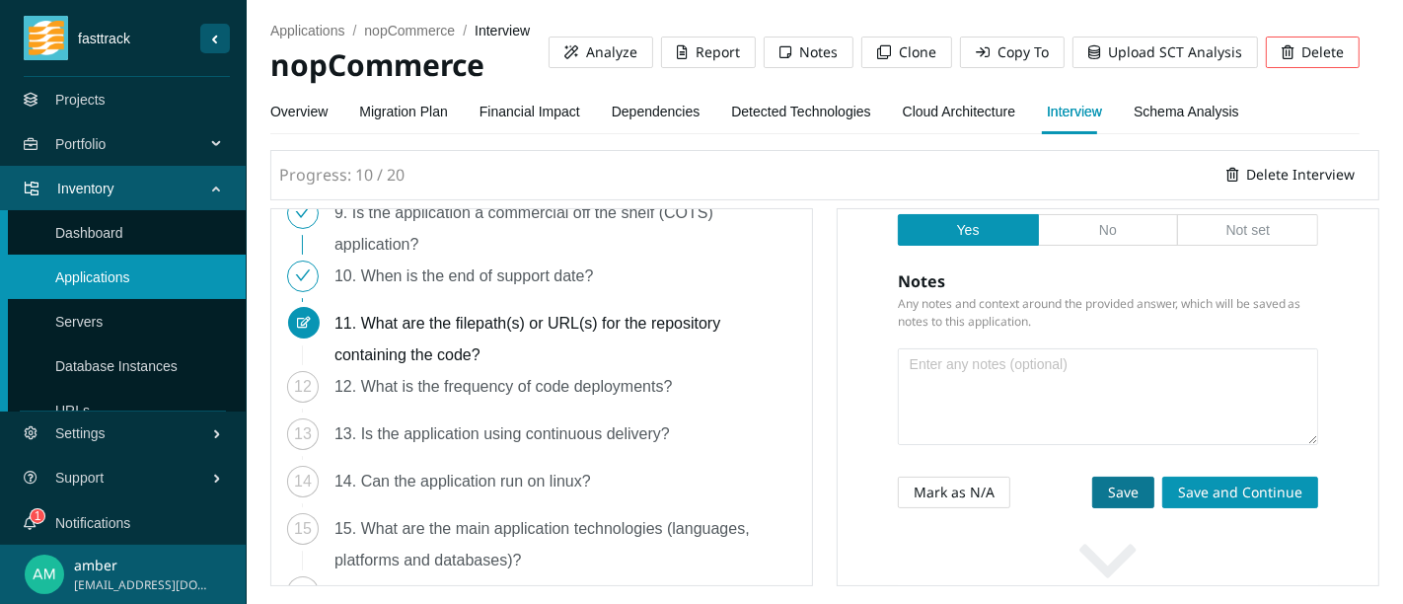
click at [1108, 503] on span "Save" at bounding box center [1123, 492] width 31 height 22
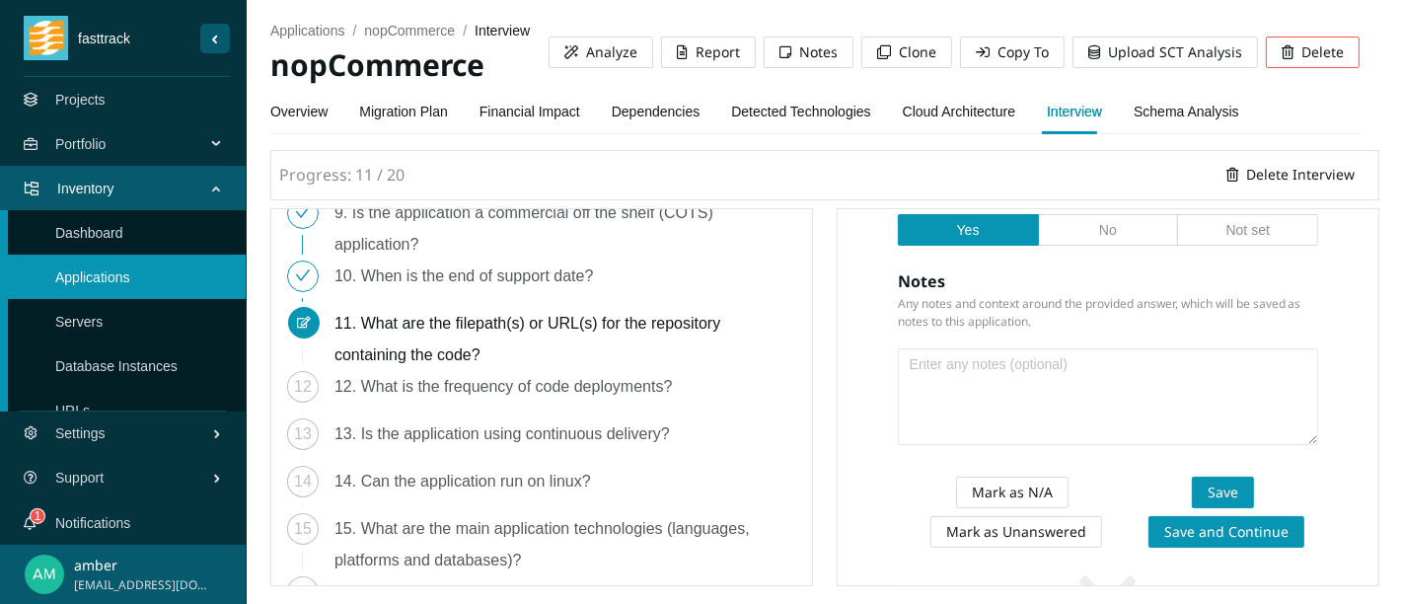
click at [462, 399] on div "12. What is the frequency of code deployments?" at bounding box center [510, 387] width 353 height 32
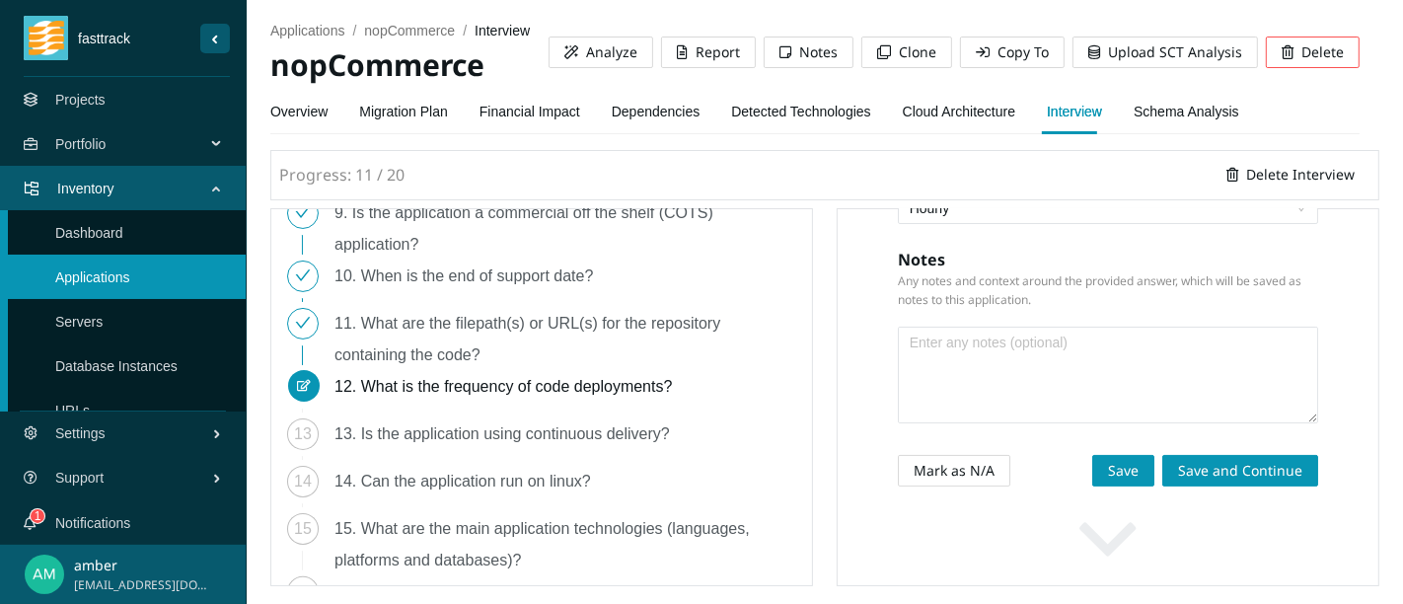
scroll to position [200, 0]
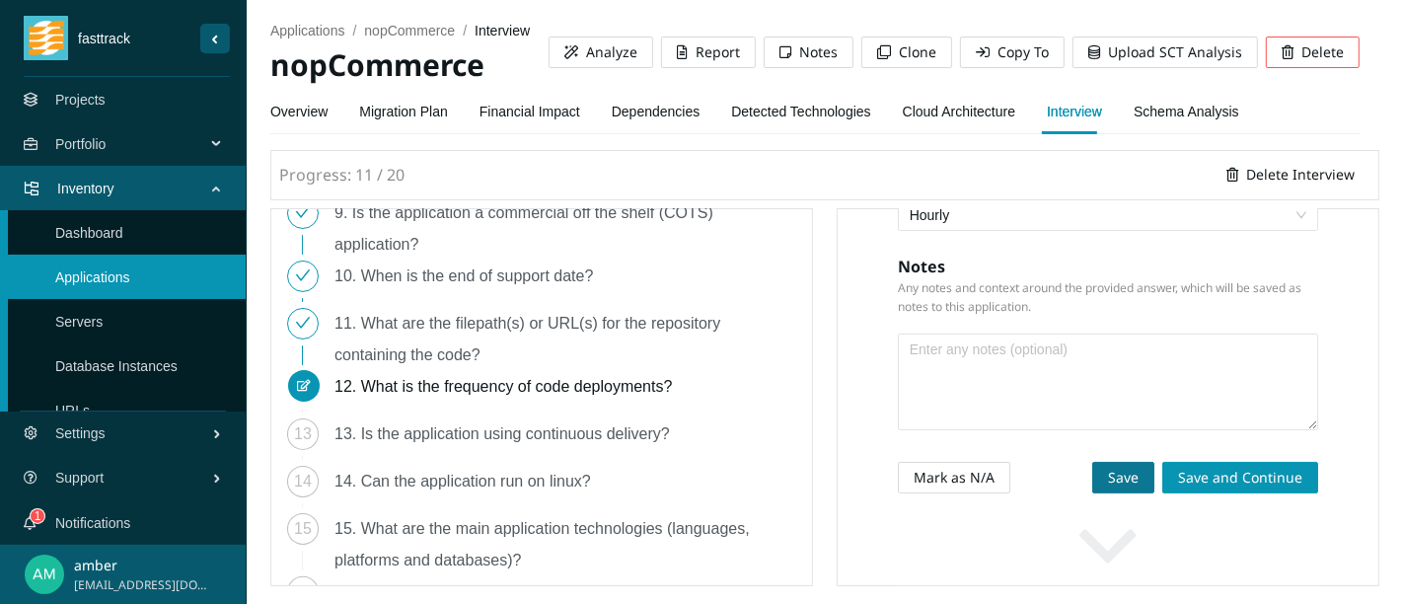
click at [1108, 488] on span "Save" at bounding box center [1123, 478] width 31 height 22
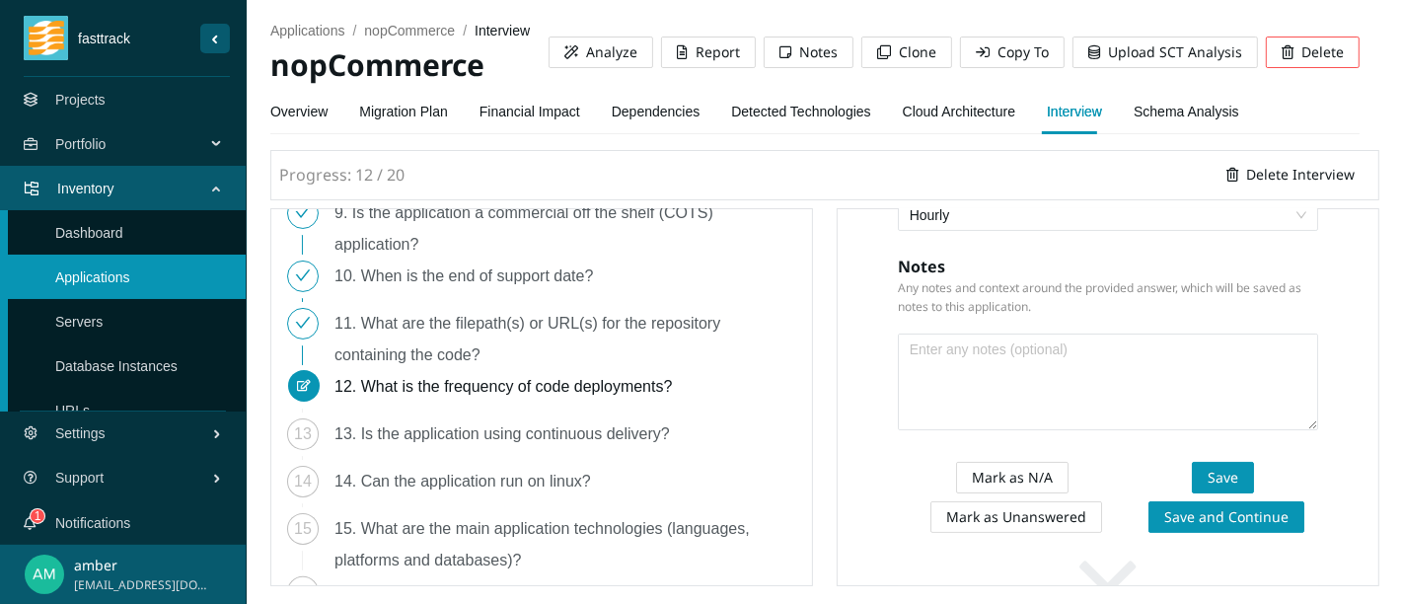
click at [389, 435] on div "13. Is the application using continuous delivery?" at bounding box center [509, 434] width 351 height 32
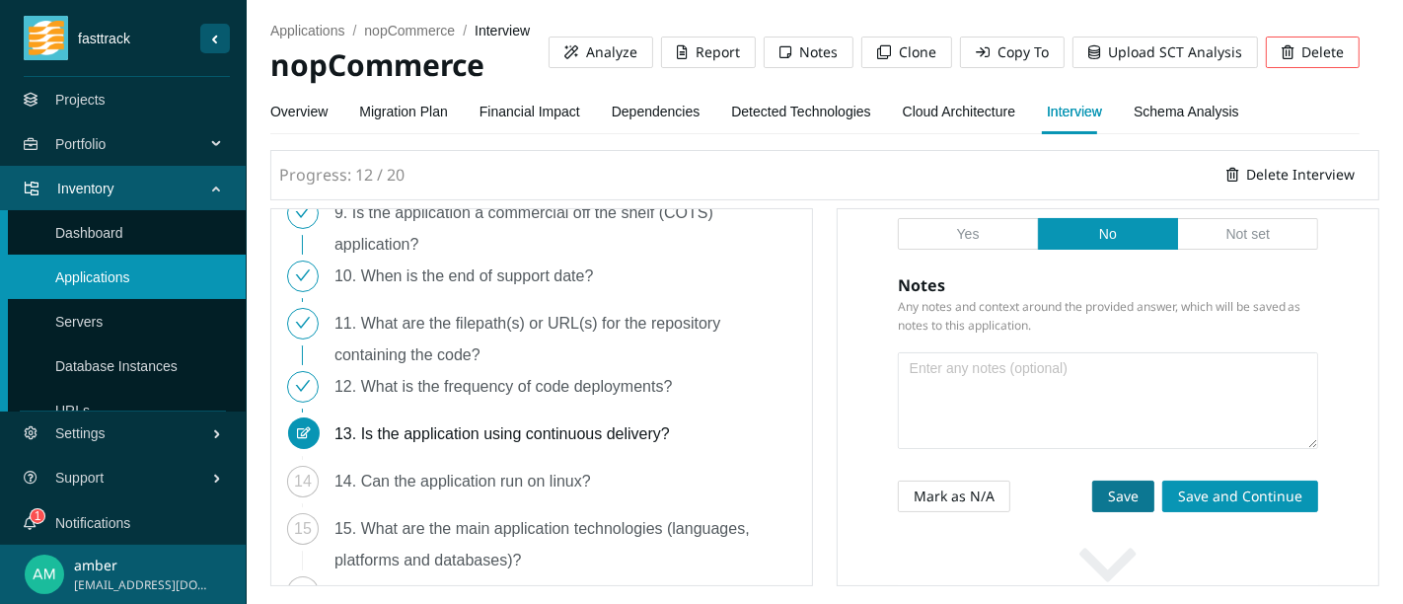
click at [1108, 507] on span "Save" at bounding box center [1123, 496] width 31 height 22
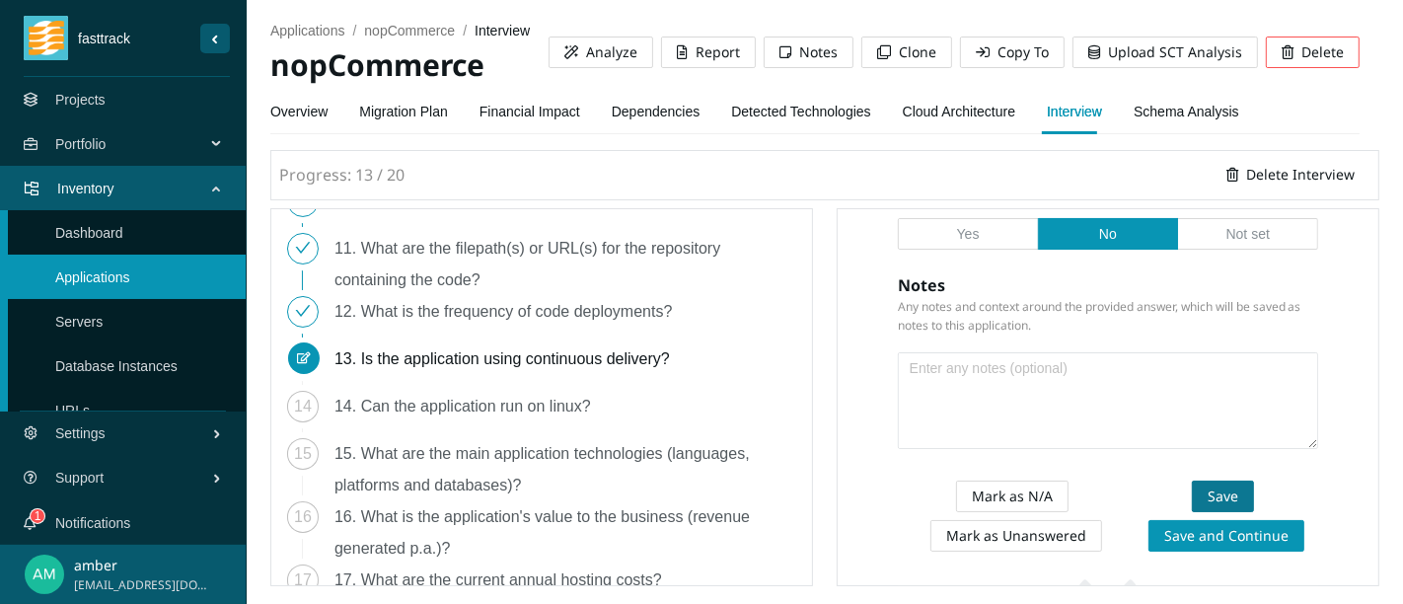
scroll to position [548, 0]
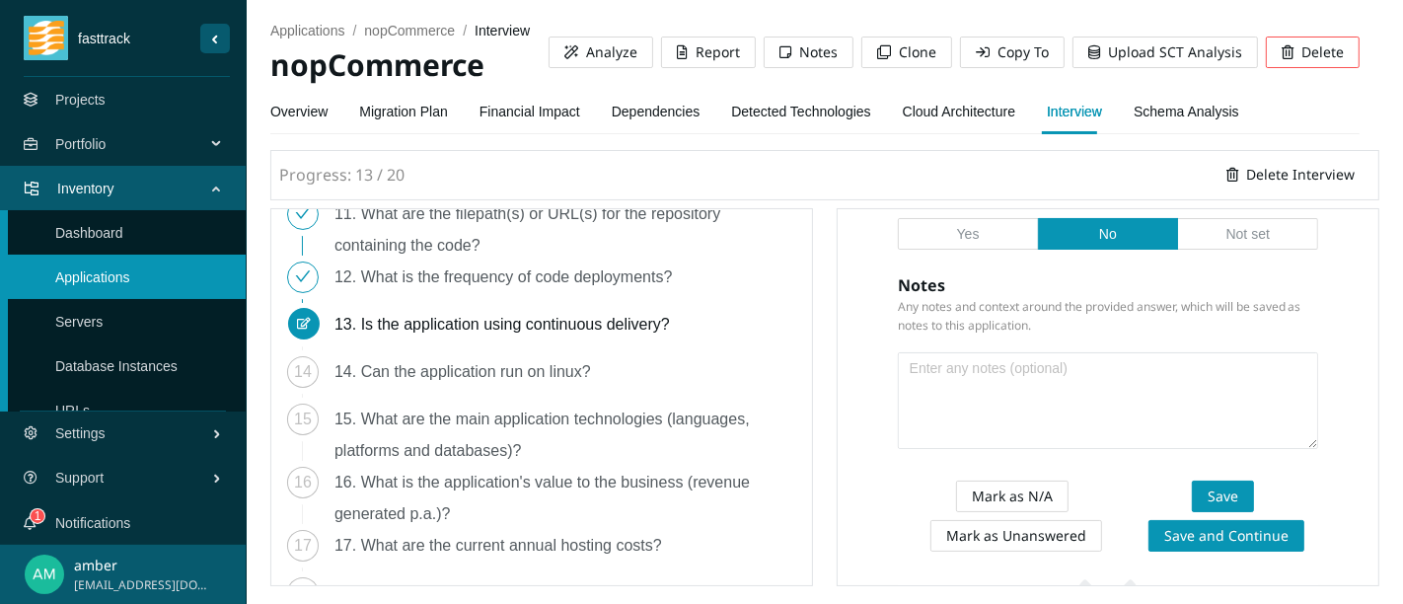
click at [455, 372] on div "14. Can the application run on linux?" at bounding box center [470, 372] width 272 height 32
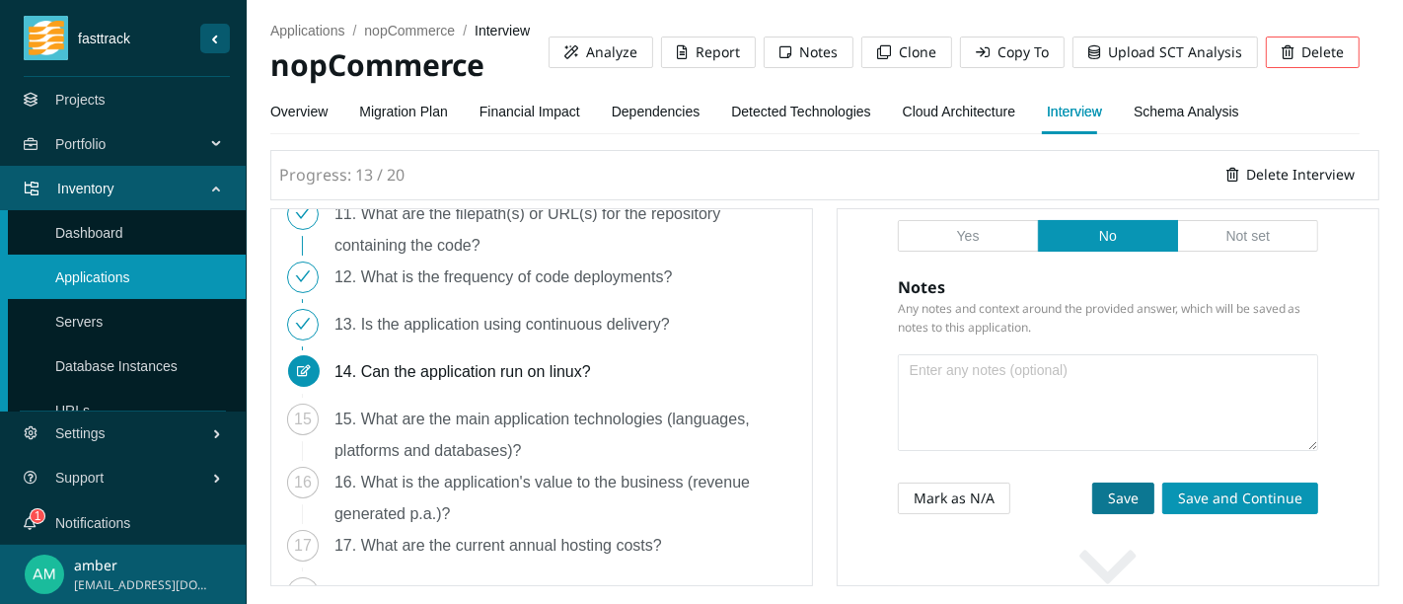
click at [1092, 514] on button "Save" at bounding box center [1123, 498] width 62 height 32
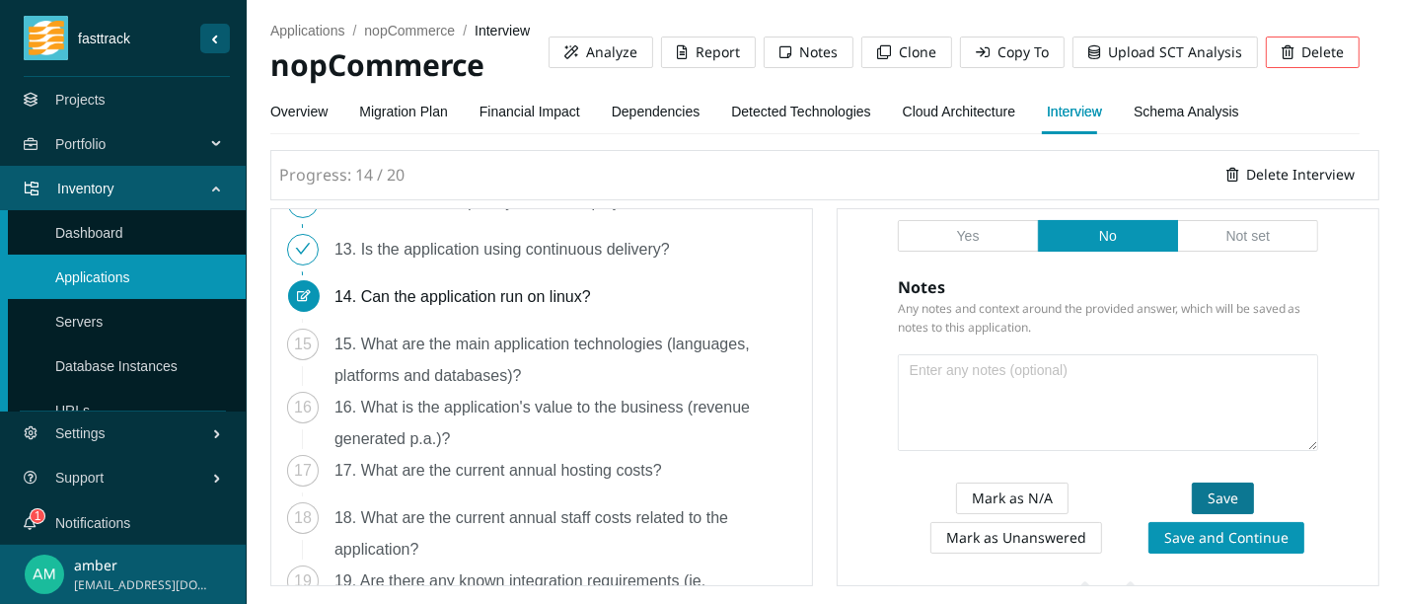
scroll to position [657, 0]
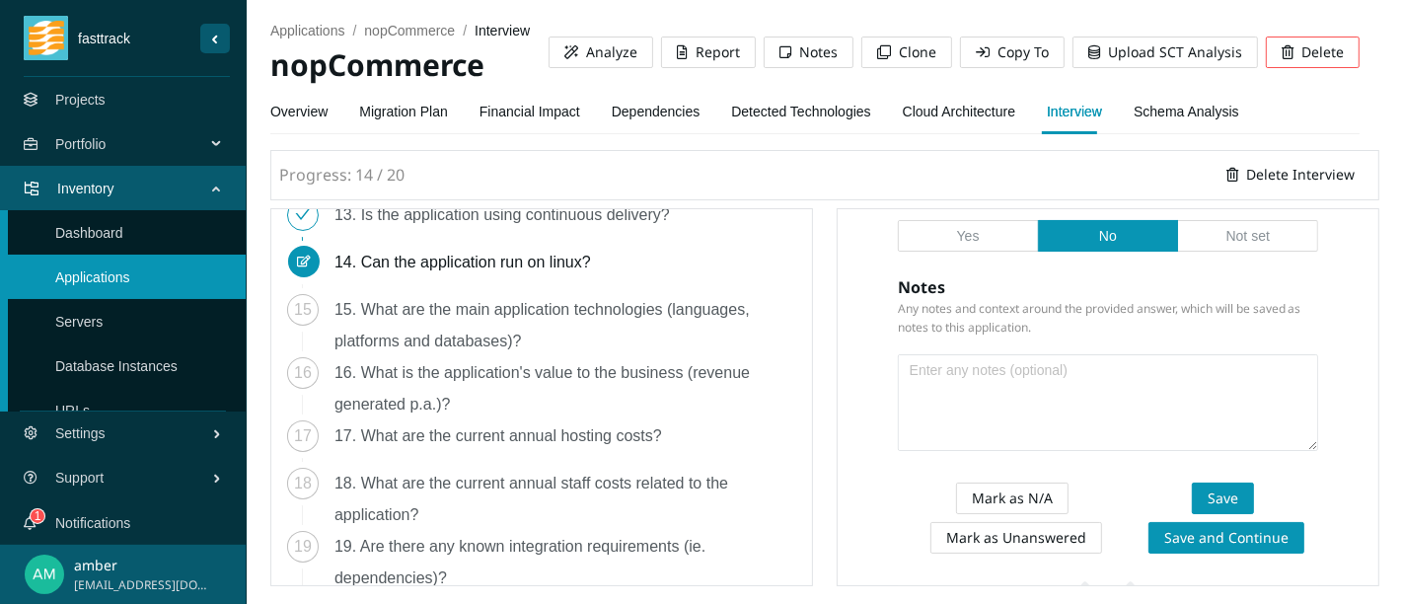
click at [452, 320] on div "15. What are the main application technologies (languages, platforms and databa…" at bounding box center [565, 325] width 462 height 63
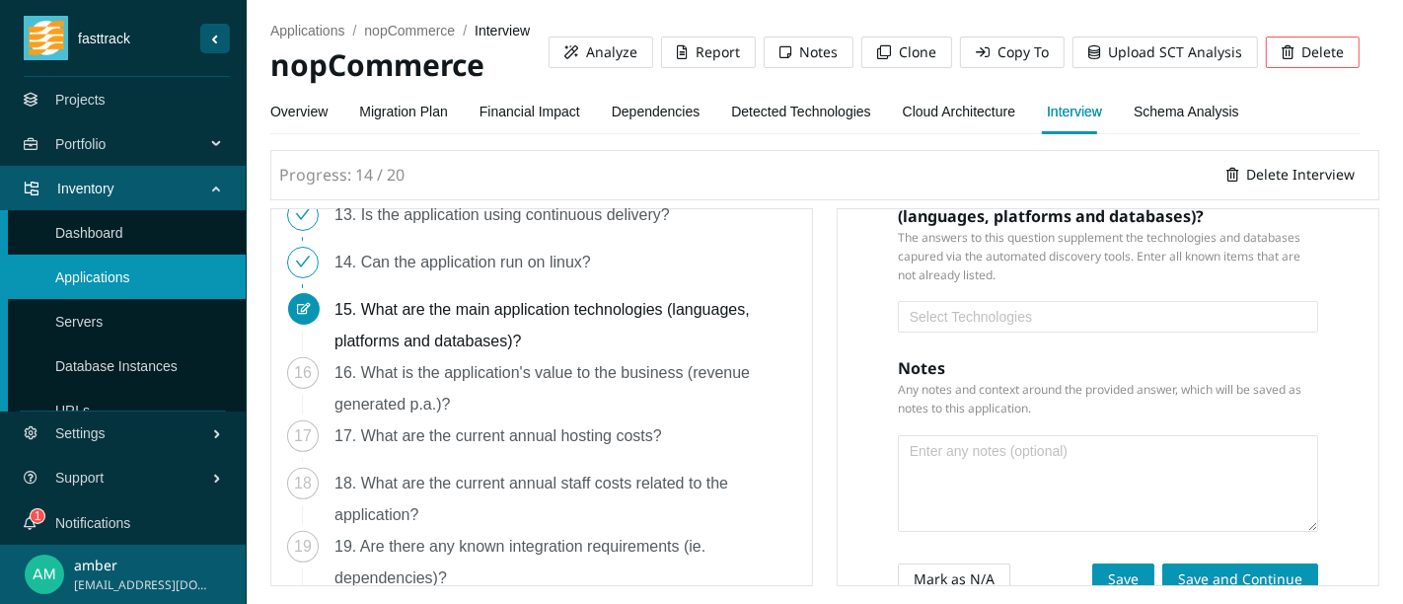
scroll to position [246, 0]
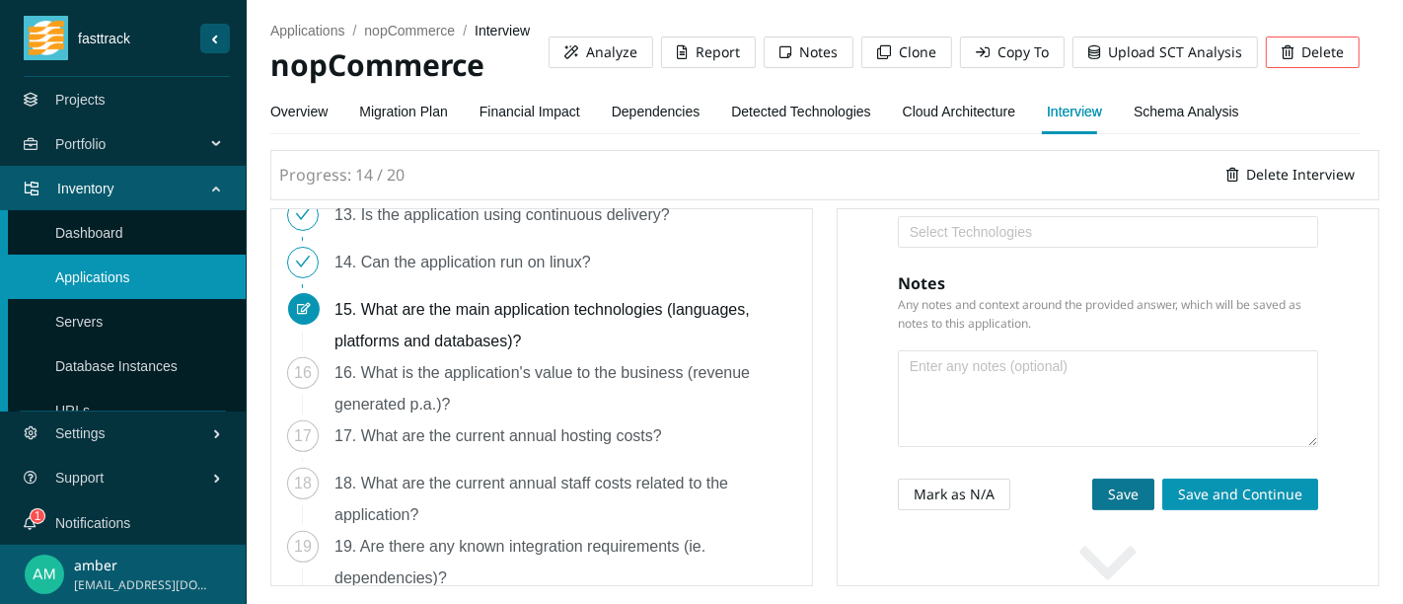
click at [1108, 505] on span "Save" at bounding box center [1123, 494] width 31 height 22
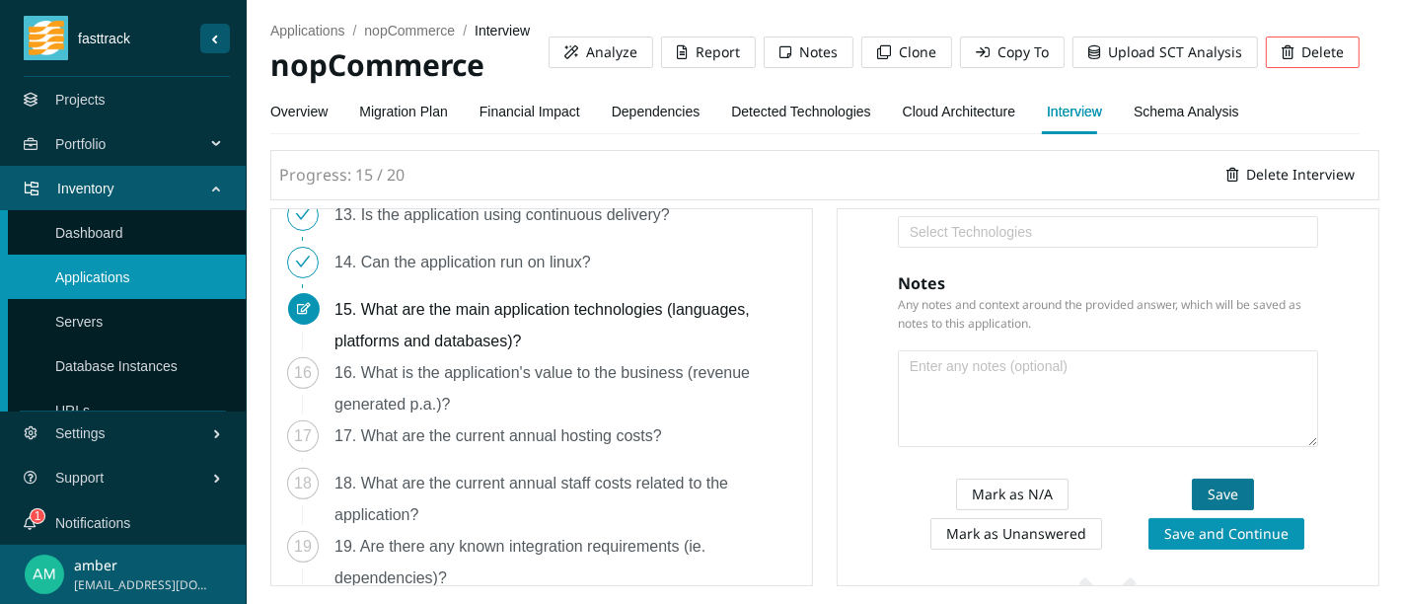
scroll to position [730, 0]
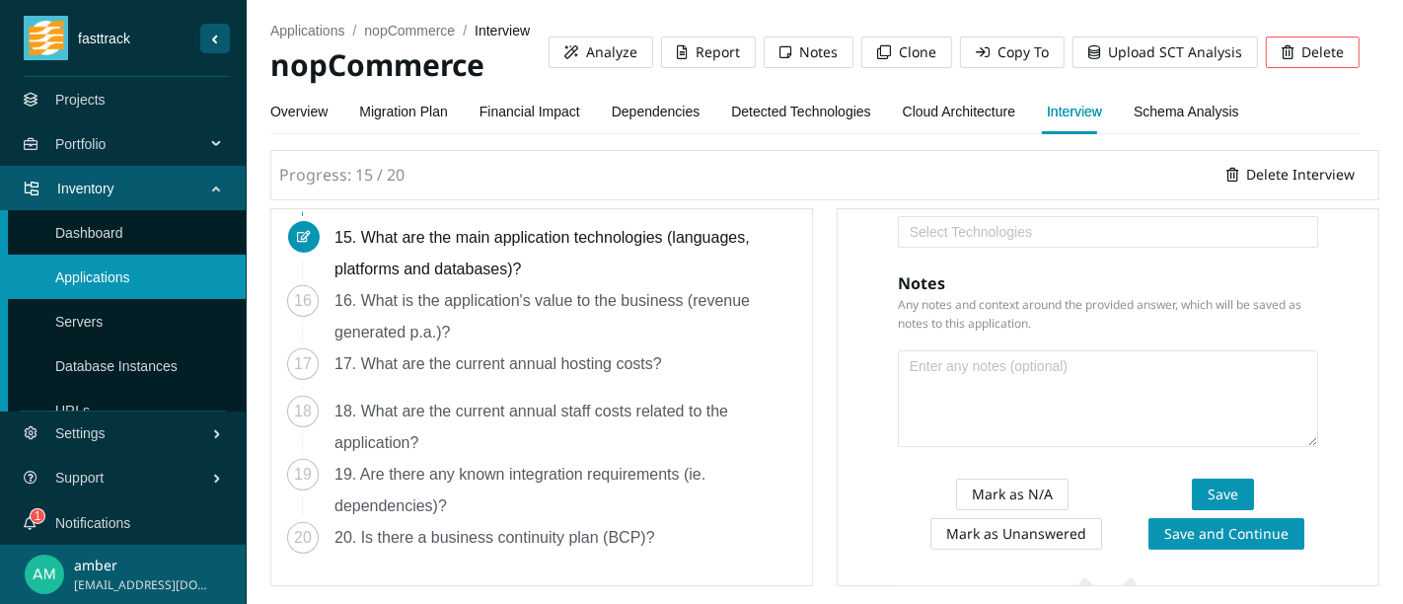
click at [387, 317] on div "16. What is the application's value to the business (revenue generated p.a.)?" at bounding box center [565, 316] width 462 height 63
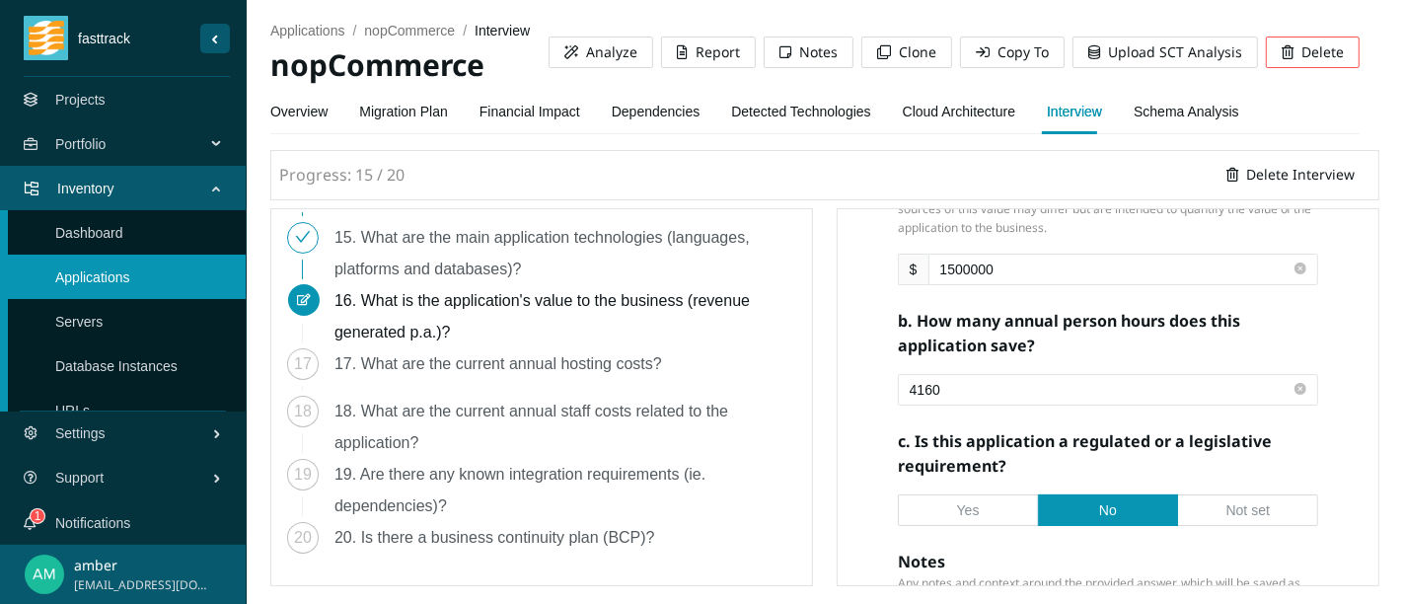
scroll to position [538, 0]
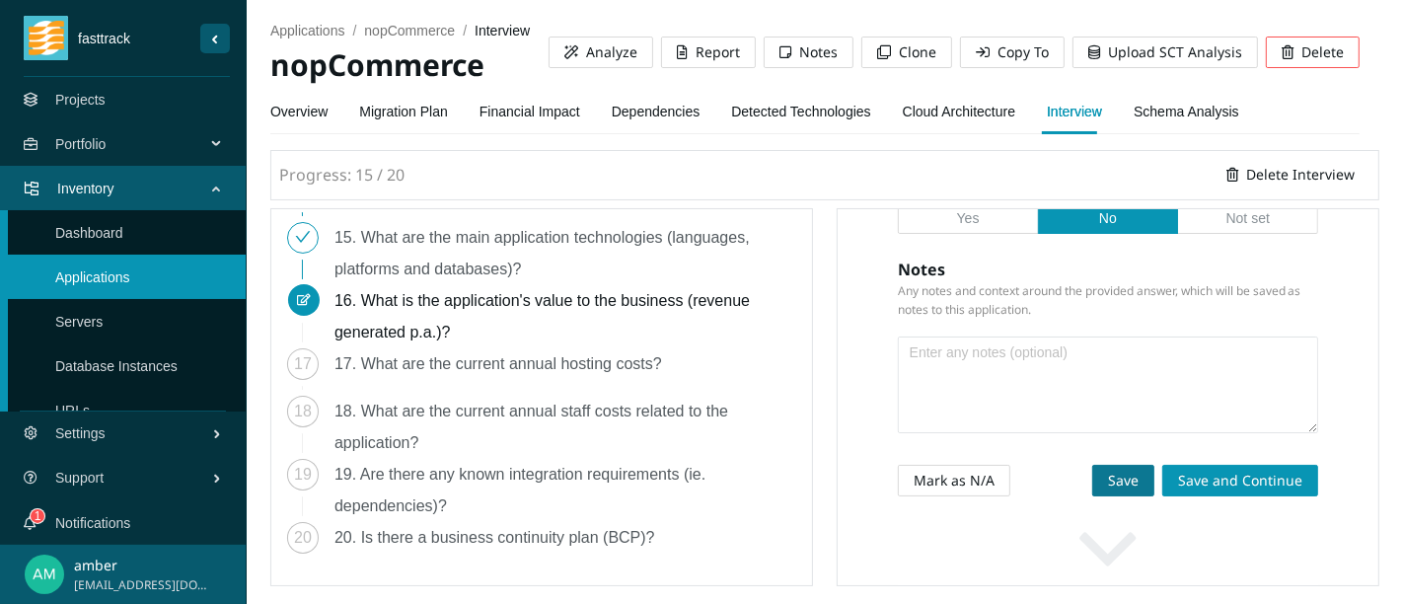
click at [1108, 491] on span "Save" at bounding box center [1123, 481] width 31 height 22
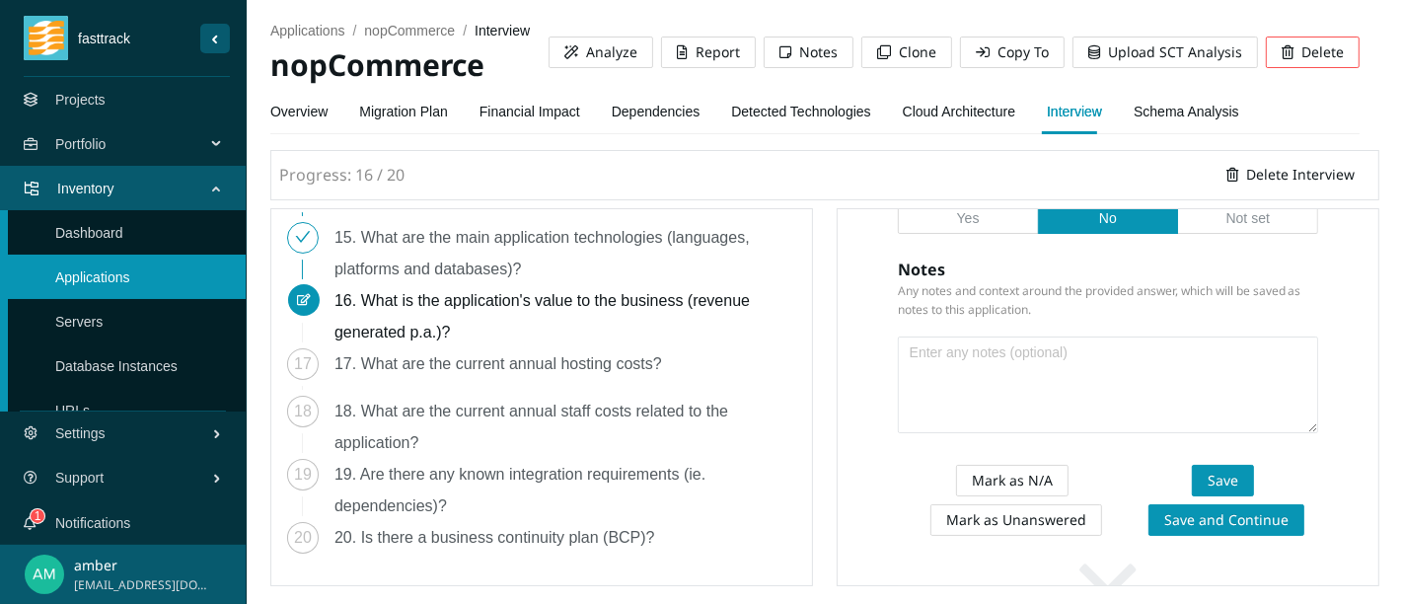
click at [391, 370] on div "17. What are the current annual hosting costs?" at bounding box center [505, 364] width 343 height 32
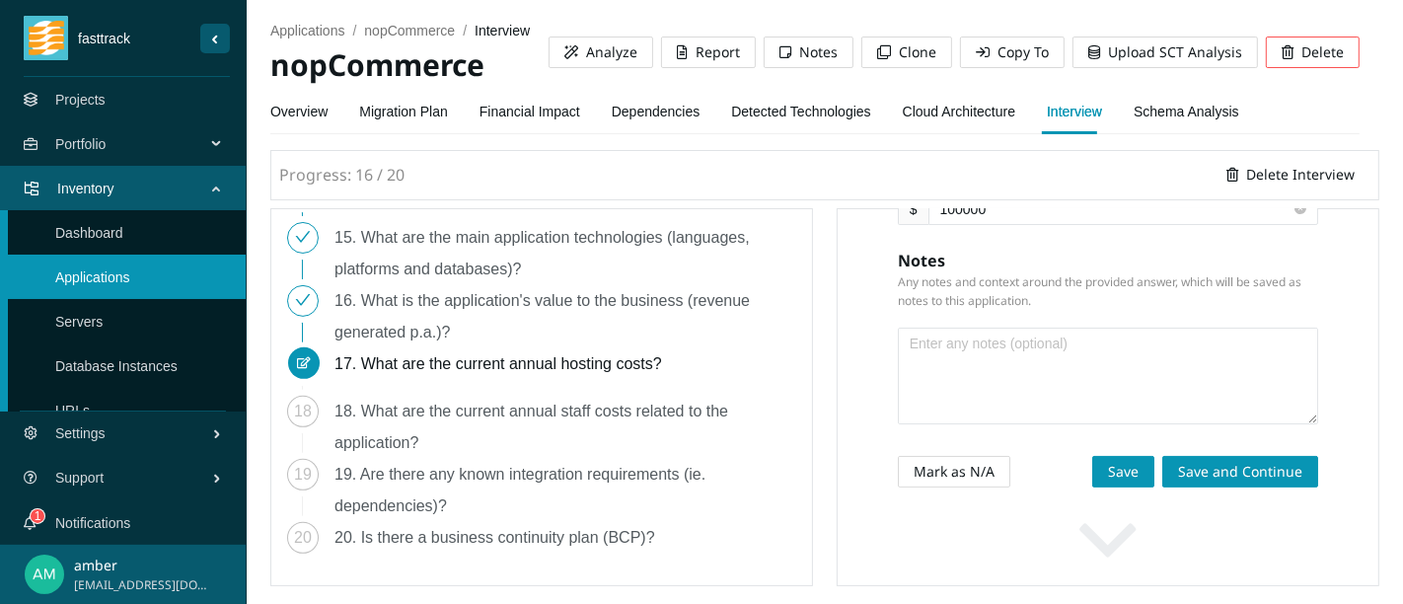
scroll to position [239, 0]
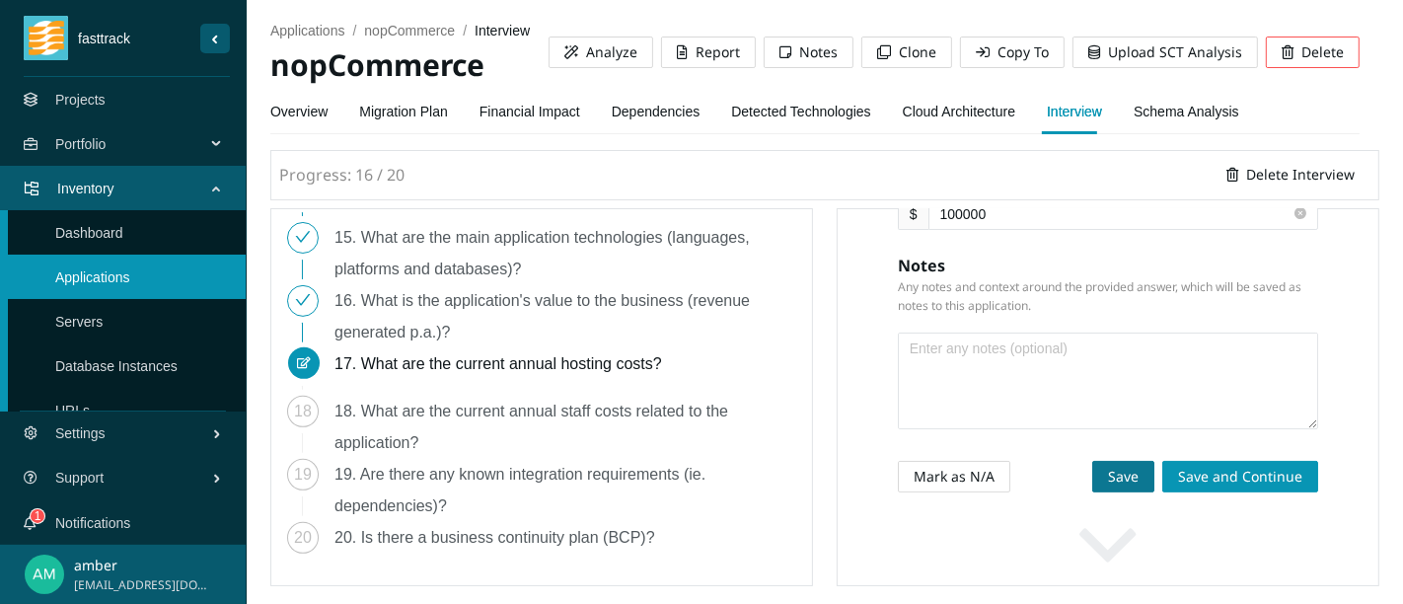
click at [1108, 487] on span "Save" at bounding box center [1123, 477] width 31 height 22
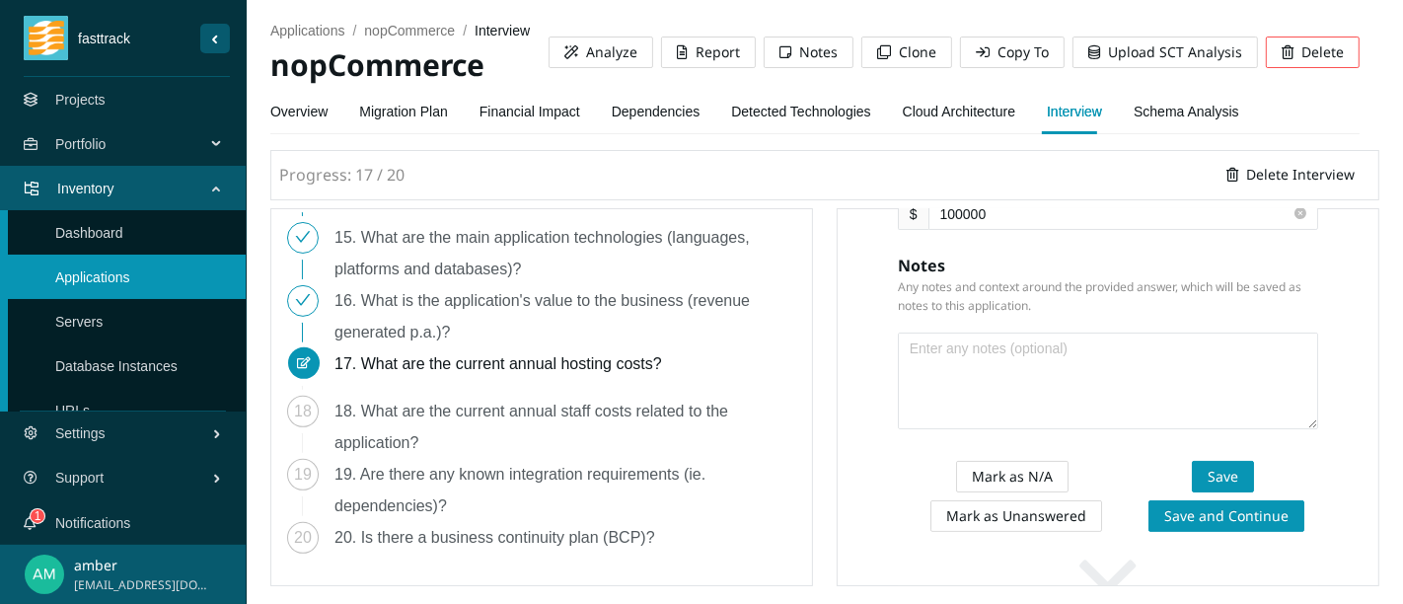
click at [497, 424] on div "18. What are the current annual staff costs related to the application?" at bounding box center [565, 427] width 462 height 63
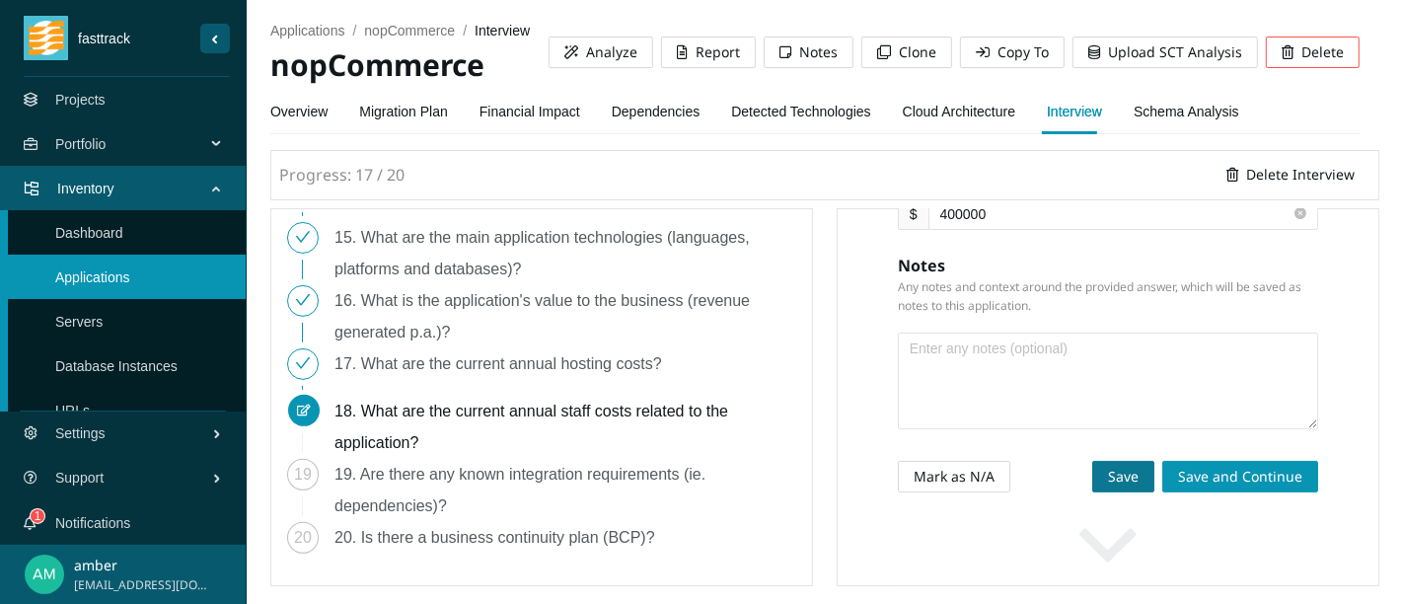
click at [1108, 487] on span "Save" at bounding box center [1123, 477] width 31 height 22
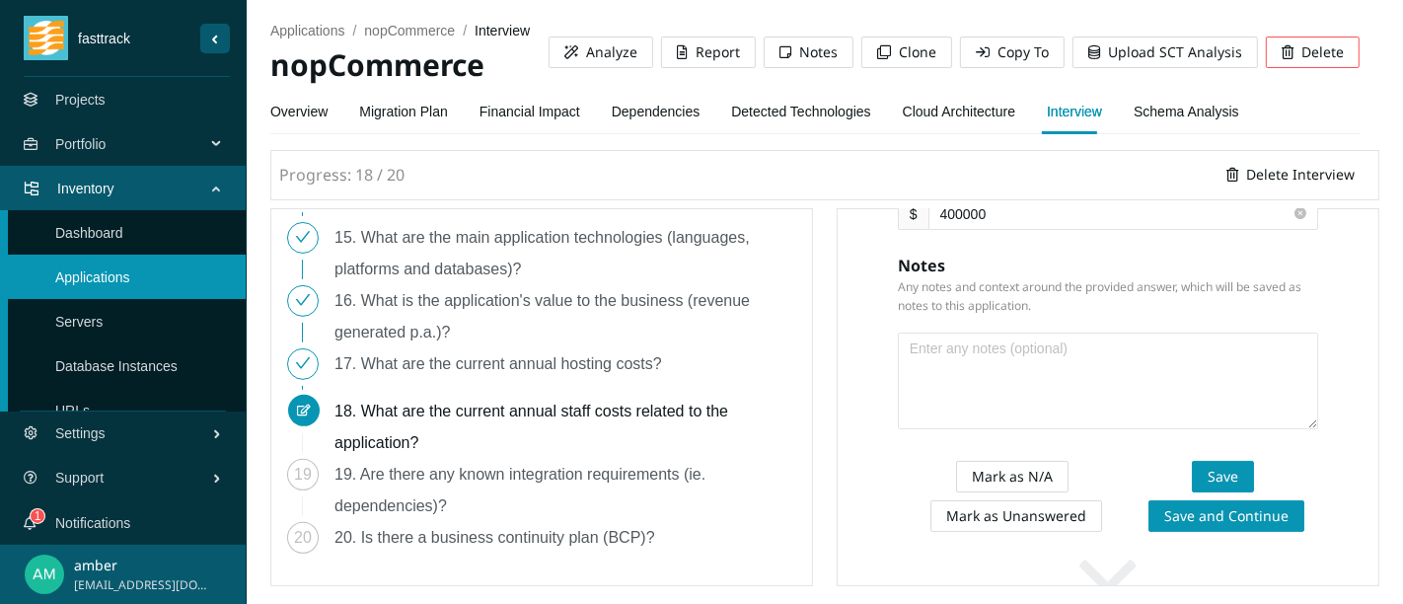
click at [430, 480] on div "19. Are there any known integration requirements (ie. dependencies)?" at bounding box center [565, 490] width 462 height 63
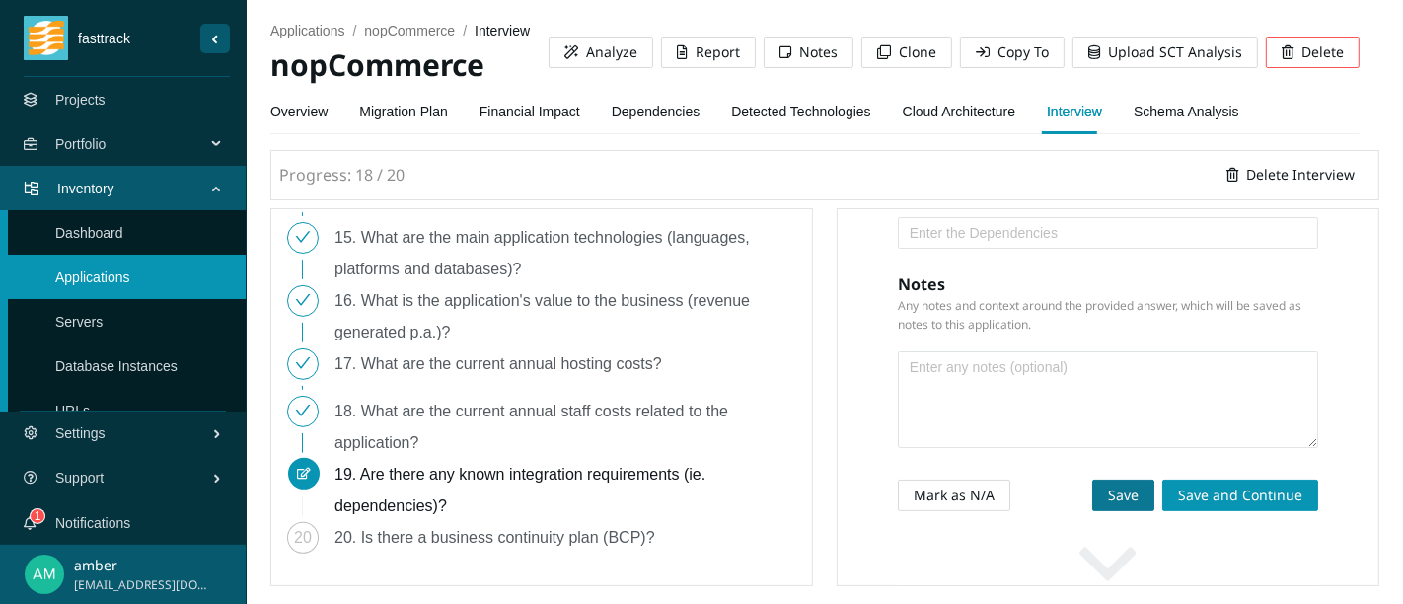
click at [1092, 511] on button "Save" at bounding box center [1123, 496] width 62 height 32
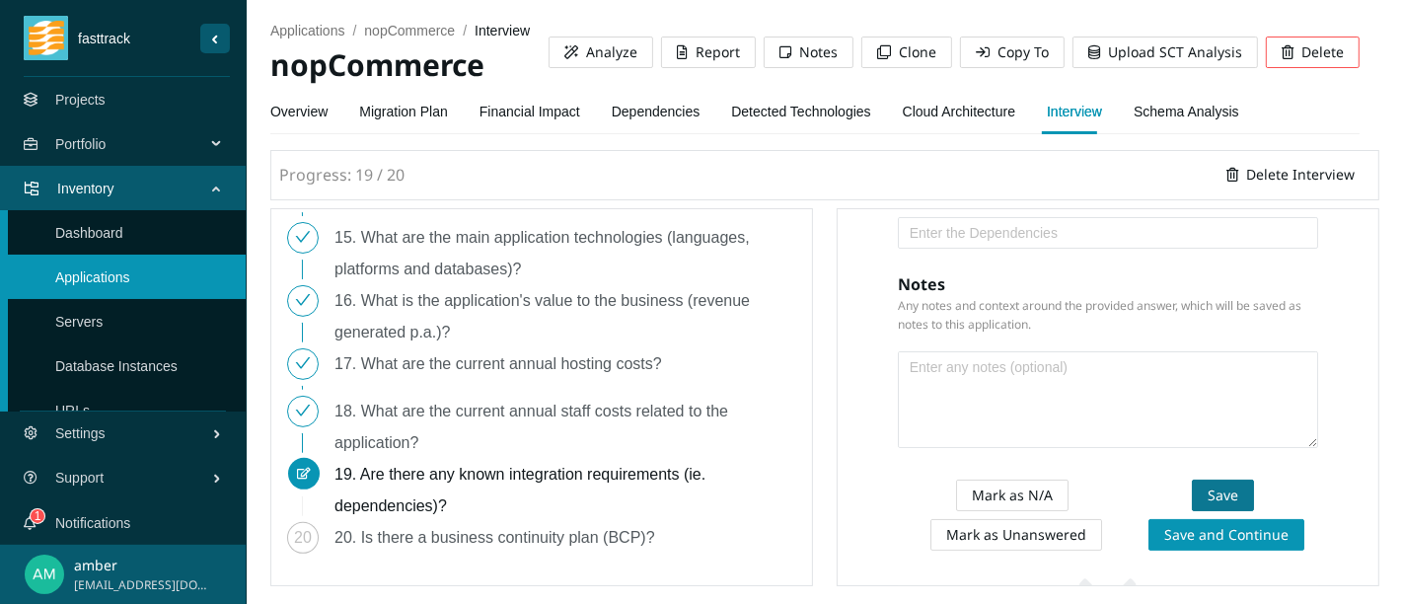
scroll to position [2, 0]
click at [488, 546] on div "20. Is there a business continuity plan (BCP)?" at bounding box center [502, 538] width 336 height 32
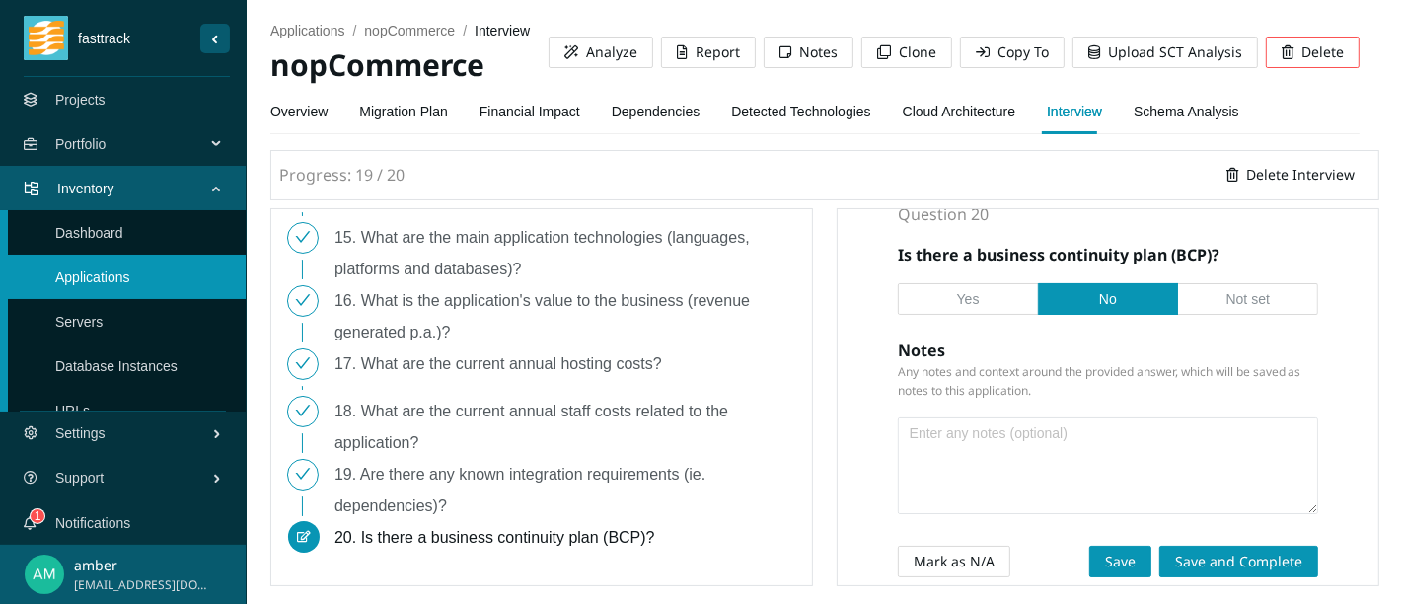
scroll to position [111, 0]
click at [1105, 565] on span "Save" at bounding box center [1120, 562] width 31 height 22
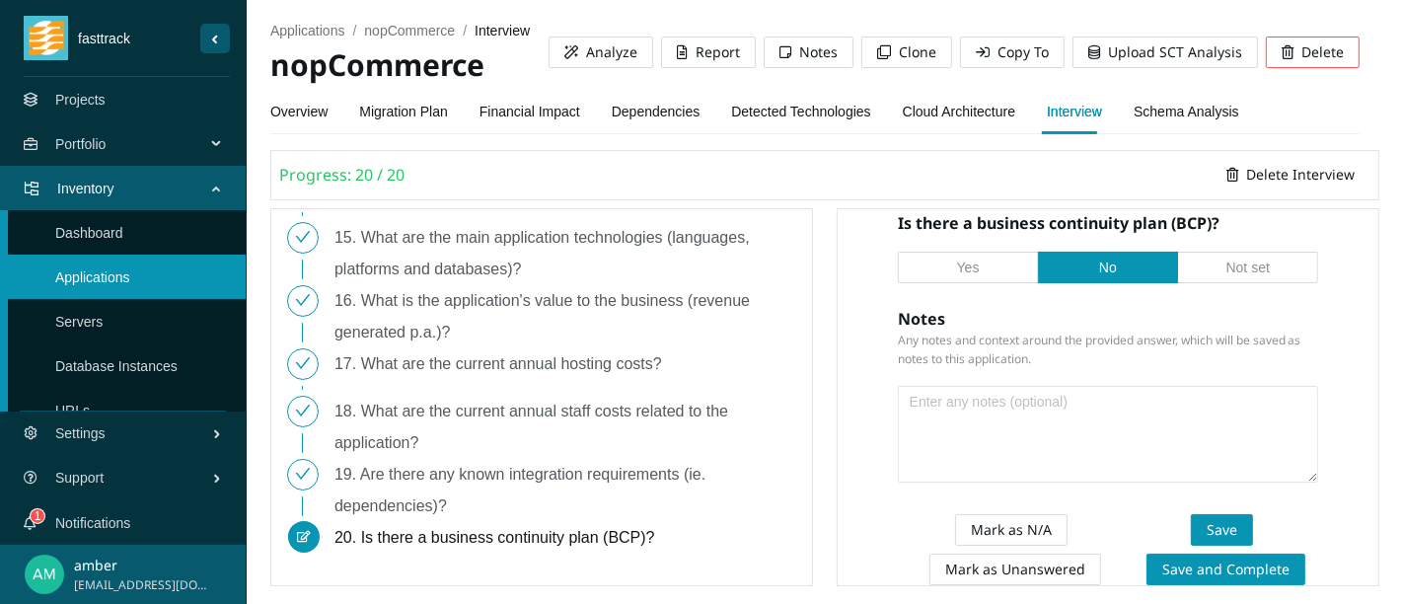
scroll to position [143, 0]
click at [1227, 576] on span "Save and Complete" at bounding box center [1225, 569] width 127 height 22
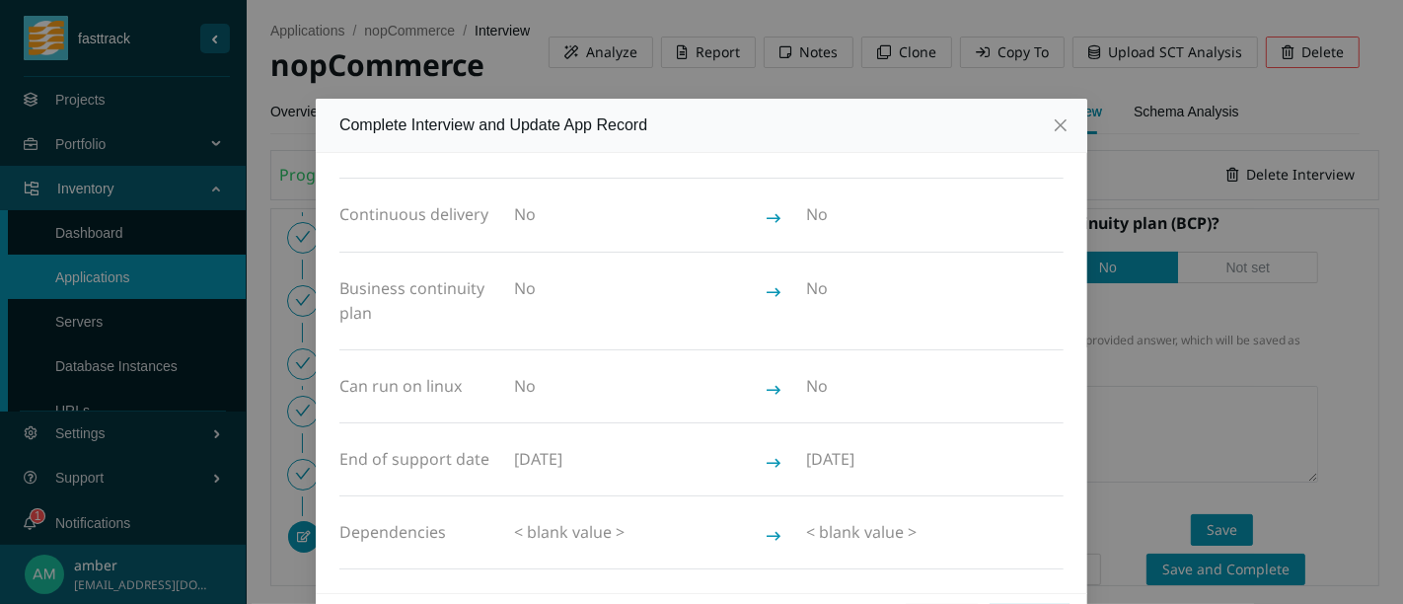
scroll to position [64, 0]
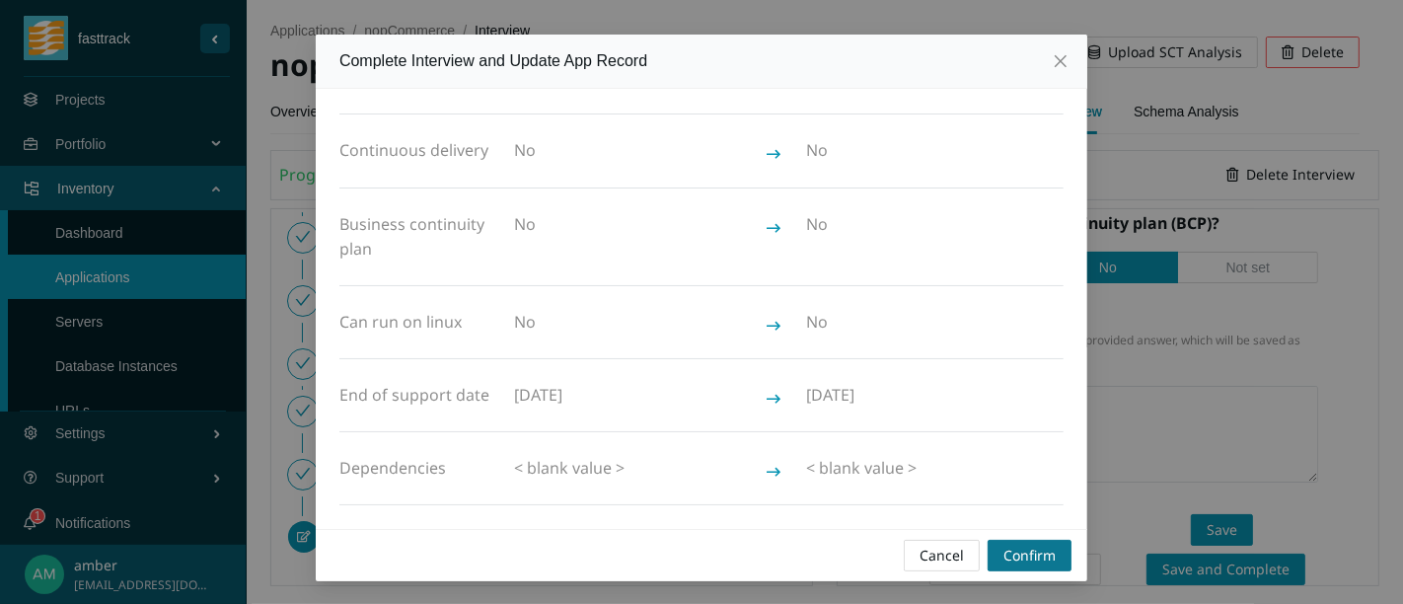
click at [1025, 561] on span "Confirm" at bounding box center [1029, 556] width 52 height 22
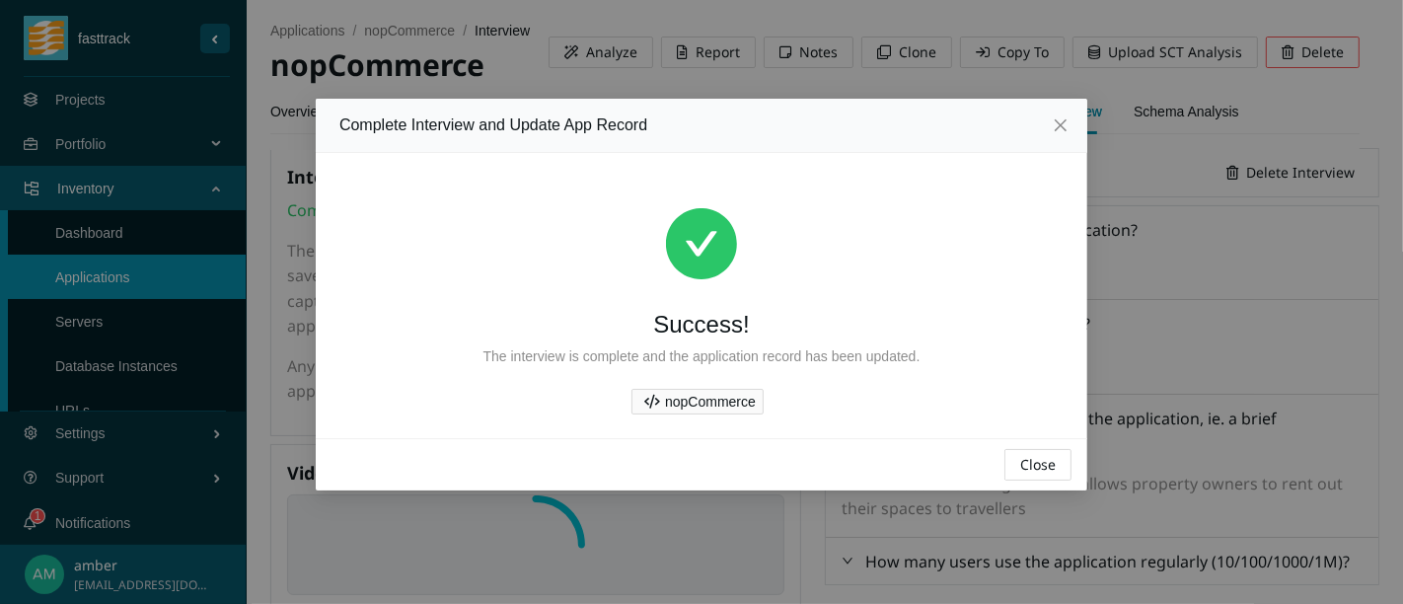
scroll to position [0, 0]
click at [1036, 462] on span "Close" at bounding box center [1038, 465] width 36 height 22
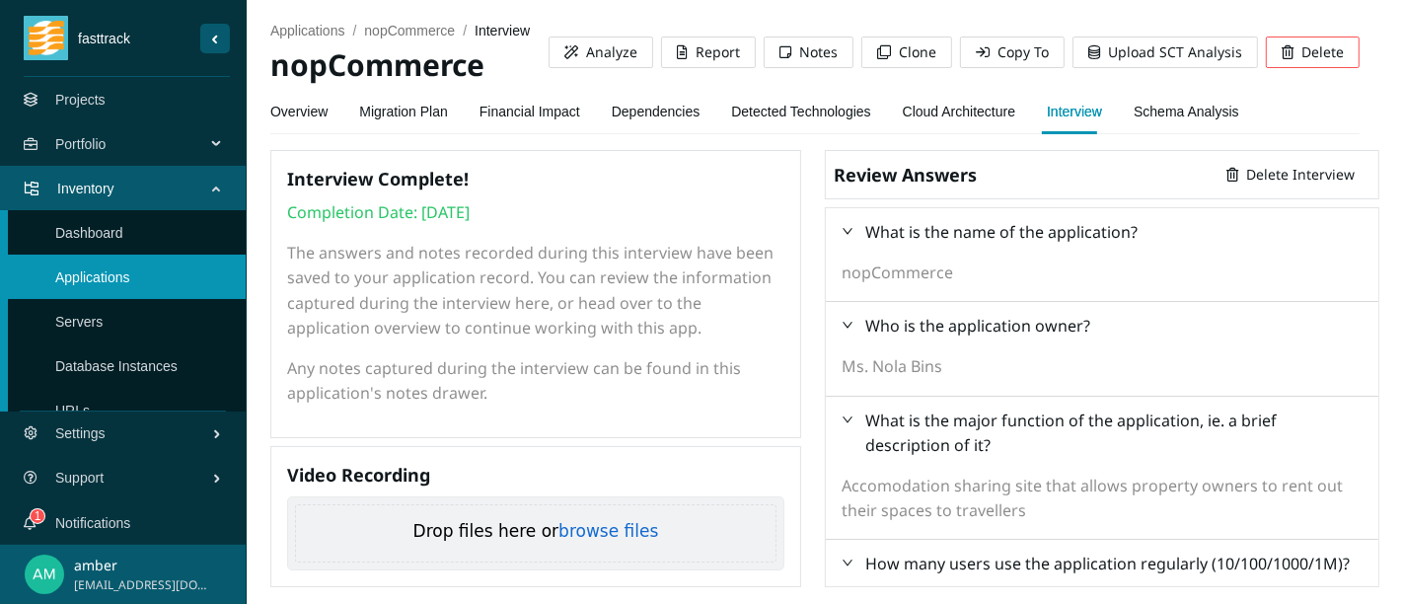
click at [814, 43] on span "Notes" at bounding box center [818, 52] width 38 height 22
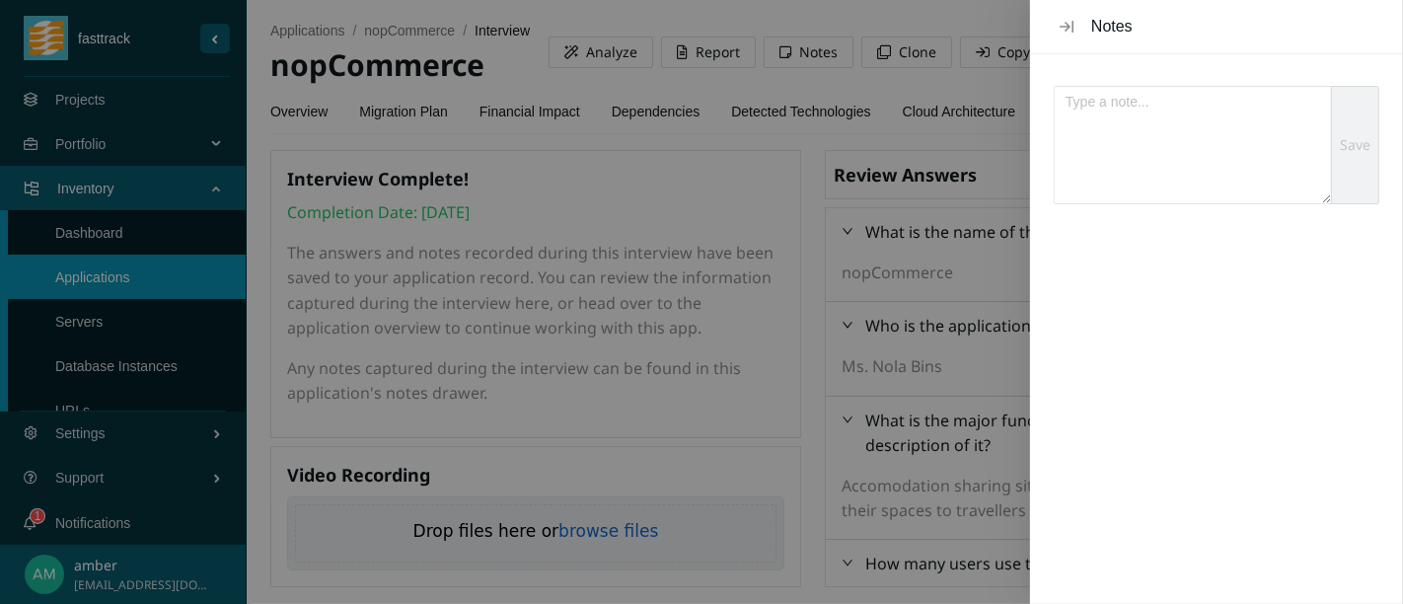
click at [1063, 27] on icon "Close" at bounding box center [1067, 27] width 14 height 16
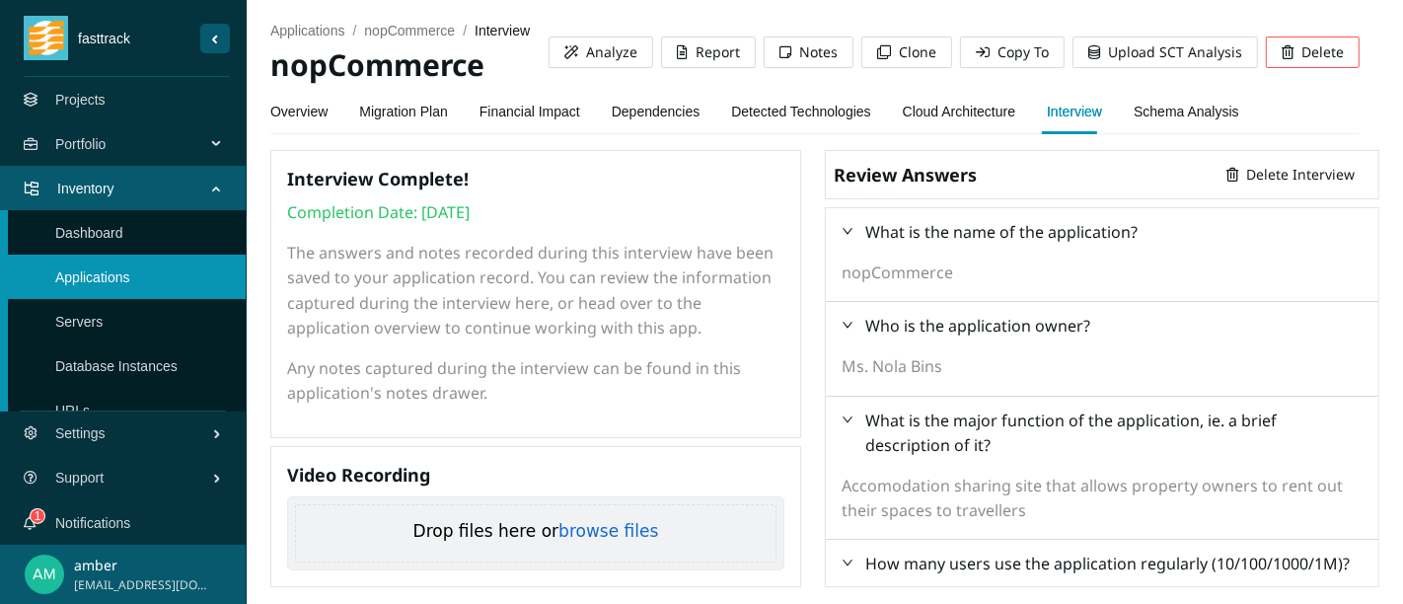
click at [306, 111] on link "Overview" at bounding box center [298, 111] width 57 height 39
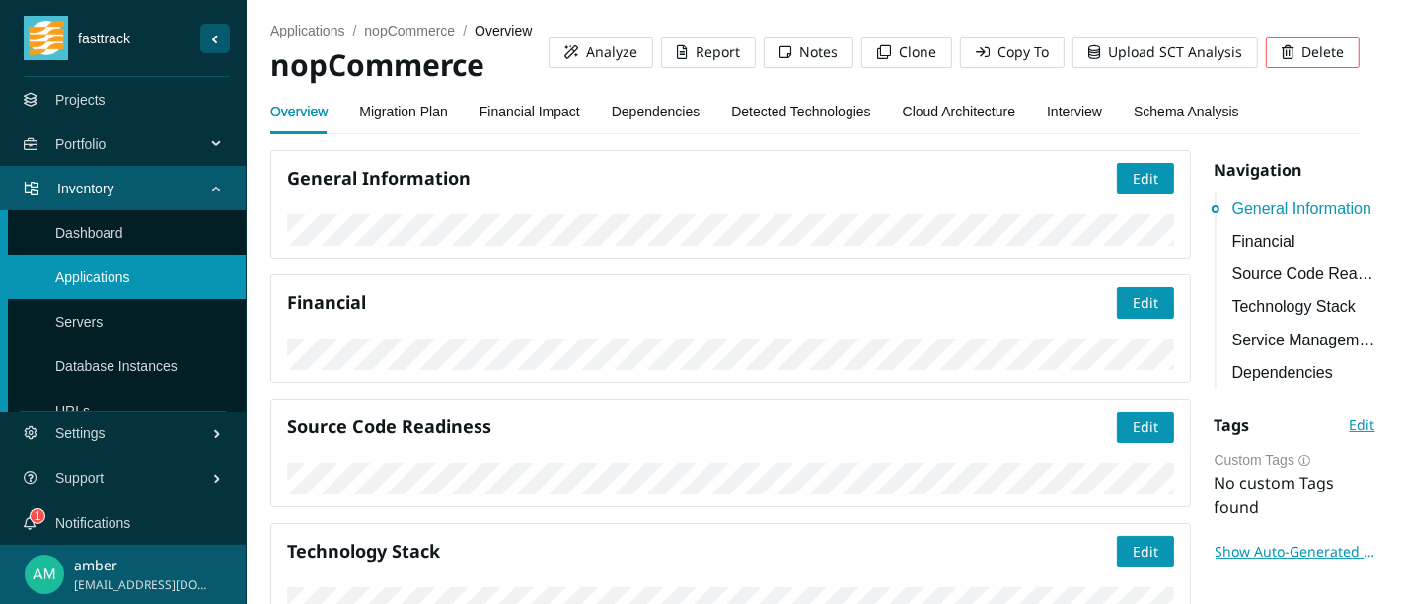
click at [803, 46] on span "Notes" at bounding box center [818, 52] width 38 height 22
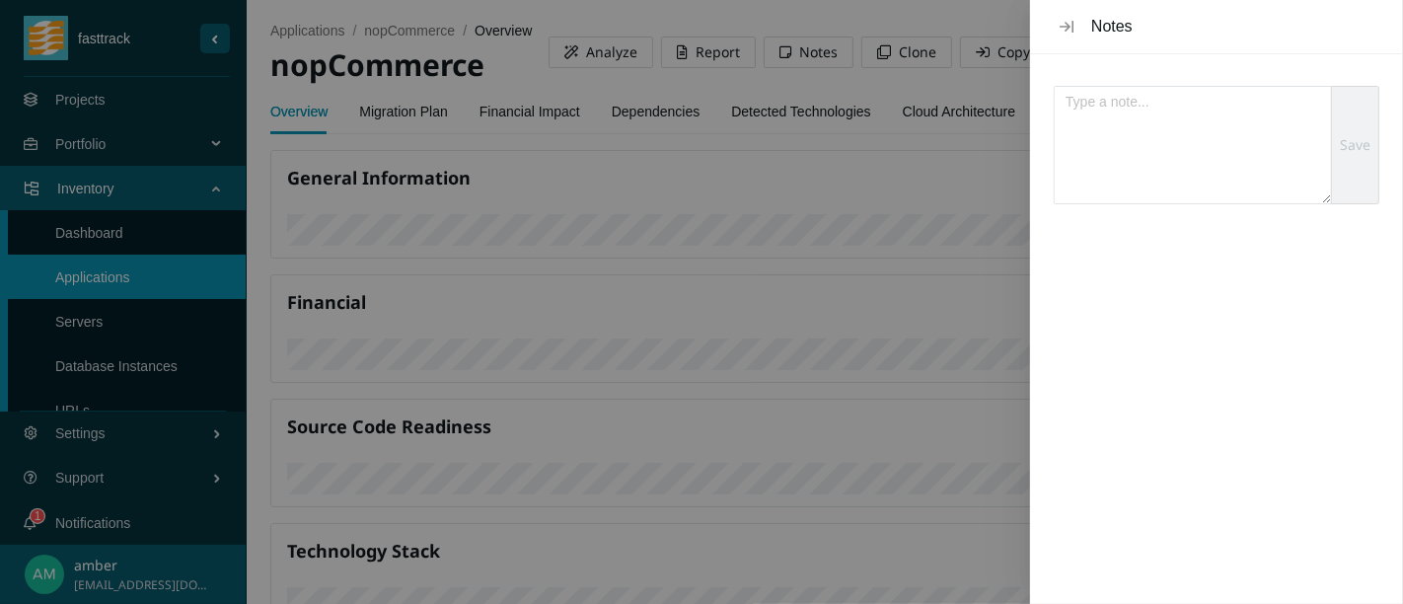
click at [820, 212] on div at bounding box center [701, 302] width 1403 height 604
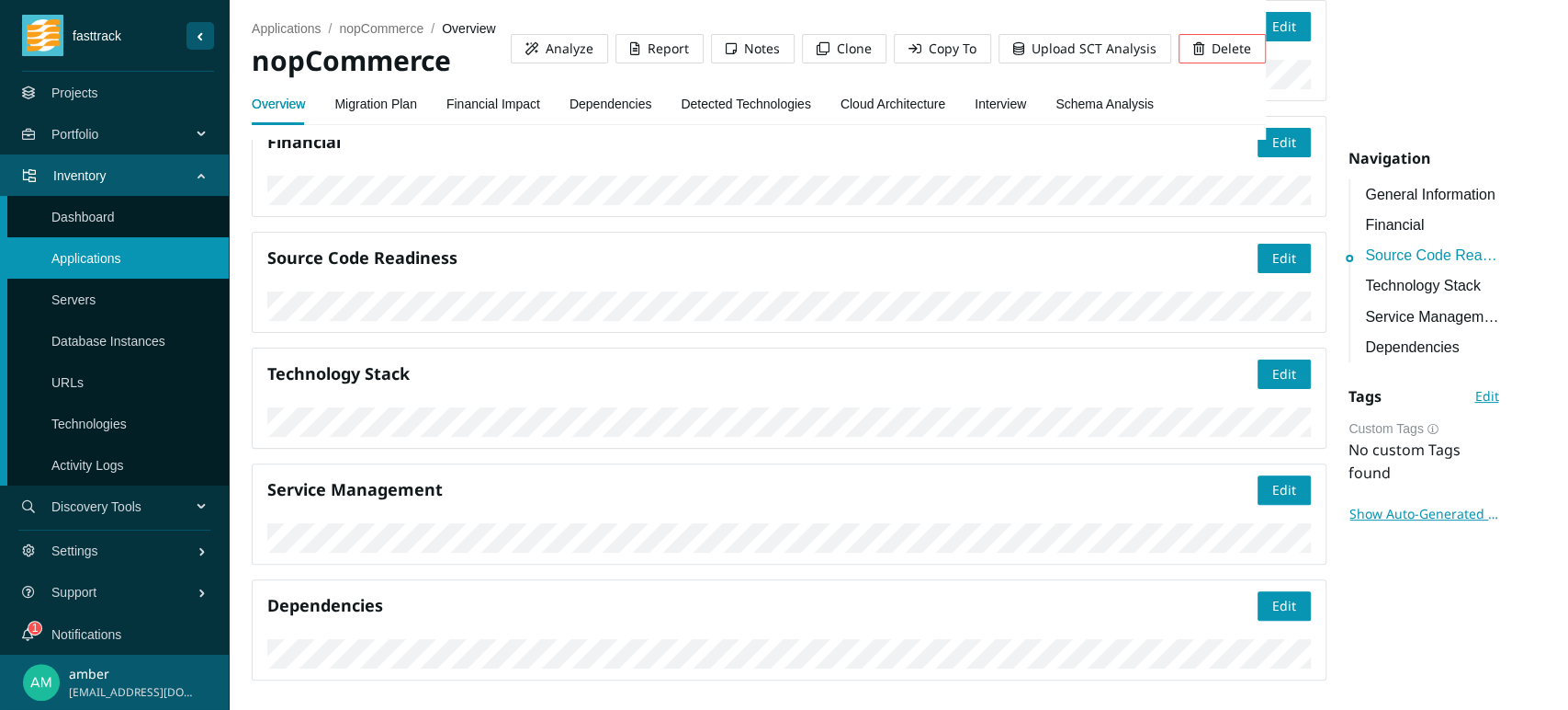
scroll to position [717, 0]
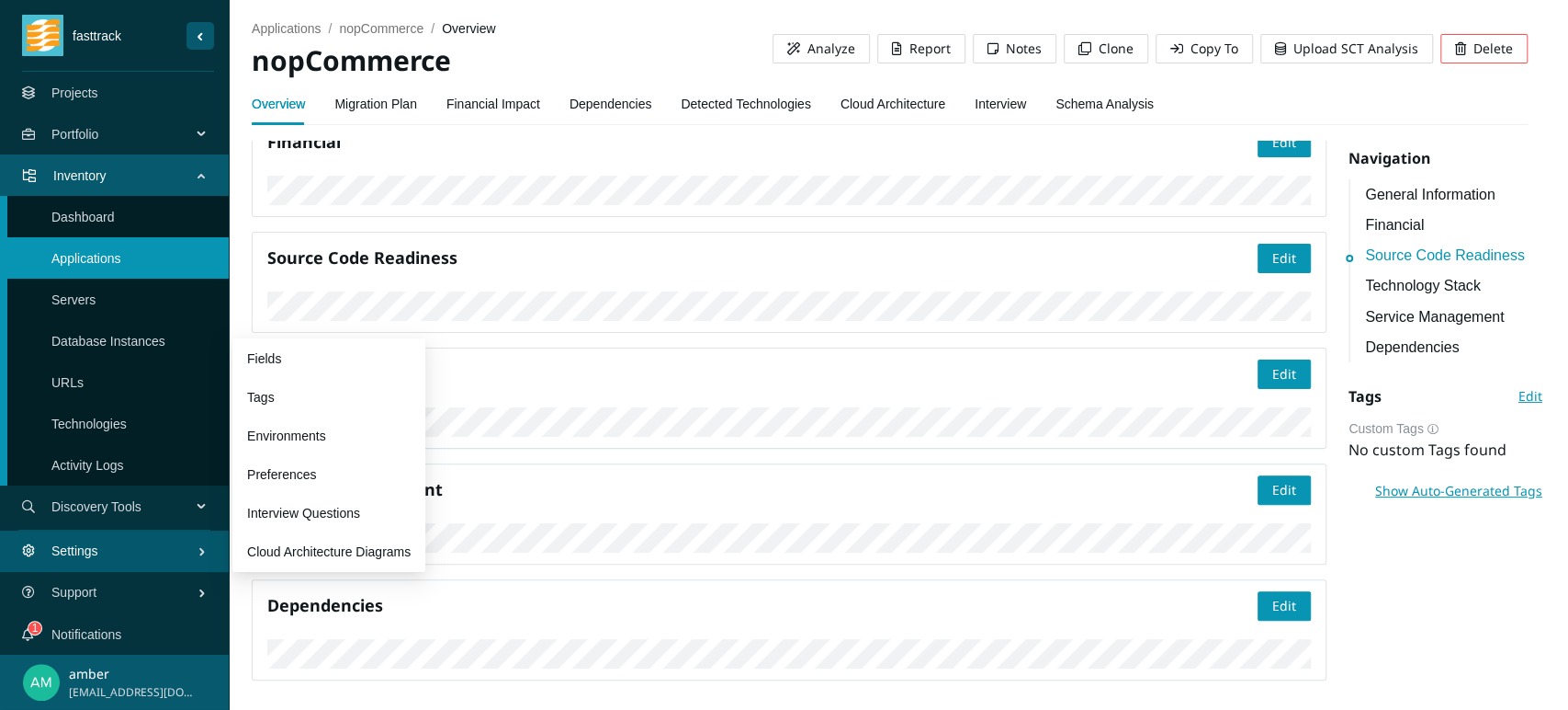
click at [146, 557] on span "Settings" at bounding box center [124, 550] width 146 height 55
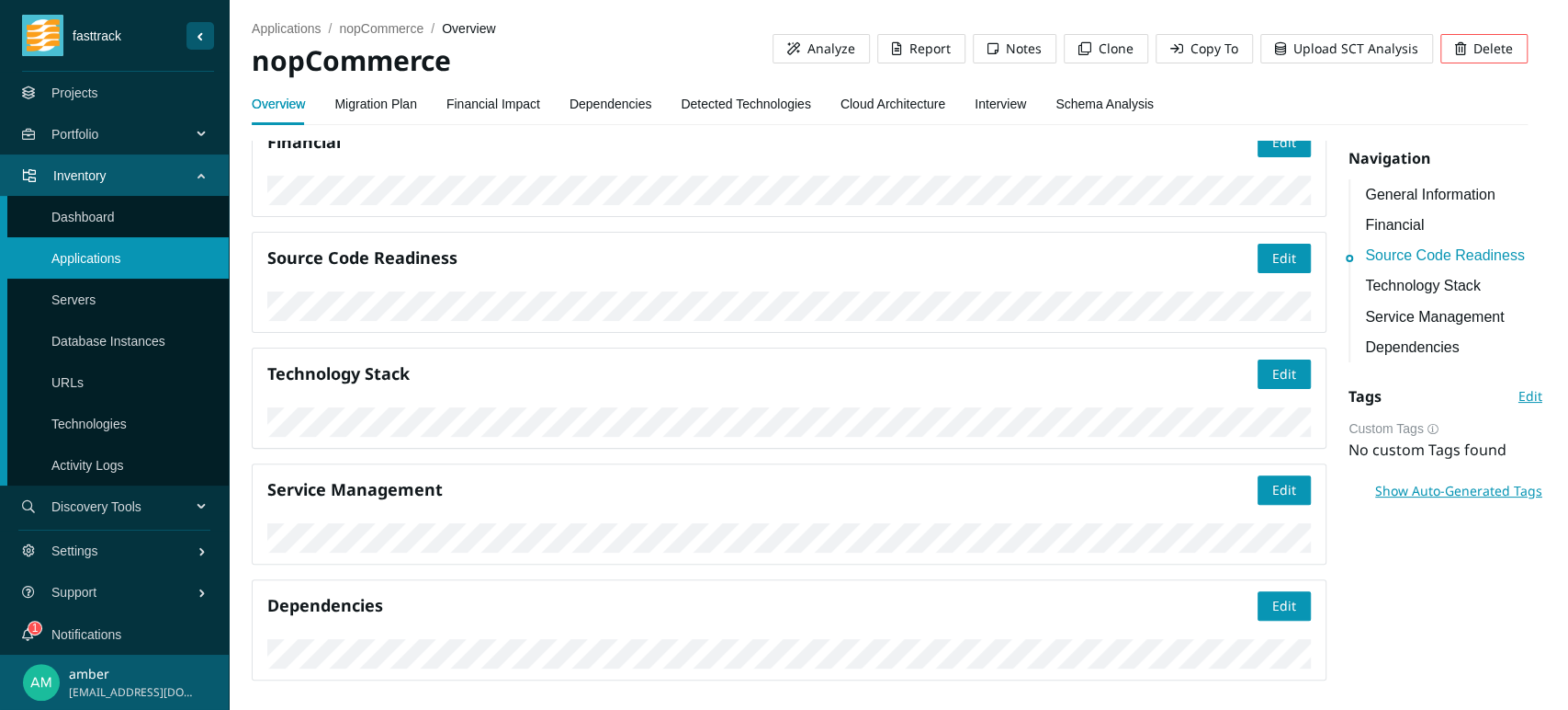
click at [121, 638] on link "Notifications" at bounding box center [86, 635] width 70 height 15
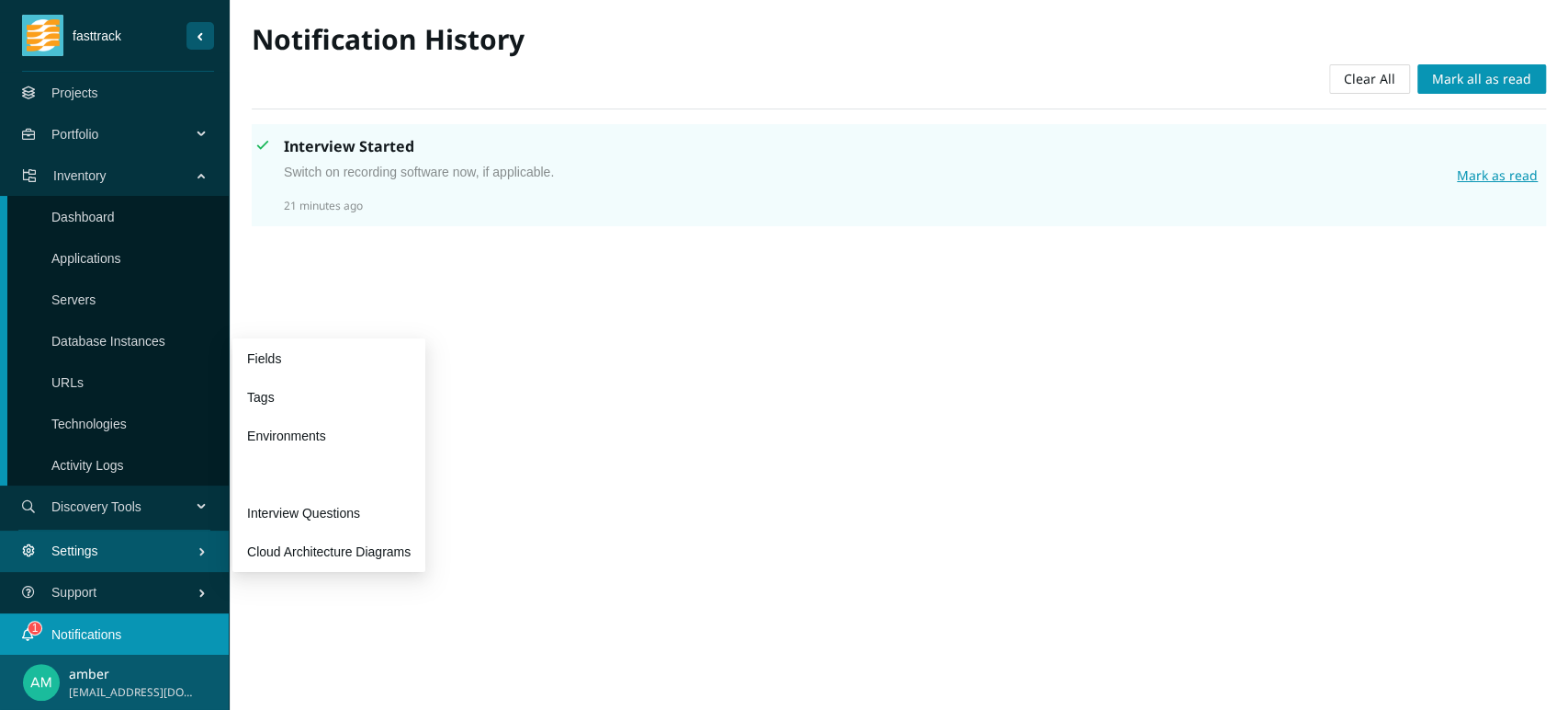
click at [289, 482] on link "Preferences" at bounding box center [281, 474] width 69 height 15
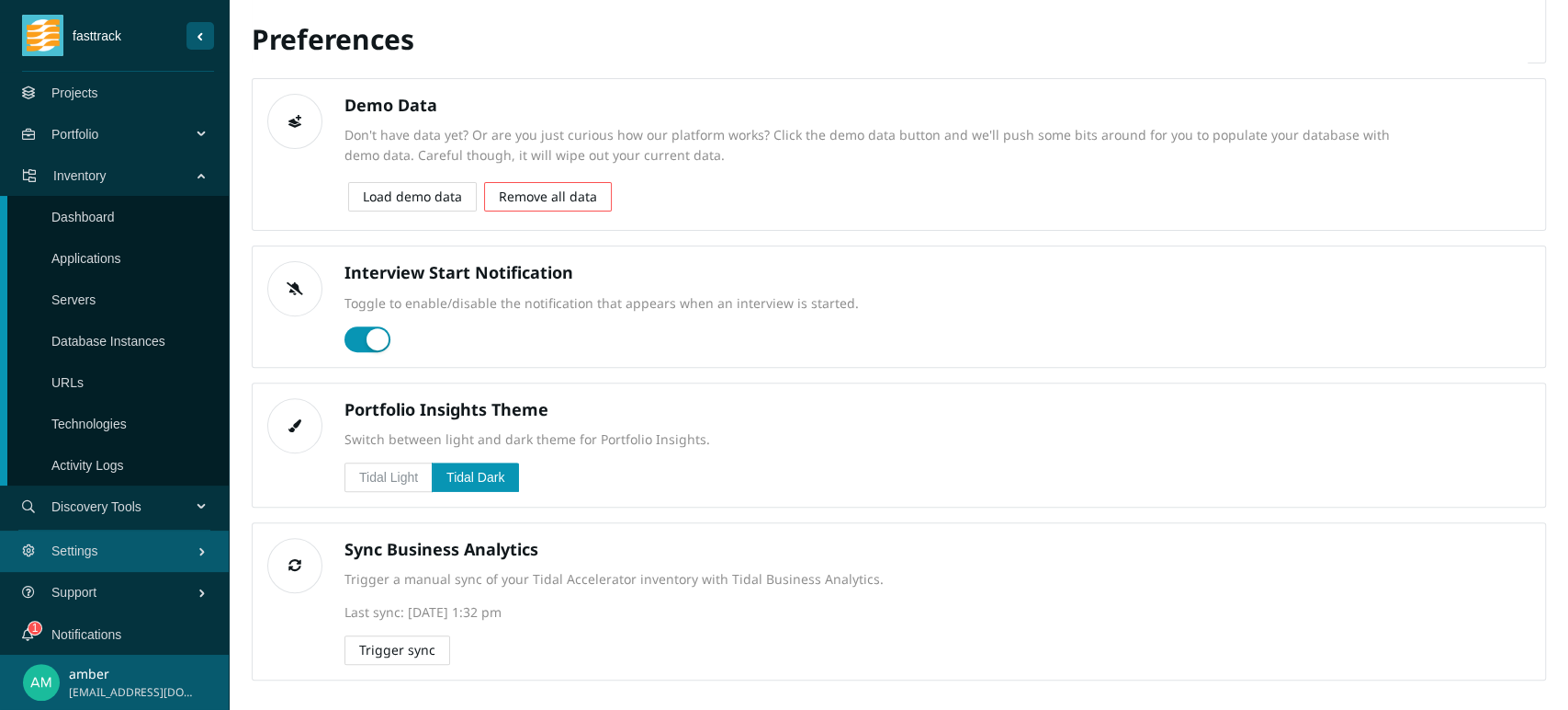
scroll to position [316, 0]
click at [126, 118] on span "Portfolio" at bounding box center [125, 133] width 147 height 55
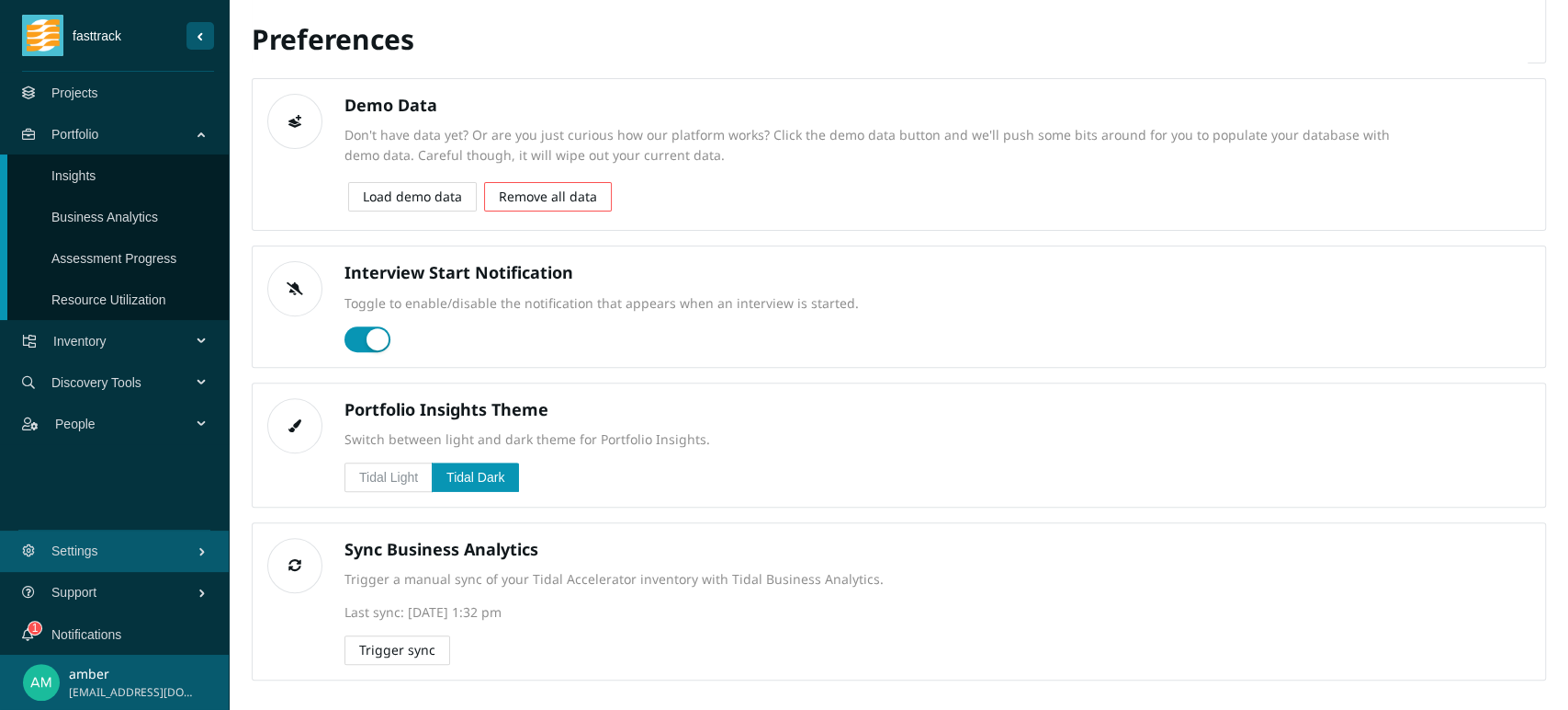
click at [117, 212] on link "Business Analytics" at bounding box center [104, 217] width 106 height 15
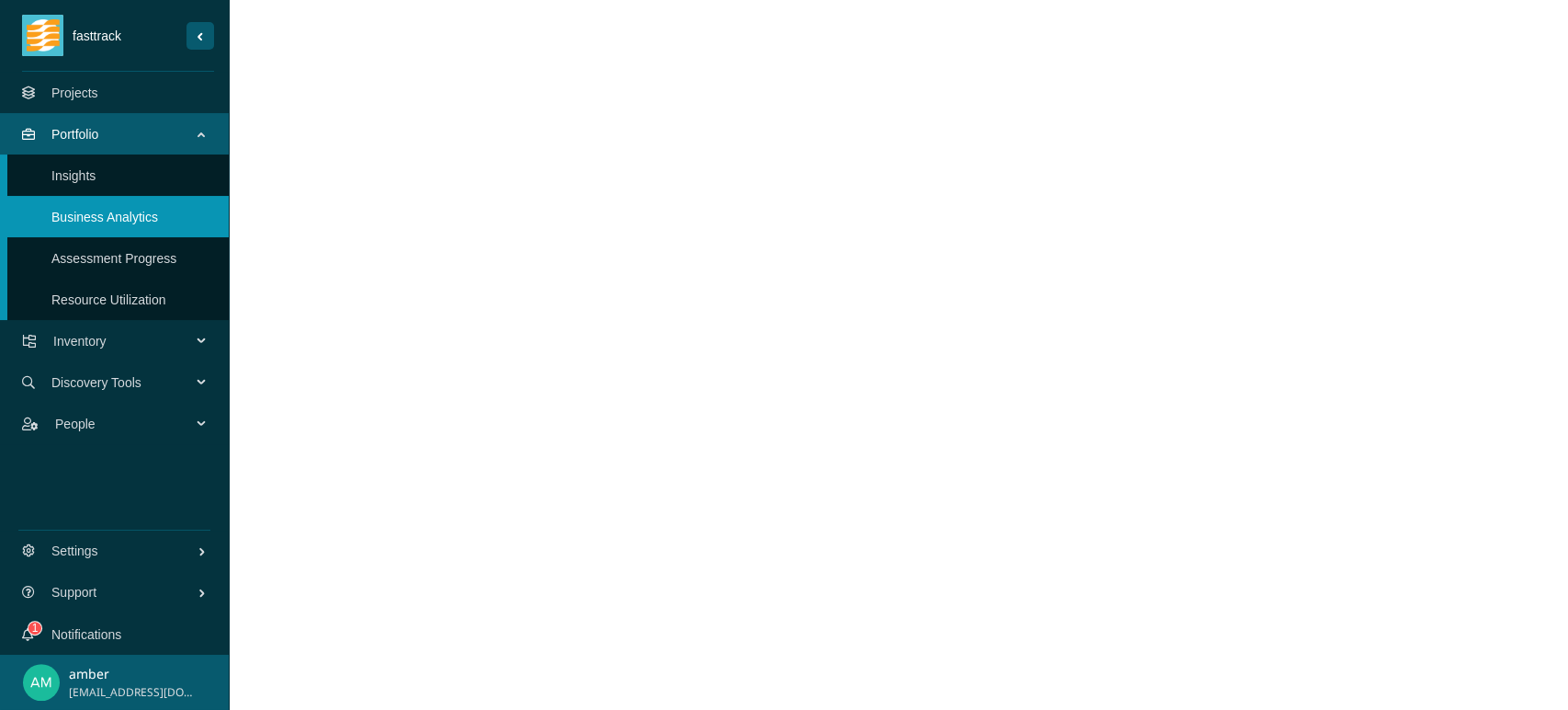
click at [87, 130] on span "Portfolio" at bounding box center [125, 133] width 147 height 55
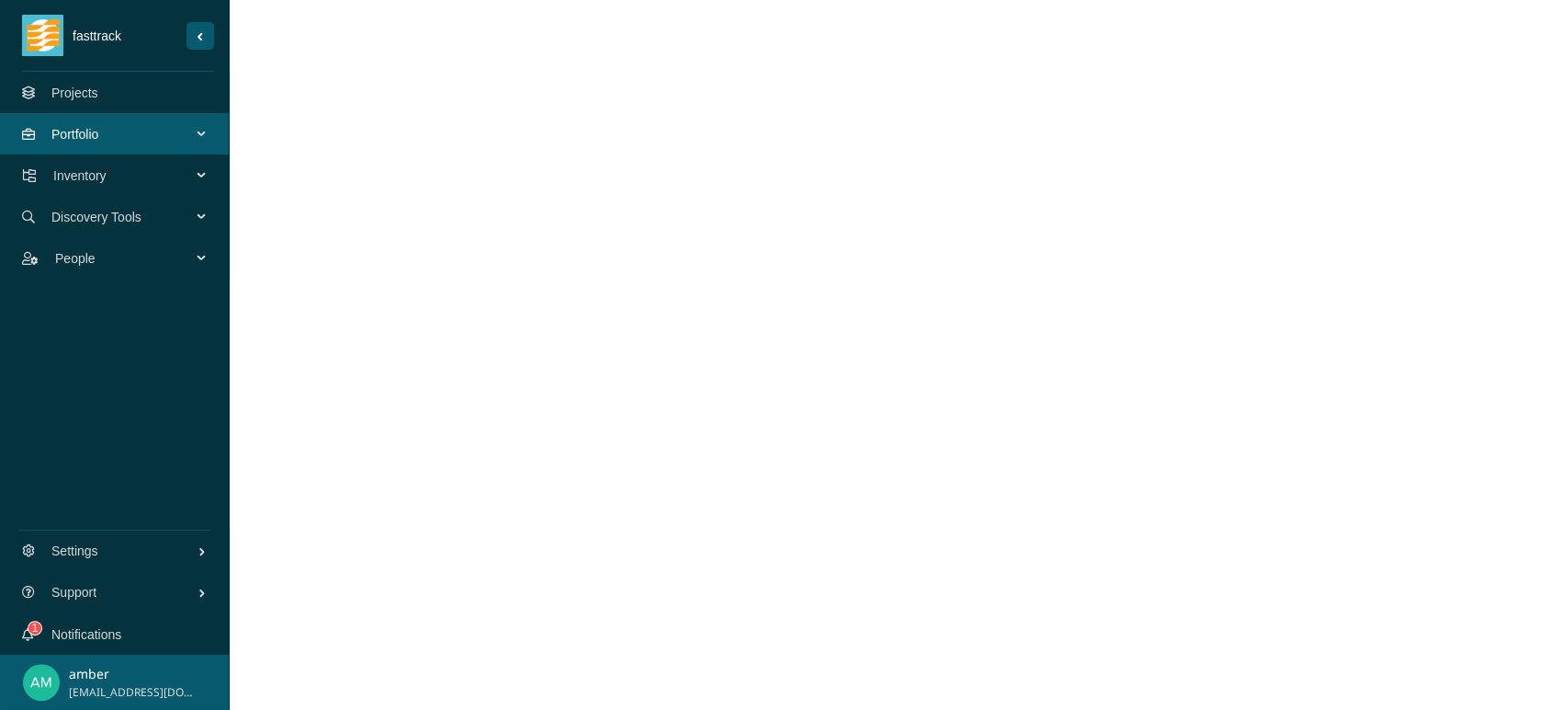
click at [87, 130] on span "Portfolio" at bounding box center [125, 133] width 147 height 55
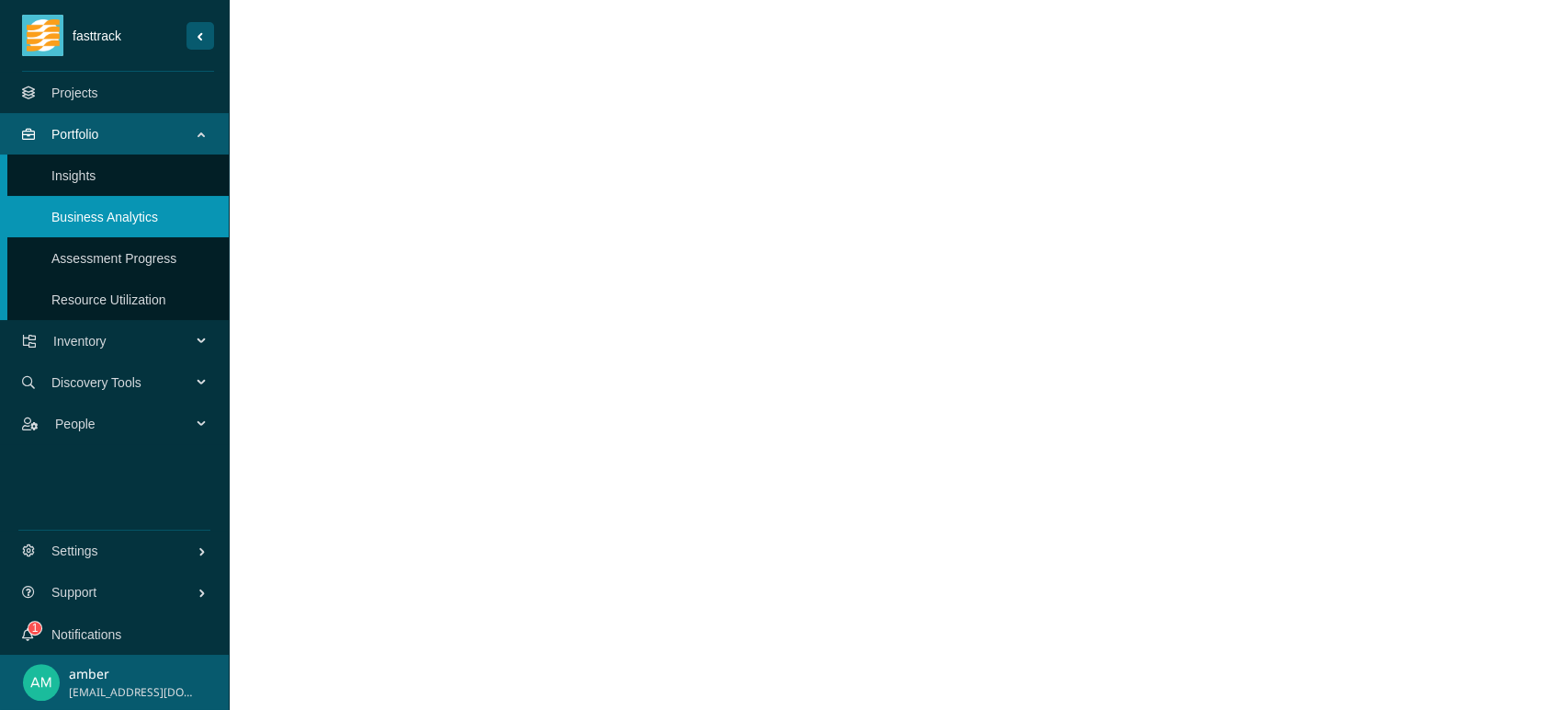
click at [108, 253] on link "Assessment Progress" at bounding box center [114, 258] width 125 height 15
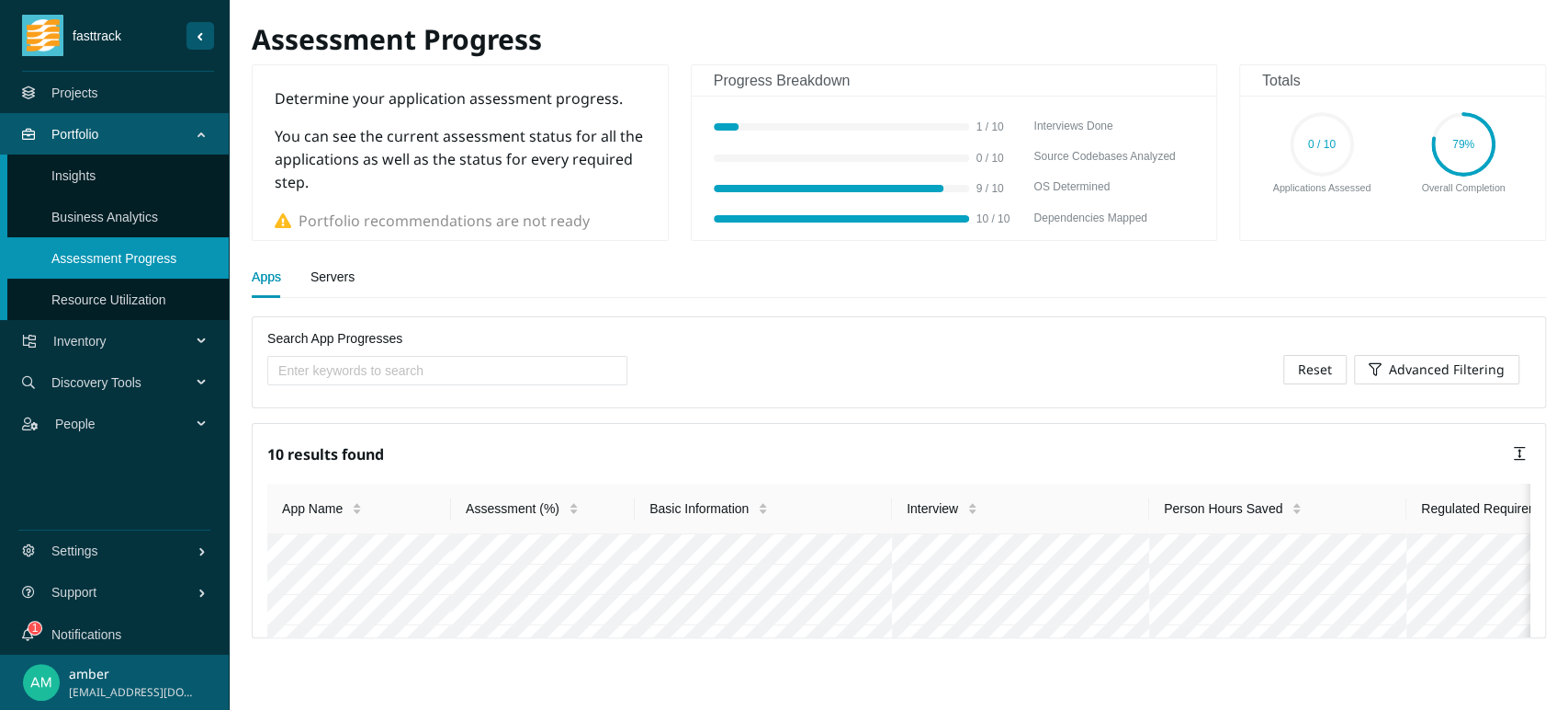
click at [96, 172] on link "Insights" at bounding box center [73, 176] width 44 height 15
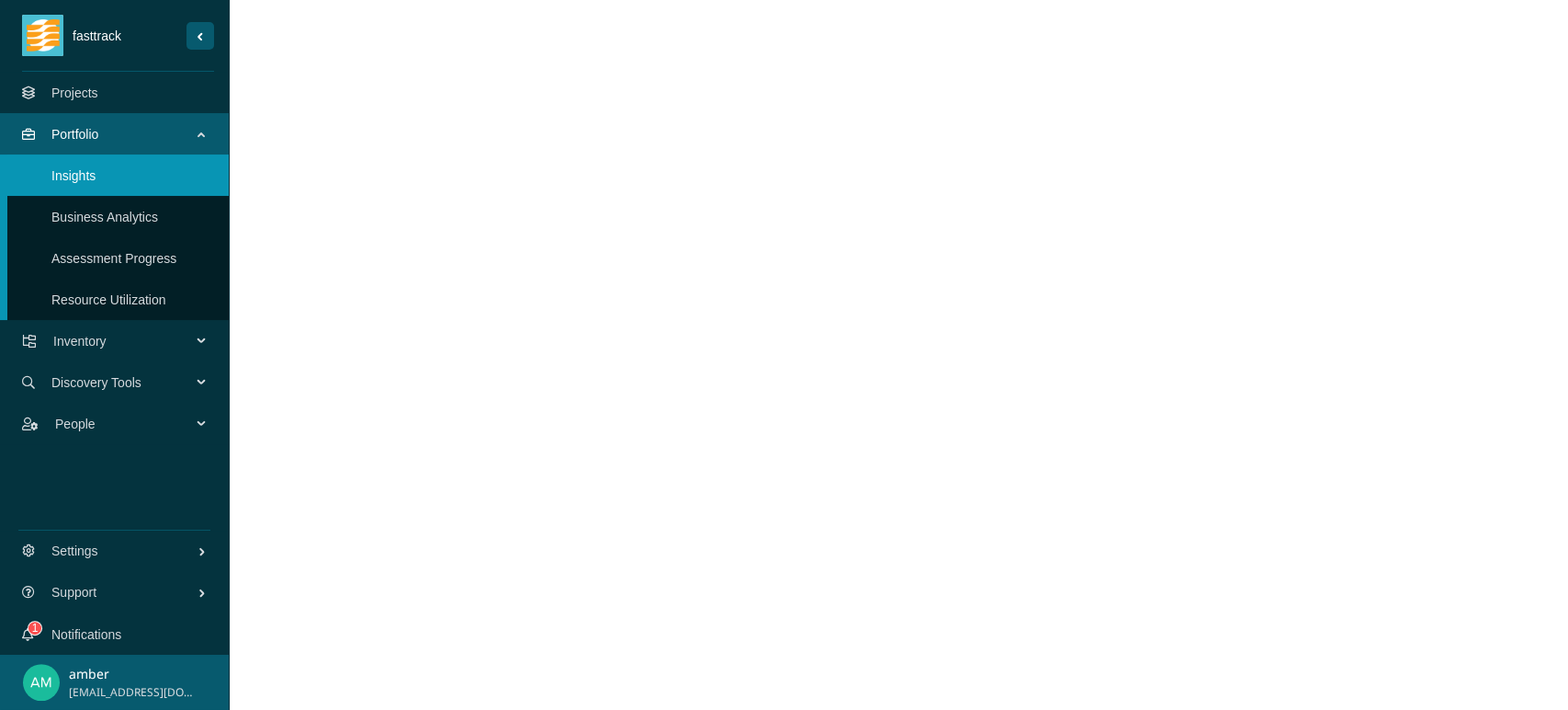
click at [100, 334] on span "Inventory" at bounding box center [126, 340] width 145 height 55
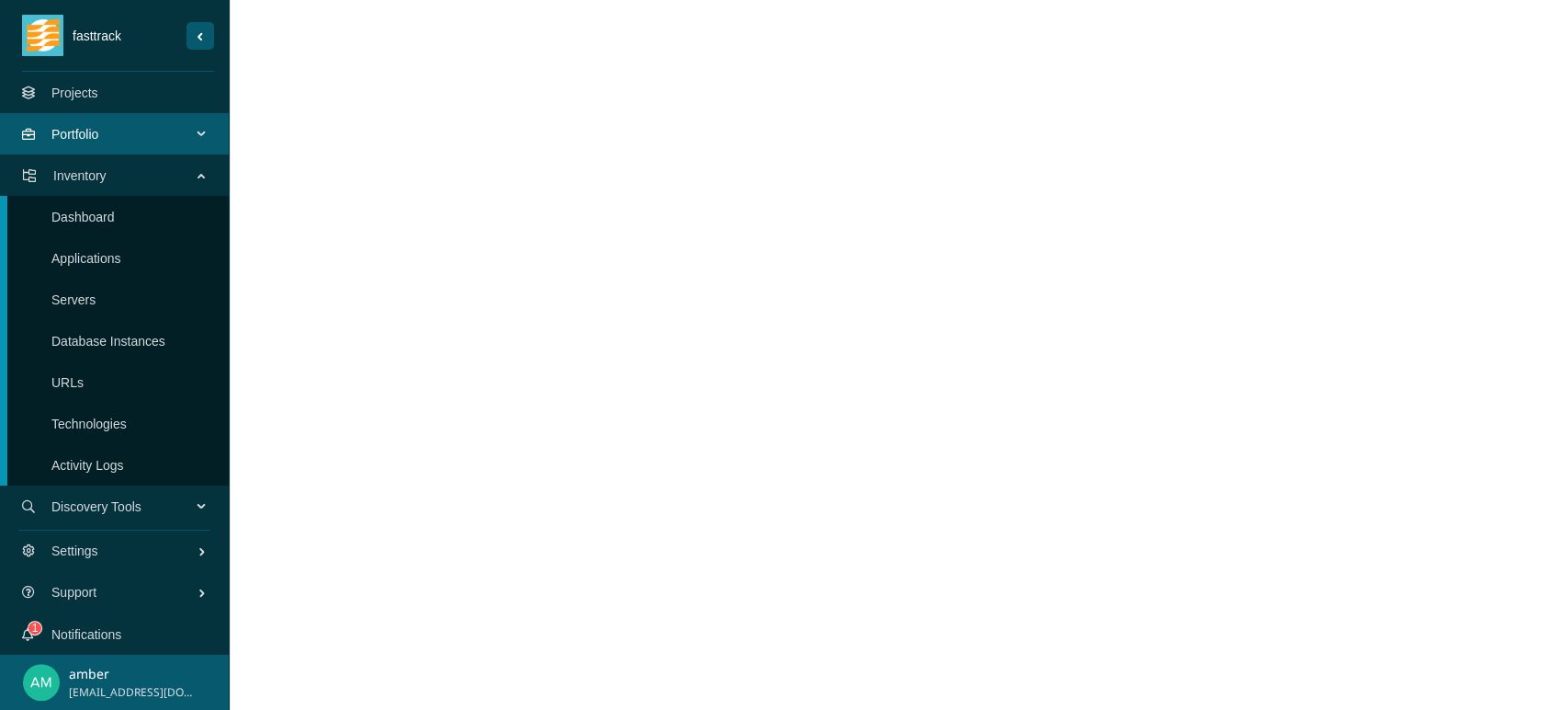
click at [105, 210] on link "Dashboard" at bounding box center [83, 217] width 63 height 15
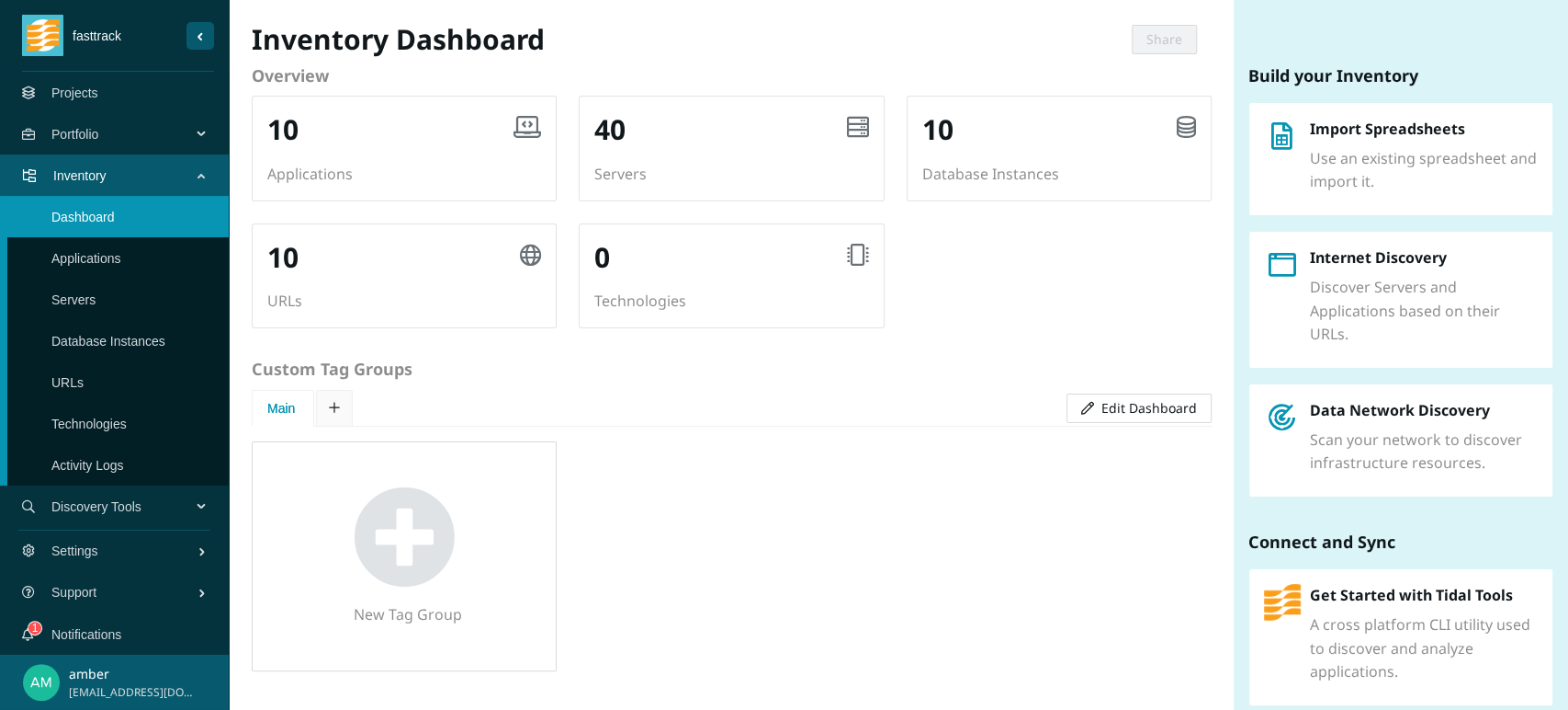
click at [110, 255] on link "Applications" at bounding box center [86, 258] width 70 height 15
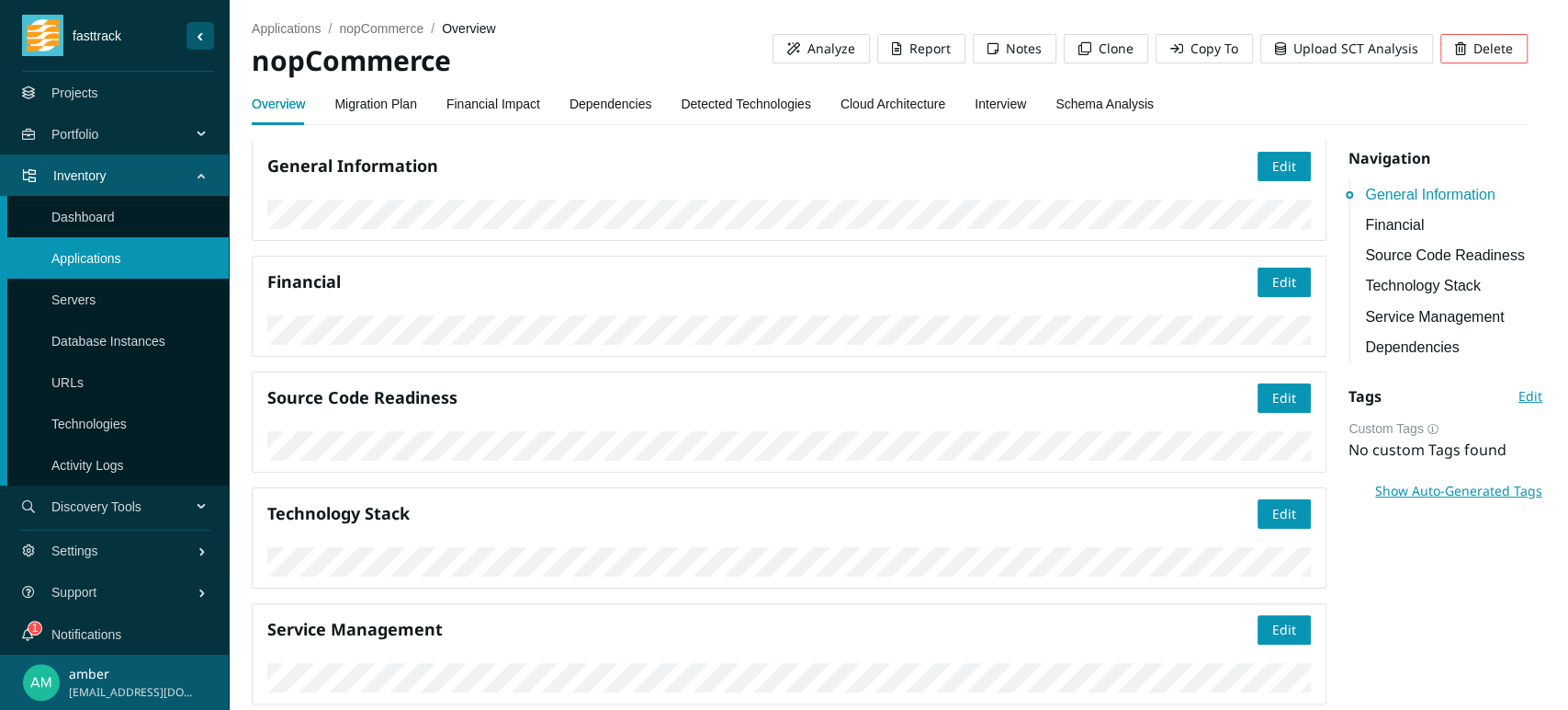
click at [610, 102] on link "Dependencies" at bounding box center [611, 103] width 83 height 36
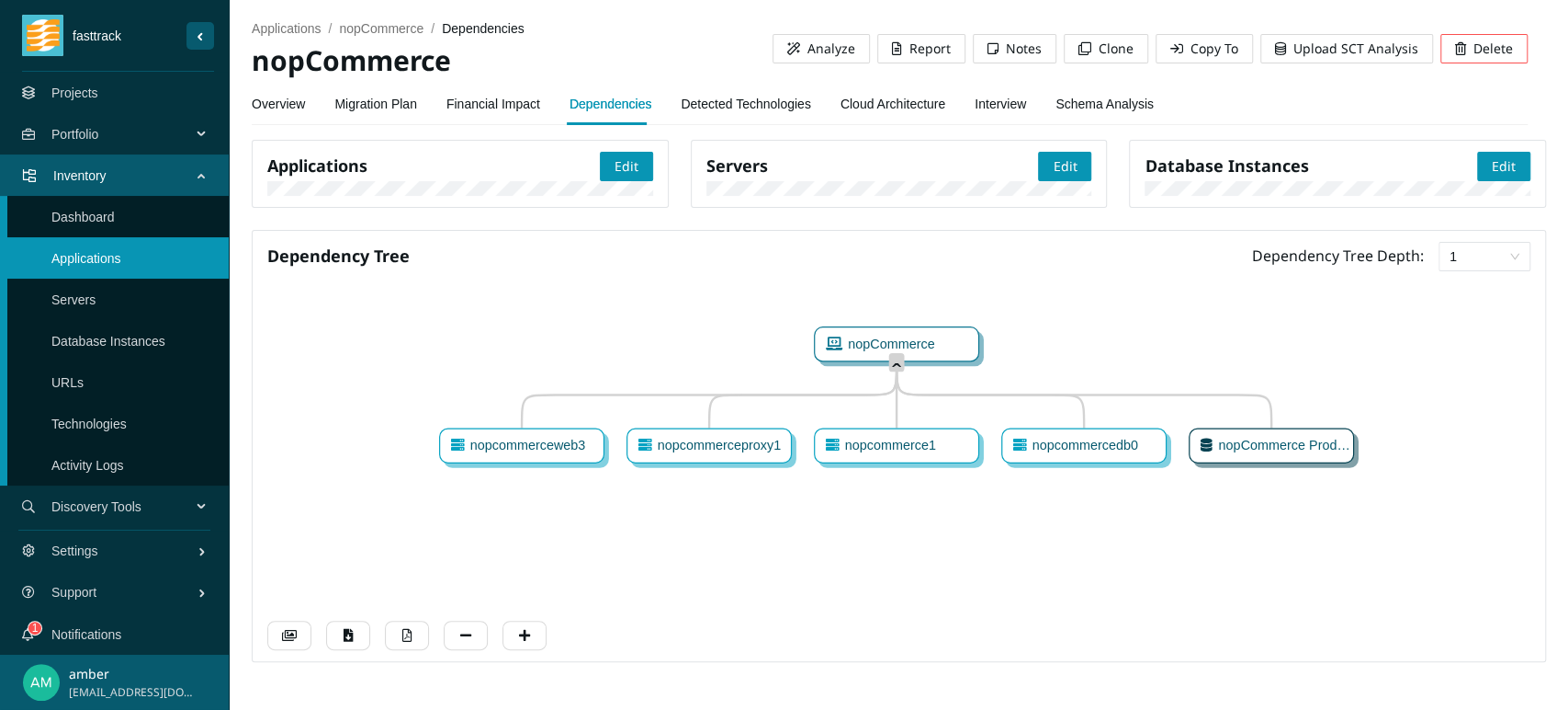
click at [99, 334] on link "Database Instances" at bounding box center [108, 341] width 114 height 15
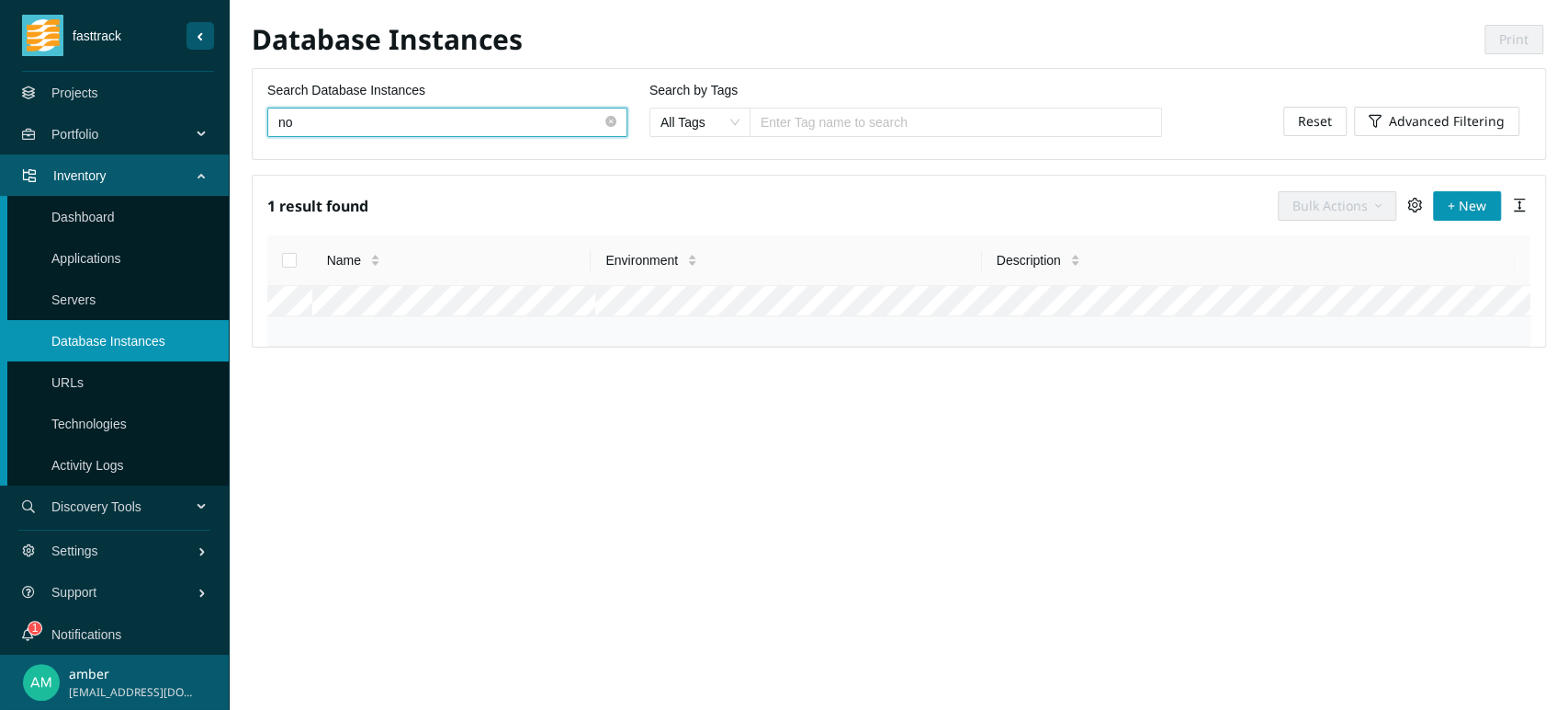
type input "no"
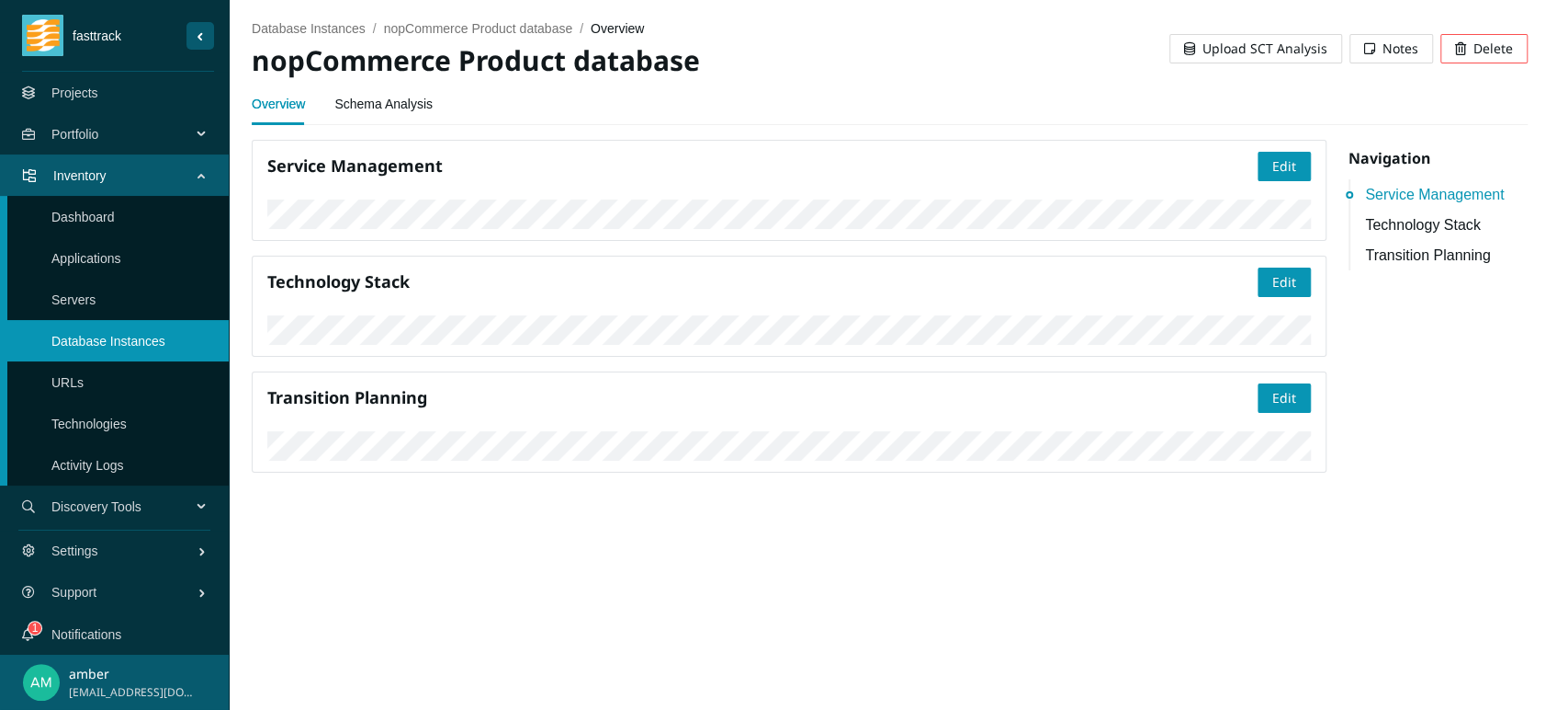
click at [397, 110] on link "Schema Analysis" at bounding box center [384, 103] width 99 height 36
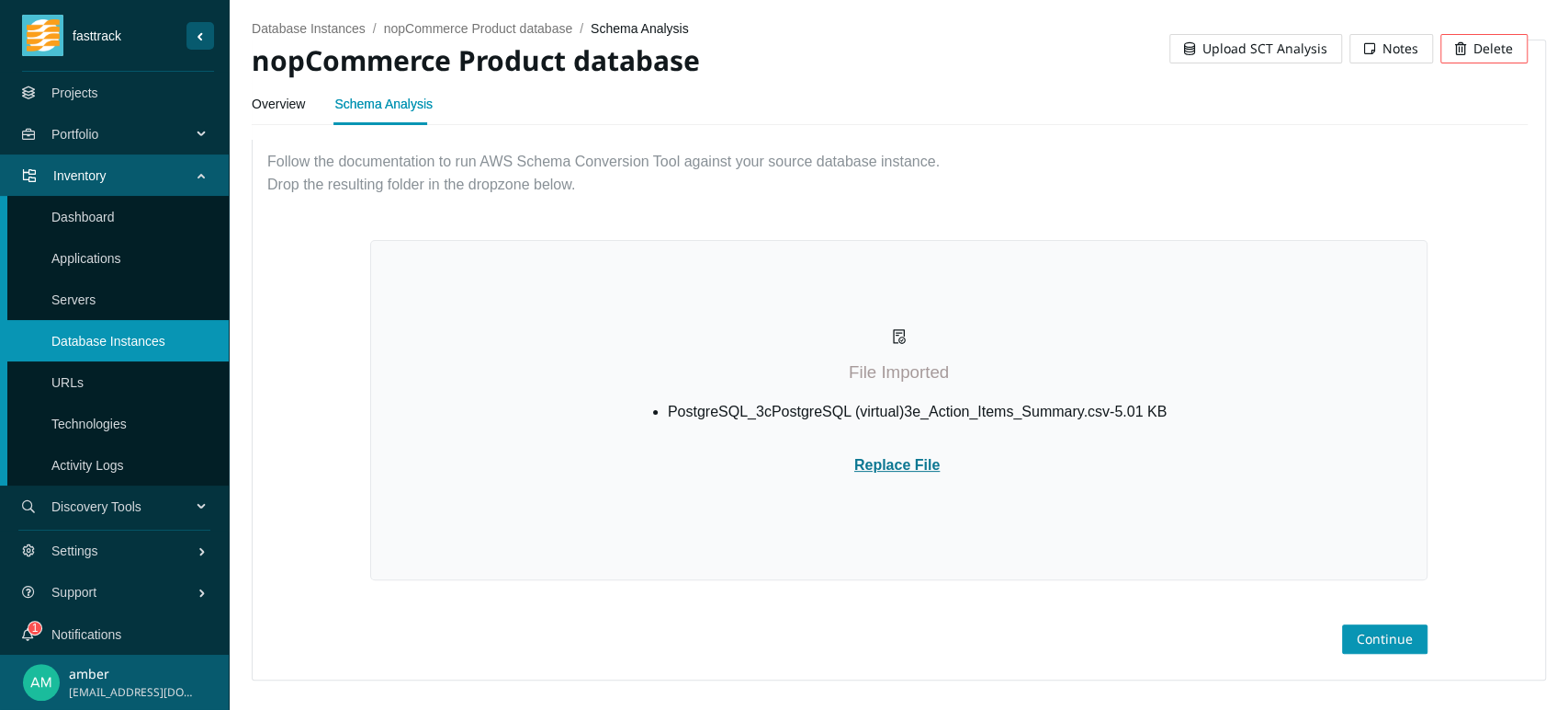
scroll to position [139, 0]
click at [1357, 635] on span "Continue" at bounding box center [1385, 639] width 56 height 20
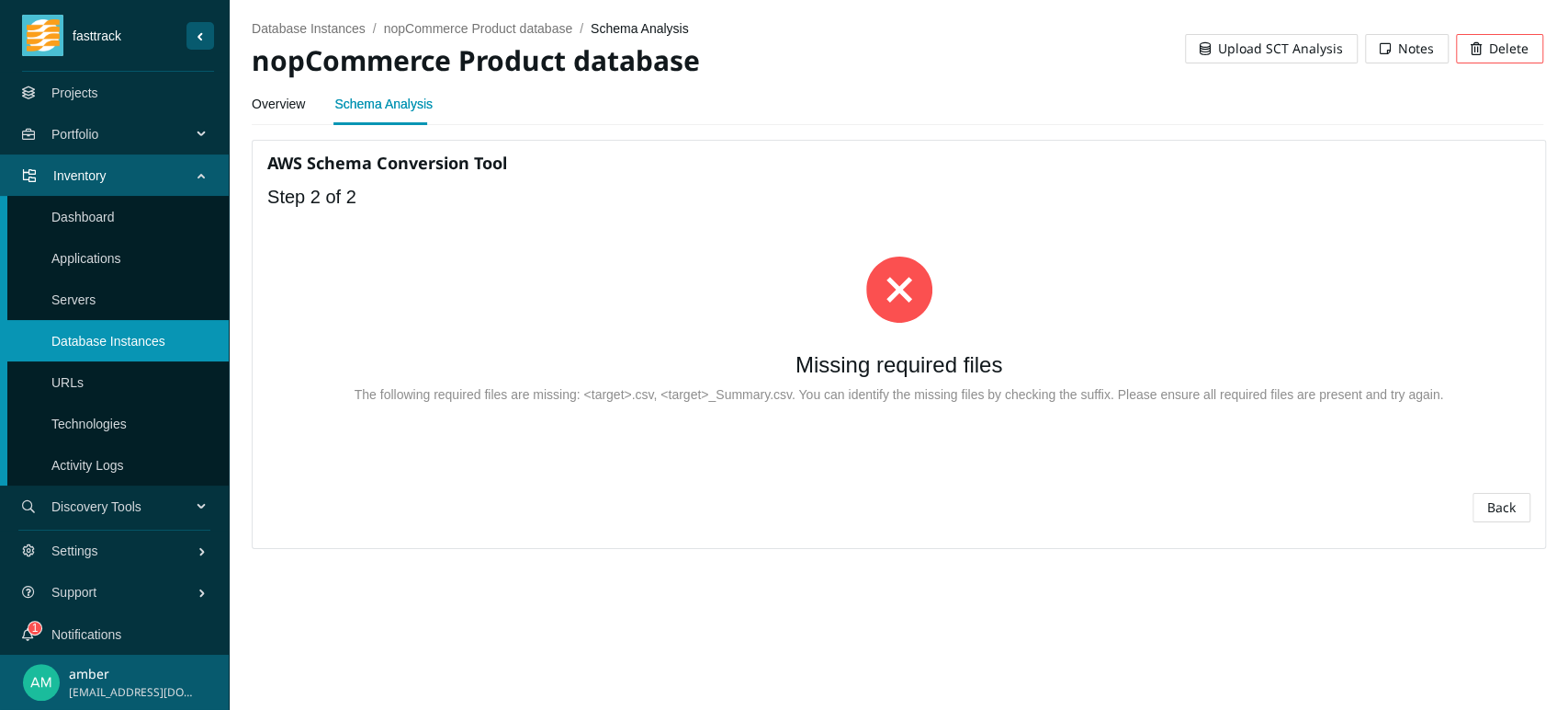
click at [294, 110] on link "Overview" at bounding box center [277, 103] width 53 height 36
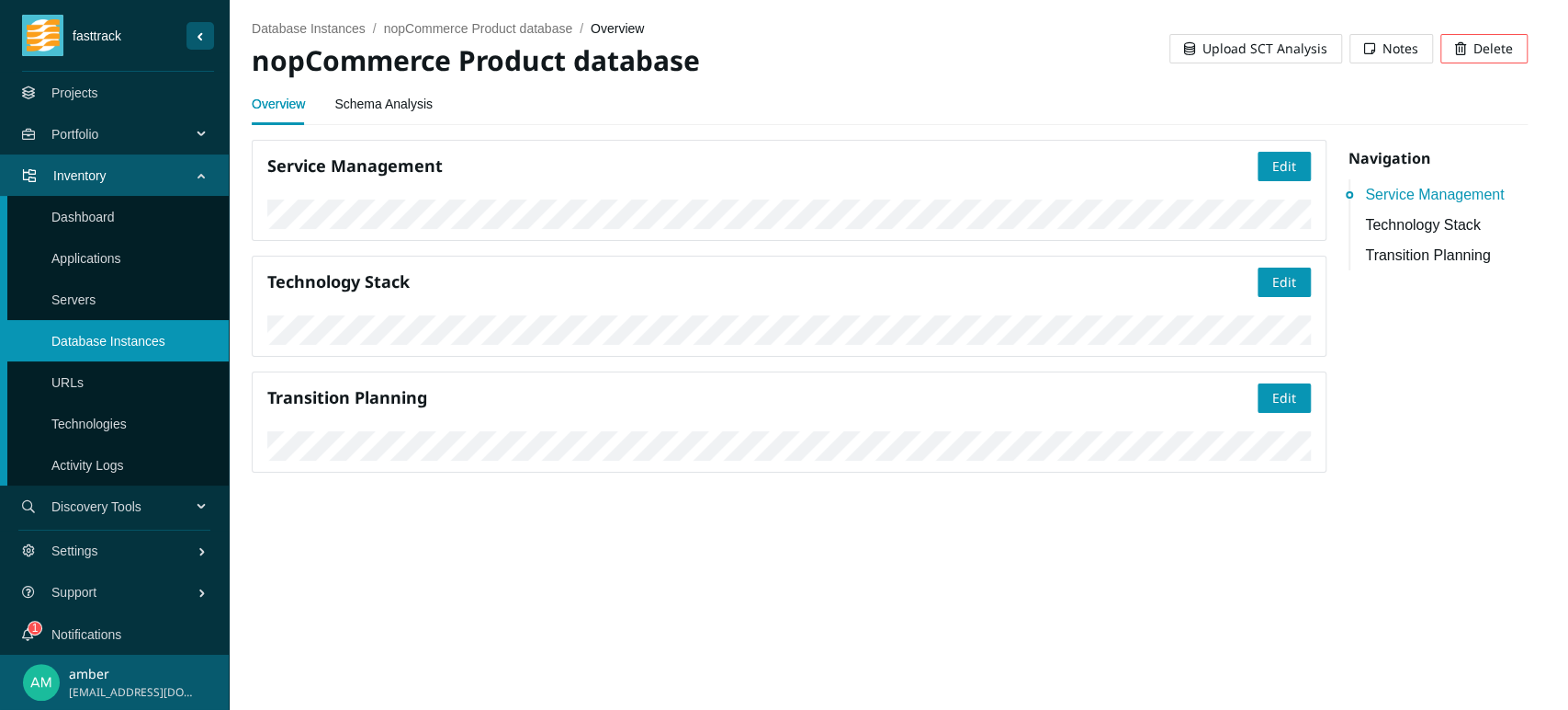
click at [376, 106] on link "Schema Analysis" at bounding box center [384, 103] width 99 height 36
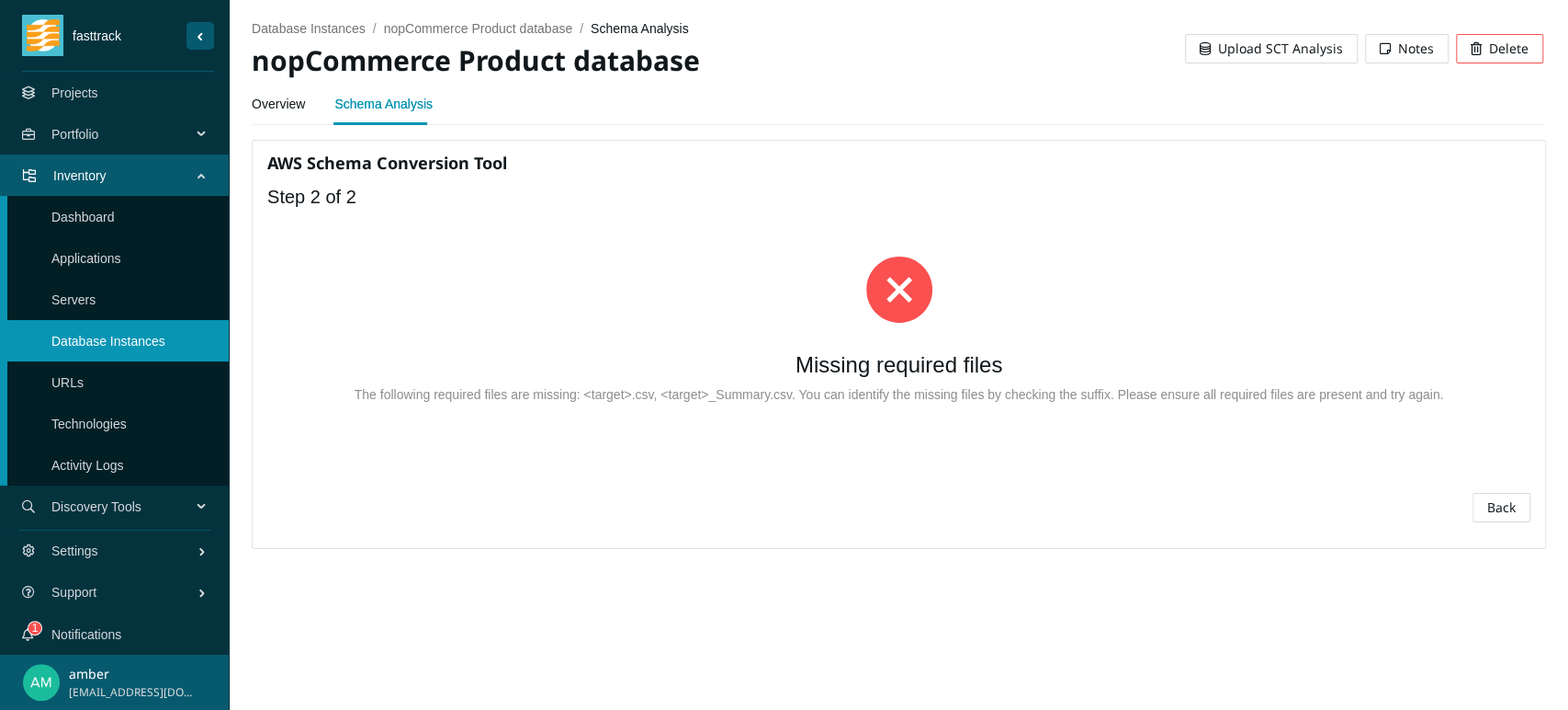
click at [1410, 516] on span "Back" at bounding box center [1501, 508] width 29 height 20
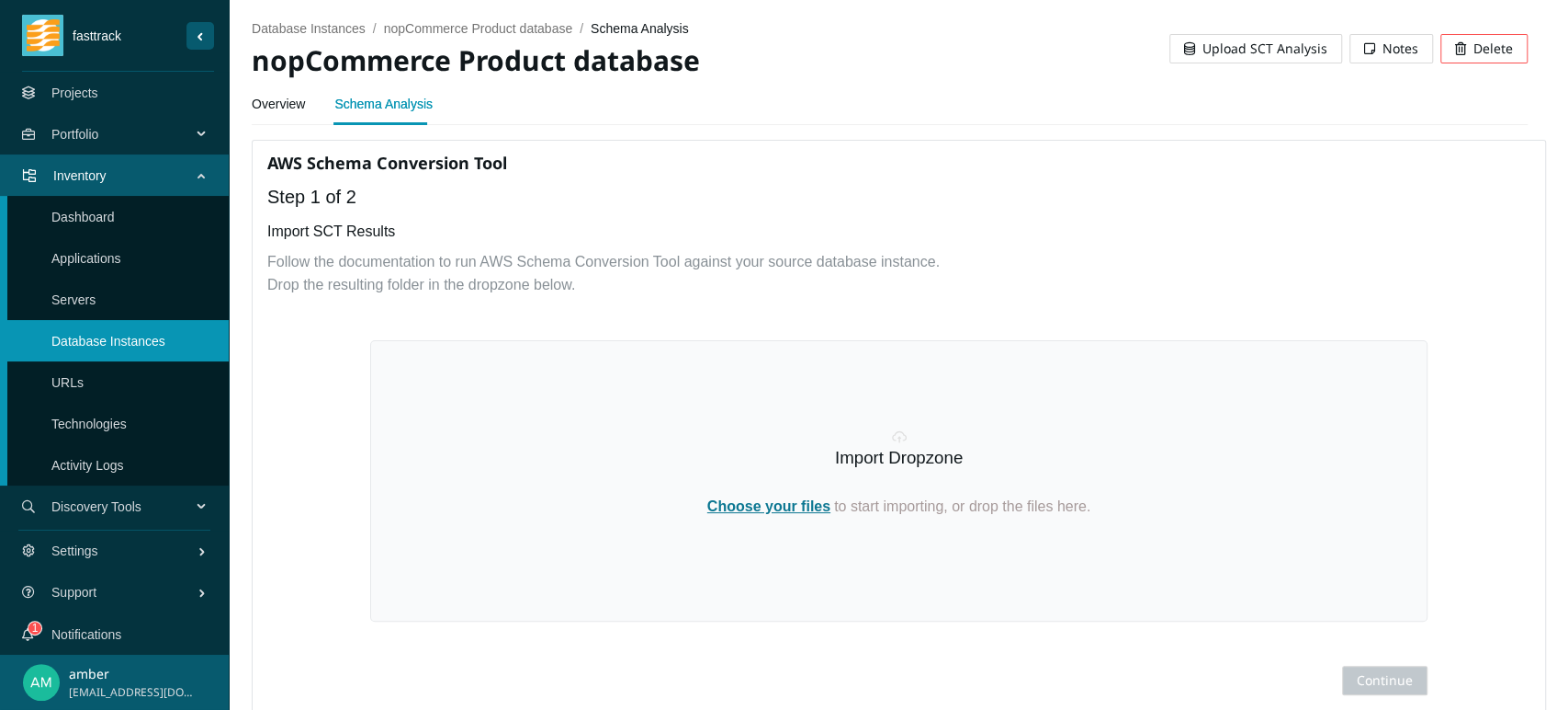
click at [762, 514] on span "Choose your files" at bounding box center [769, 506] width 123 height 16
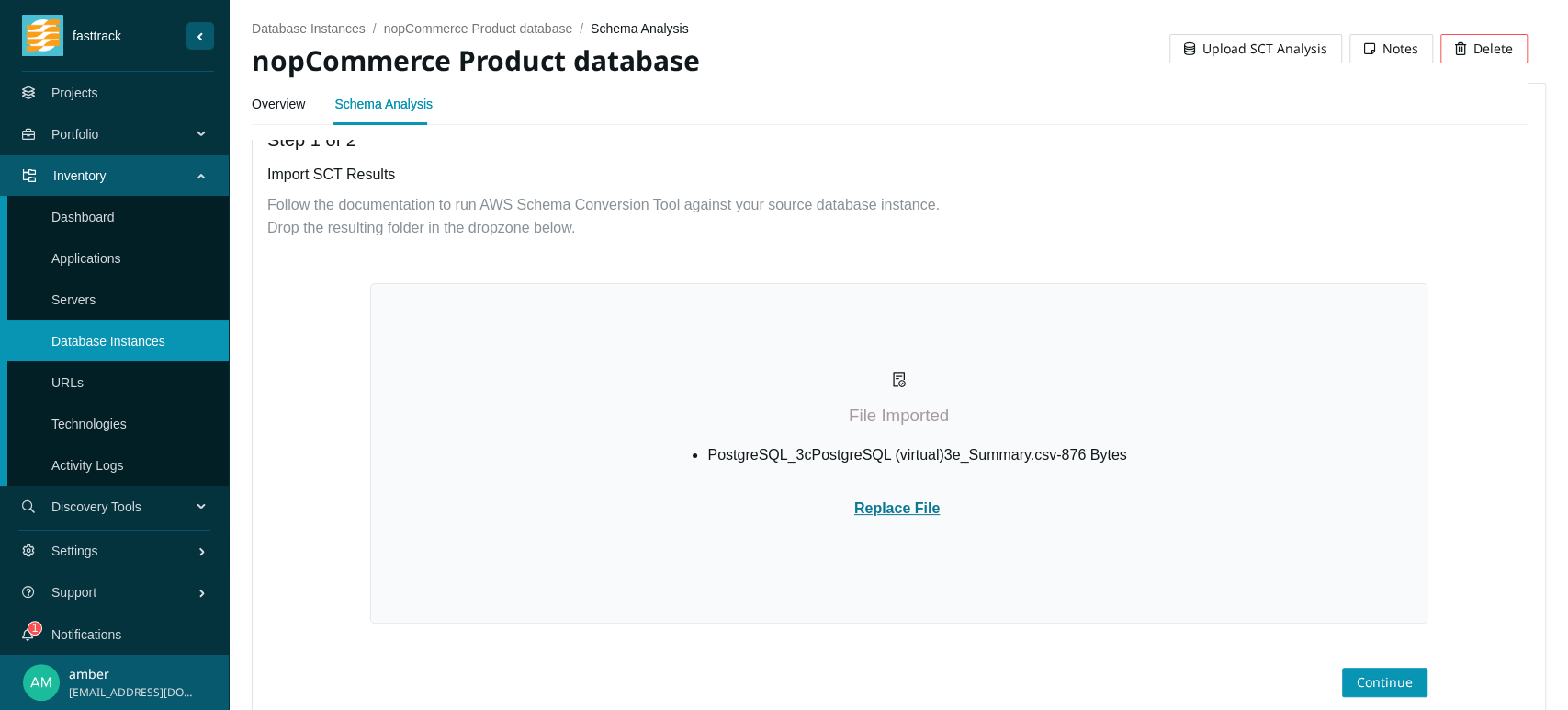
scroll to position [139, 0]
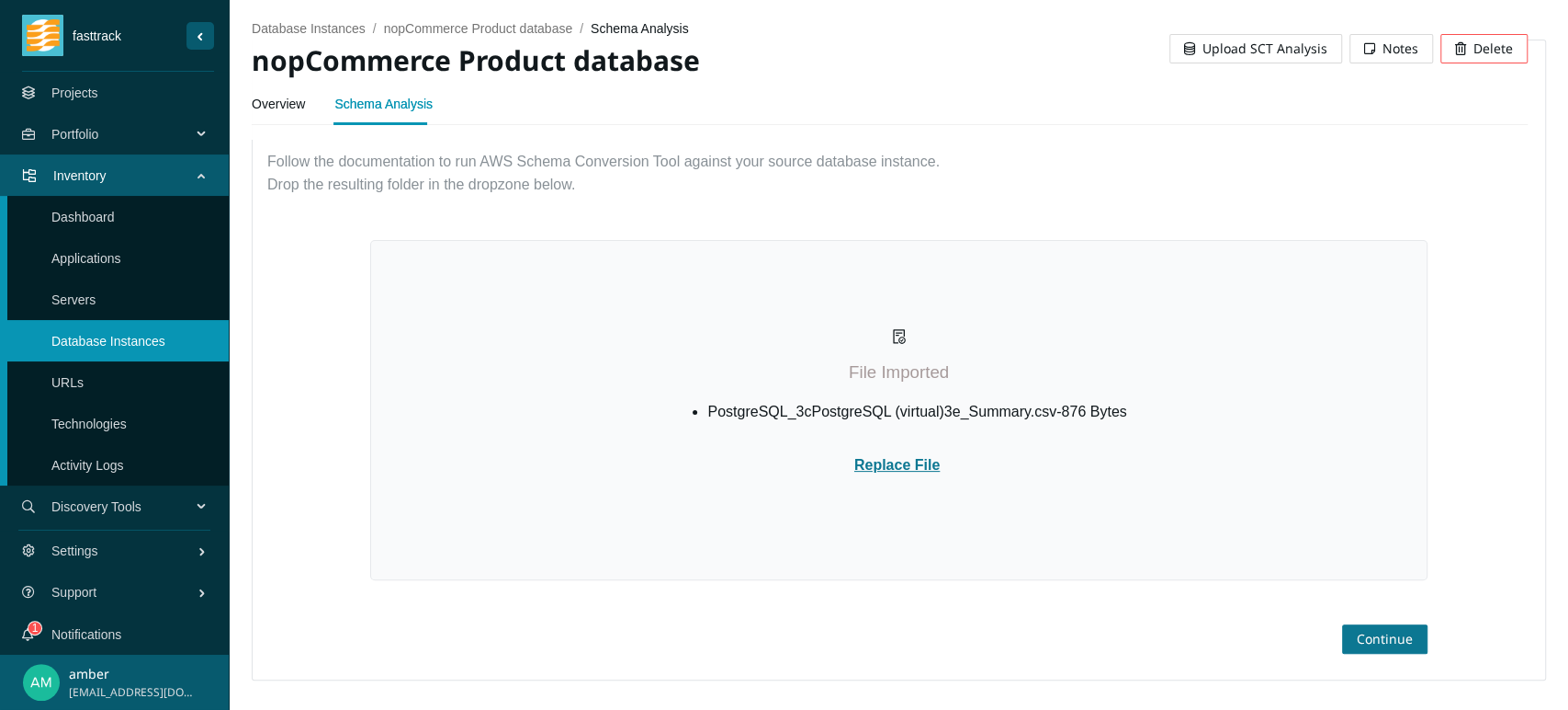
click at [1357, 635] on span "Continue" at bounding box center [1385, 639] width 56 height 20
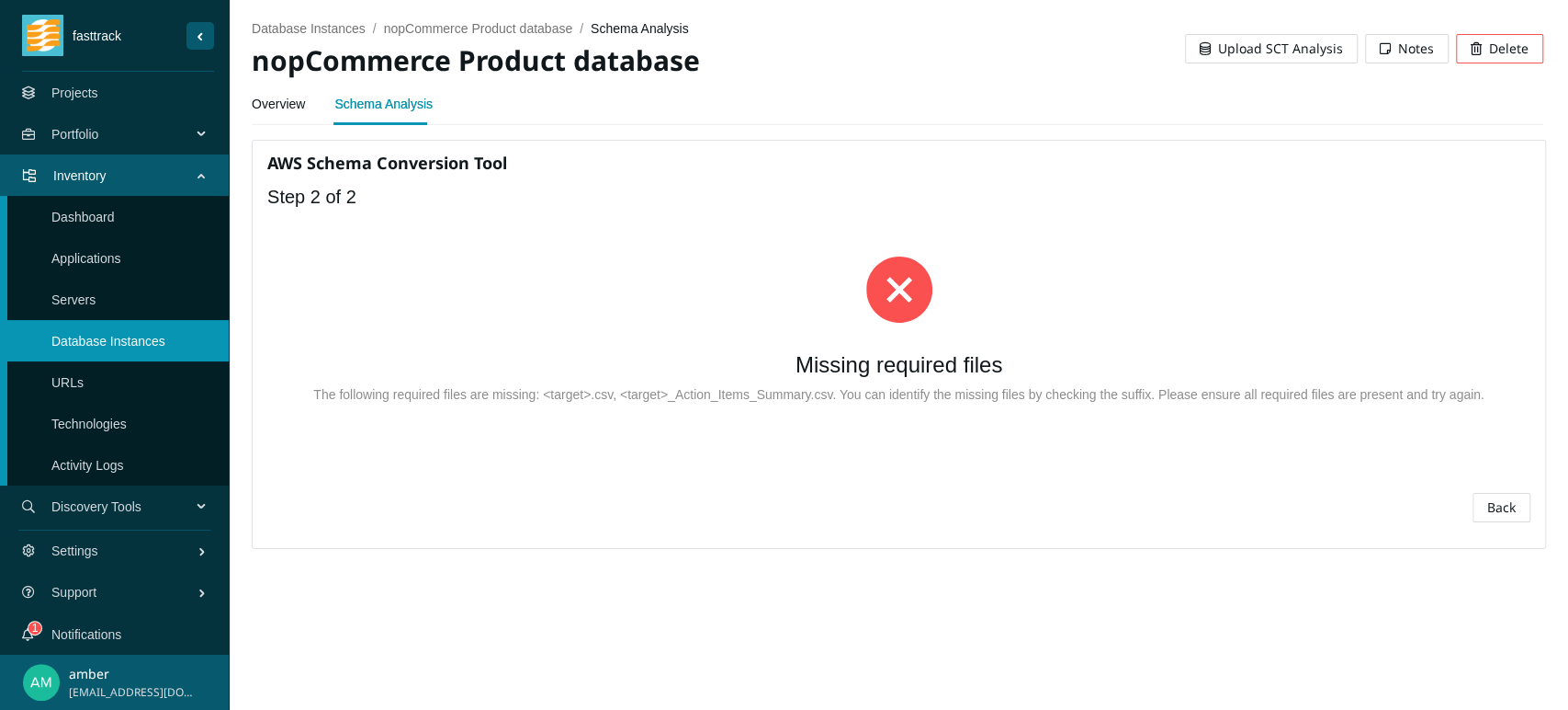
click at [897, 301] on icon "close-circle" at bounding box center [899, 289] width 66 height 66
click at [1410, 512] on span "Back" at bounding box center [1501, 508] width 29 height 20
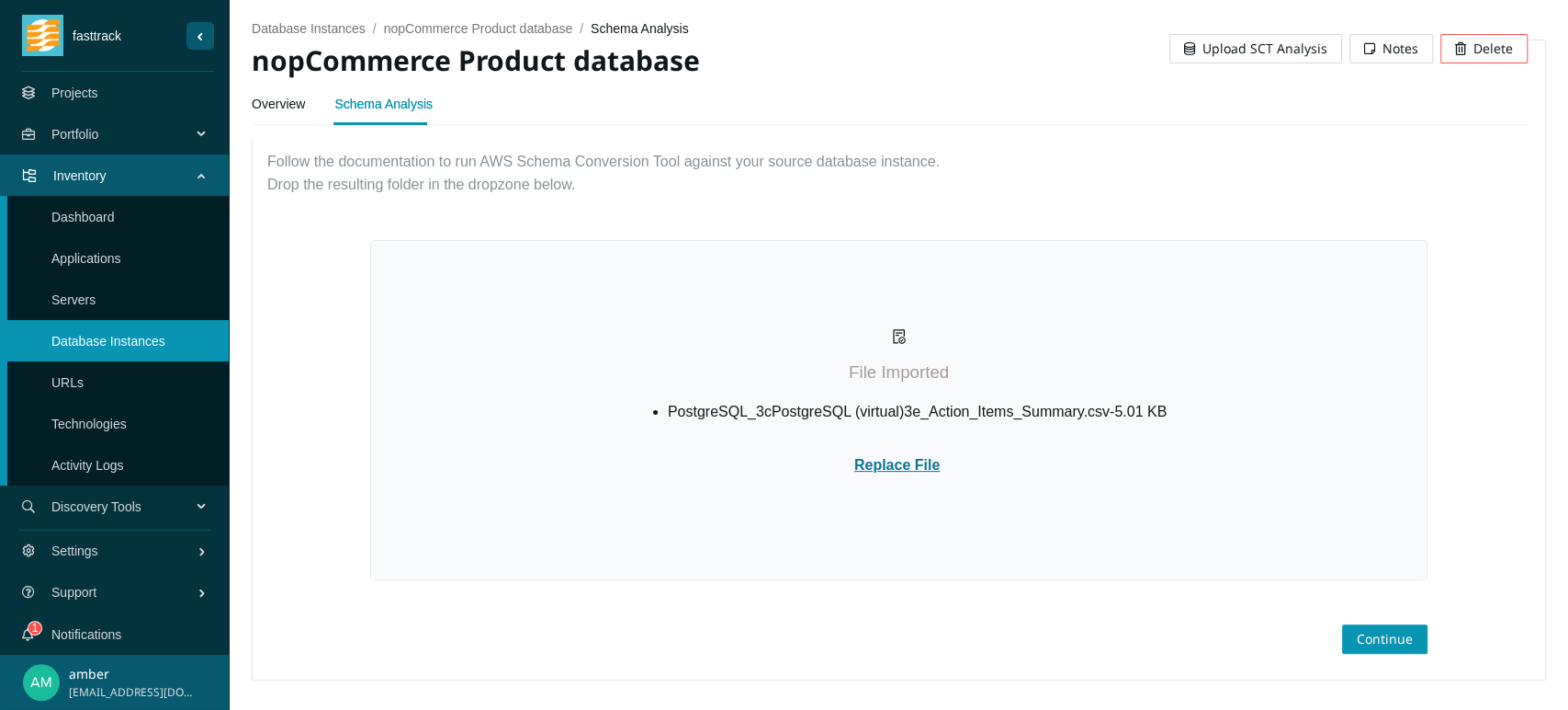
scroll to position [139, 0]
click at [886, 457] on span "Replace File" at bounding box center [898, 464] width 86 height 16
click at [1357, 638] on span "Continue" at bounding box center [1385, 639] width 56 height 20
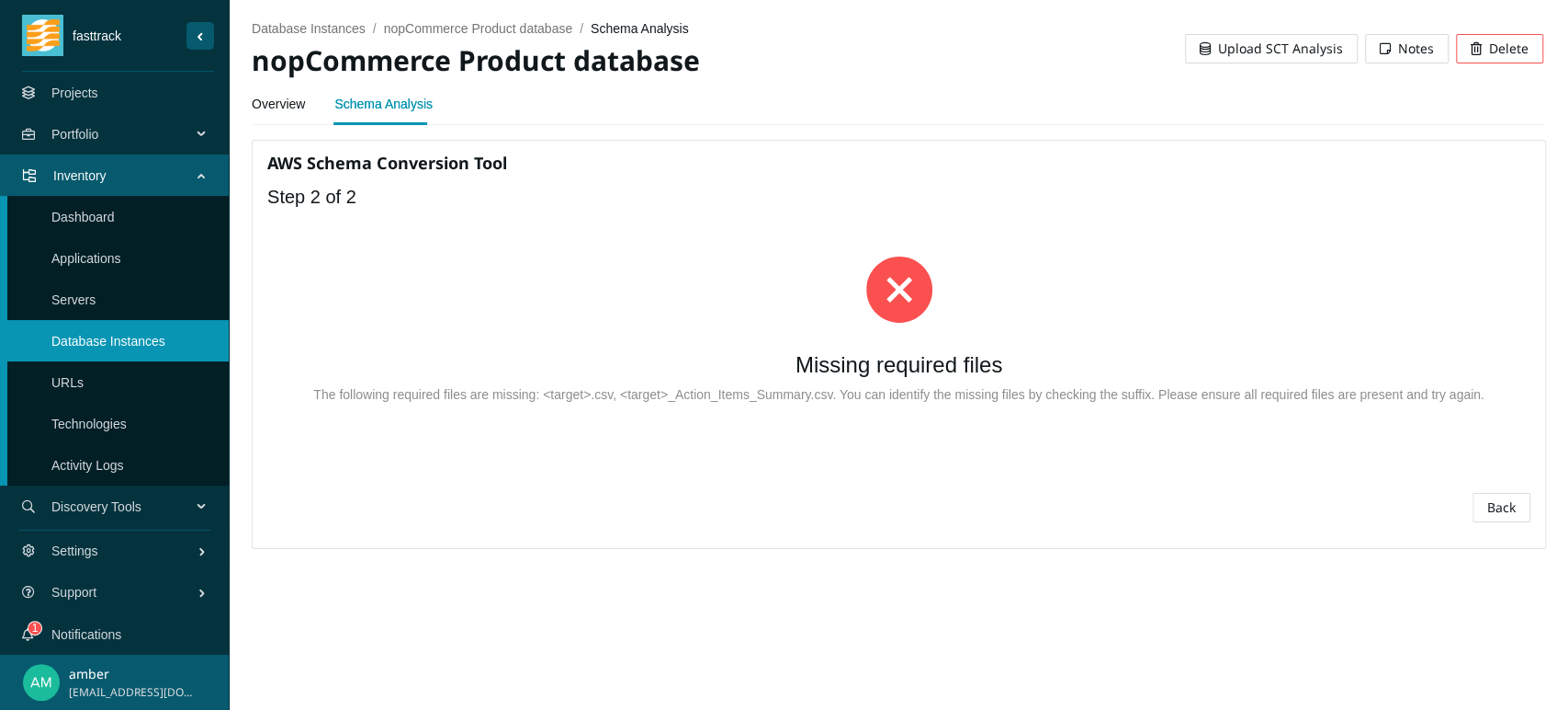
click at [899, 292] on icon "close-circle" at bounding box center [899, 289] width 66 height 66
click at [1410, 507] on span "Back" at bounding box center [1501, 508] width 29 height 20
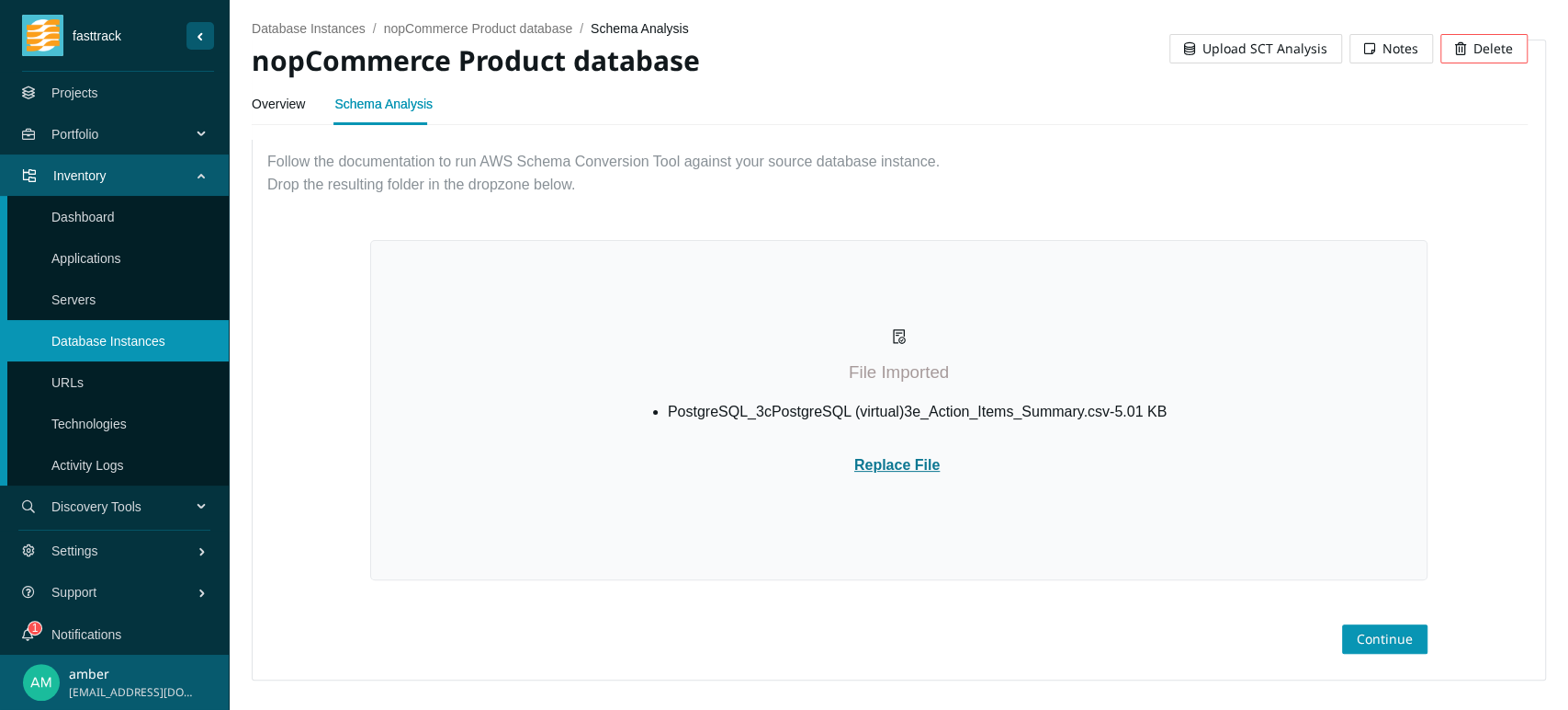
scroll to position [139, 0]
click at [373, 103] on link "Schema Analysis" at bounding box center [384, 103] width 99 height 36
click at [99, 98] on link "Projects" at bounding box center [74, 93] width 47 height 15
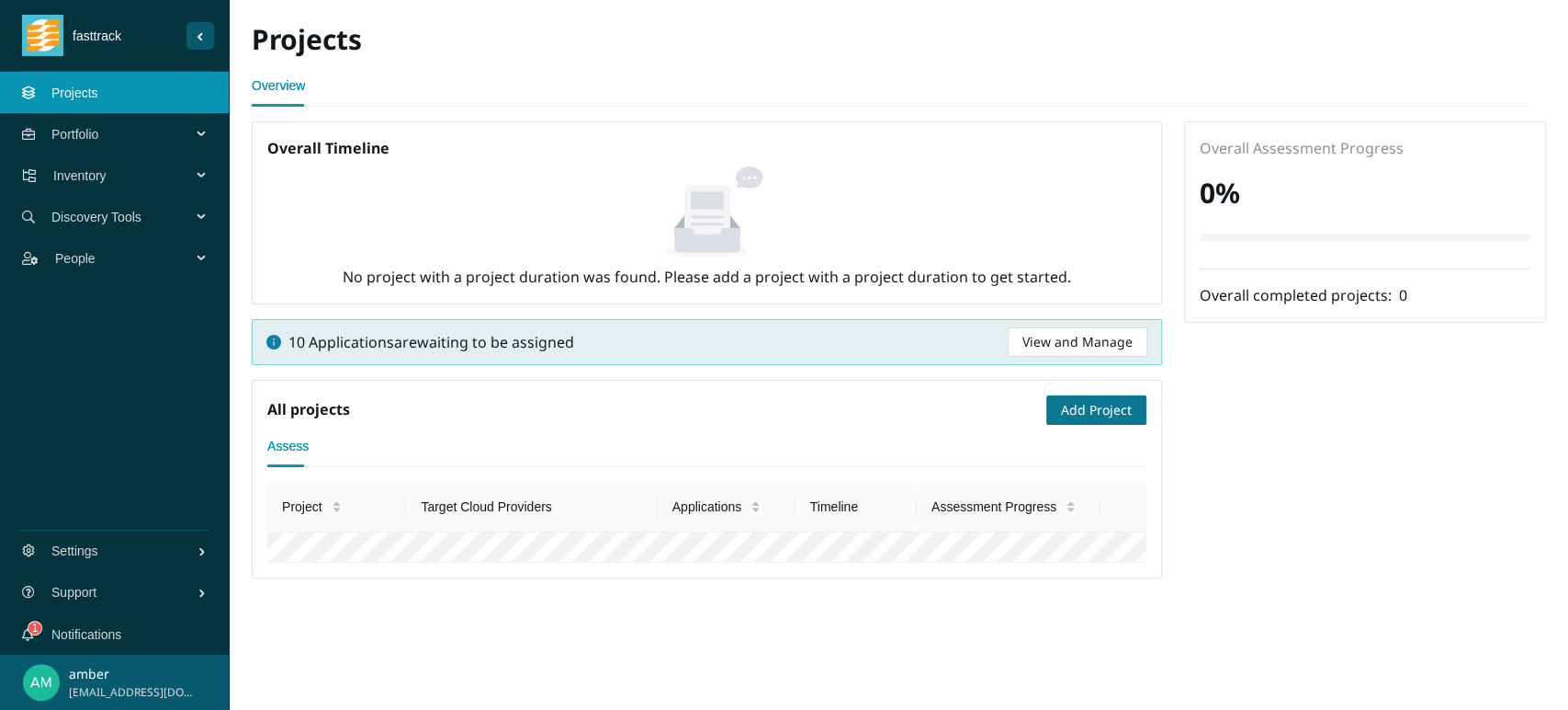
click at [1061, 410] on span "Add Project" at bounding box center [1097, 410] width 71 height 20
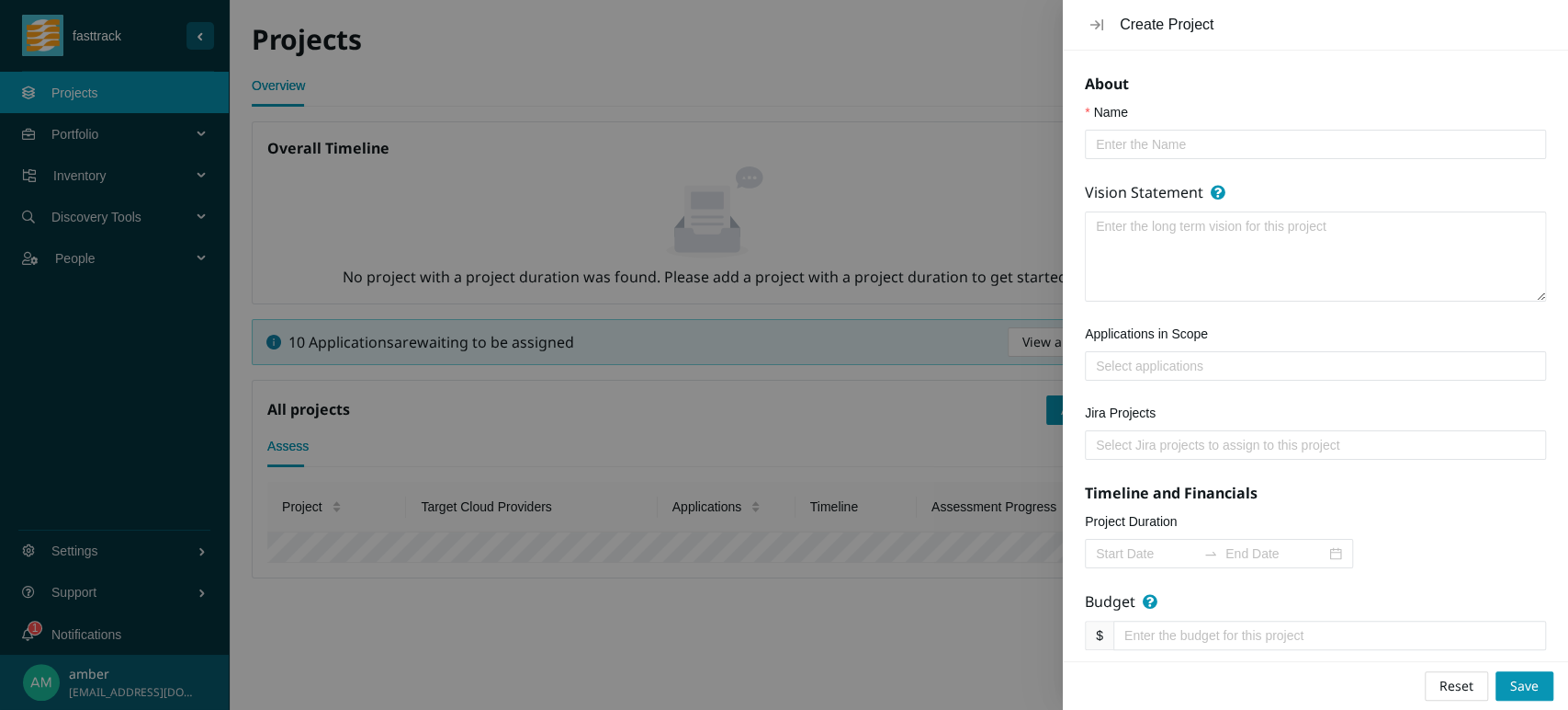
click at [1119, 144] on input "Name" at bounding box center [1308, 144] width 425 height 20
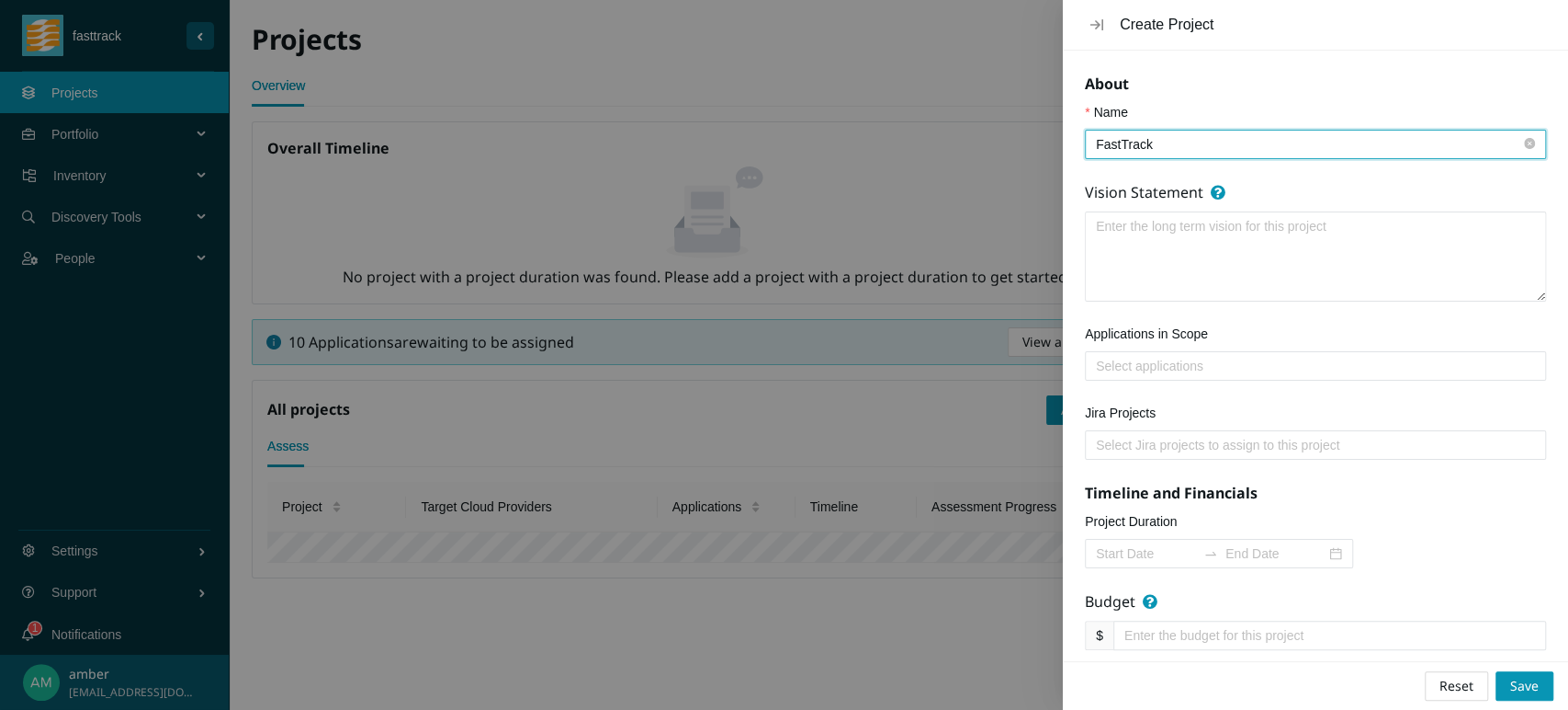
type input "FastTrack"
click at [1328, 276] on textarea "Vision Statement" at bounding box center [1315, 256] width 459 height 89
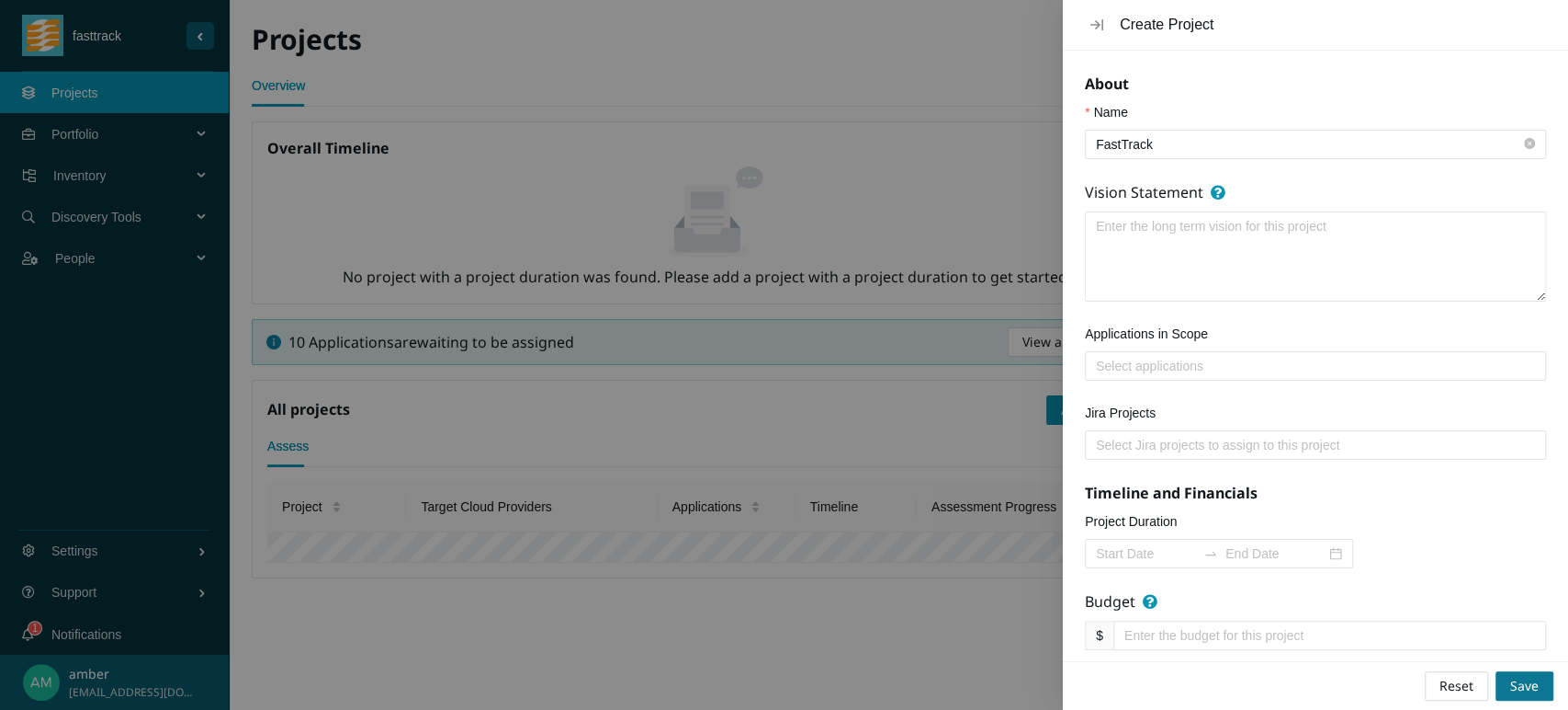
click at [1410, 638] on span "Save" at bounding box center [1524, 686] width 29 height 20
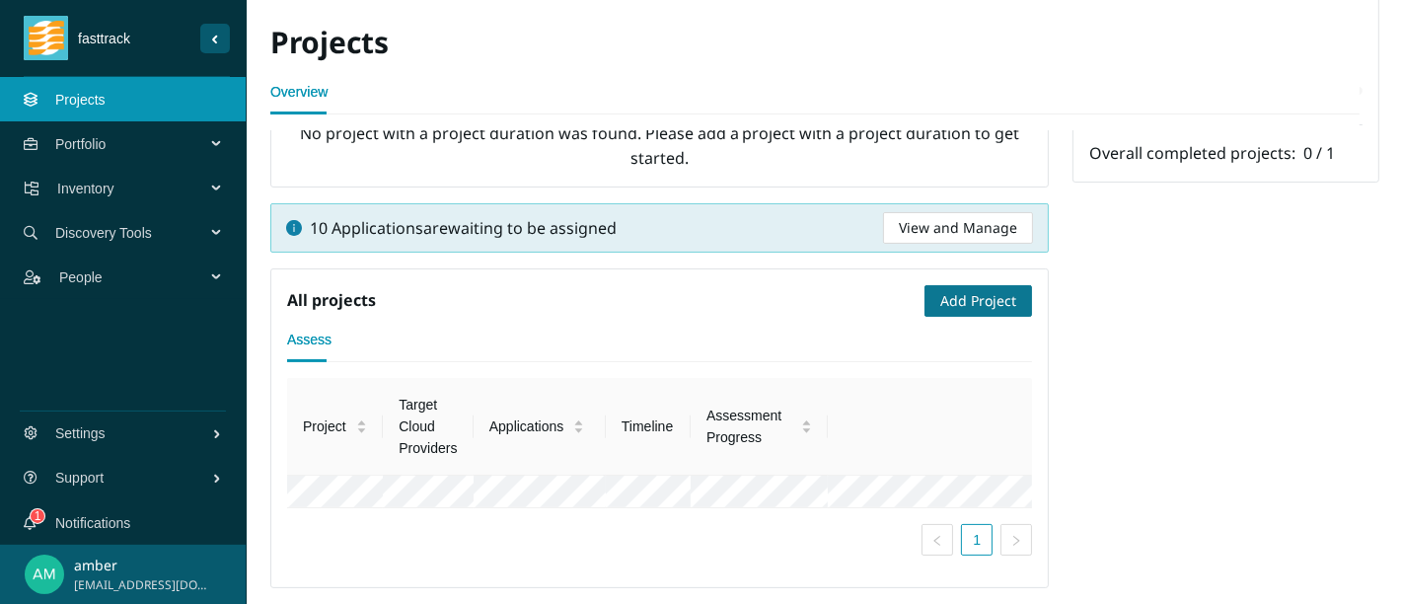
scroll to position [204, 0]
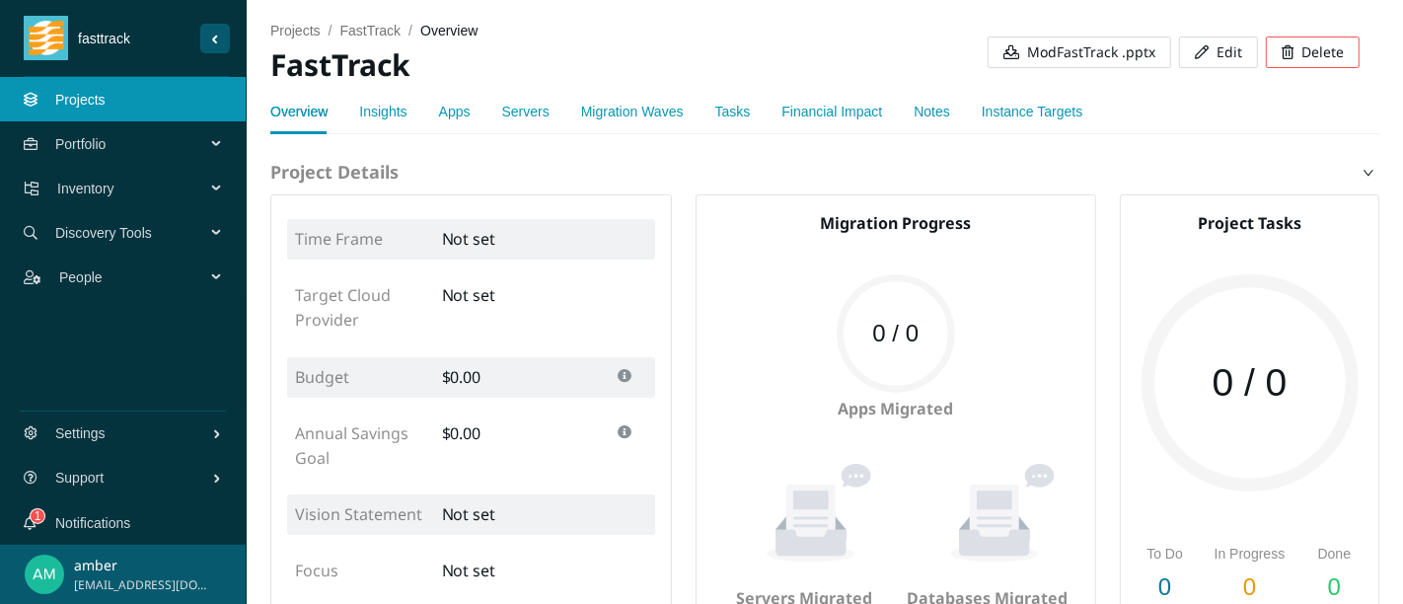
click at [671, 119] on link "Migration Waves" at bounding box center [632, 112] width 103 height 16
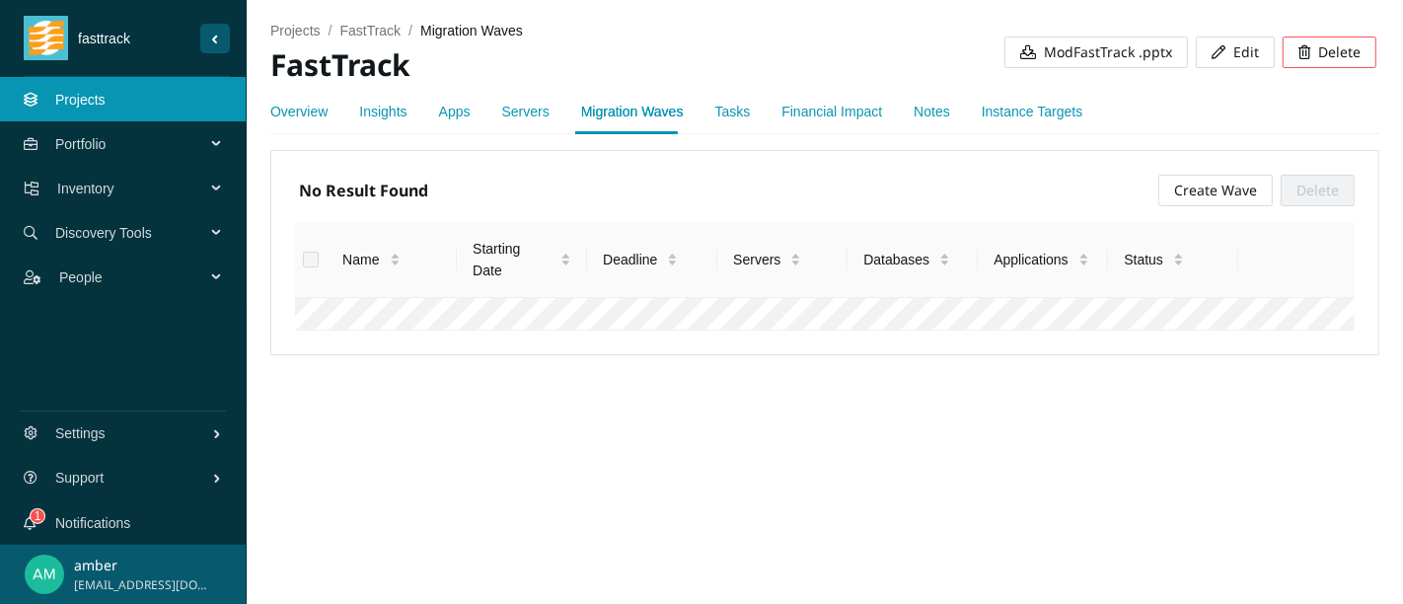
click at [1174, 192] on span "Create Wave" at bounding box center [1215, 191] width 83 height 22
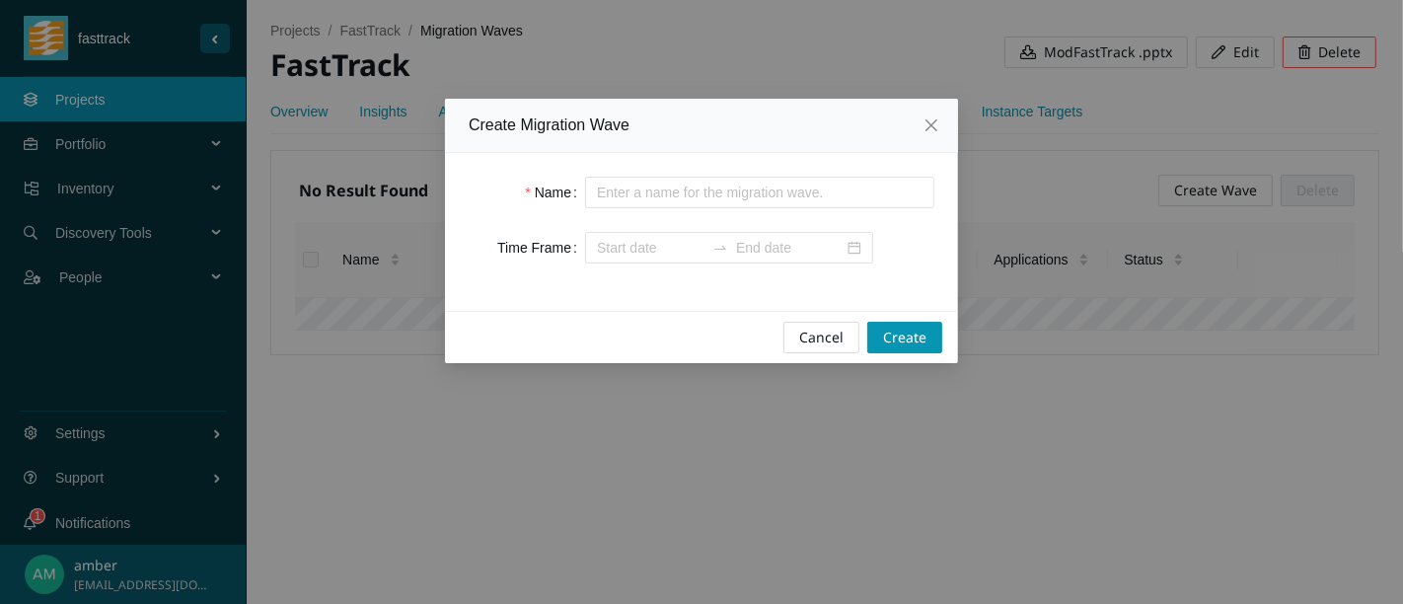
click at [623, 187] on input "Name" at bounding box center [759, 193] width 349 height 32
type input "Wave One"
click at [947, 294] on div "Name Wave One Time Frame" at bounding box center [701, 232] width 513 height 158
click at [927, 336] on button "Create" at bounding box center [904, 338] width 75 height 32
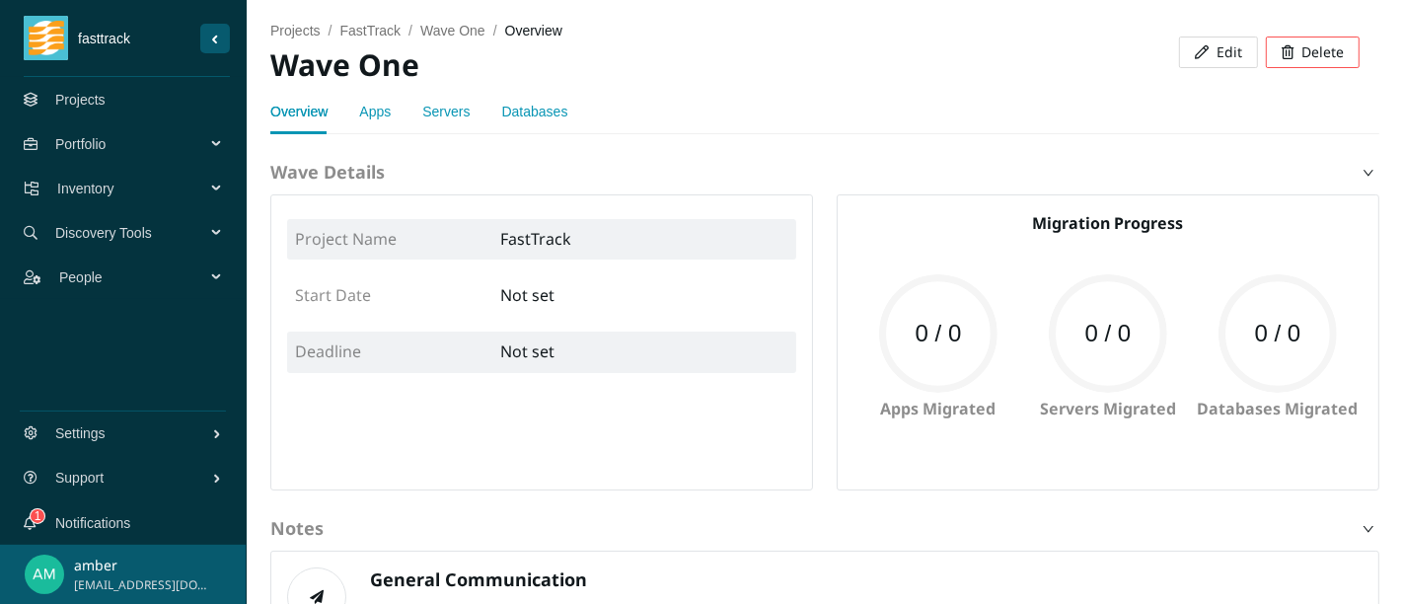
click at [377, 130] on div "Apps" at bounding box center [375, 111] width 32 height 45
click at [379, 109] on link "Apps" at bounding box center [375, 112] width 32 height 16
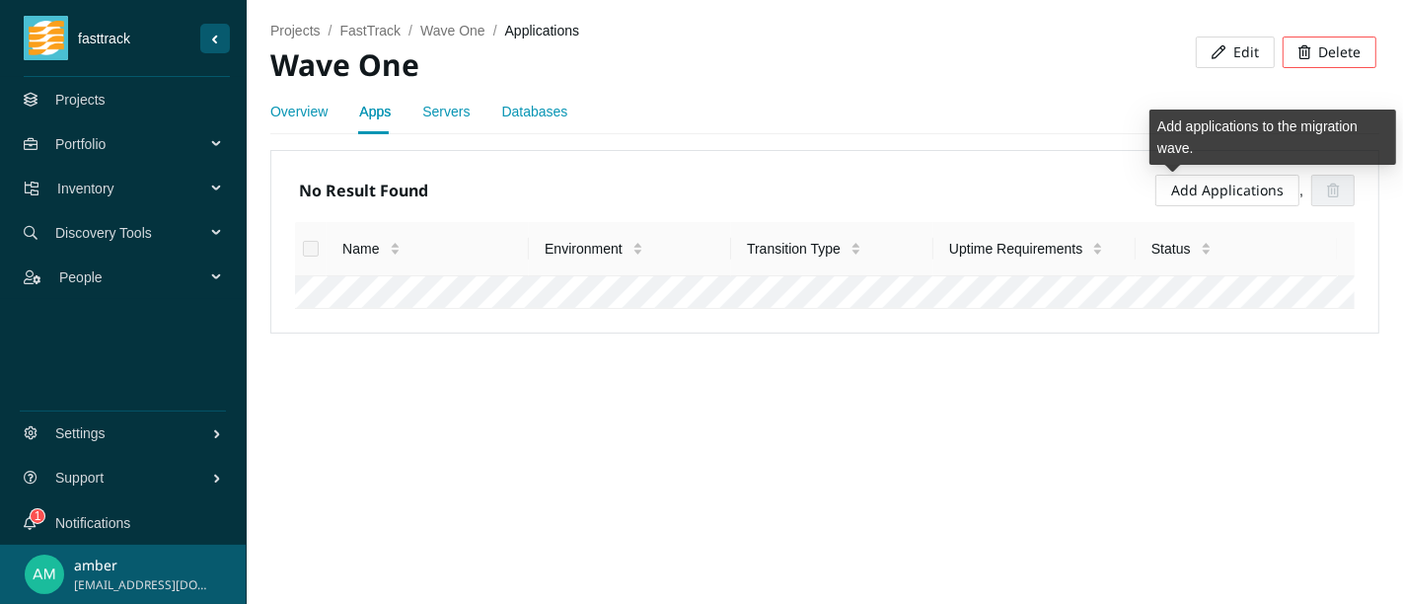
click at [1209, 187] on link "Add Applications" at bounding box center [1227, 190] width 112 height 19
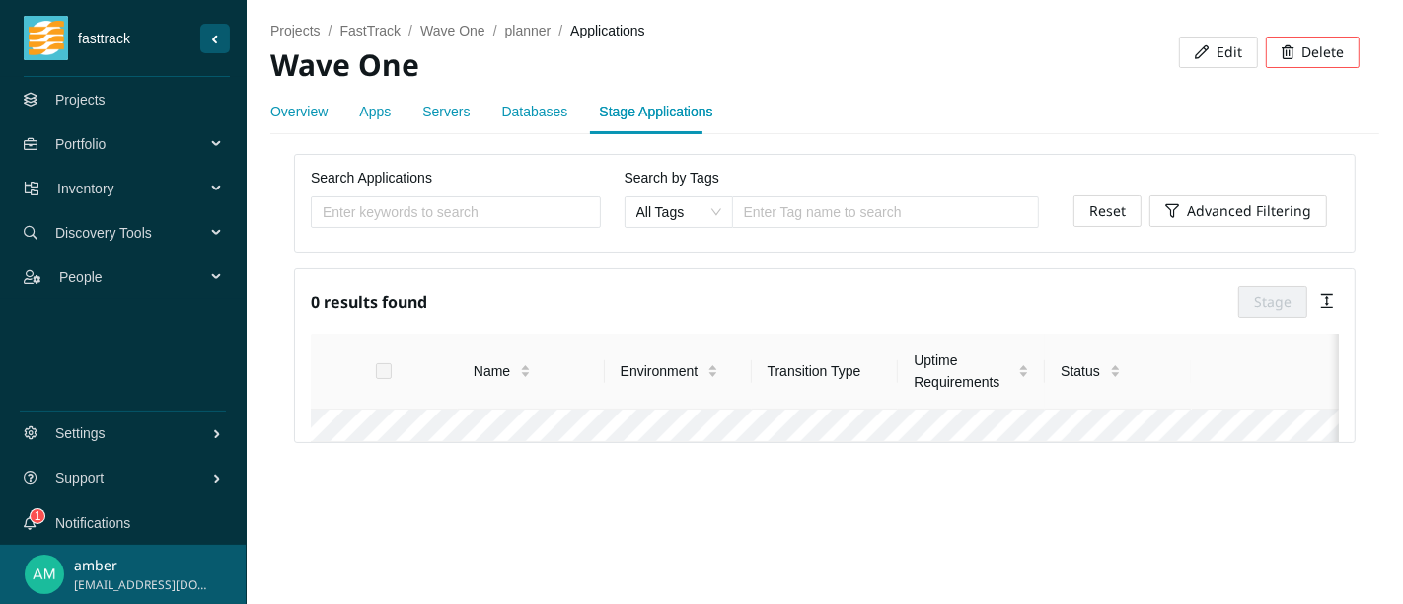
click at [374, 116] on link "Apps" at bounding box center [375, 112] width 32 height 16
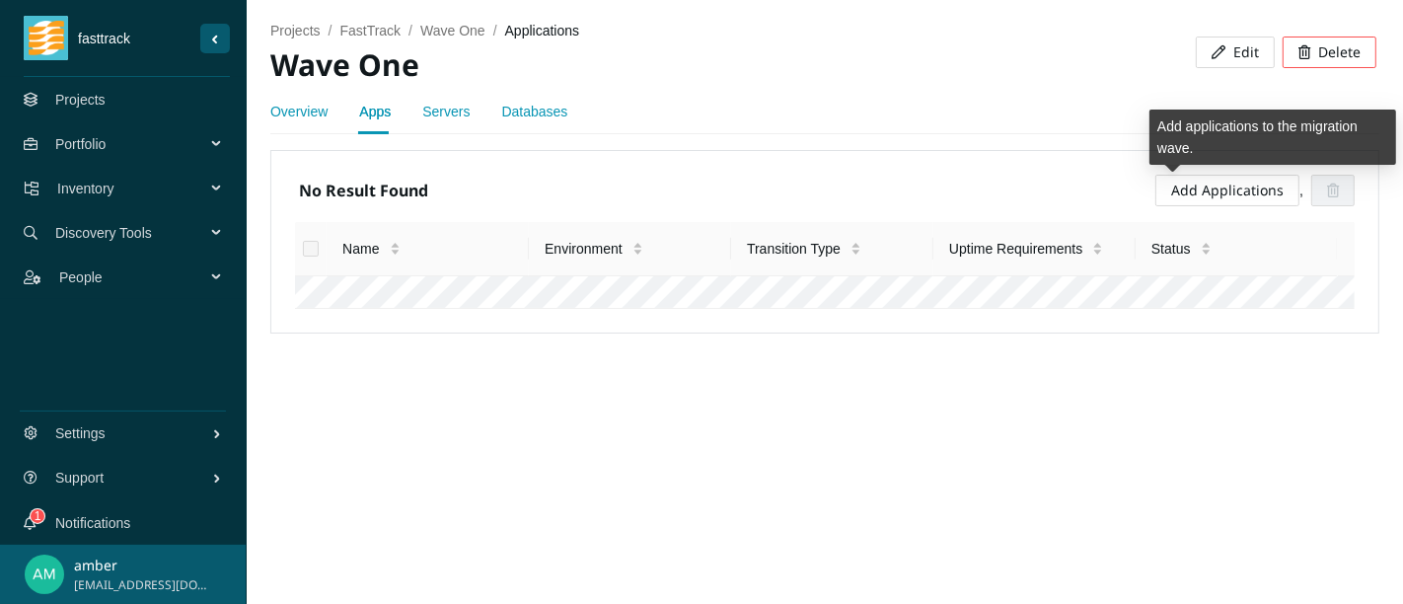
click at [1219, 192] on link "Add Applications" at bounding box center [1227, 190] width 112 height 19
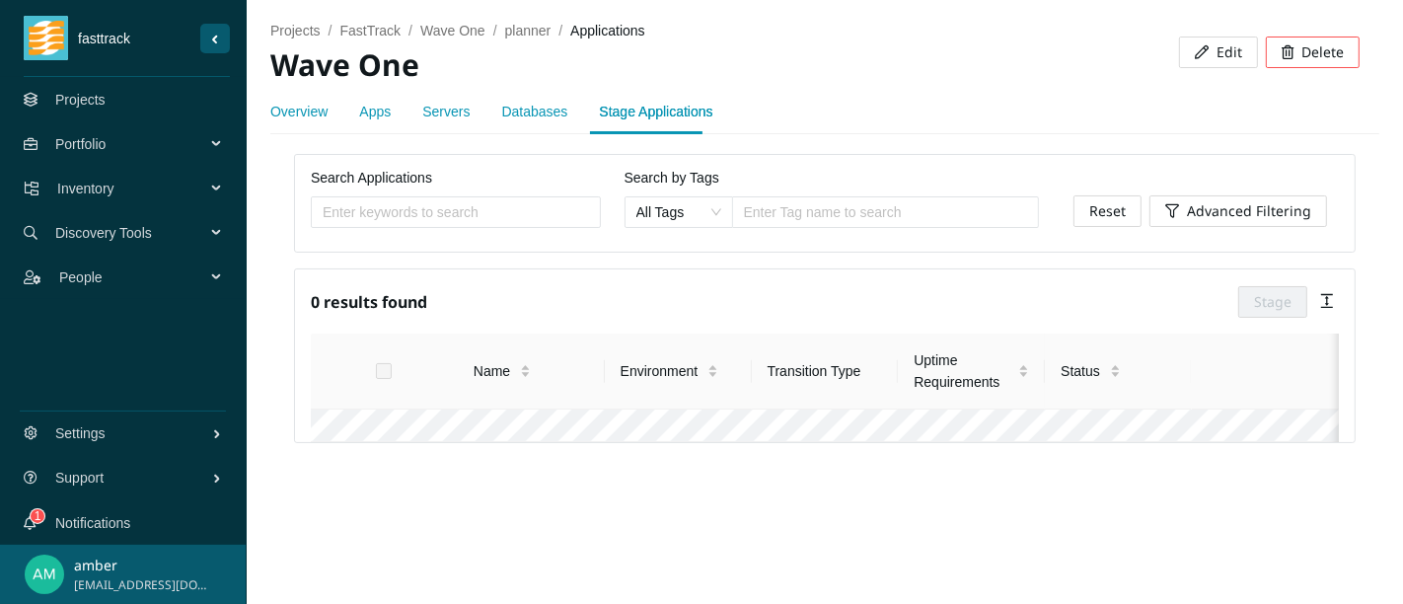
click at [366, 38] on li "FastTrack /" at bounding box center [379, 31] width 81 height 22
click at [372, 29] on span "FastTrack" at bounding box center [369, 31] width 61 height 16
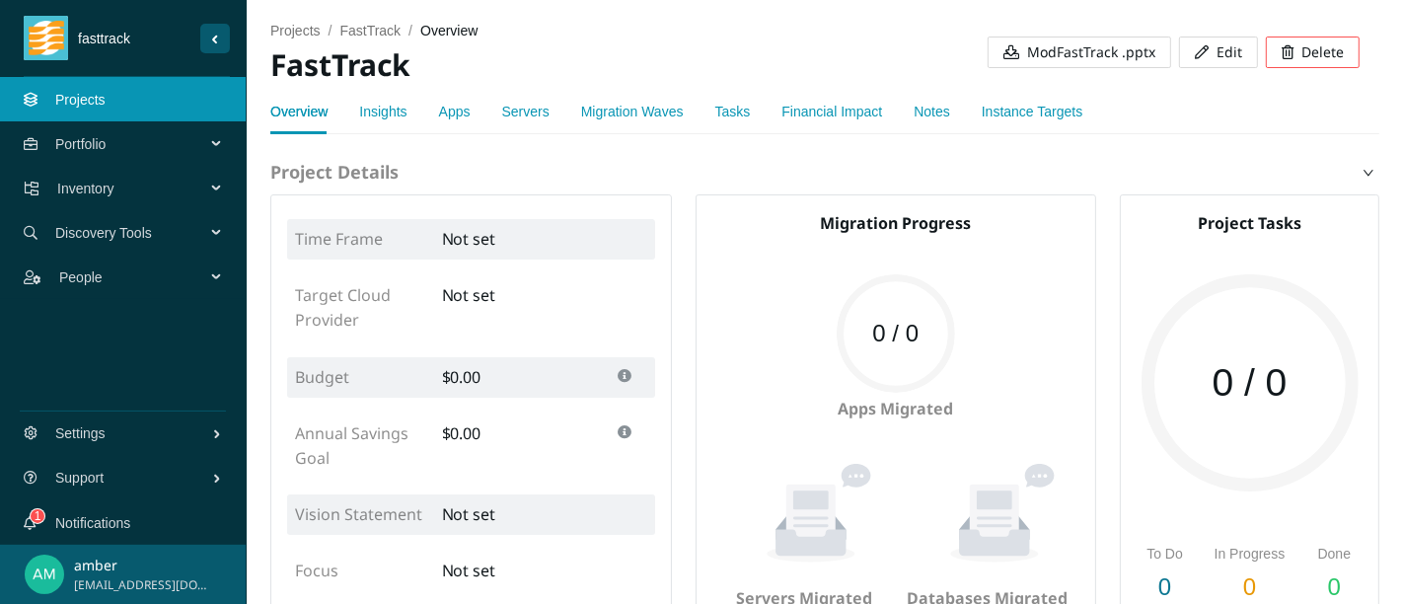
click at [106, 108] on link "Projects" at bounding box center [80, 100] width 50 height 16
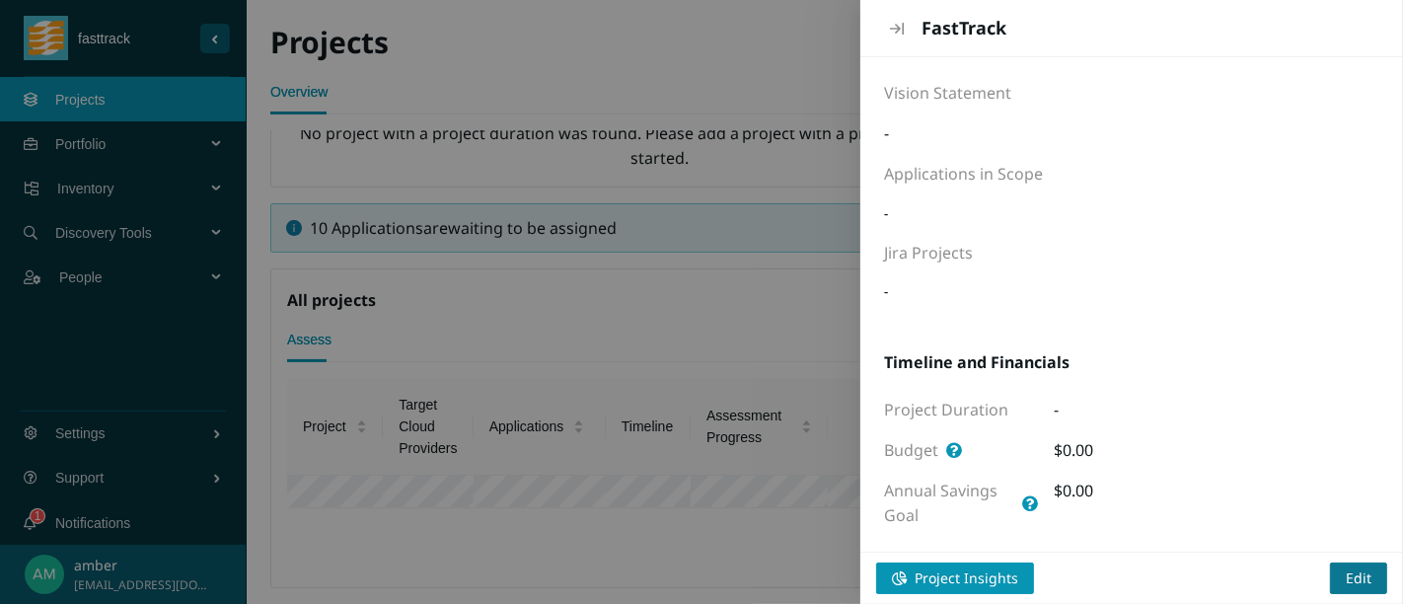
click at [1365, 581] on span "Edit" at bounding box center [1359, 578] width 26 height 22
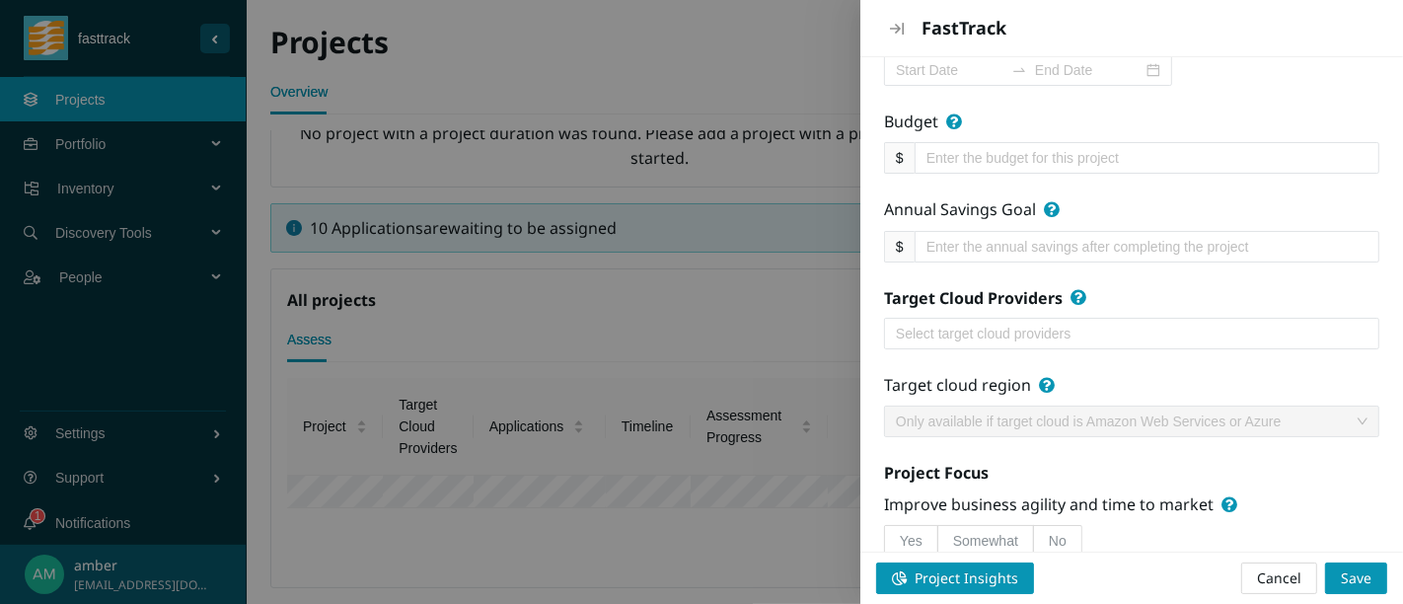
scroll to position [548, 0]
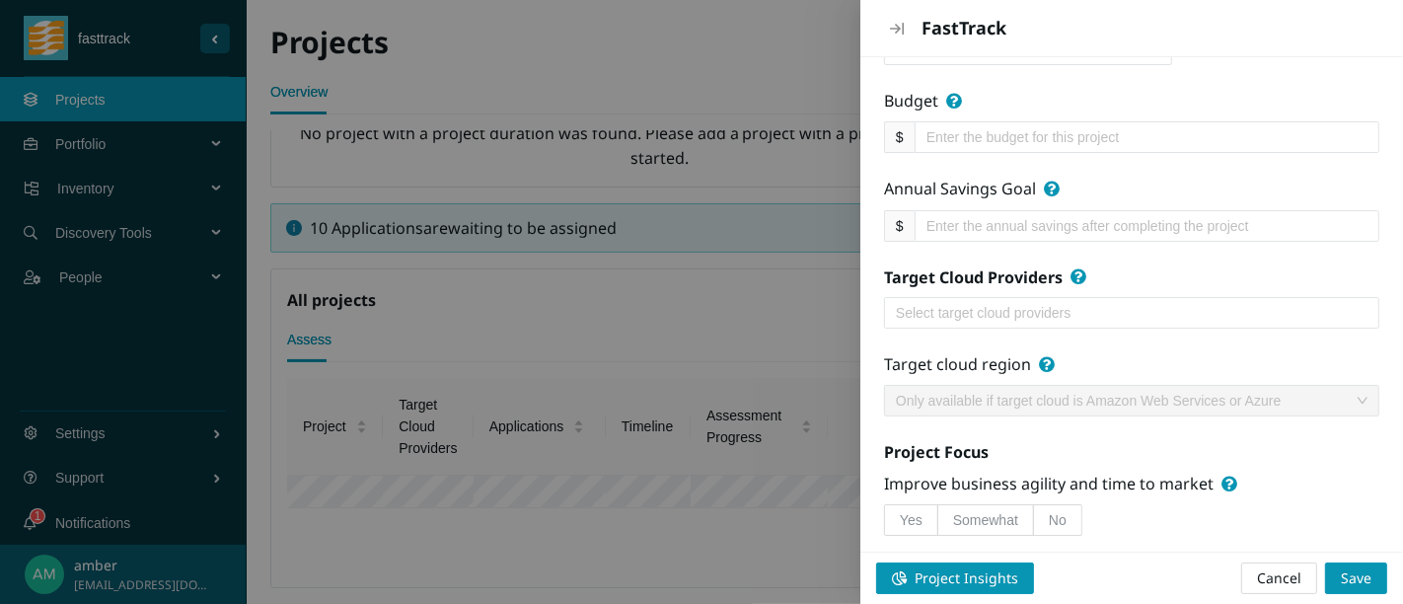
click at [1194, 323] on div at bounding box center [1131, 313] width 485 height 24
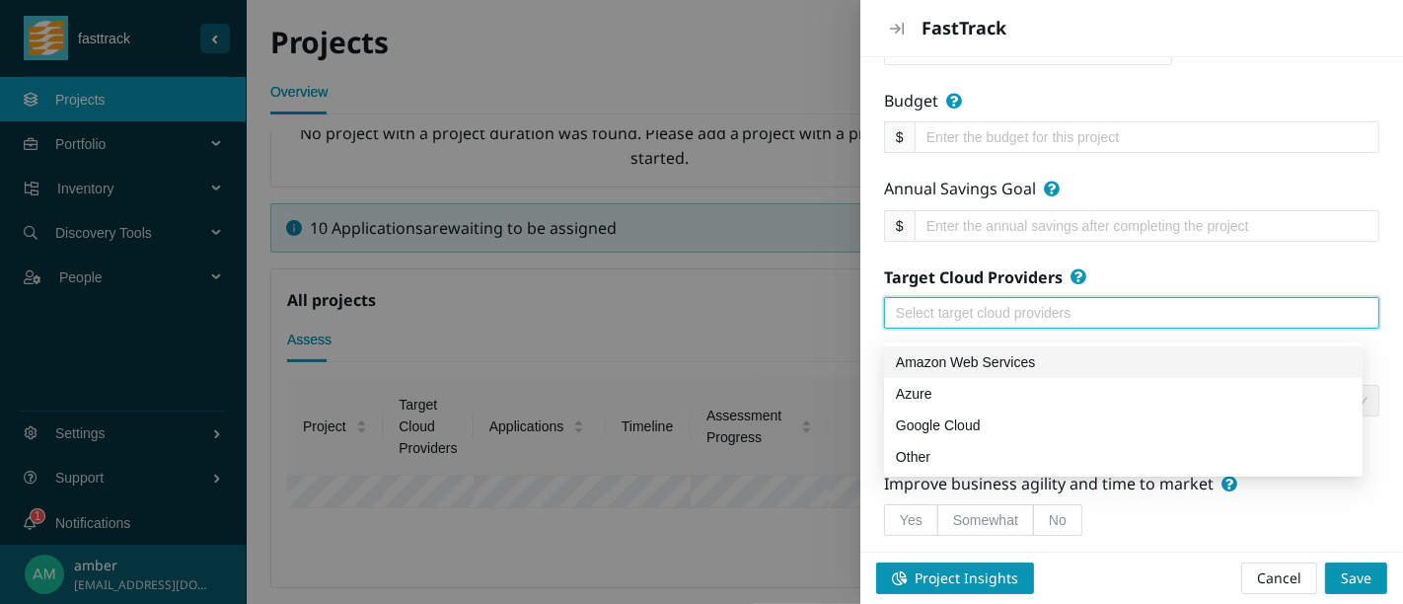
click at [1129, 361] on div "Amazon Web Services" at bounding box center [1123, 362] width 455 height 22
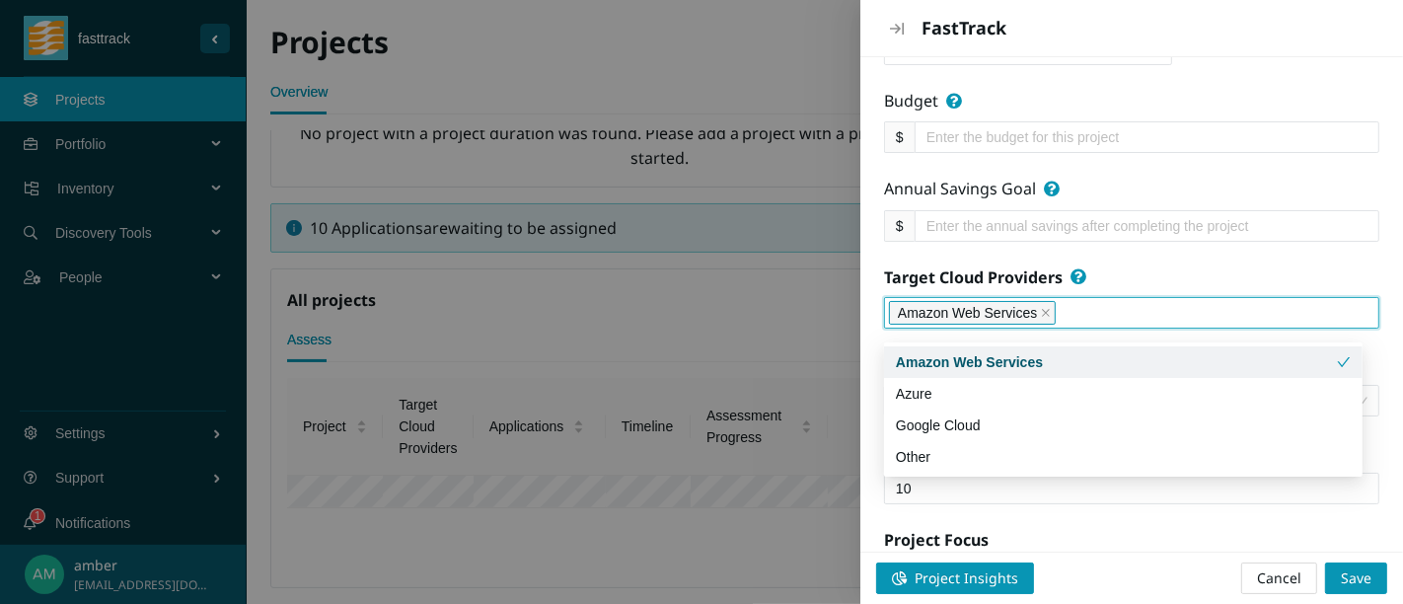
click at [1297, 237] on input "Annual Savings Goal" at bounding box center [1138, 226] width 425 height 22
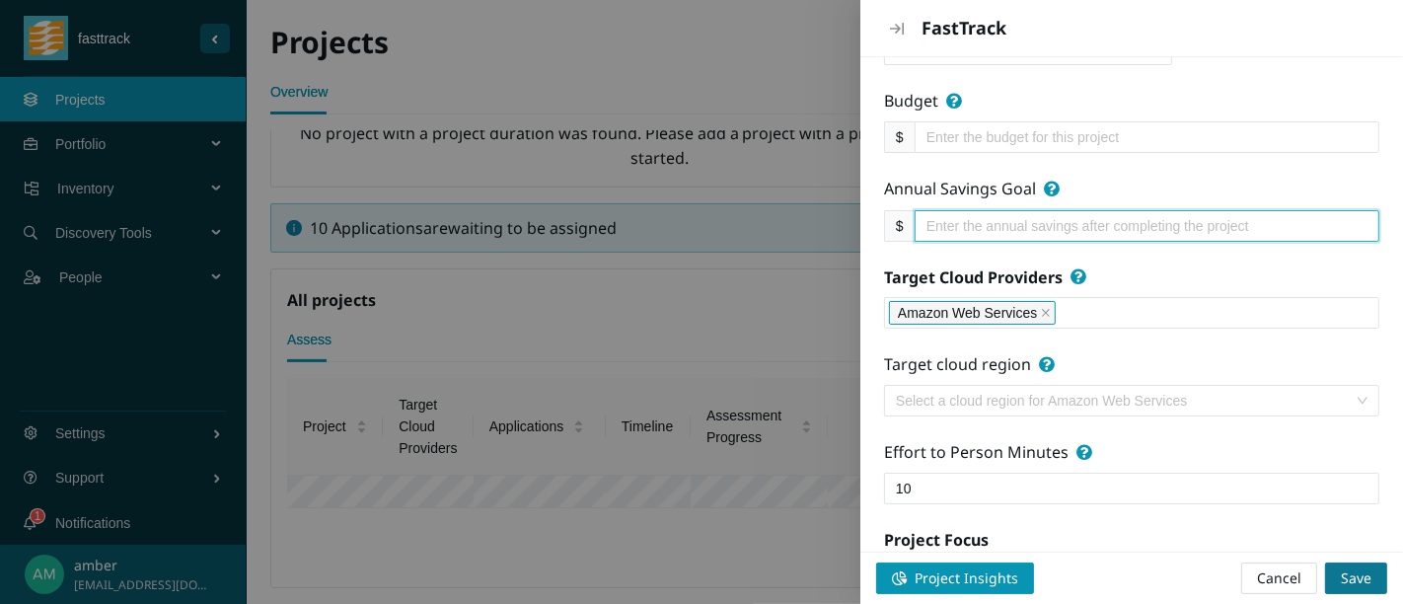
click at [1350, 579] on span "Save" at bounding box center [1356, 578] width 31 height 22
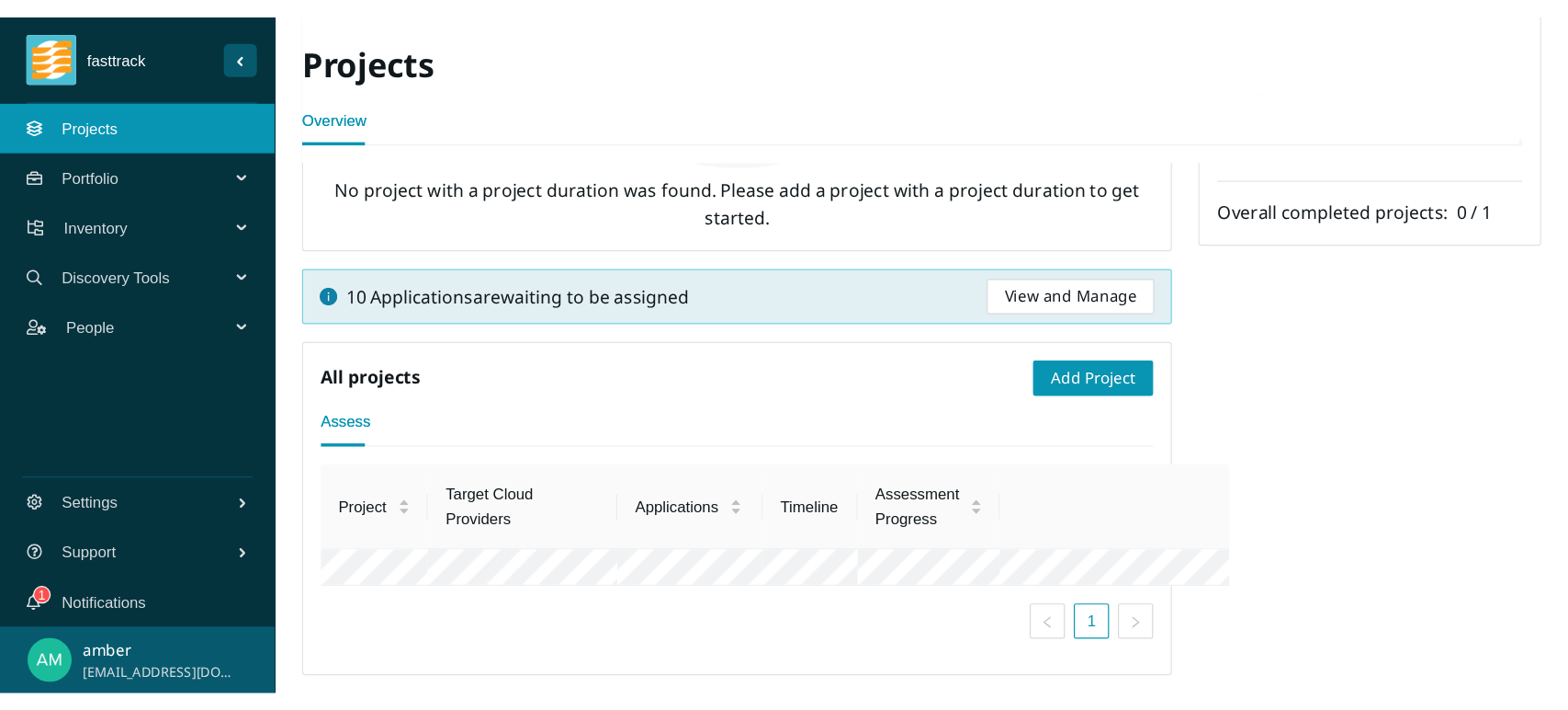
scroll to position [0, 0]
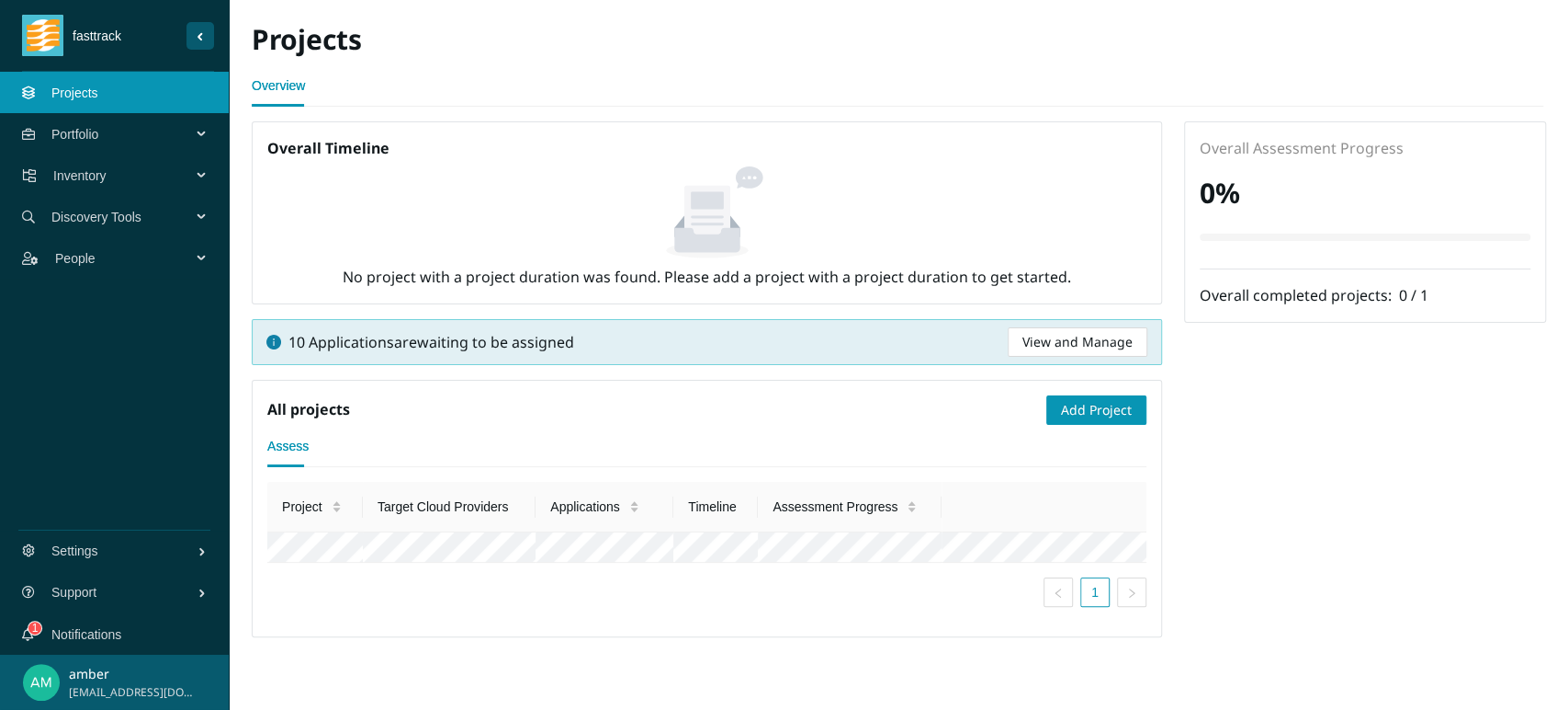
click at [53, 166] on span "Inventory" at bounding box center [126, 175] width 145 height 55
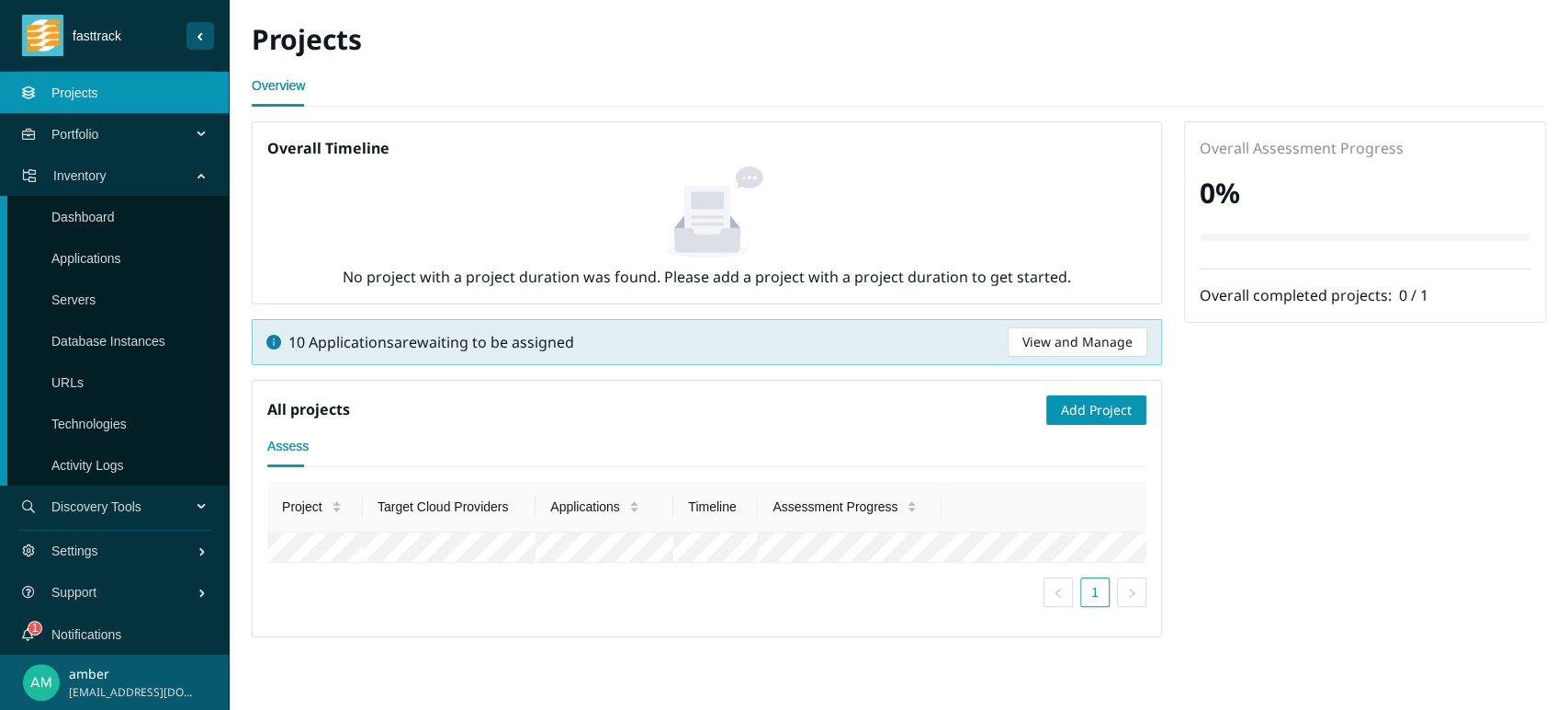
click at [81, 210] on link "Dashboard" at bounding box center [83, 217] width 63 height 15
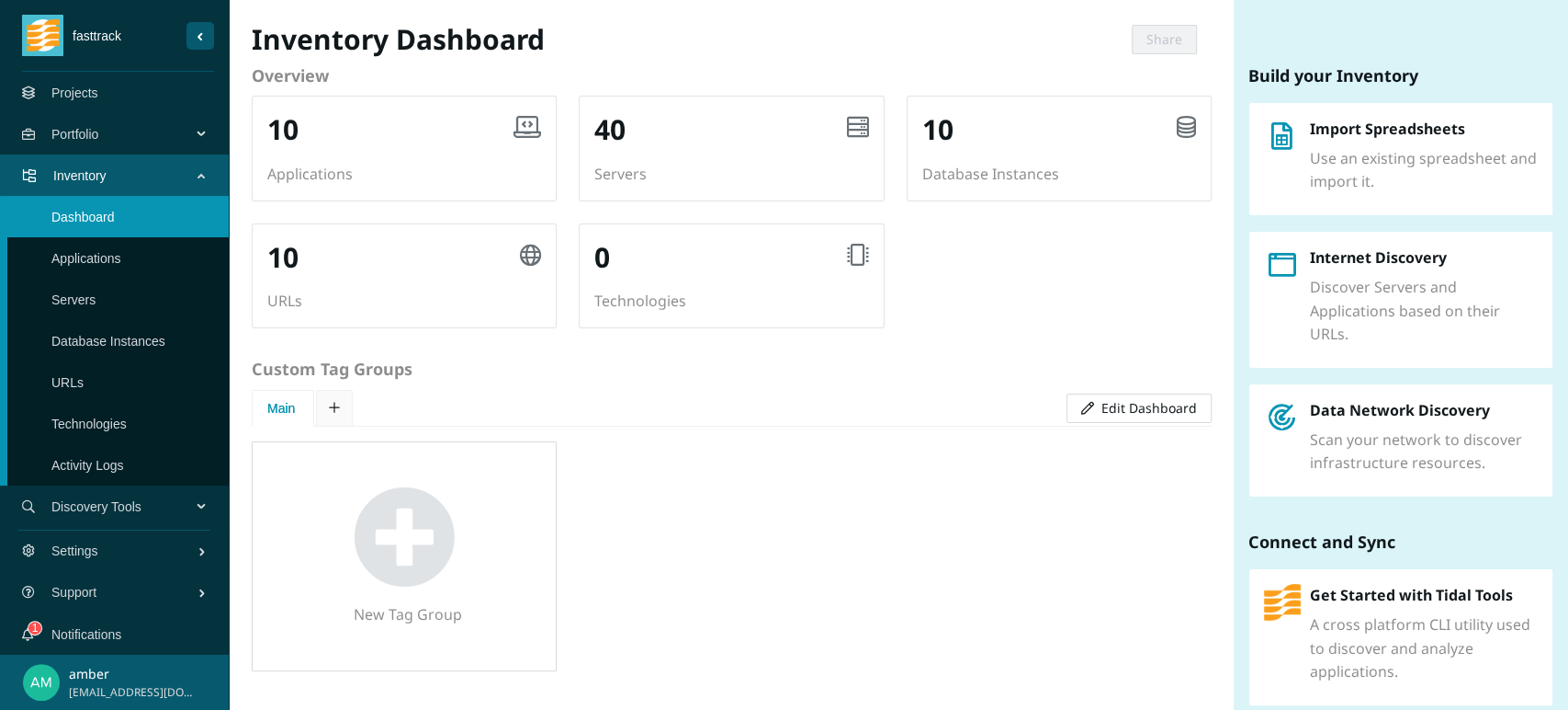
click at [104, 130] on span "Portfolio" at bounding box center [125, 133] width 147 height 55
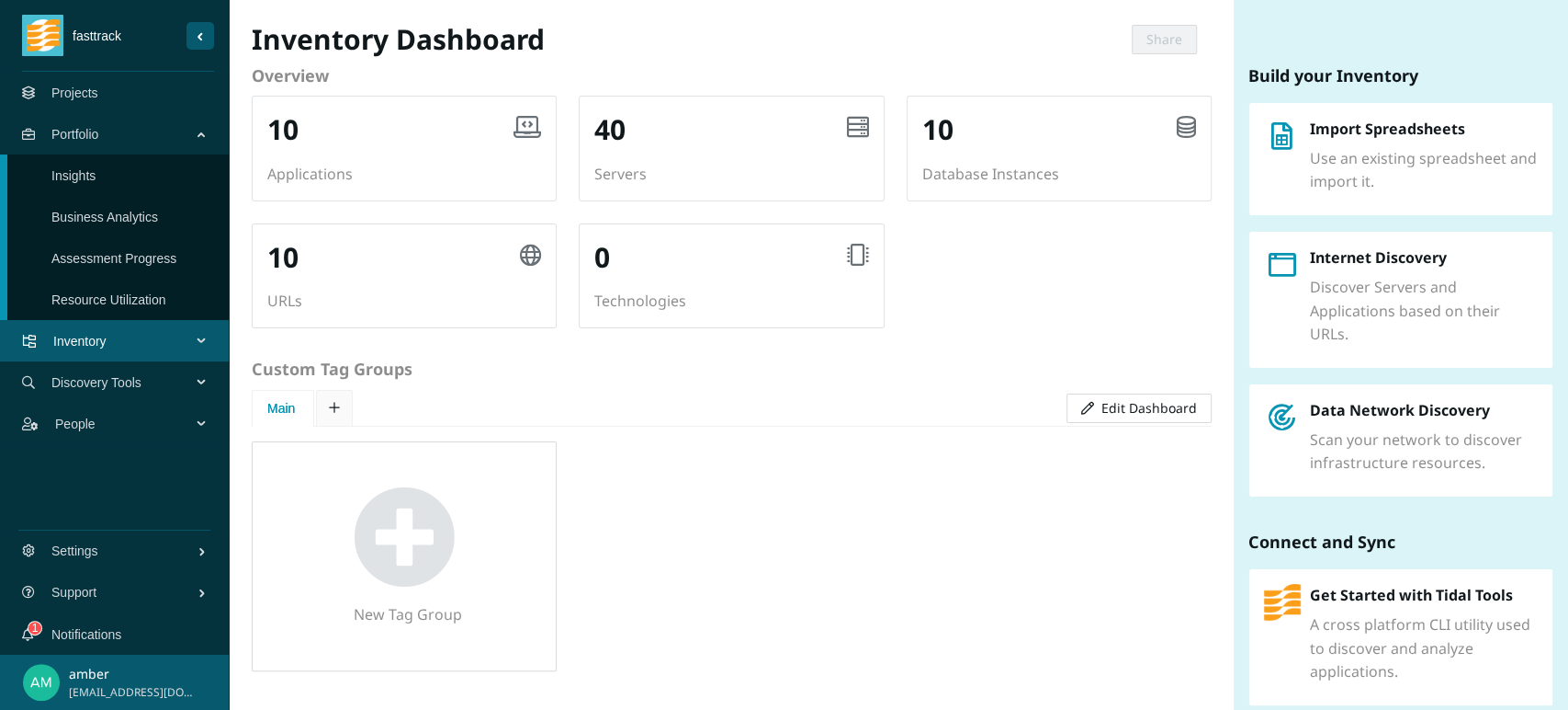
click at [106, 342] on span "Inventory" at bounding box center [126, 340] width 145 height 55
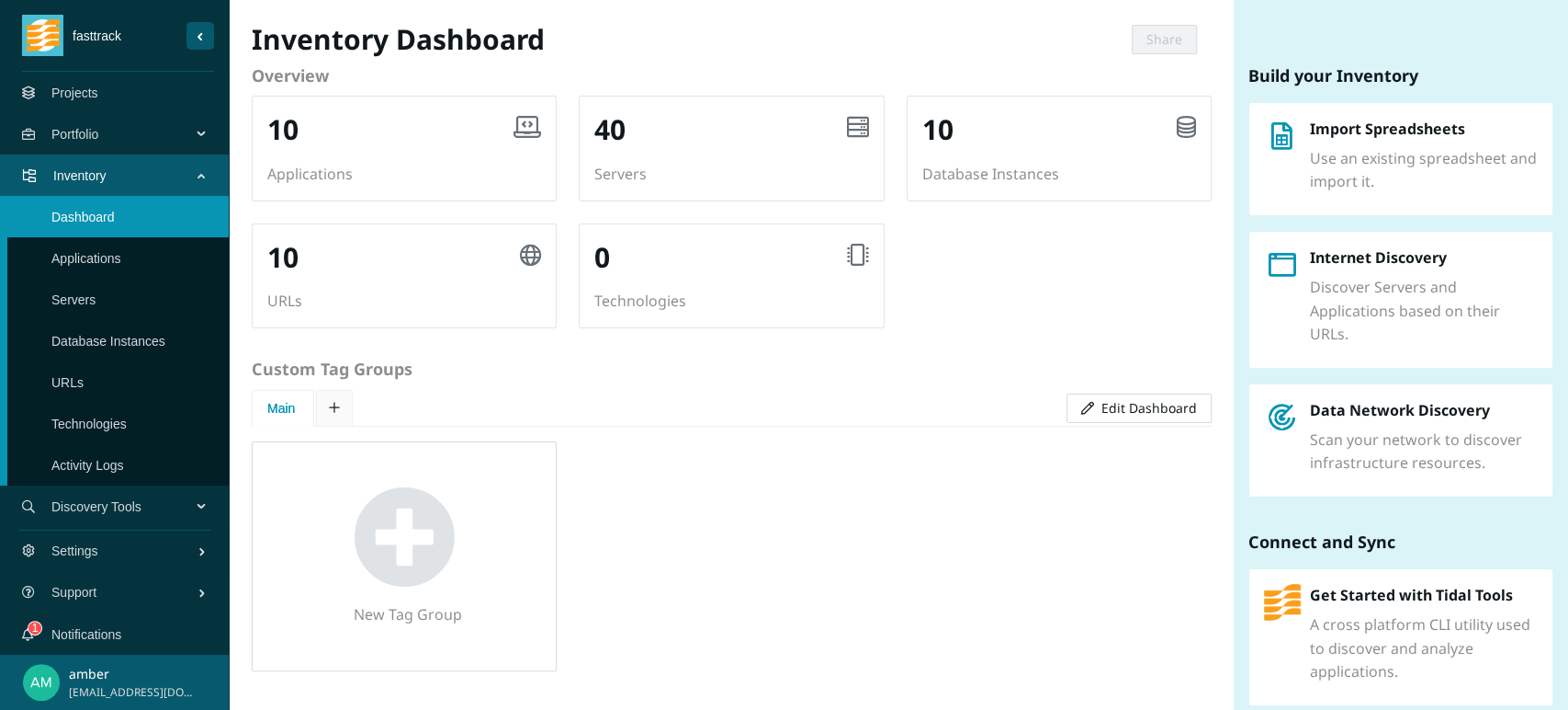
click at [117, 260] on link "Applications" at bounding box center [86, 258] width 70 height 15
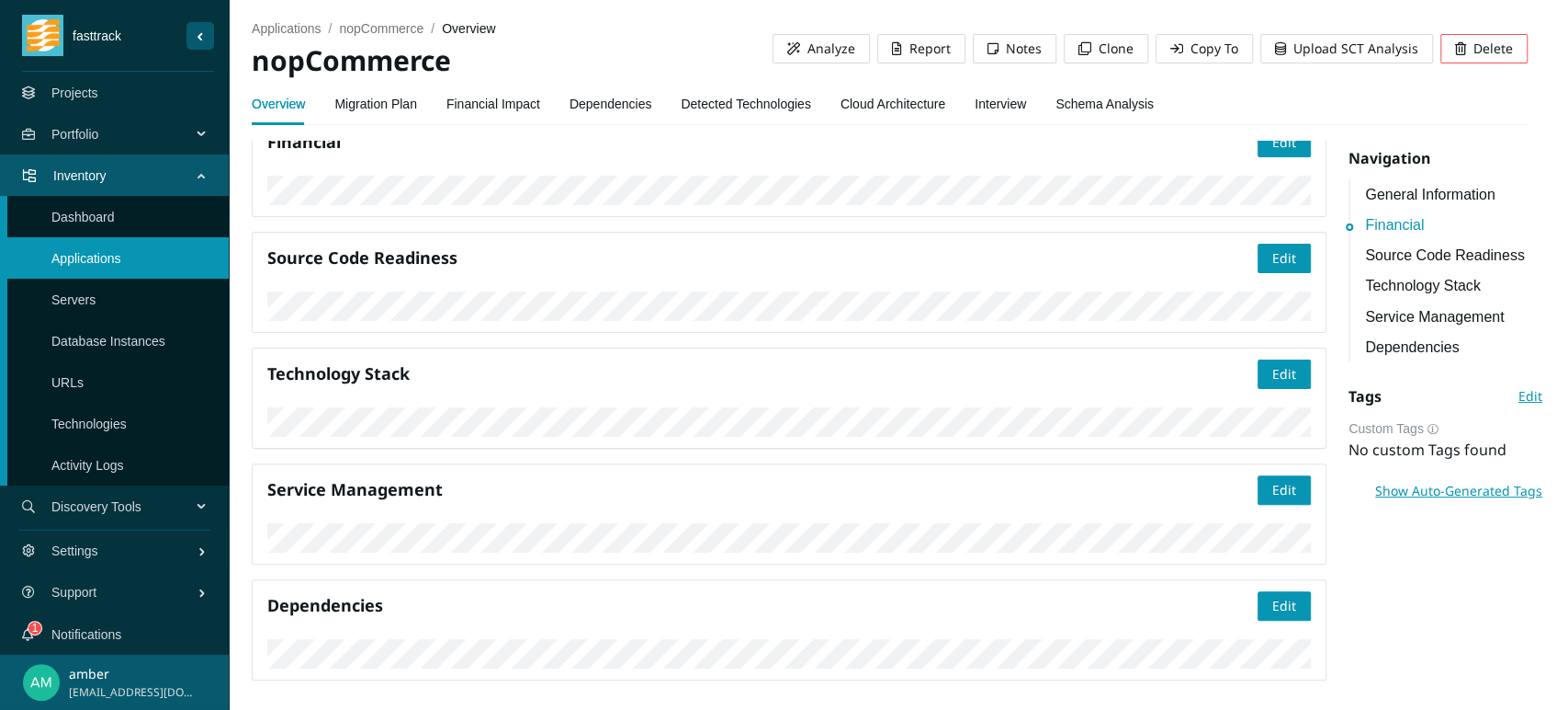
scroll to position [398, 0]
